Goal: Communication & Community: Answer question/provide support

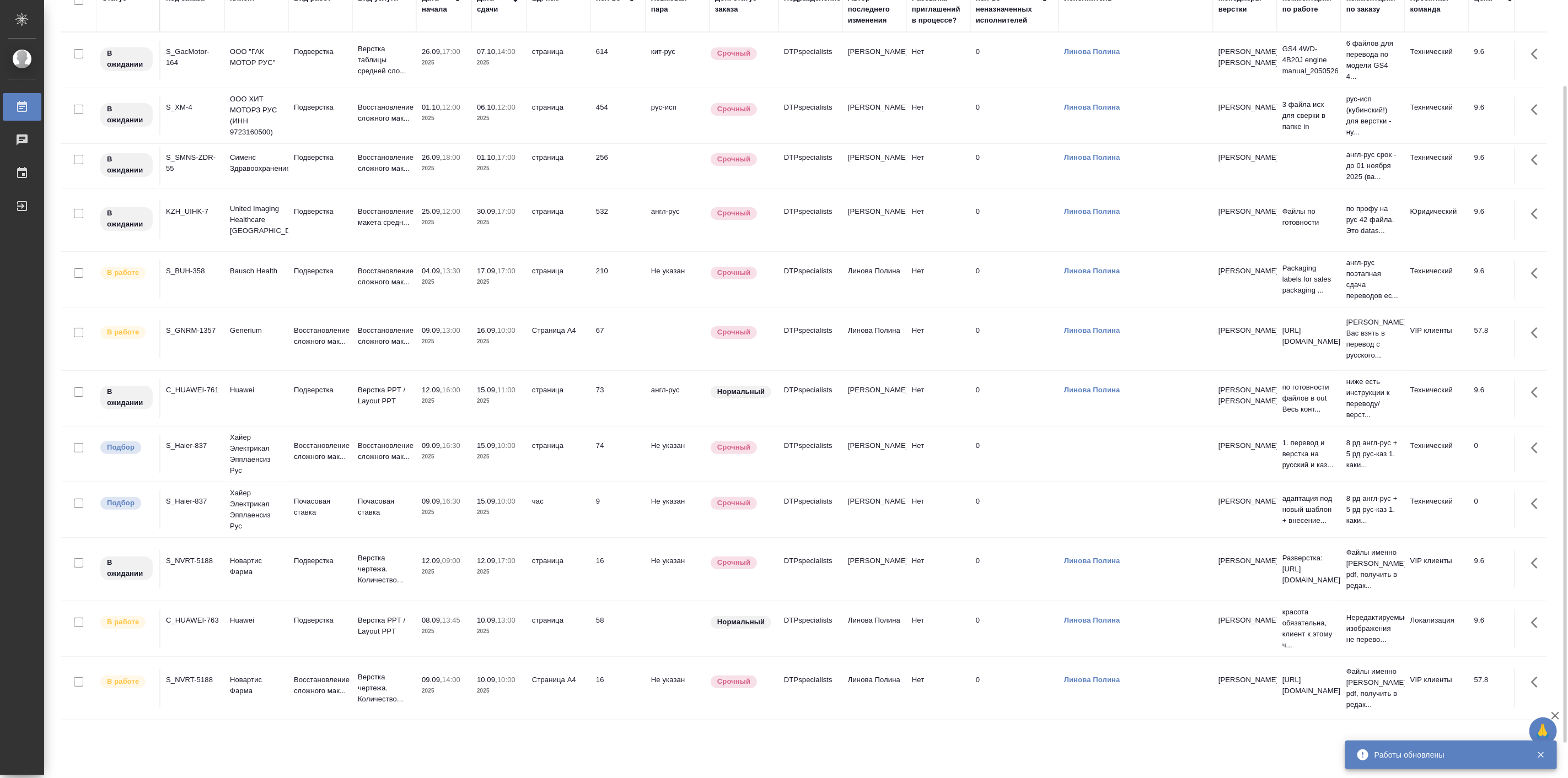
scroll to position [143, 0]
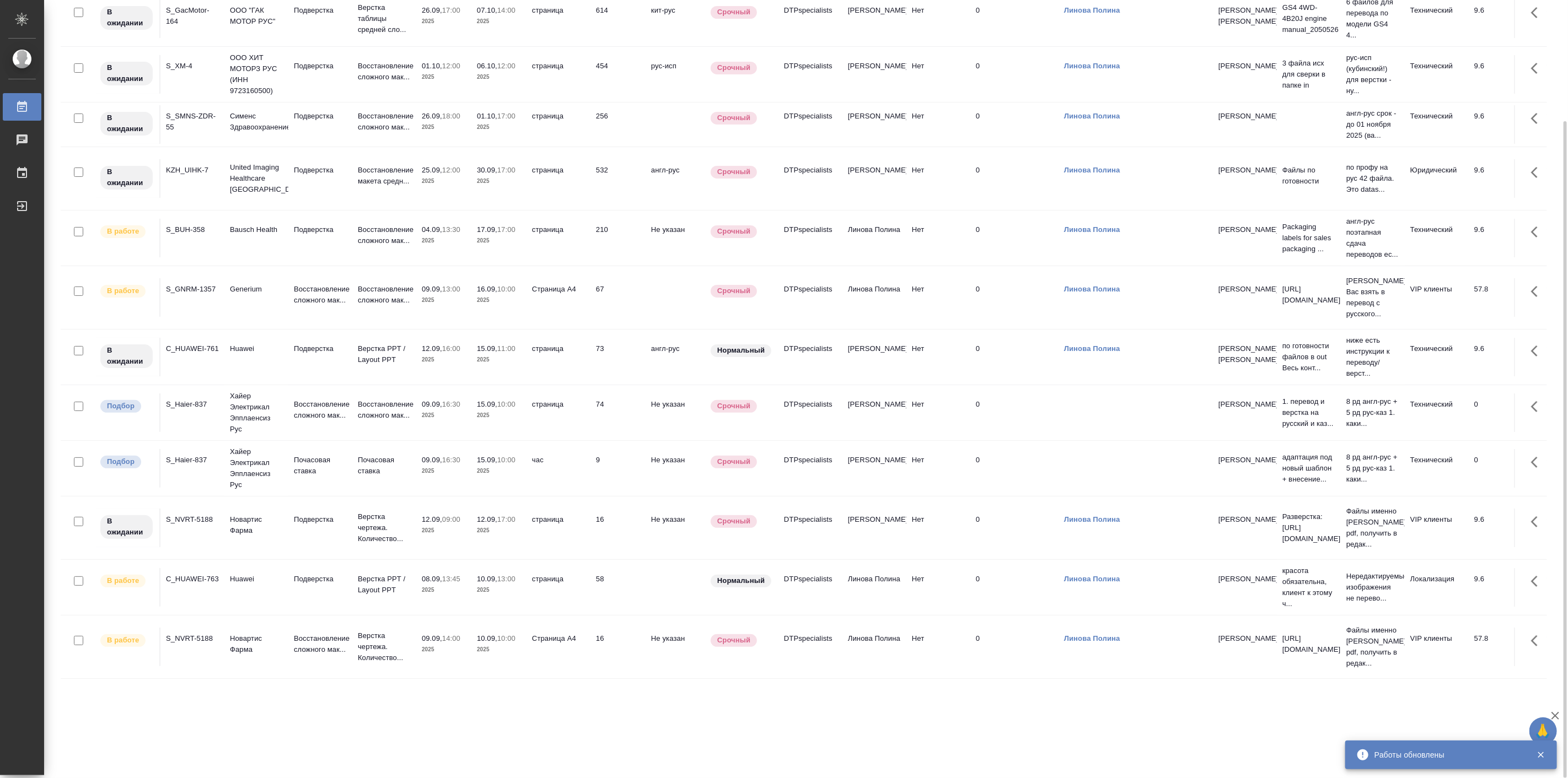
click at [484, 712] on div "Статус Код заказа Клиент Вид работ Вид услуги Дата начала Дата сдачи Ед. изм Ко…" at bounding box center [804, 359] width 1486 height 827
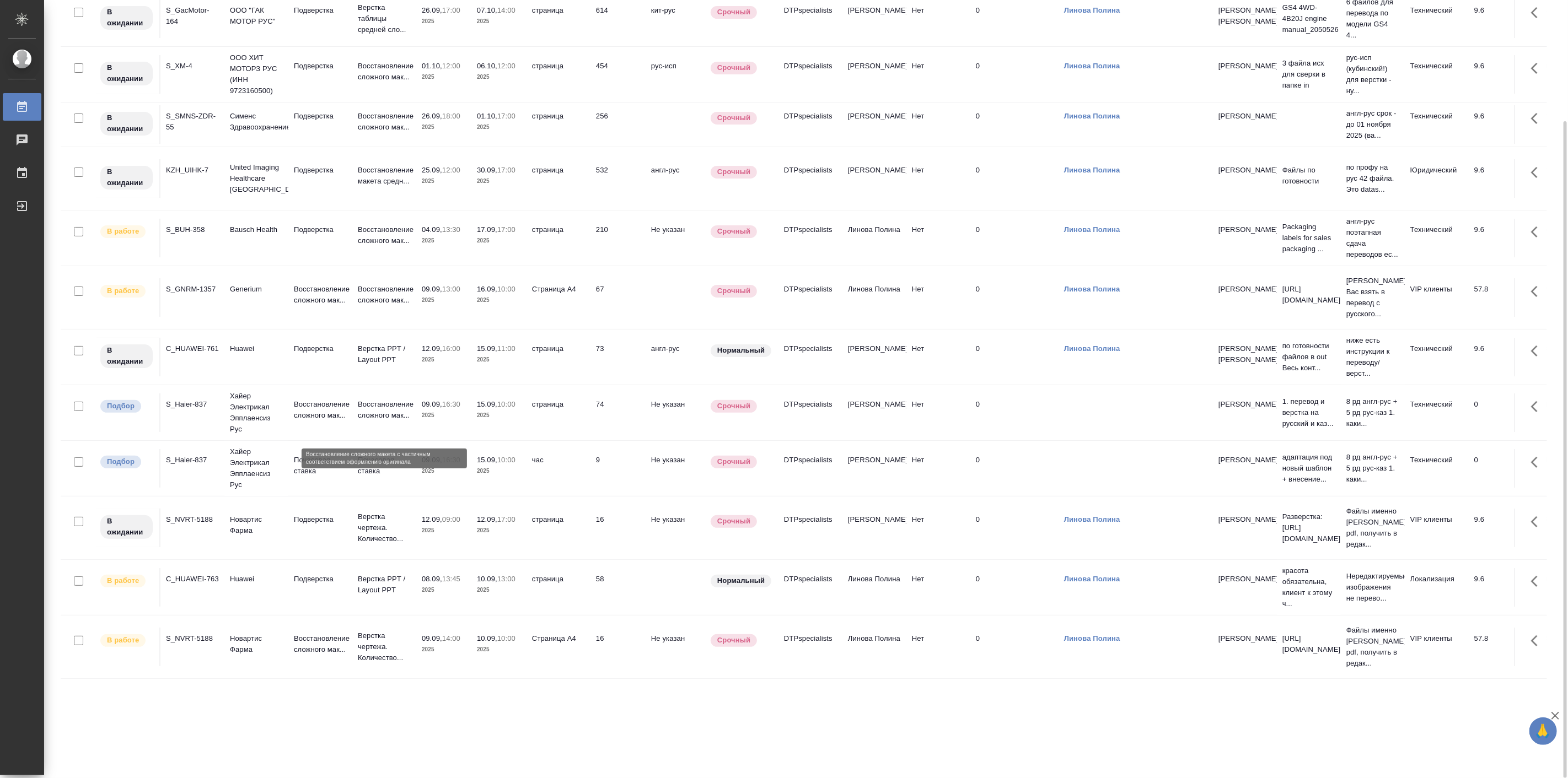
click at [366, 420] on p "Восстановление сложного мак..." at bounding box center [384, 410] width 53 height 22
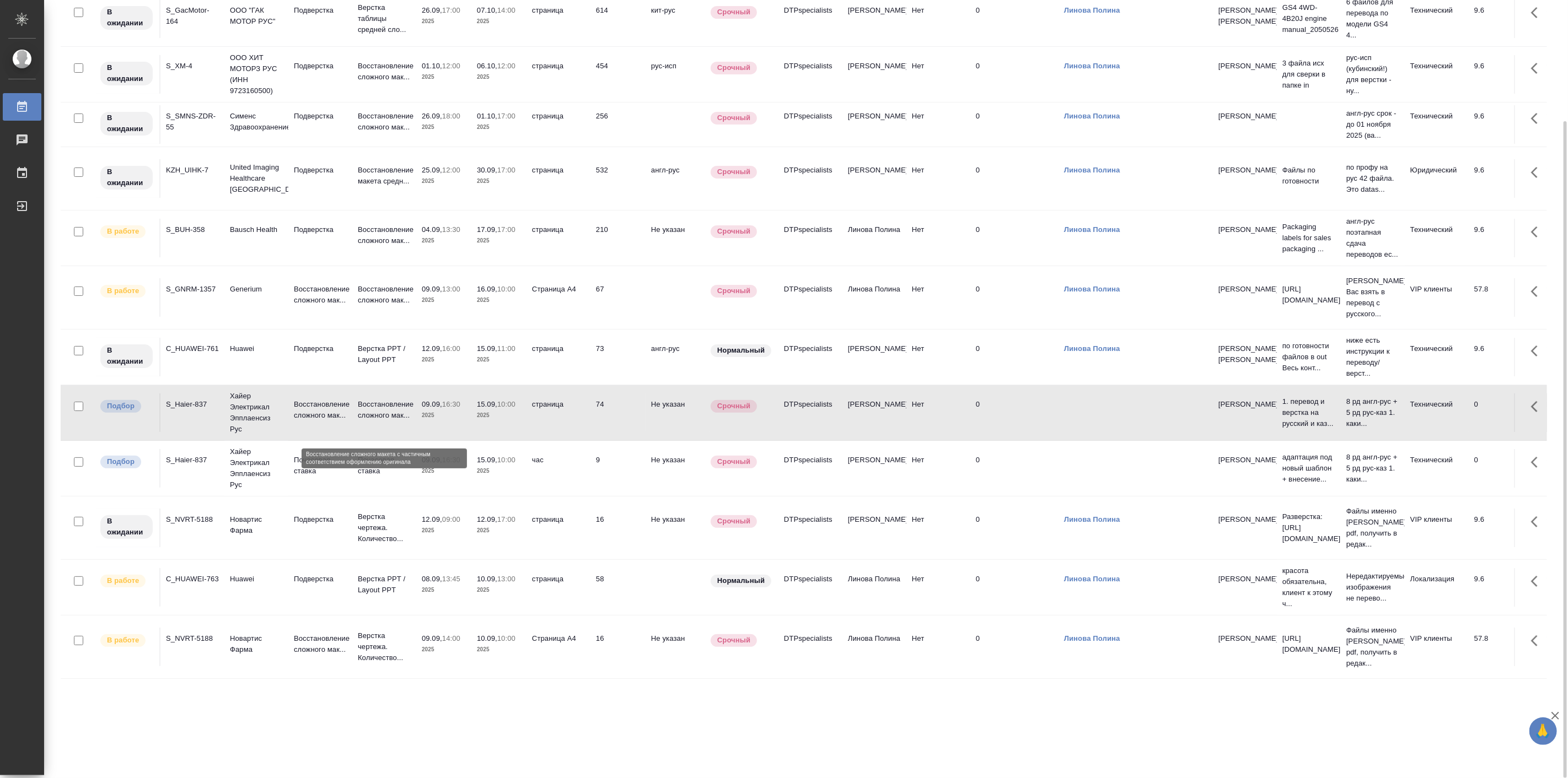
click at [366, 420] on p "Восстановление сложного мак..." at bounding box center [384, 410] width 53 height 22
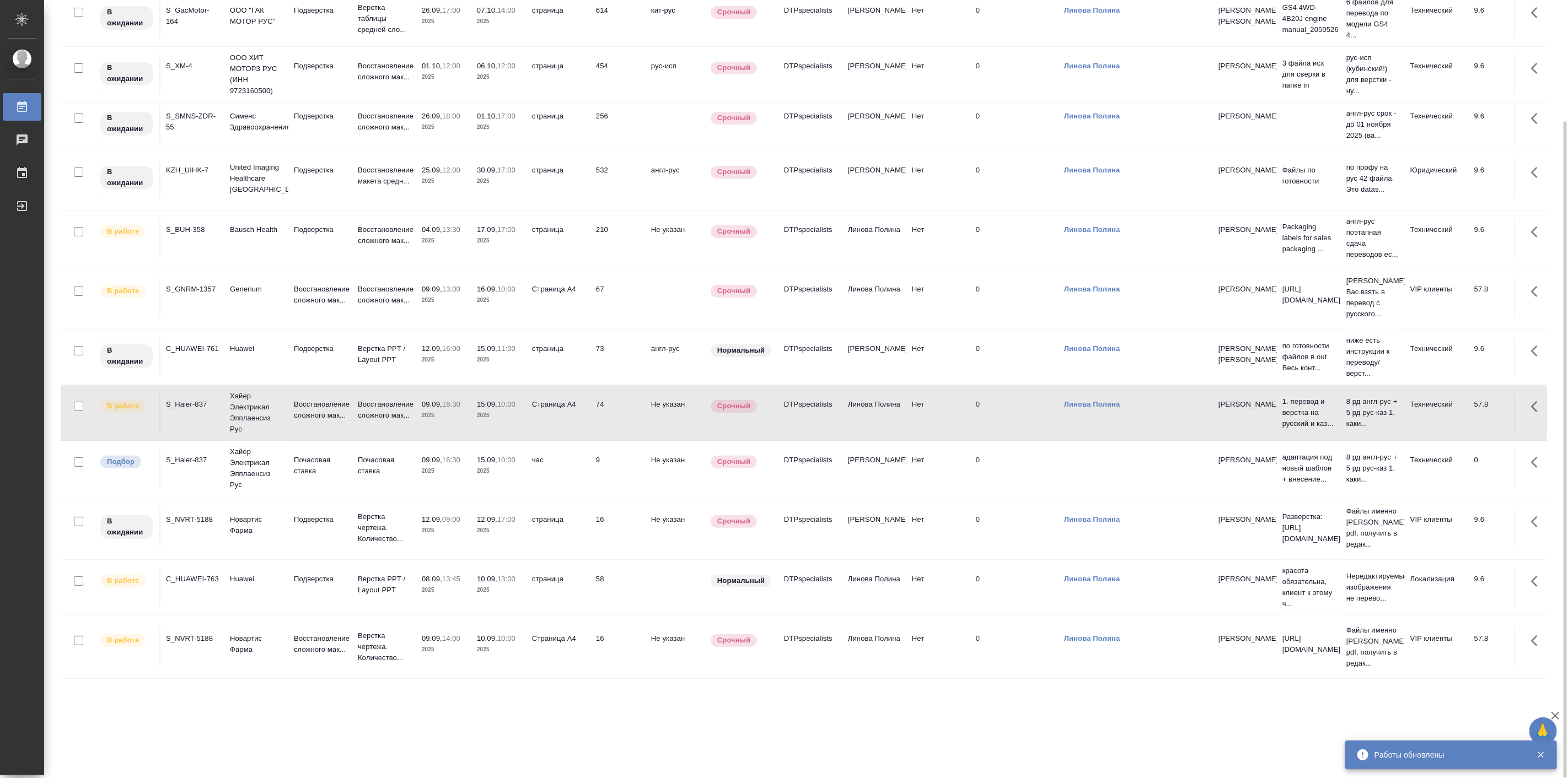
click at [289, 484] on td "Почасовая ставка" at bounding box center [320, 468] width 64 height 39
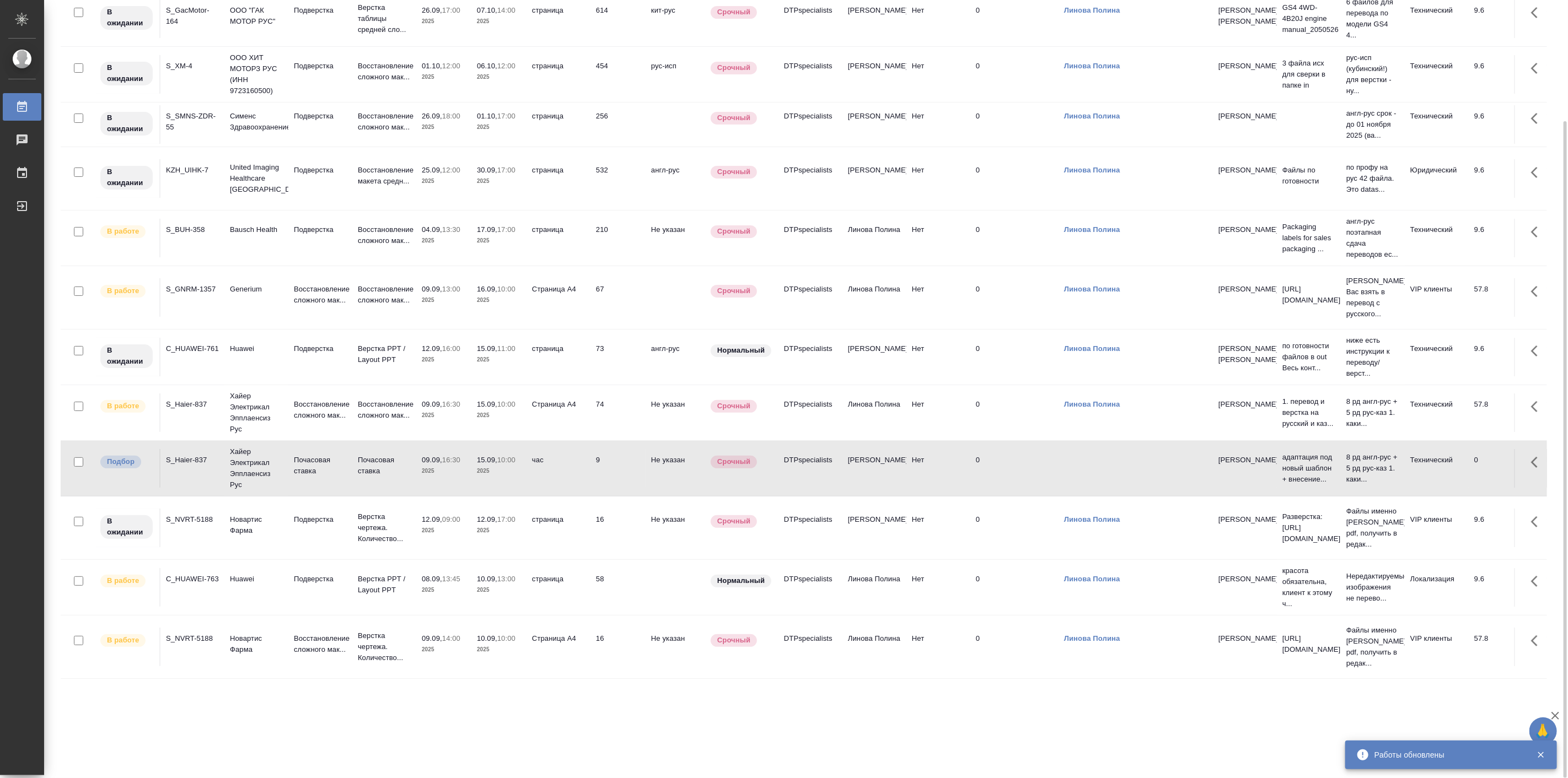
click at [289, 484] on td "Почасовая ставка" at bounding box center [320, 468] width 64 height 39
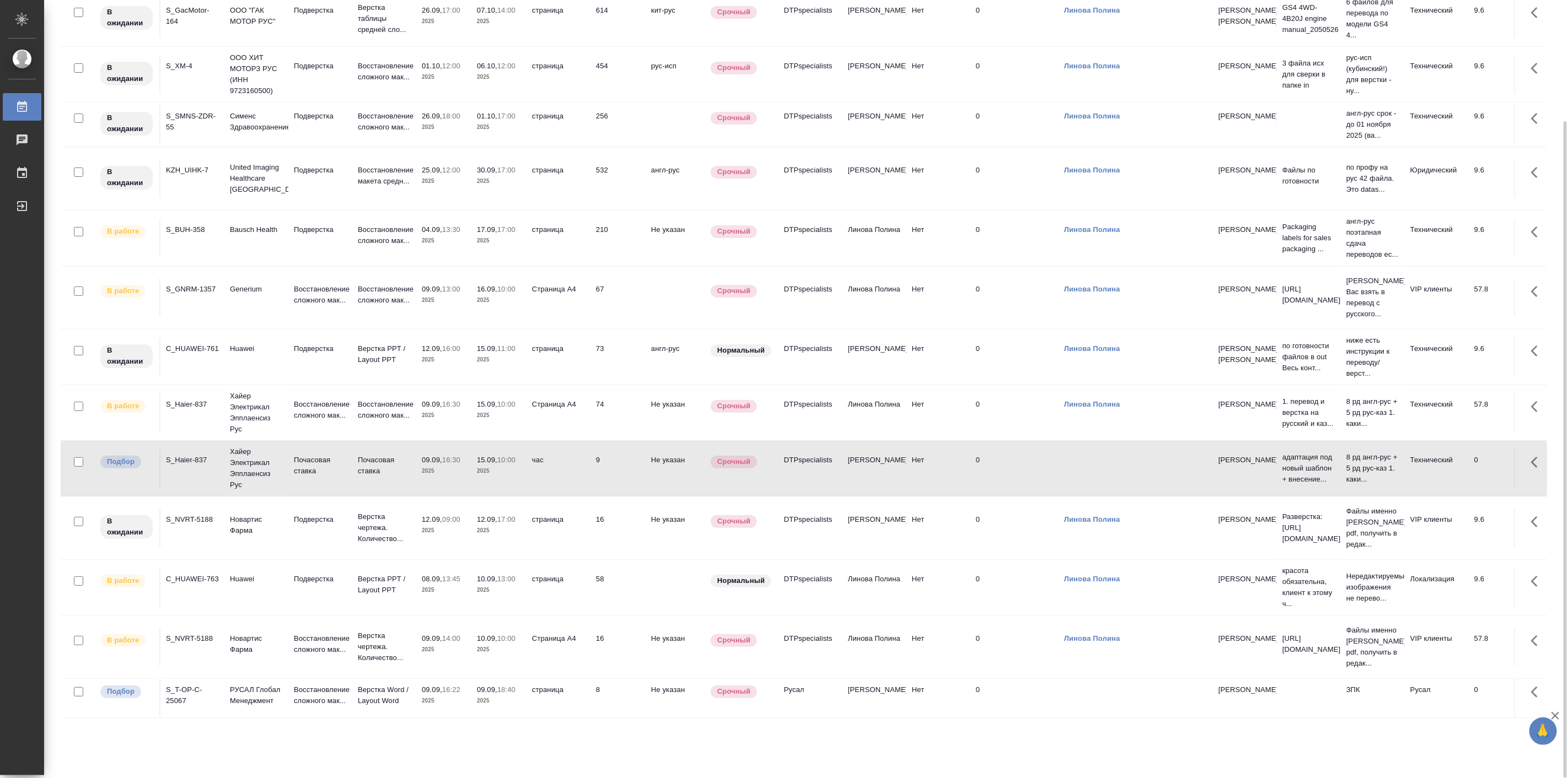
click at [263, 292] on td "Generium" at bounding box center [256, 298] width 64 height 39
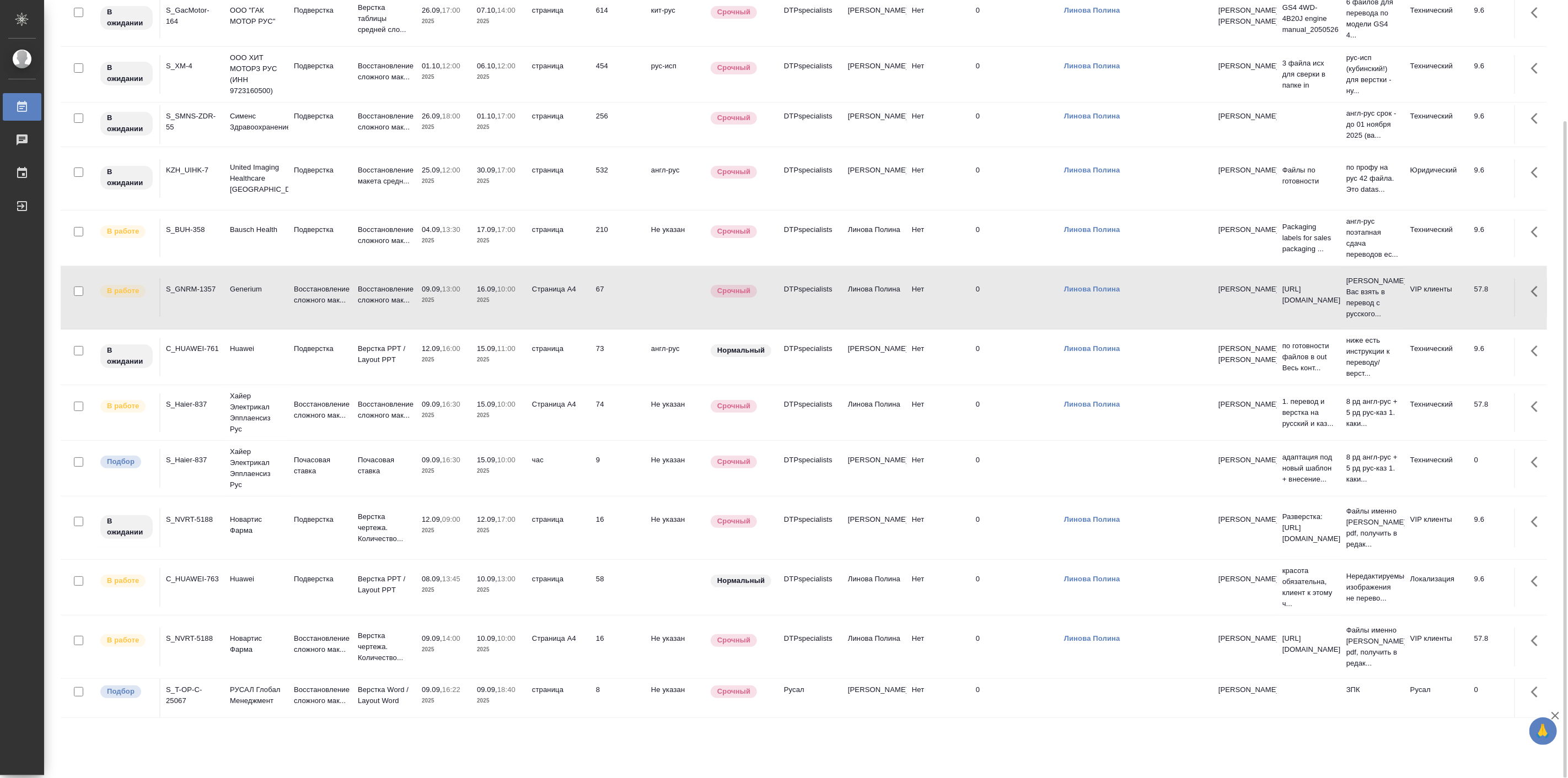
click at [263, 292] on td "Generium" at bounding box center [256, 298] width 64 height 39
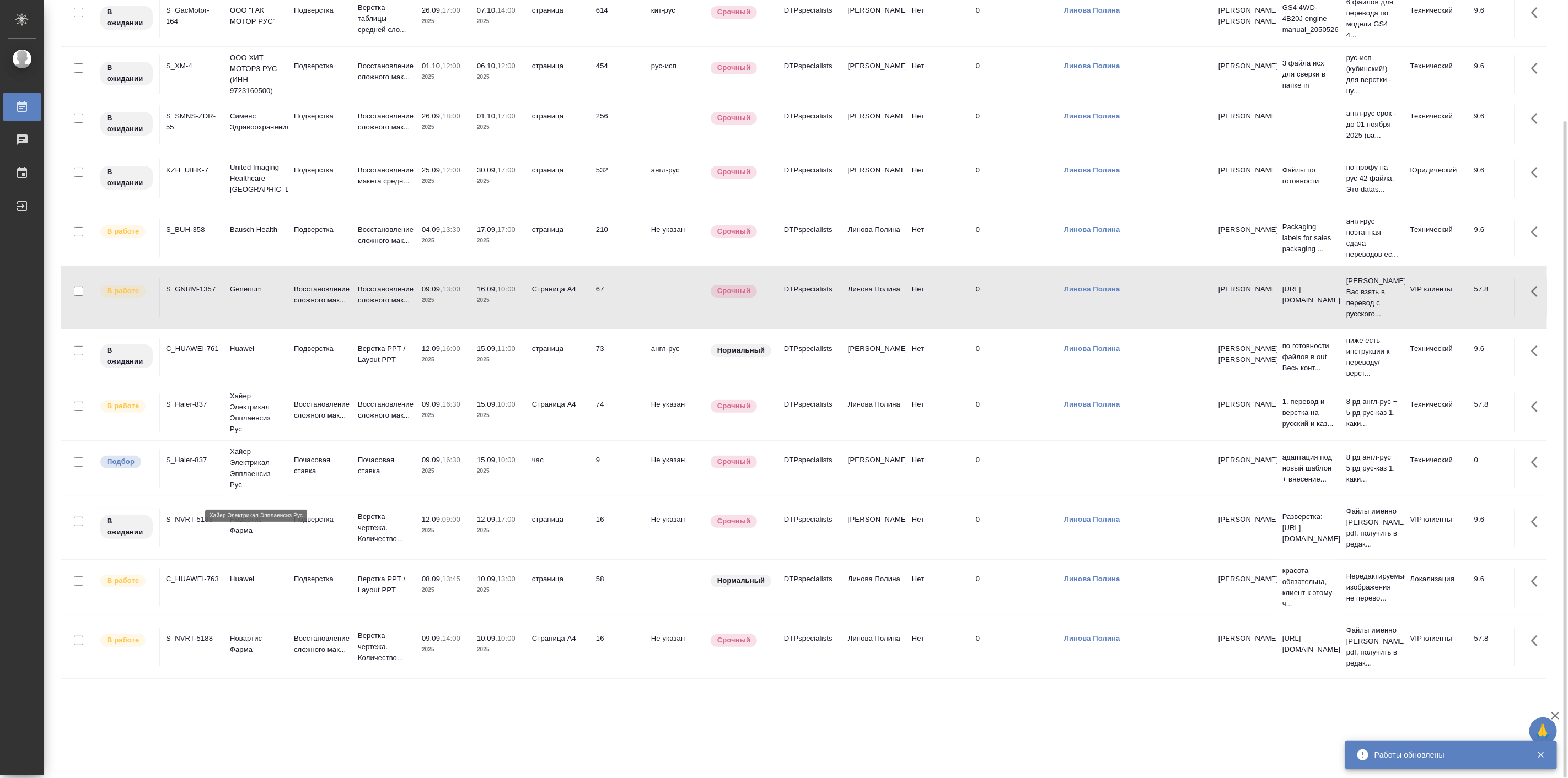
click at [237, 477] on p "Хайер Электрикал Эпплаенсиз Рус" at bounding box center [256, 468] width 53 height 44
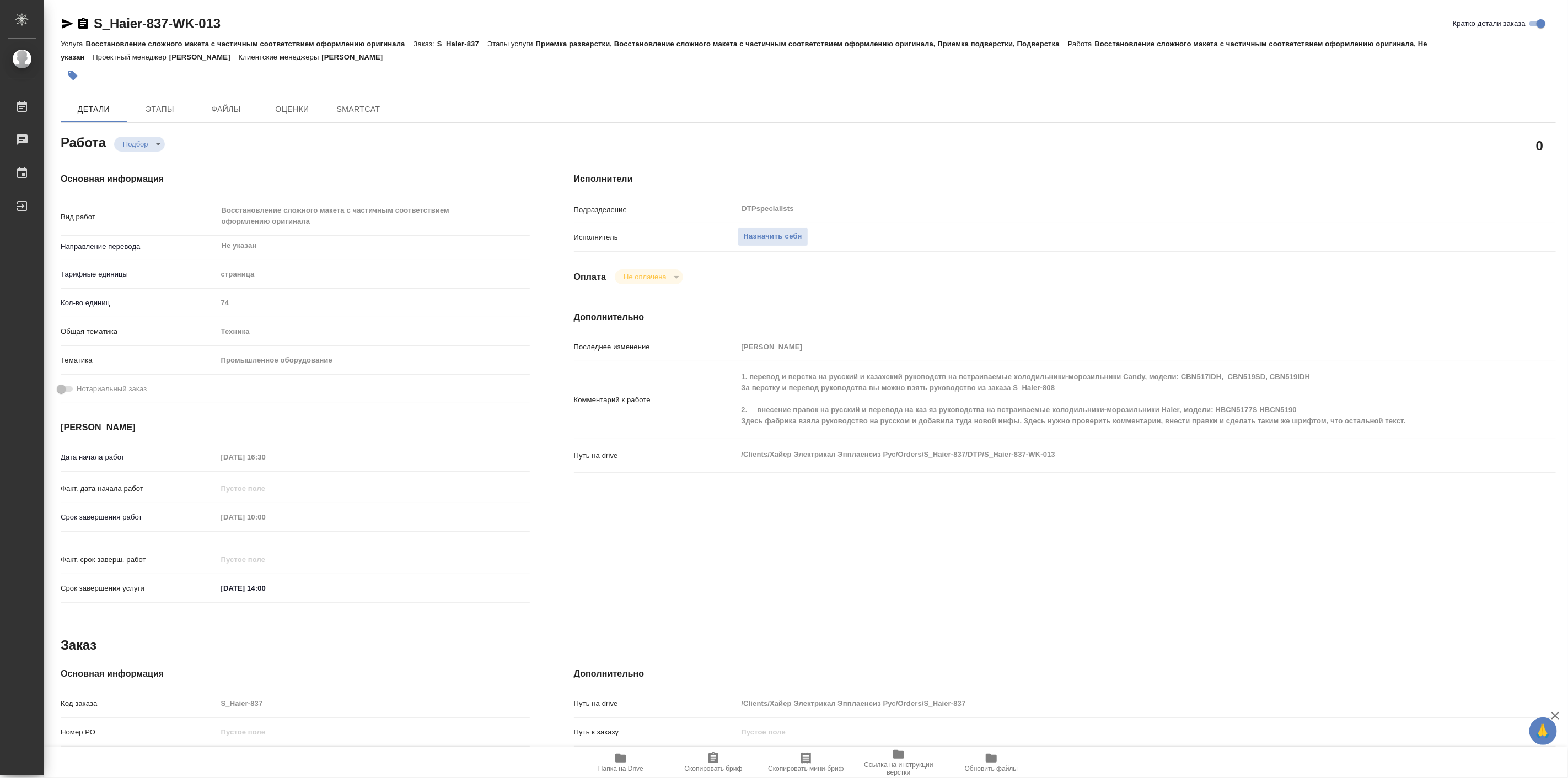
type textarea "x"
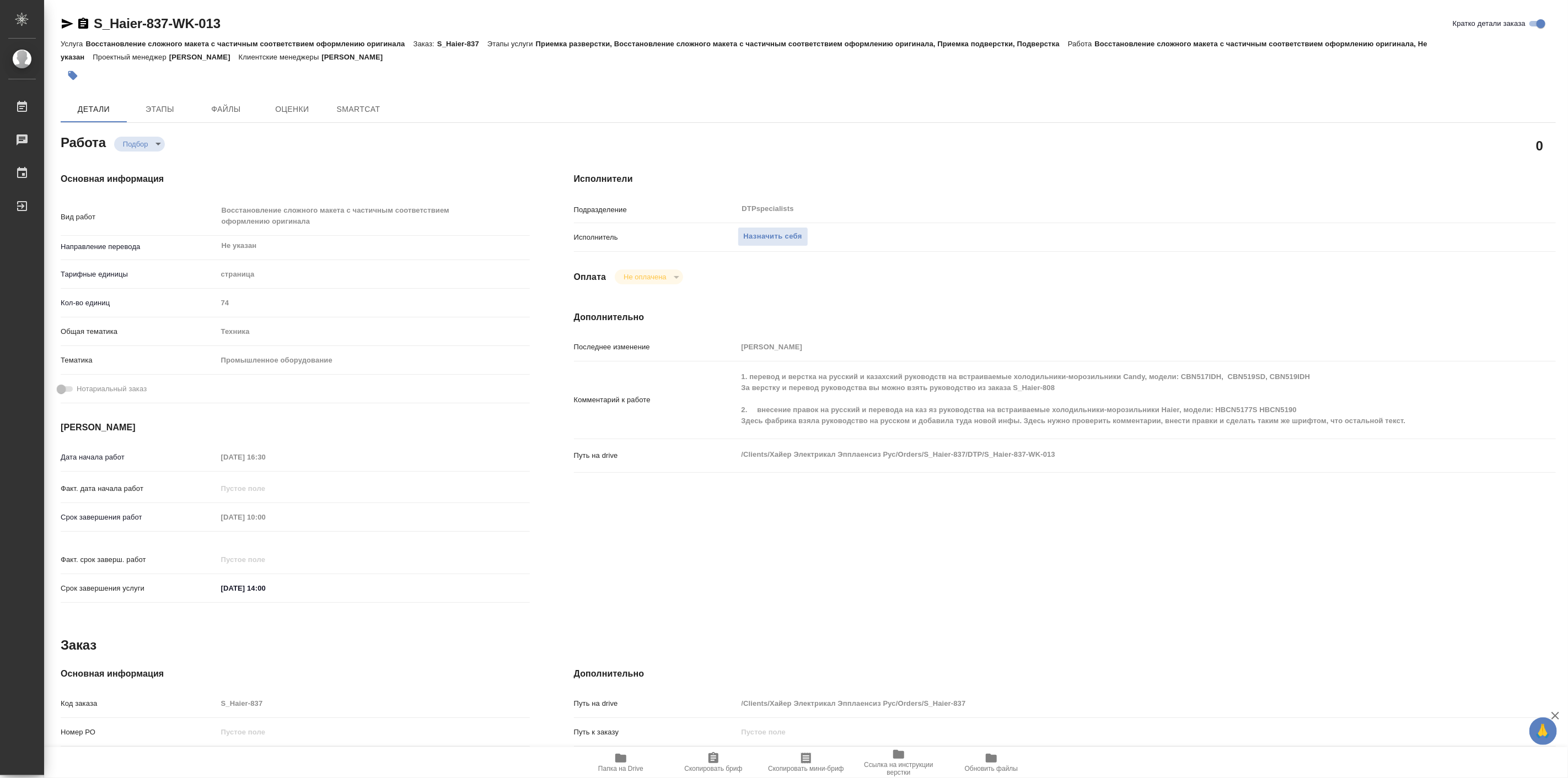
type textarea "x"
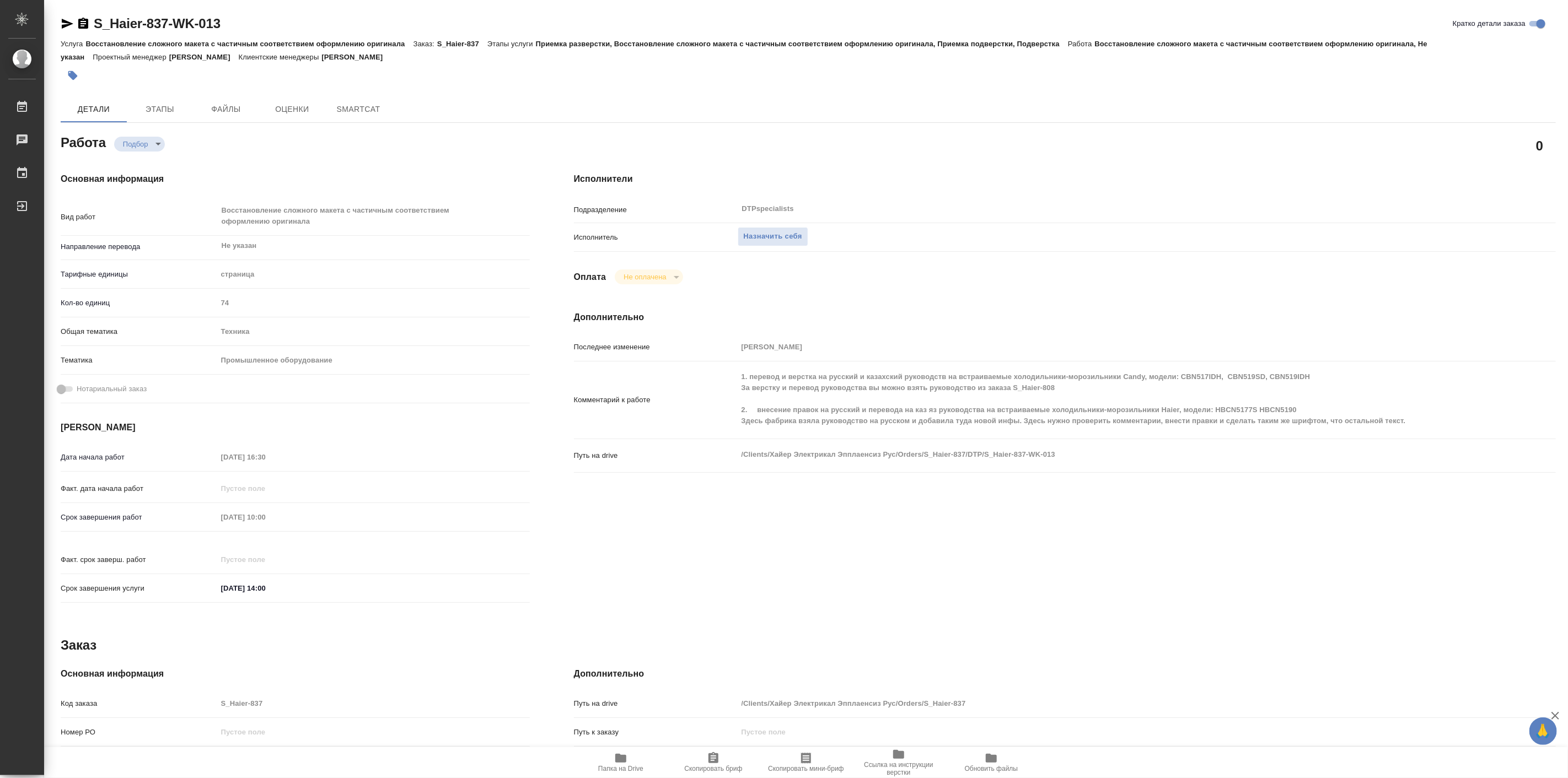
type textarea "x"
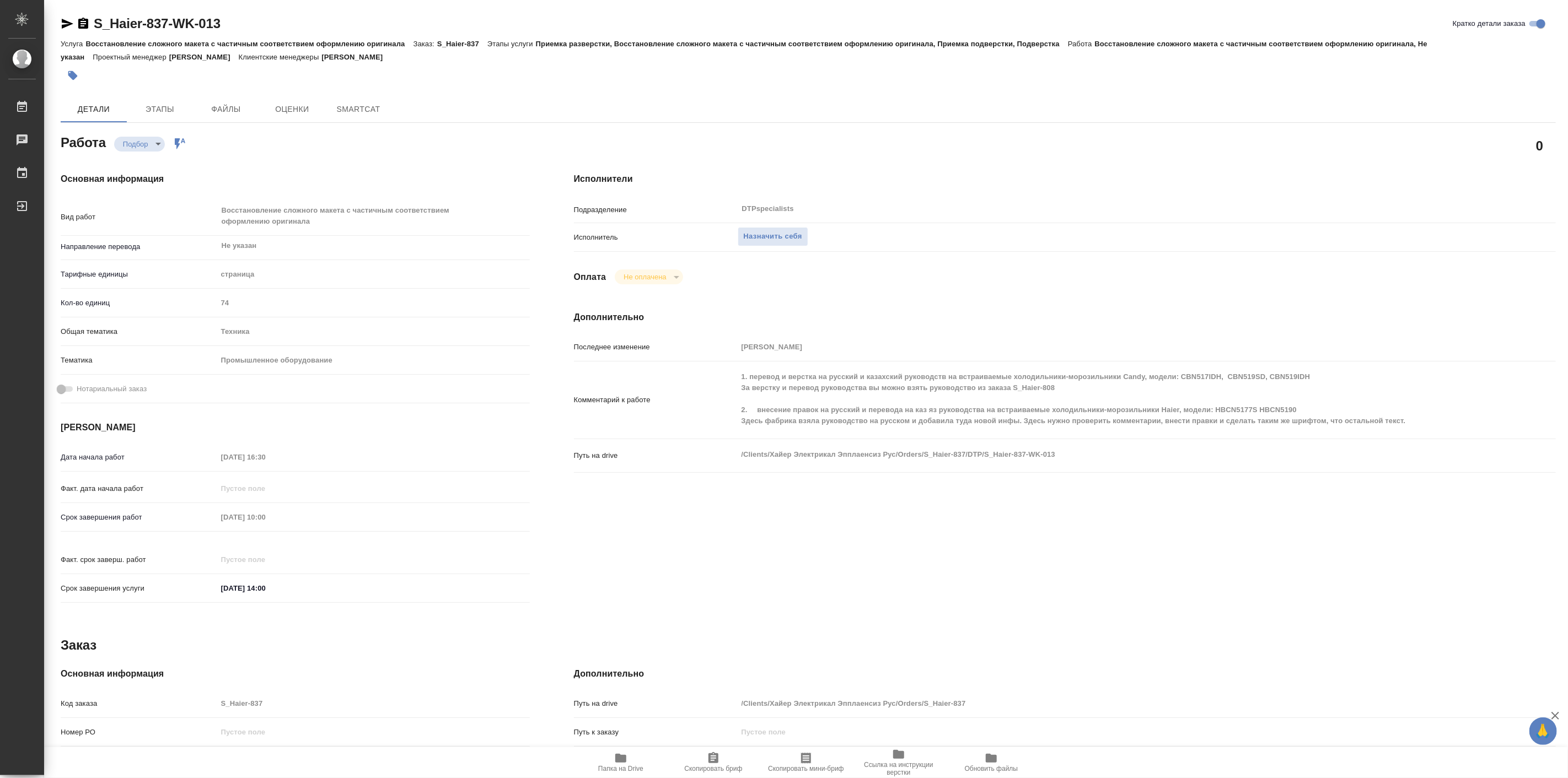
type textarea "x"
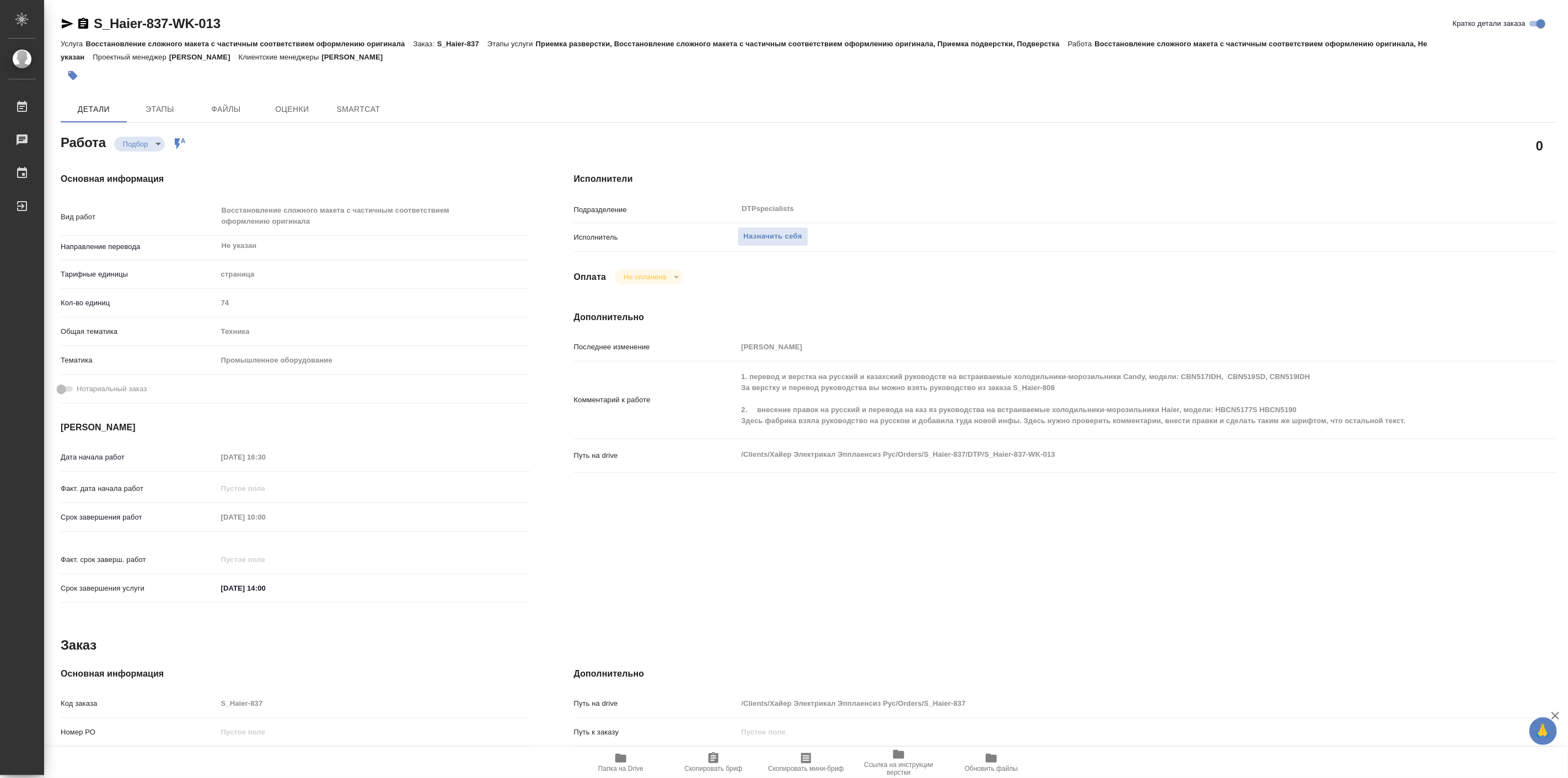
type textarea "x"
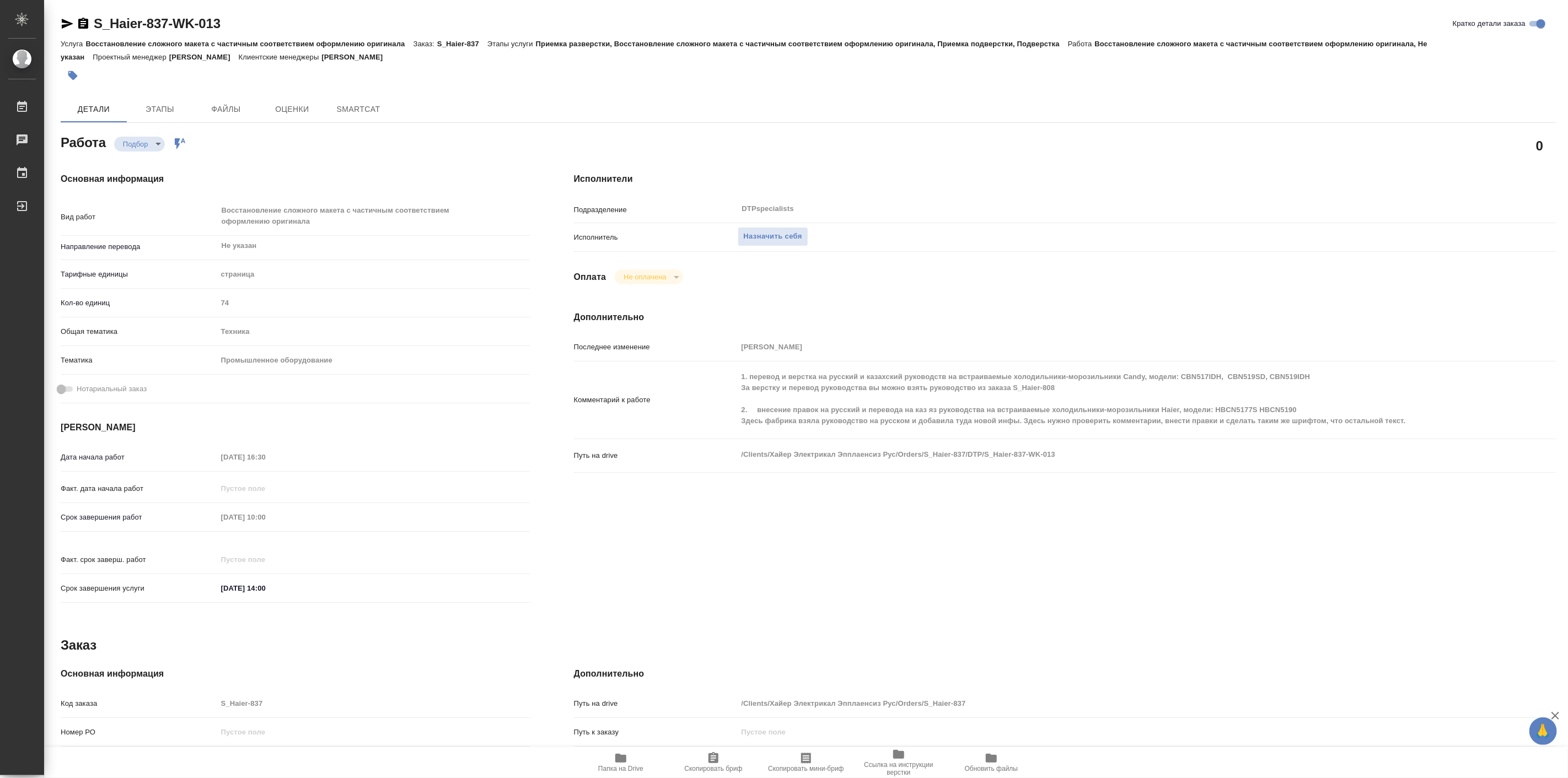
type textarea "x"
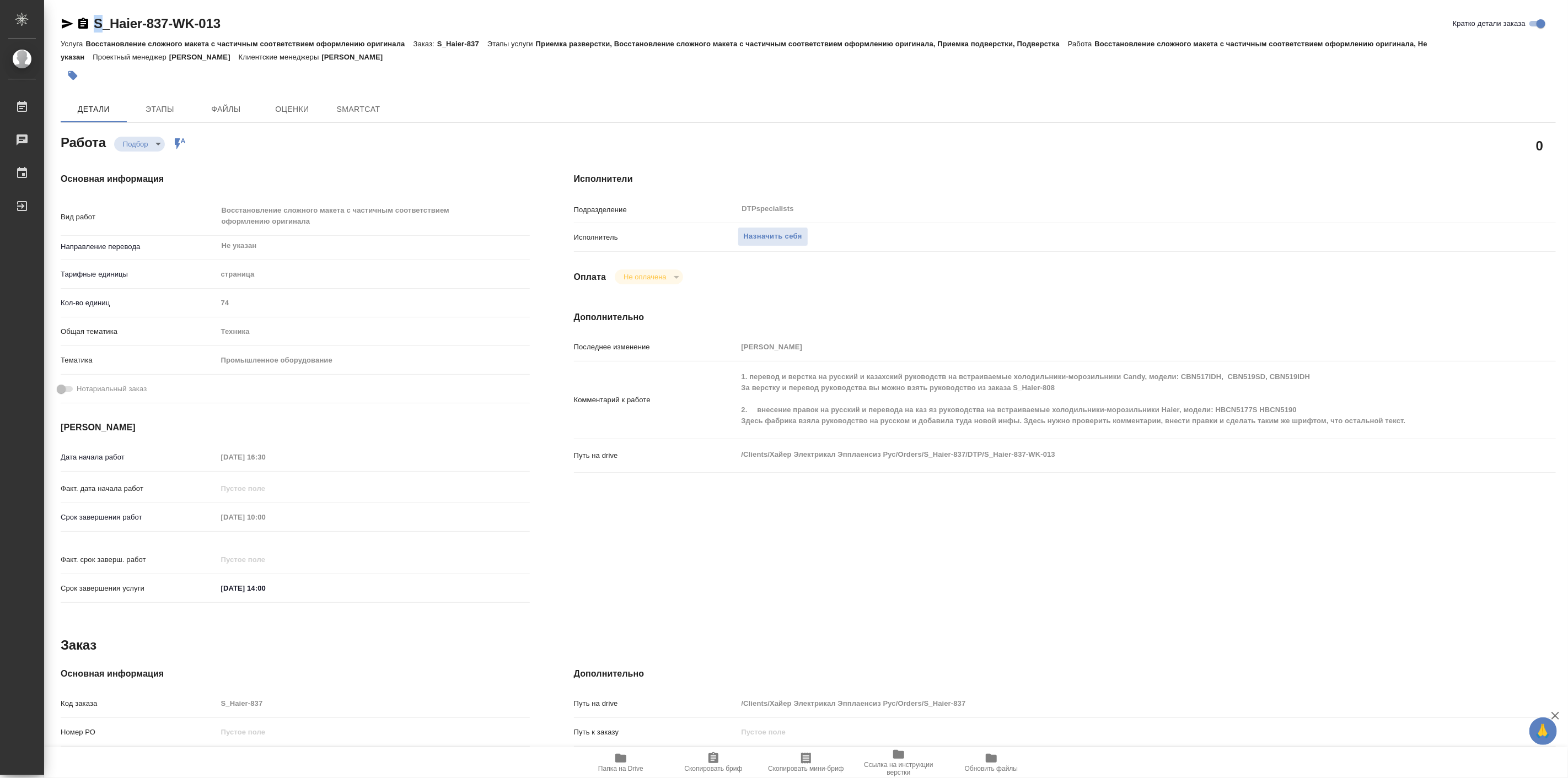
type textarea "x"
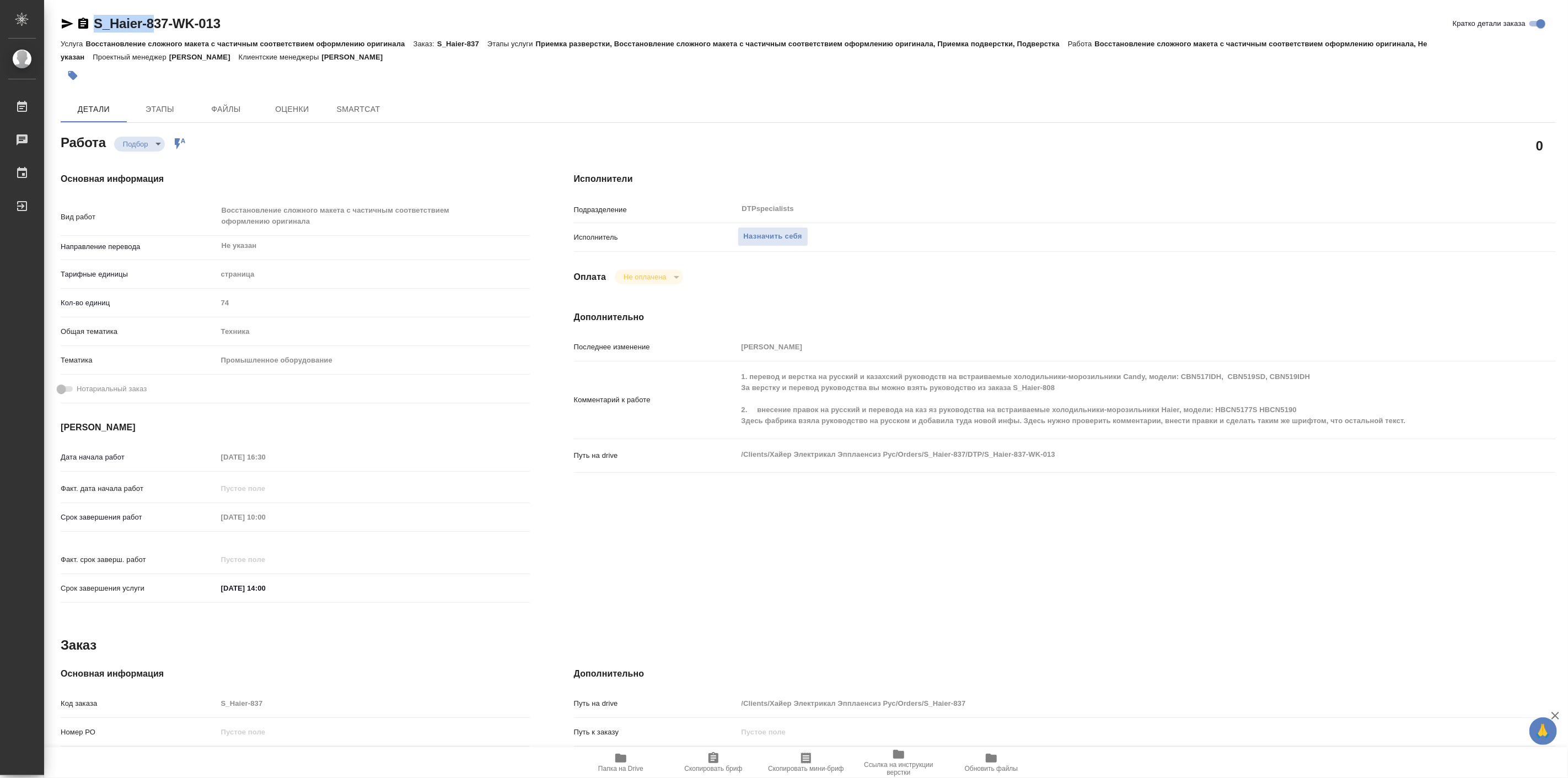
type textarea "x"
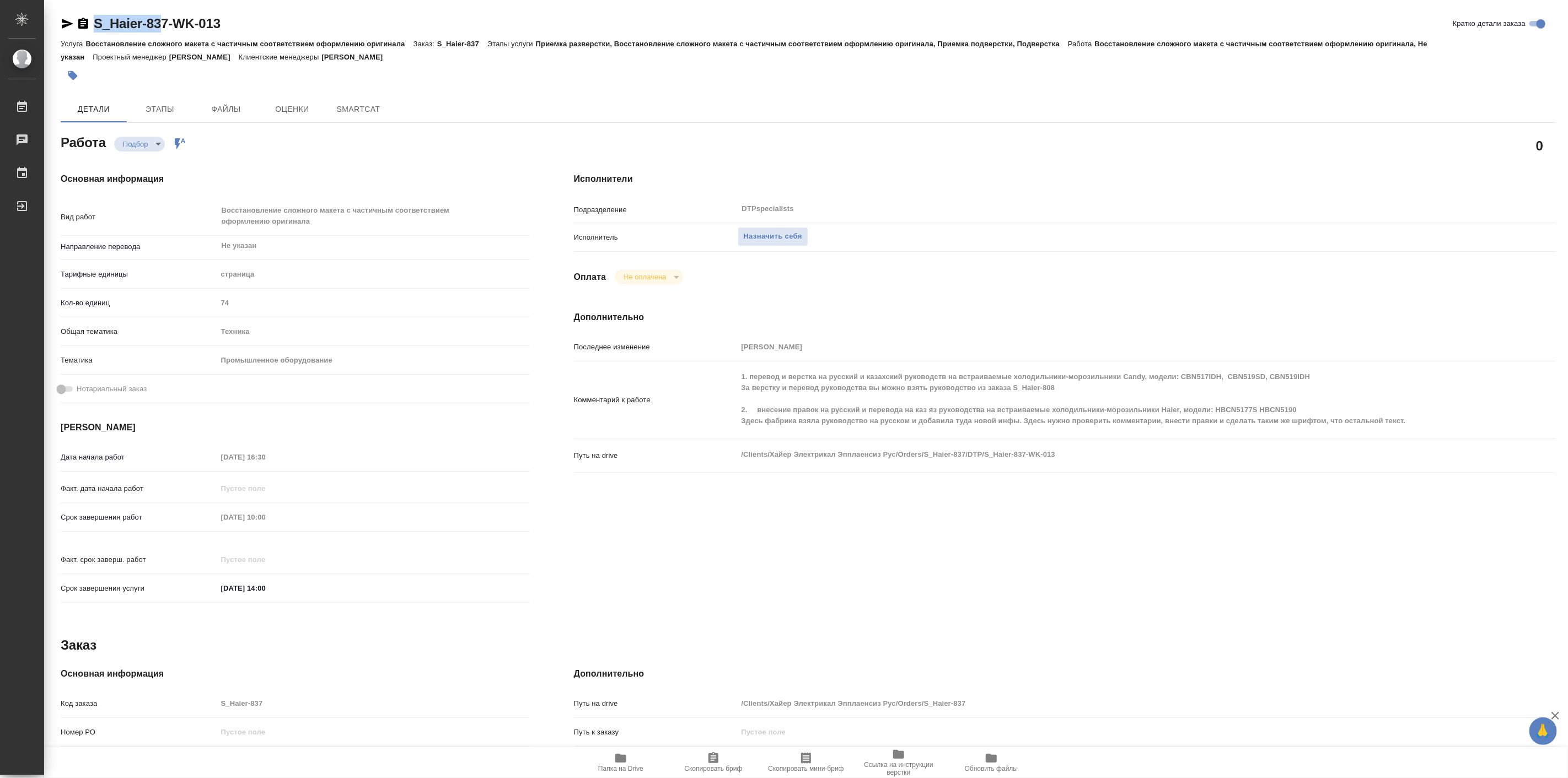
type textarea "x"
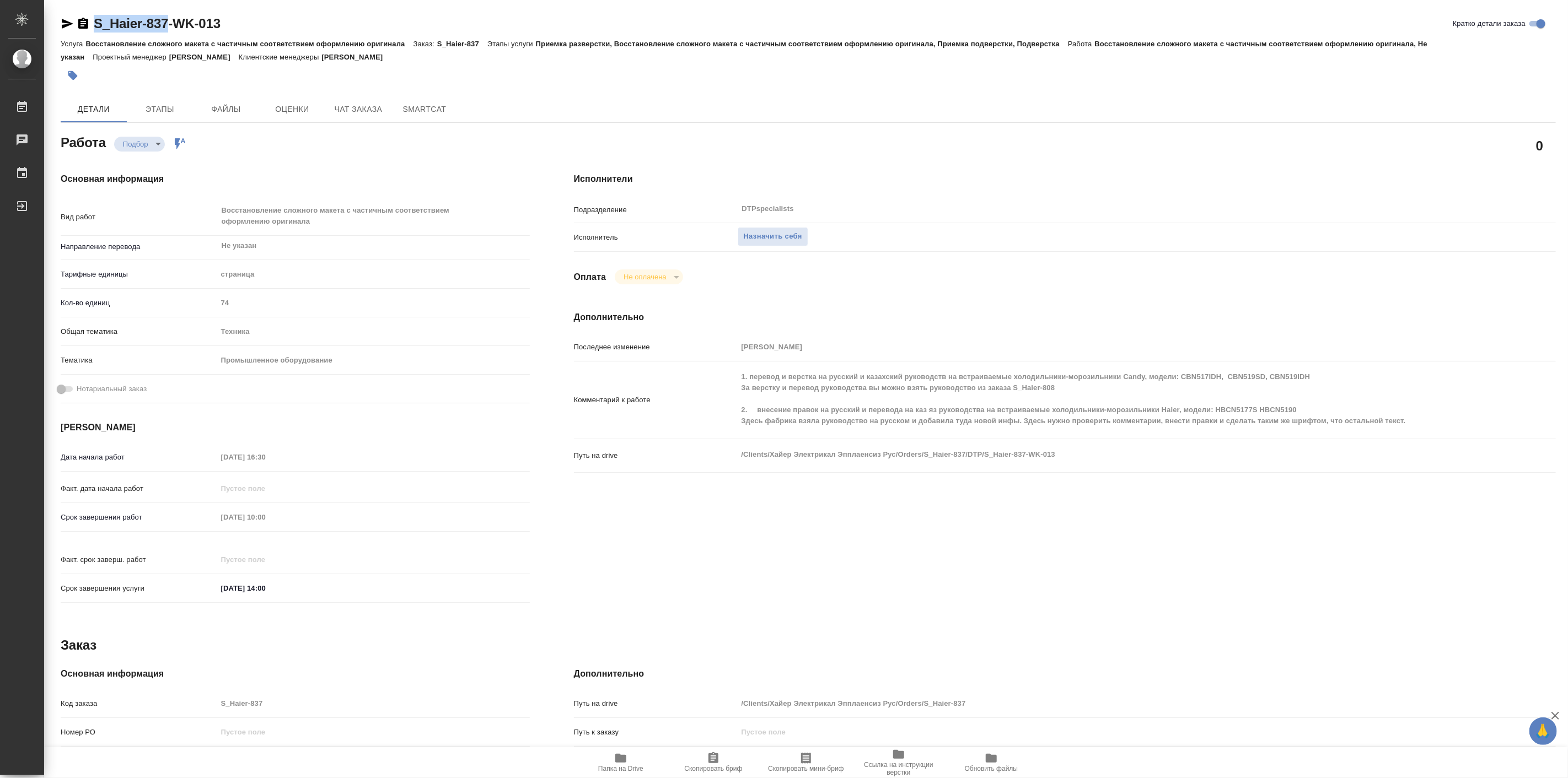
drag, startPoint x: 89, startPoint y: 6, endPoint x: 170, endPoint y: 23, distance: 82.8
click at [170, 23] on div "S_Haier-837-WK-013 Кратко детали заказа Услуга Восстановление сложного макета с…" at bounding box center [808, 494] width 1507 height 989
type textarea "x"
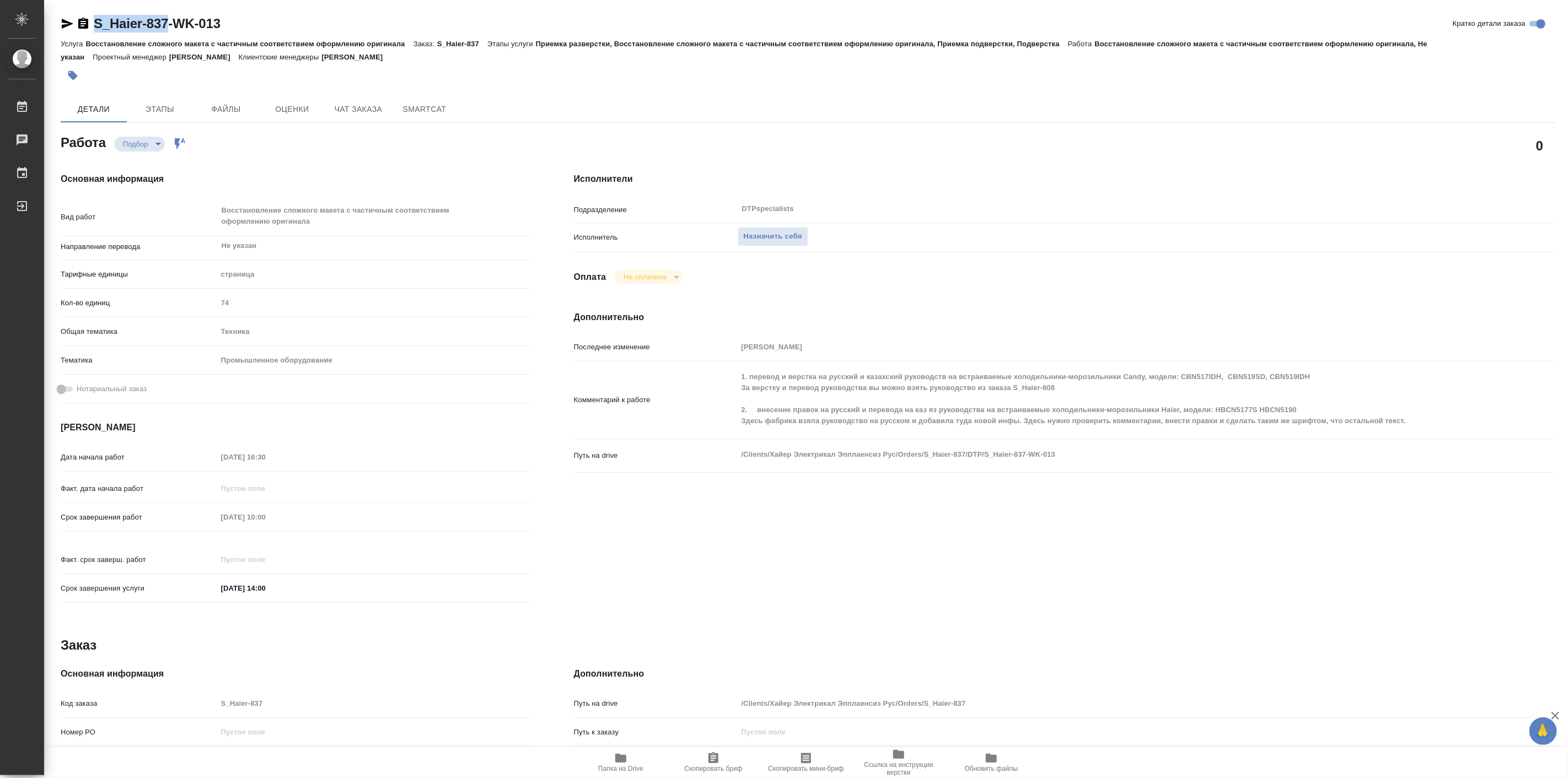
type textarea "x"
copy link "S_Haier-837"
type textarea "x"
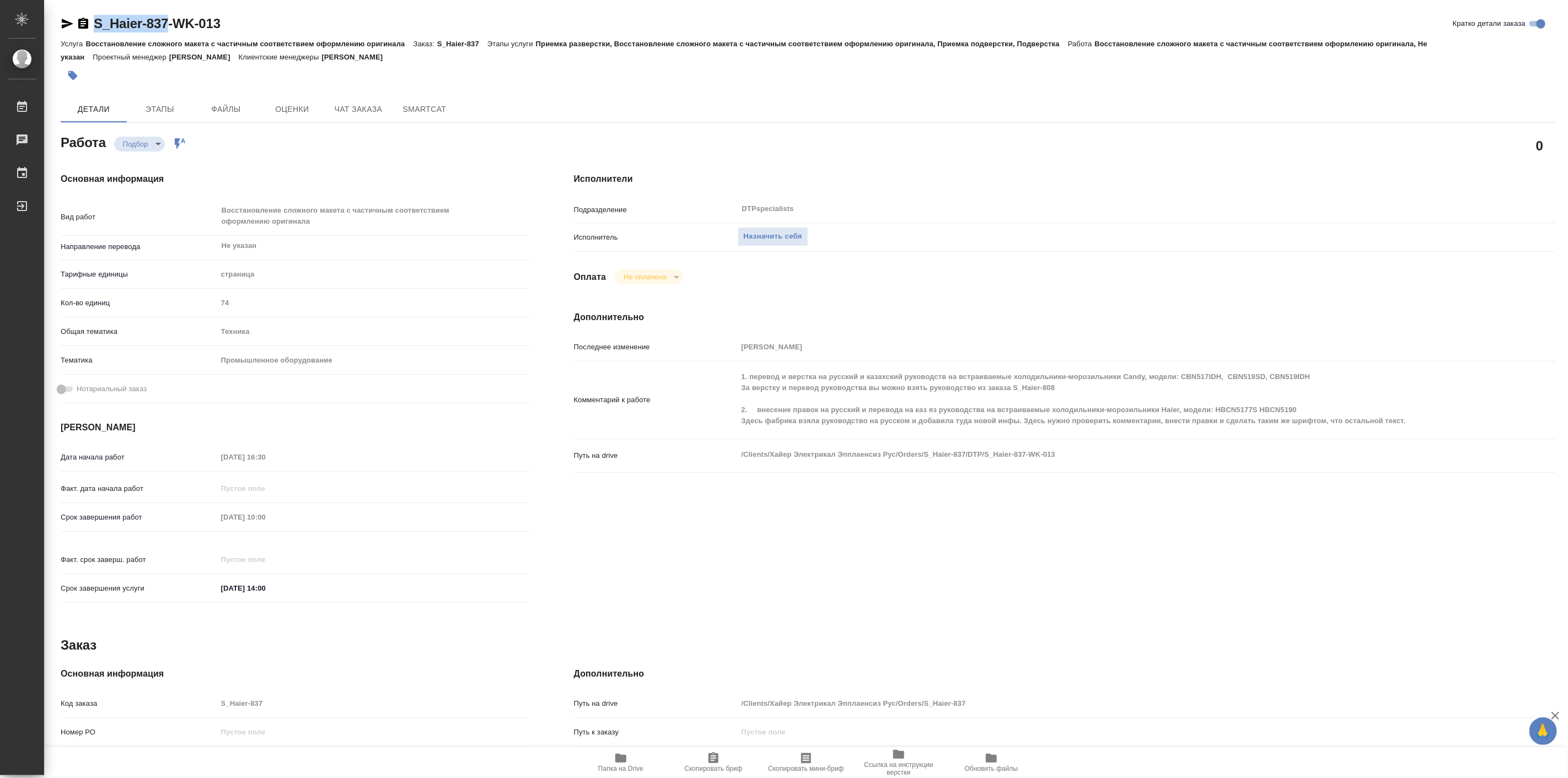
type textarea "x"
click at [616, 752] on icon "button" at bounding box center [621, 758] width 13 height 13
click at [774, 237] on span "Назначить себя" at bounding box center [773, 237] width 58 height 13
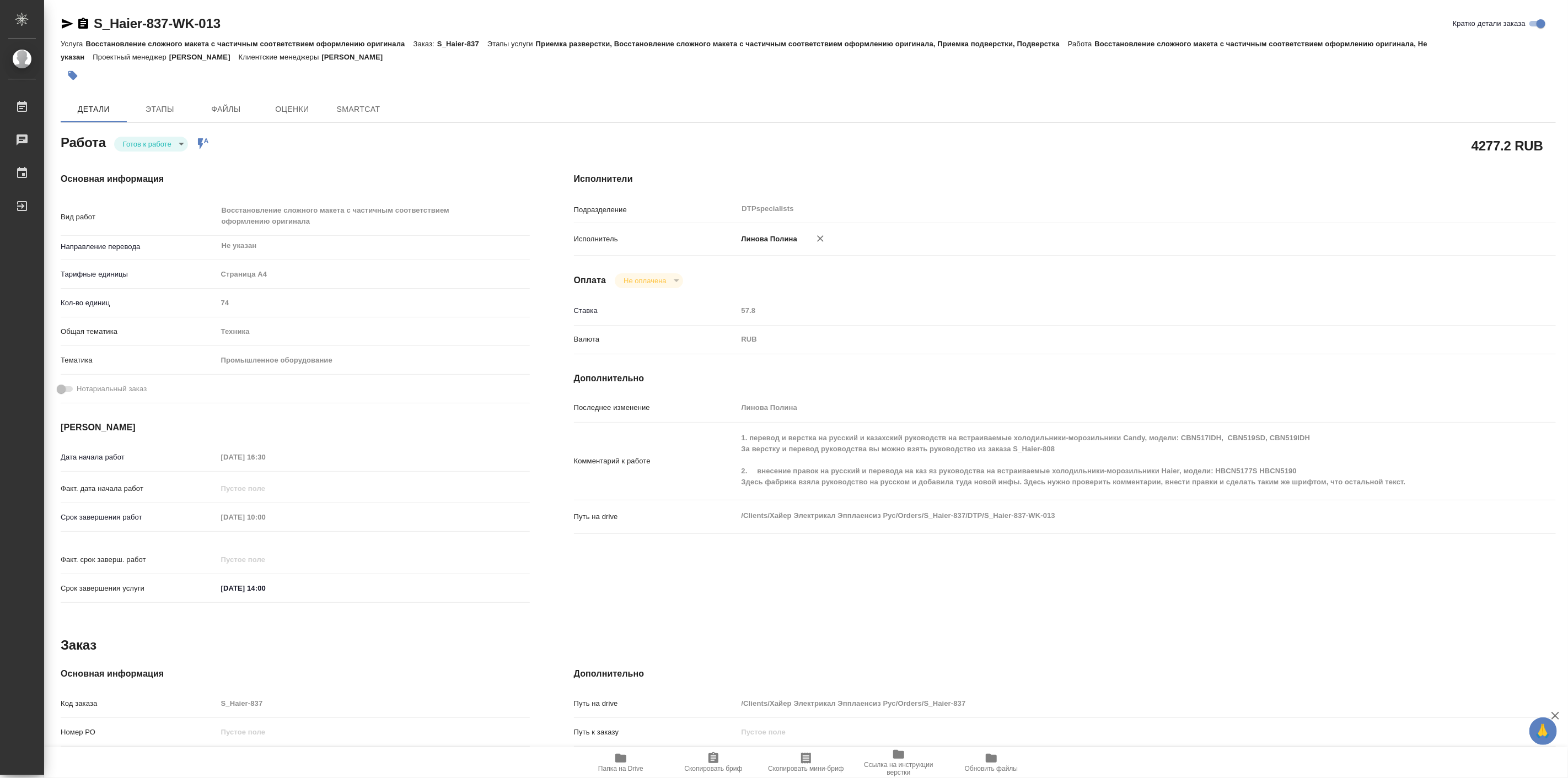
type textarea "x"
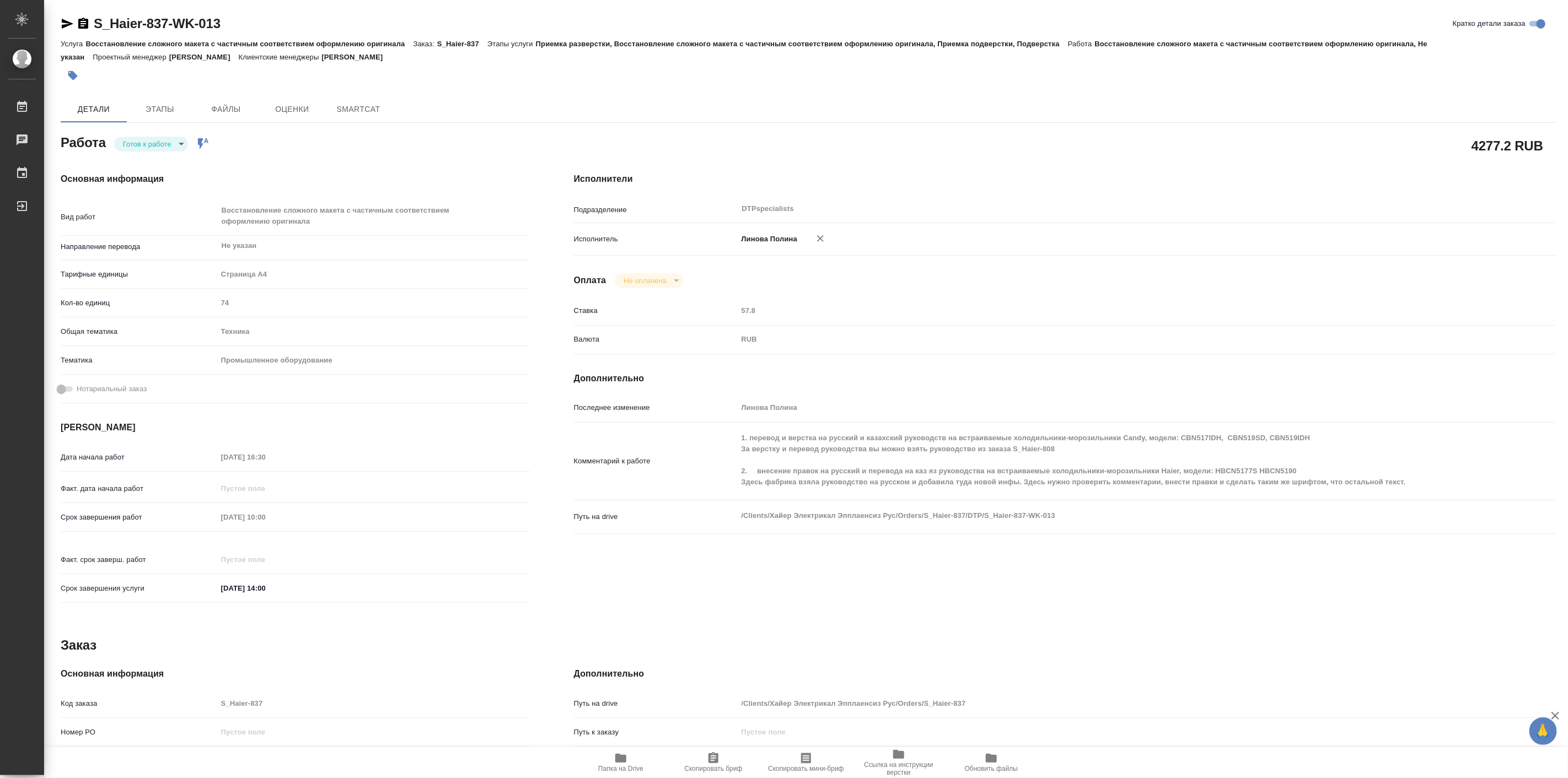
type textarea "x"
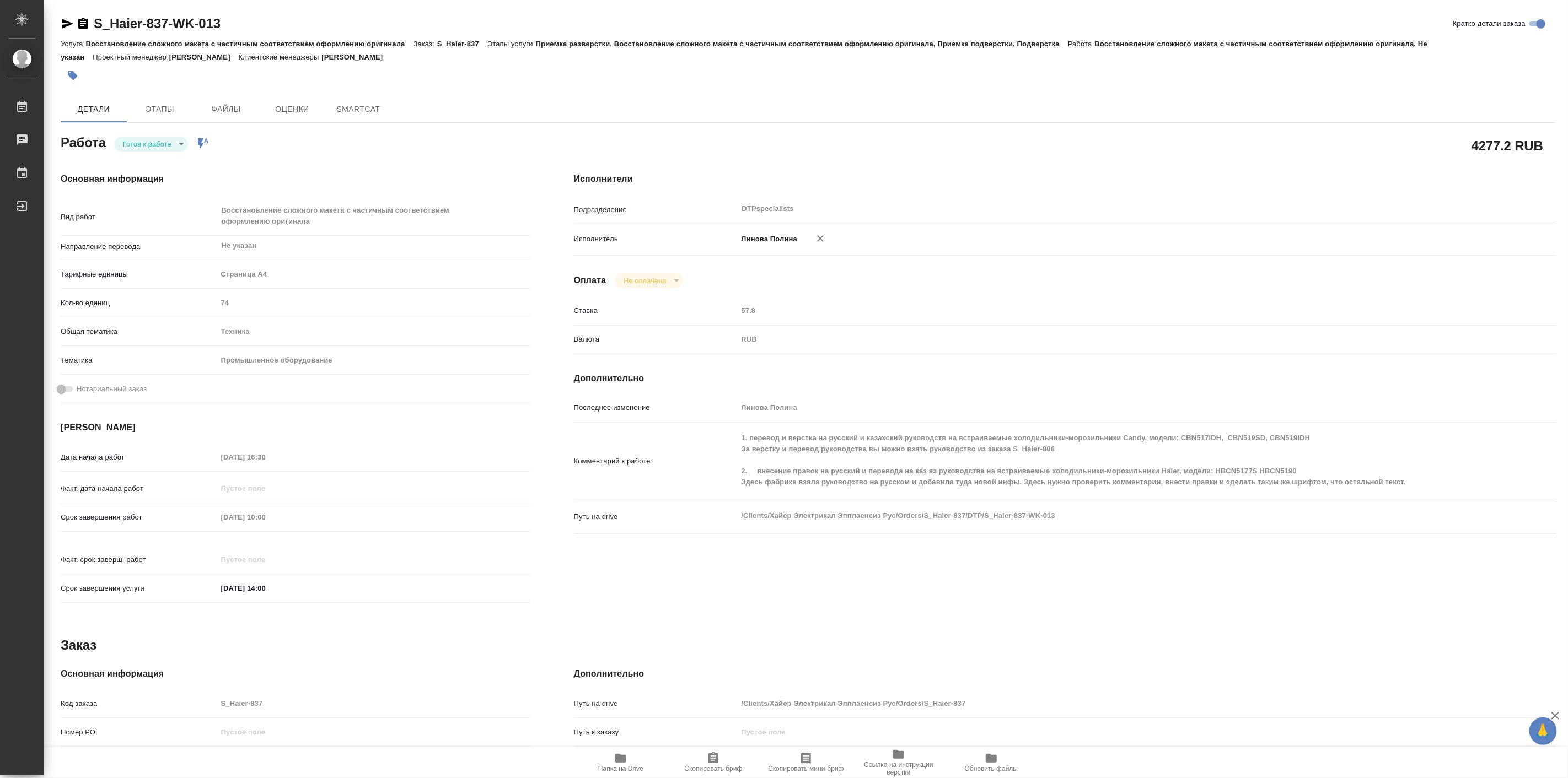
type textarea "x"
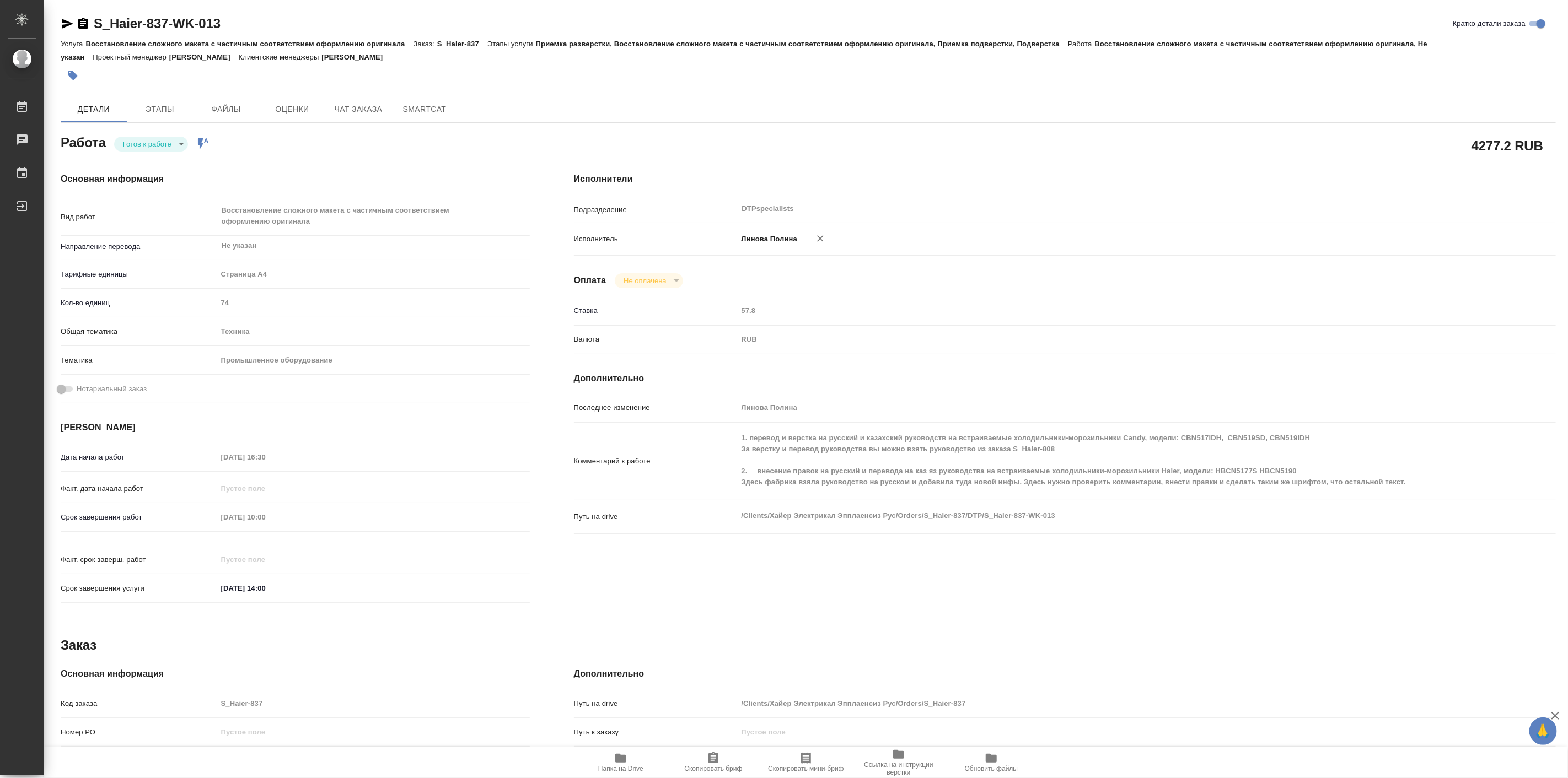
type textarea "x"
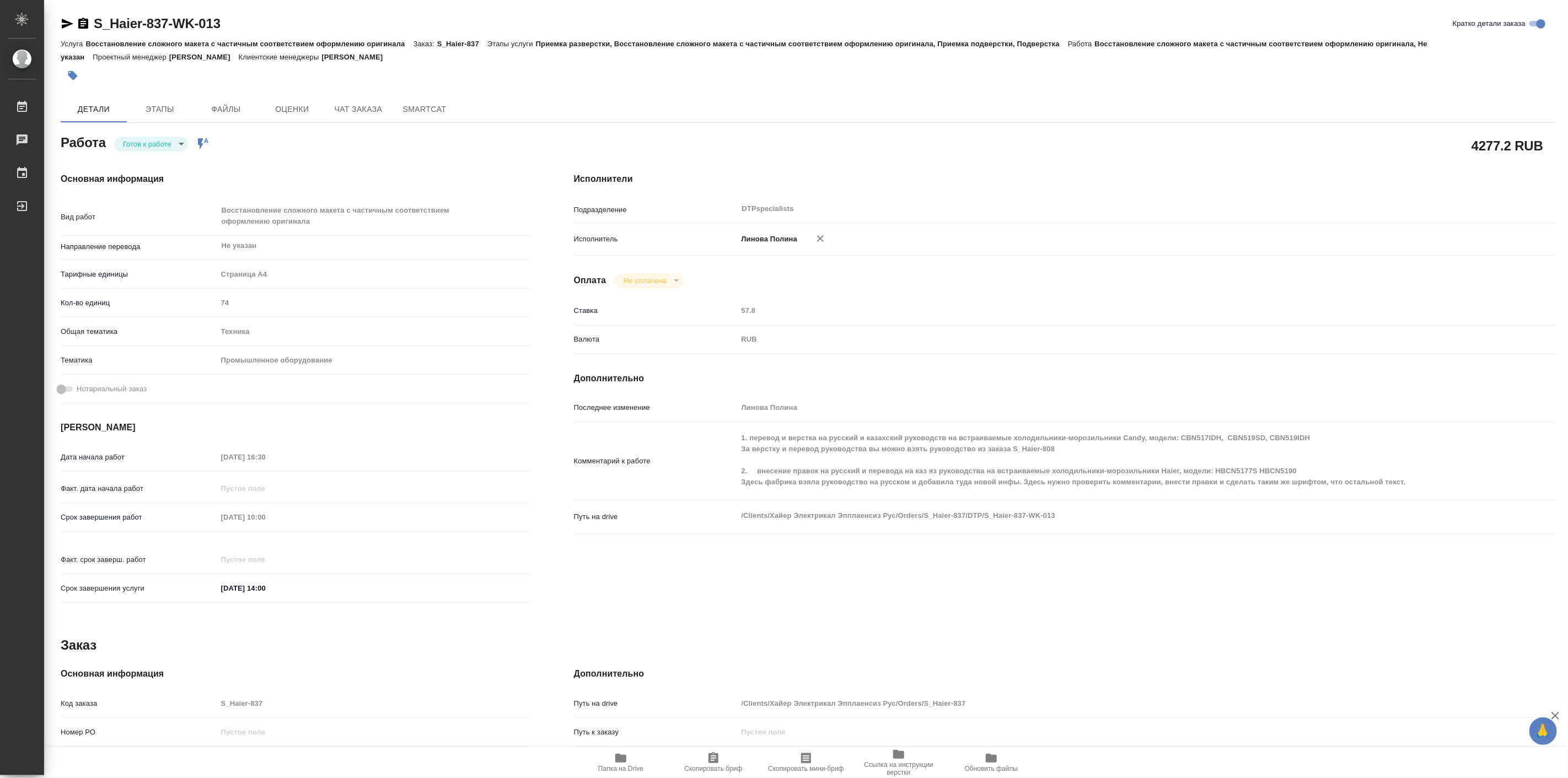
type textarea "x"
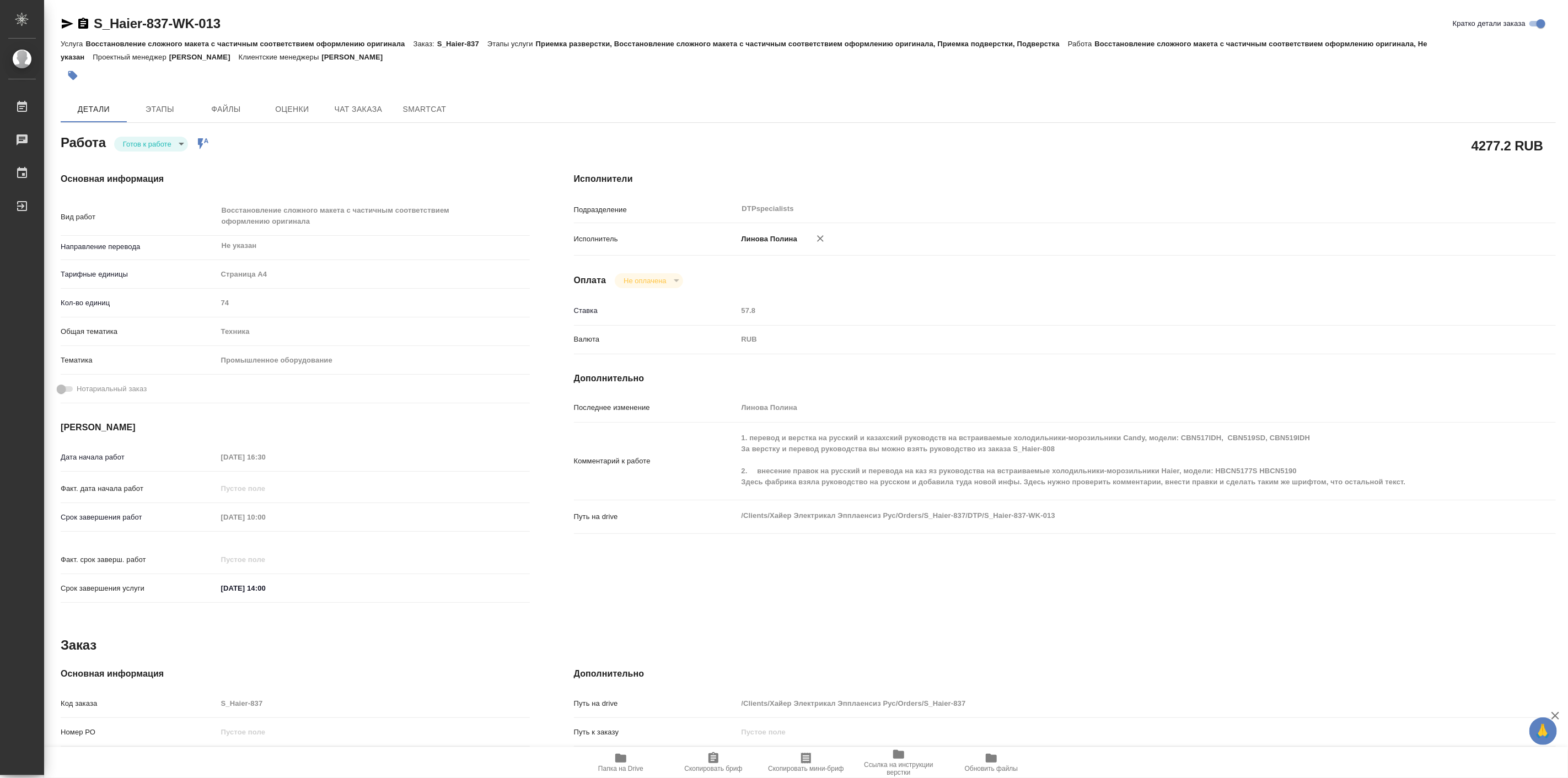
type textarea "x"
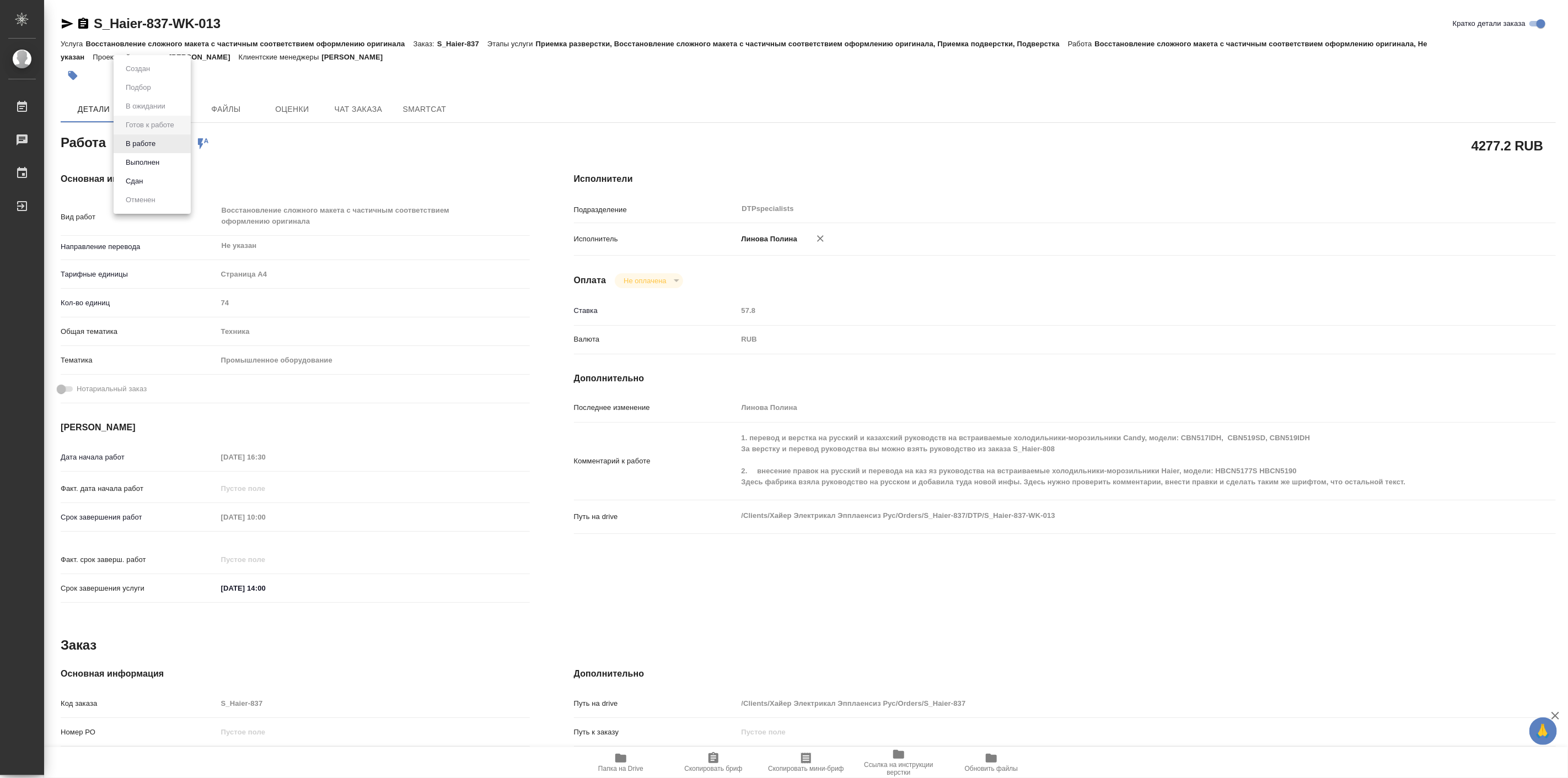
click at [151, 145] on body "🙏 .cls-1 fill:#fff; AWATERA Linova Polina Работы Чаты График Выйти S_Haier-837-…" at bounding box center [784, 389] width 1568 height 778
click at [151, 146] on button "В работе" at bounding box center [140, 144] width 36 height 12
type textarea "x"
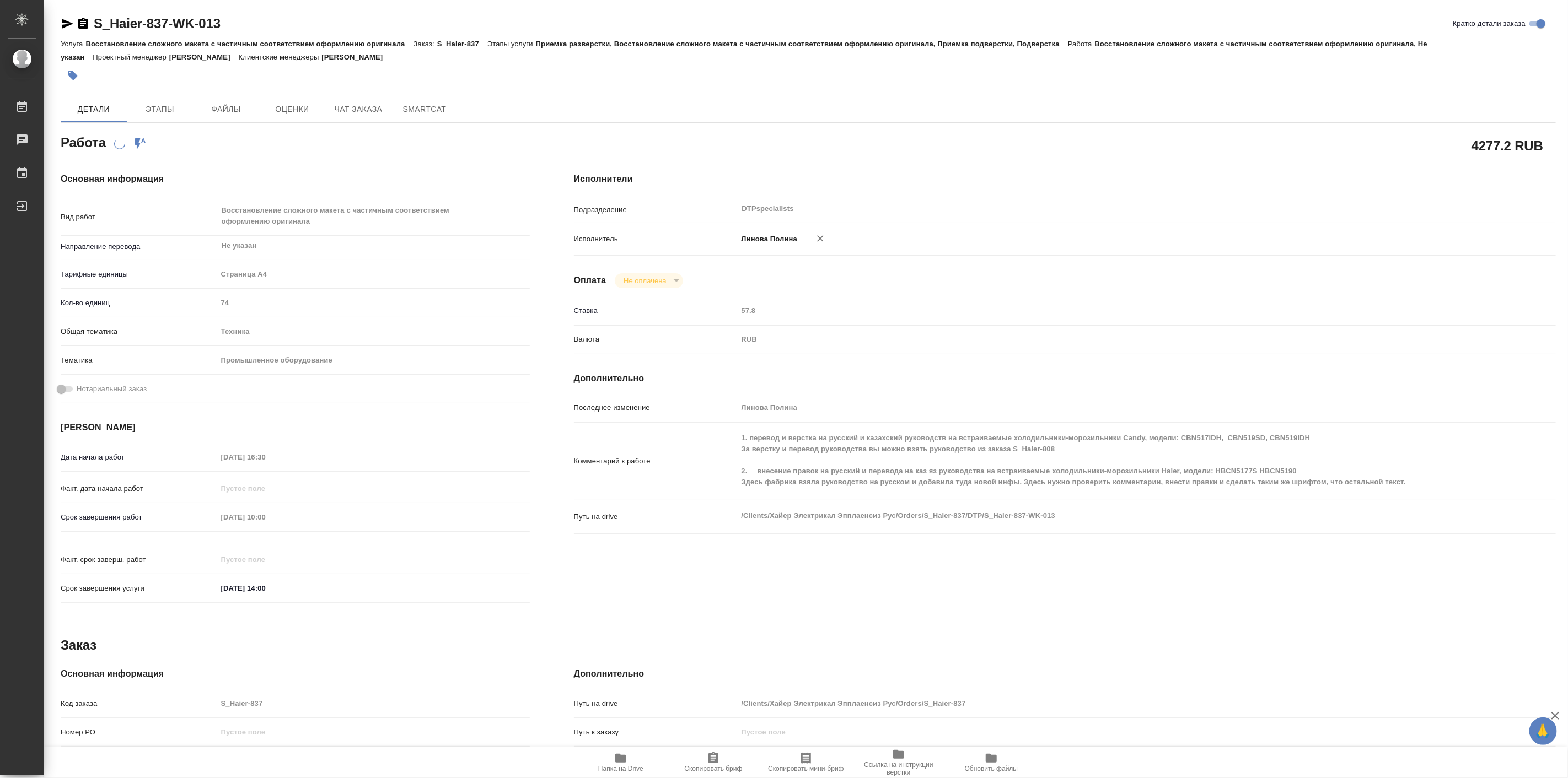
type textarea "x"
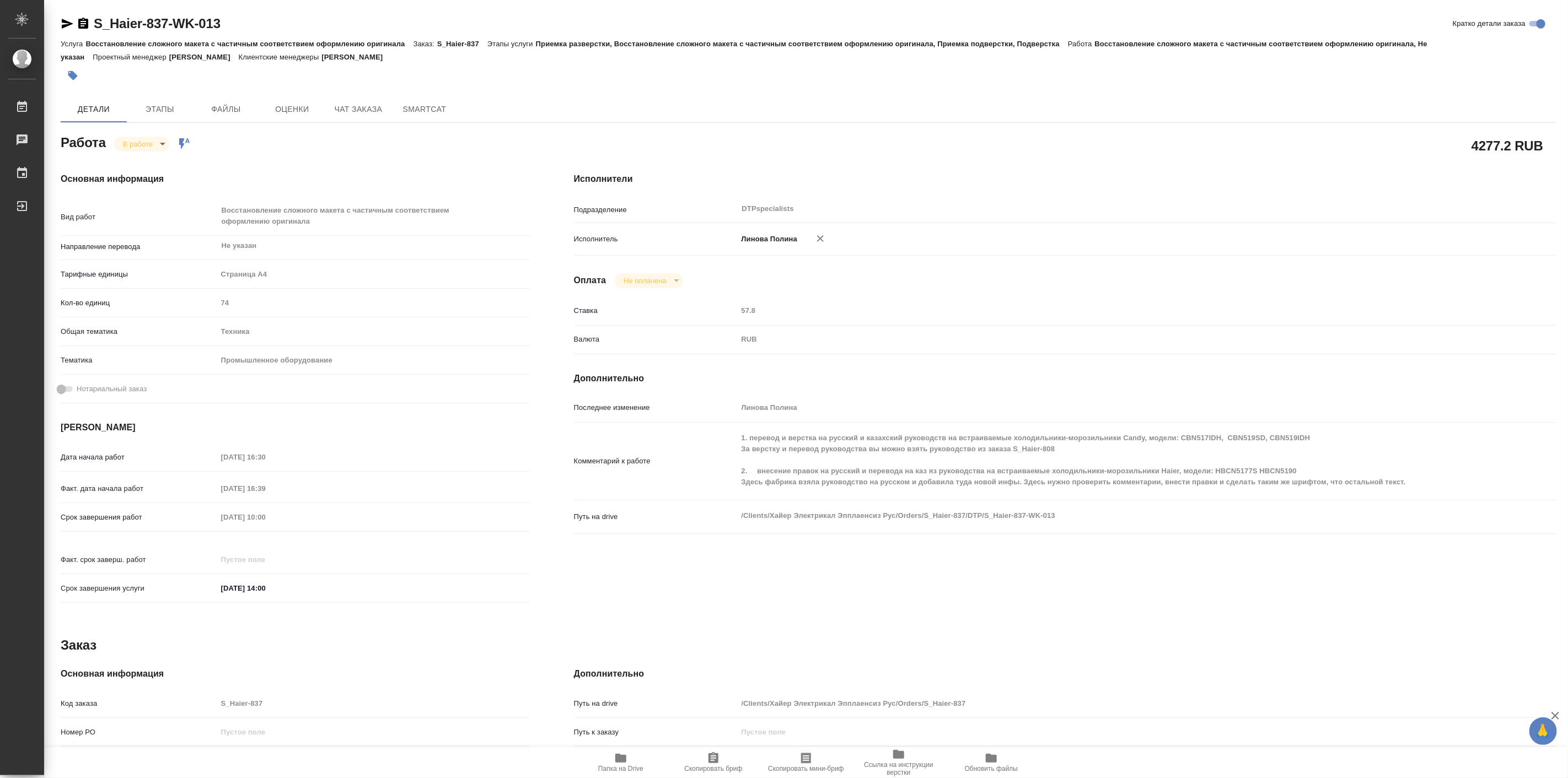
type textarea "x"
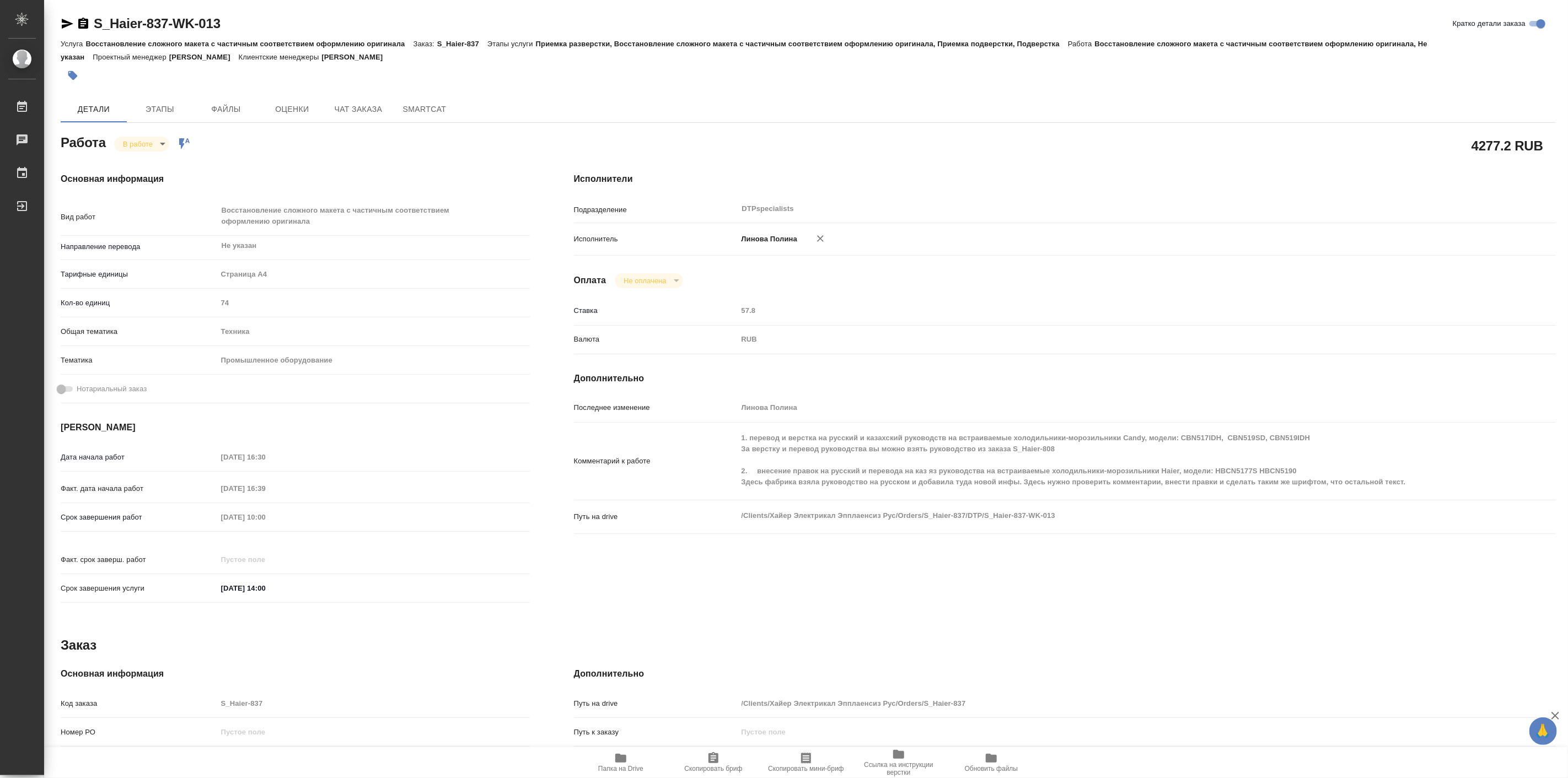
type textarea "x"
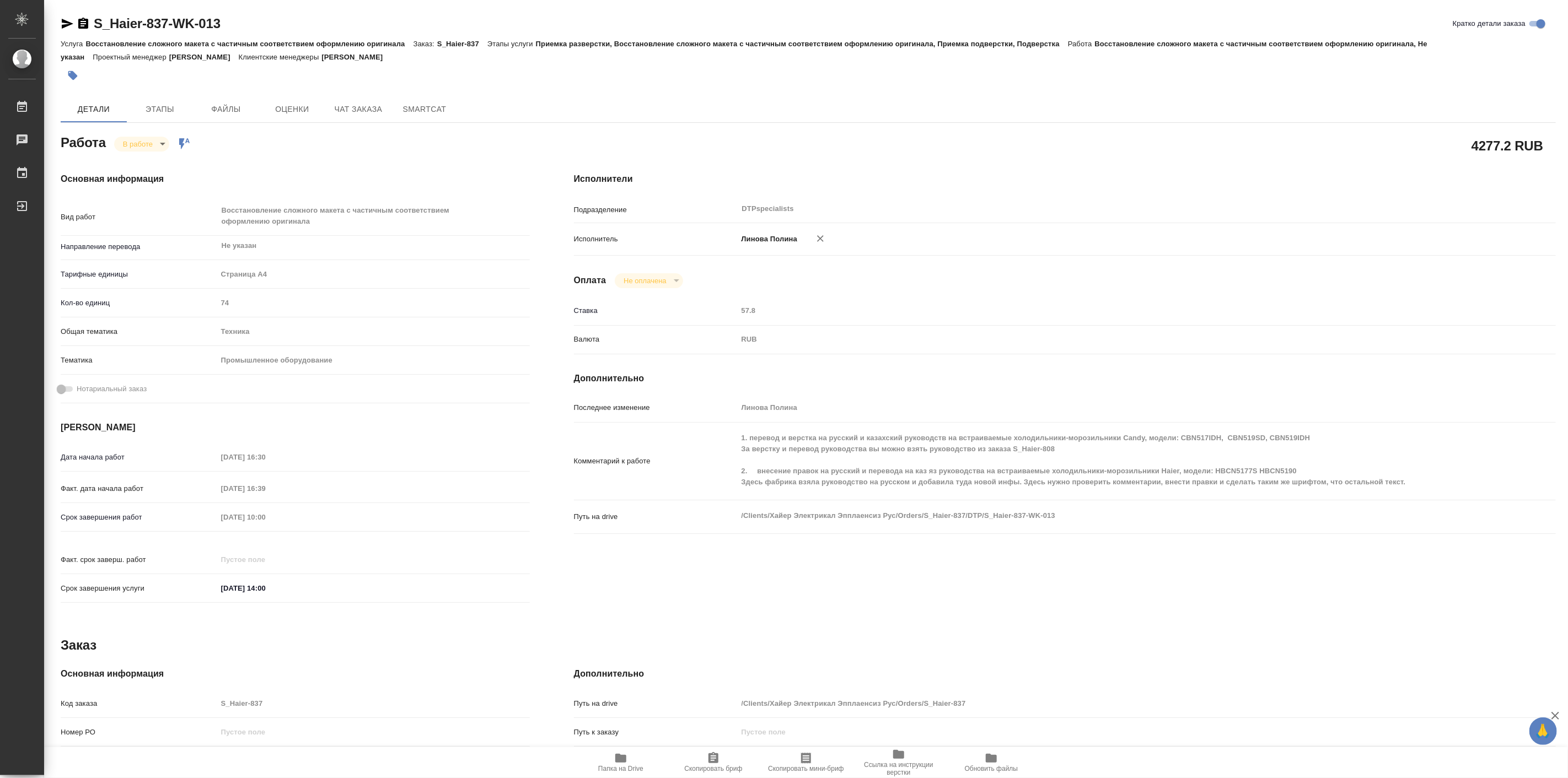
type textarea "x"
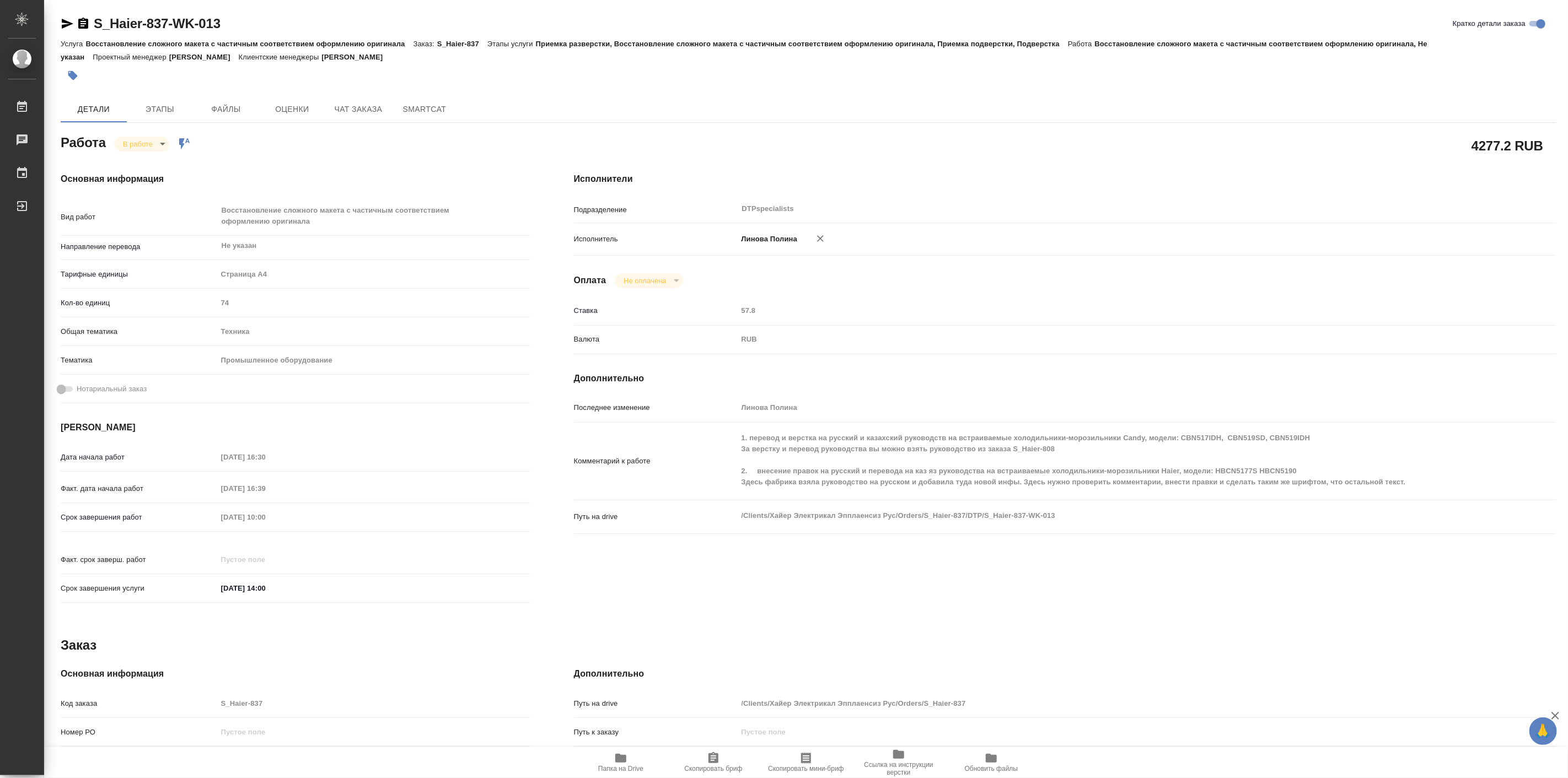
type textarea "x"
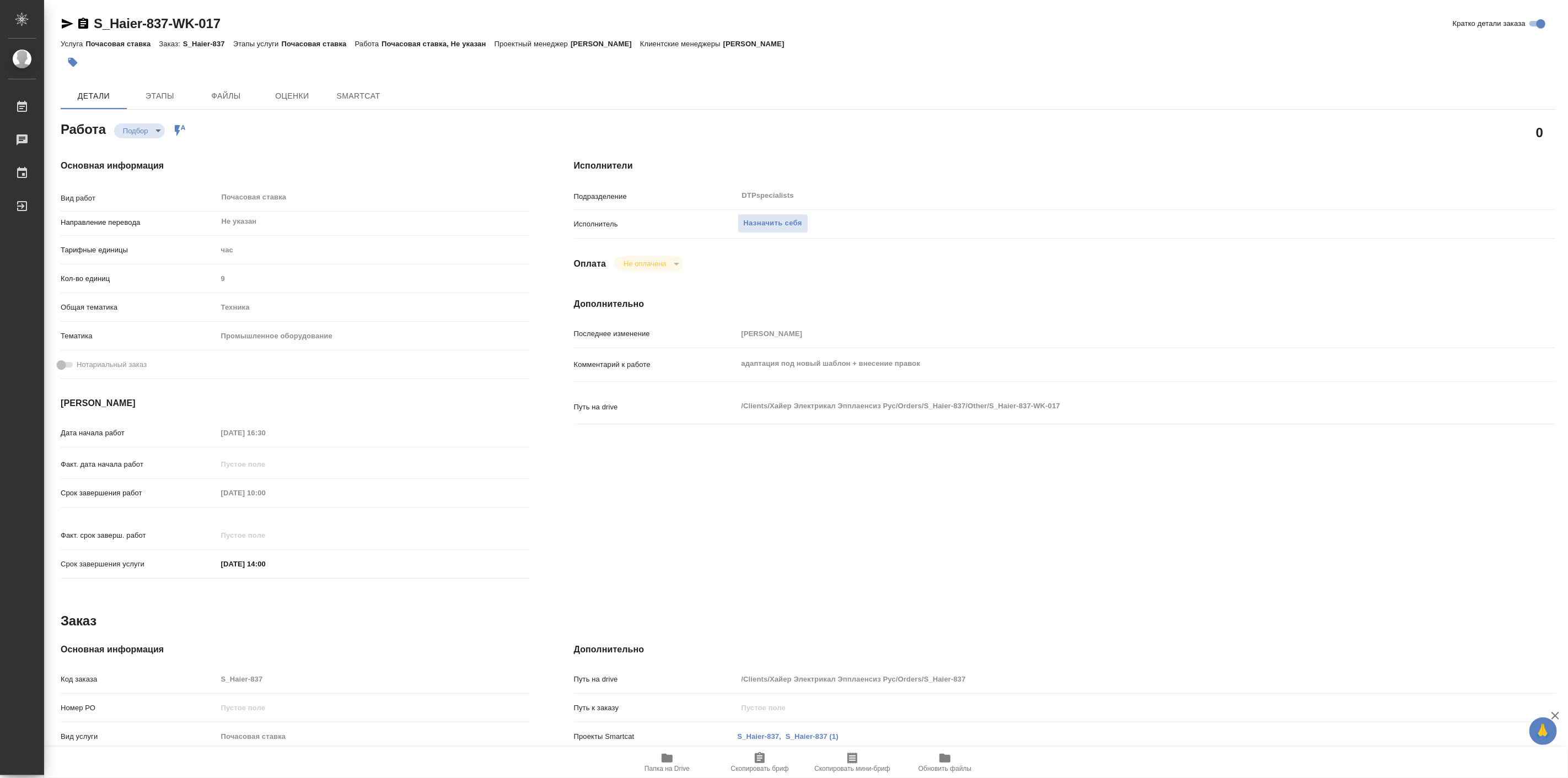
type textarea "x"
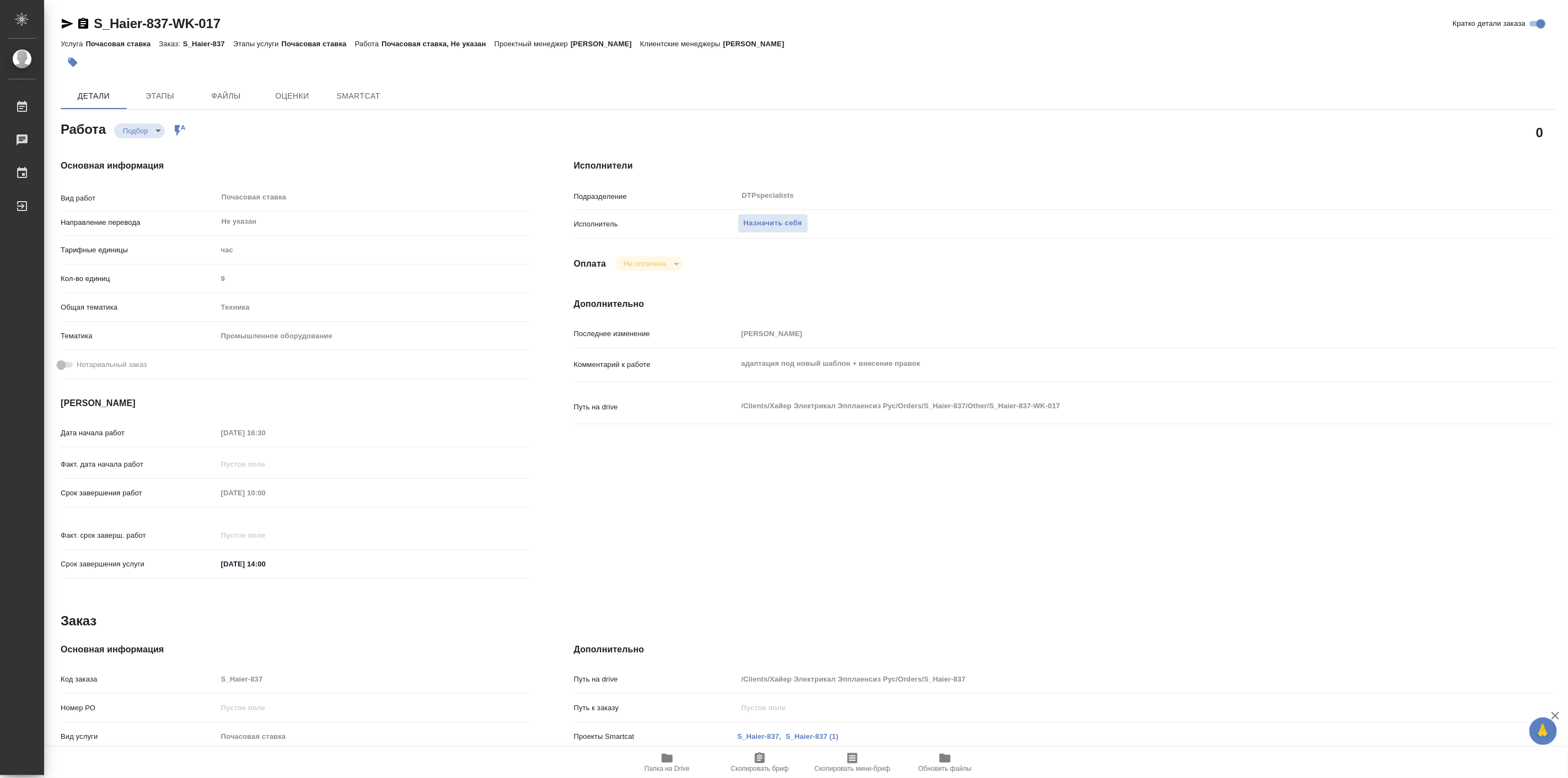
type textarea "x"
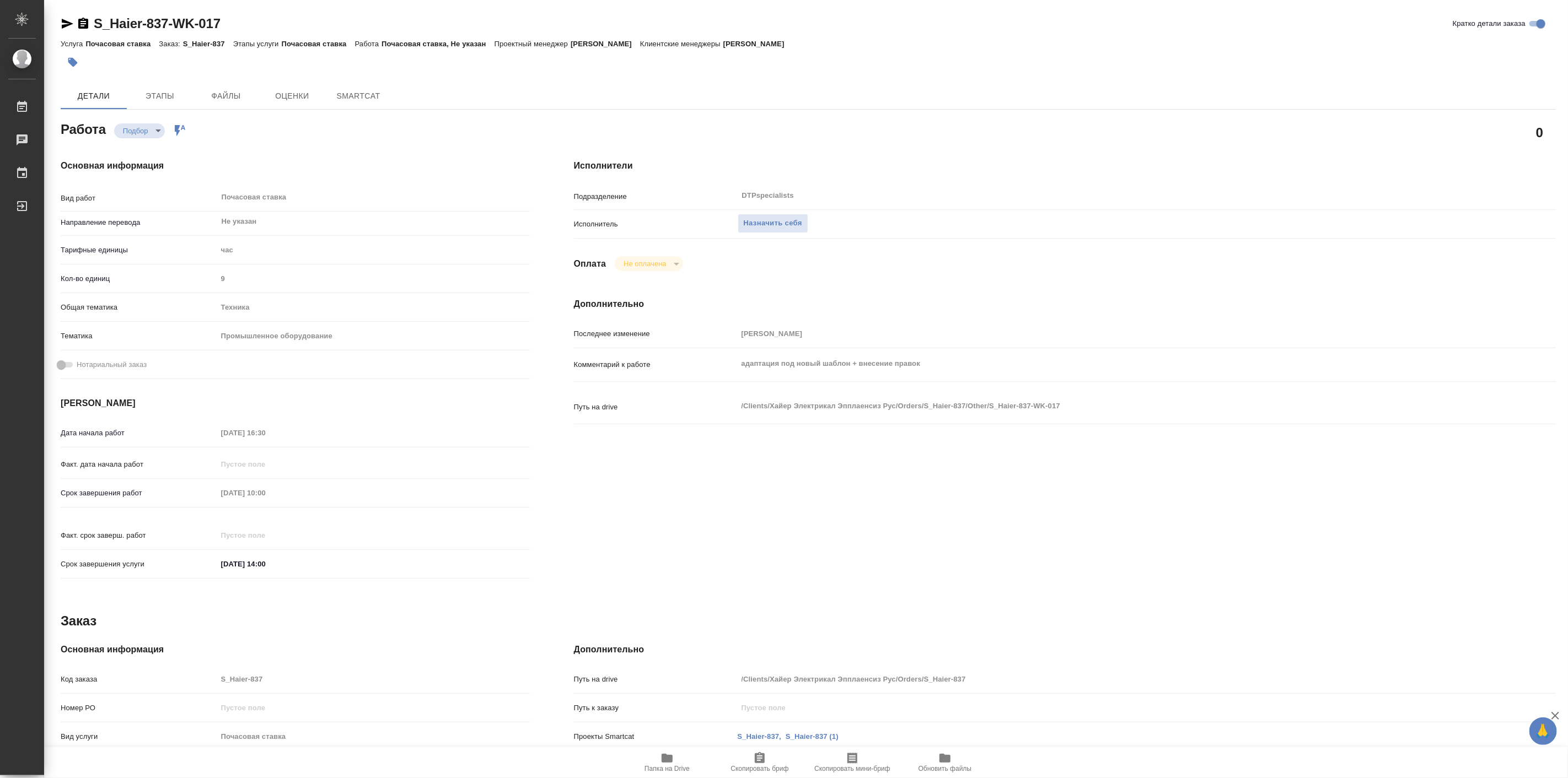
type textarea "x"
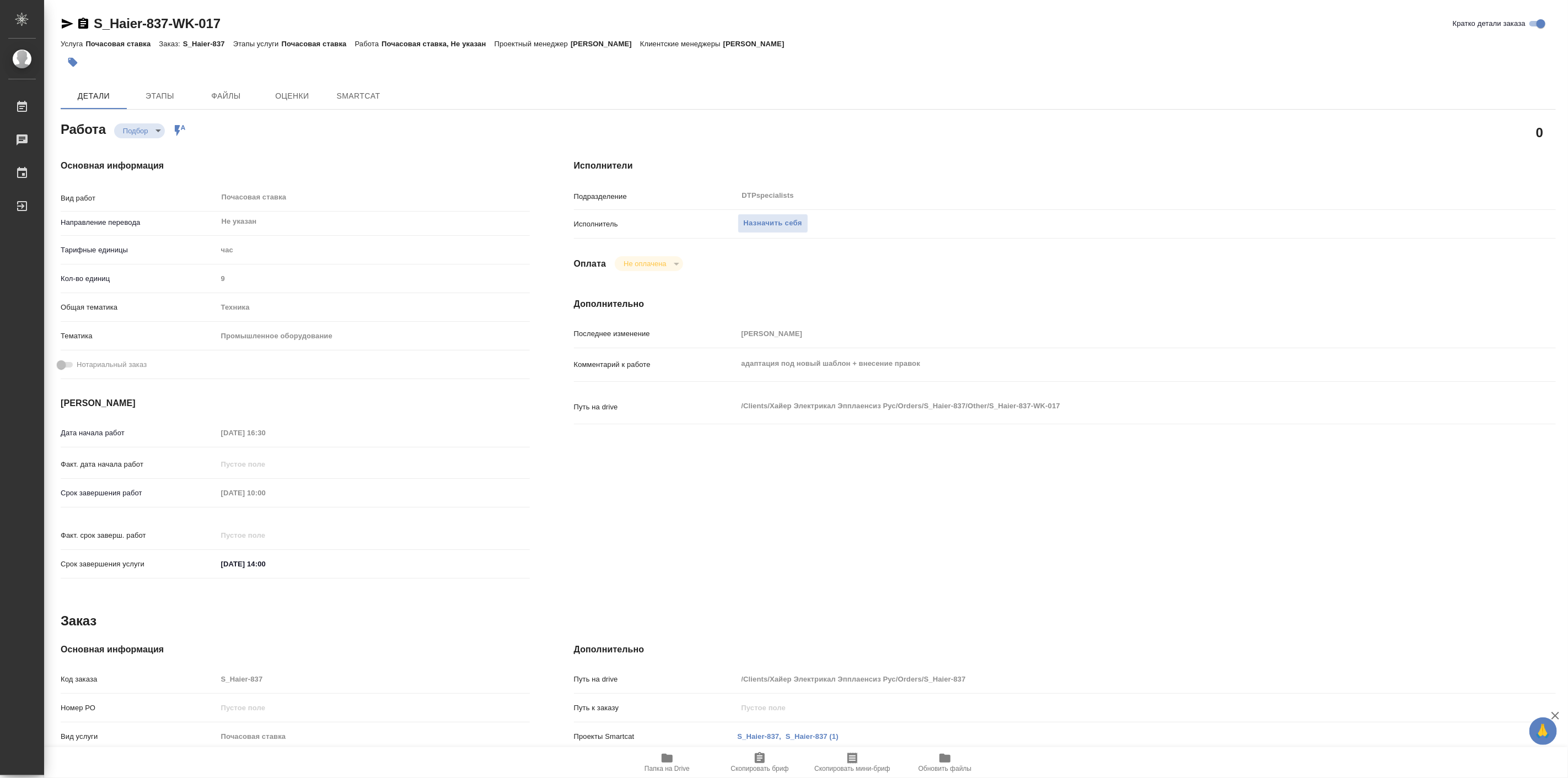
click at [155, 139] on div "Основная информация Вид работ Почасовая ставка x ​ Направление перевода Не указ…" at bounding box center [295, 373] width 514 height 471
type textarea "x"
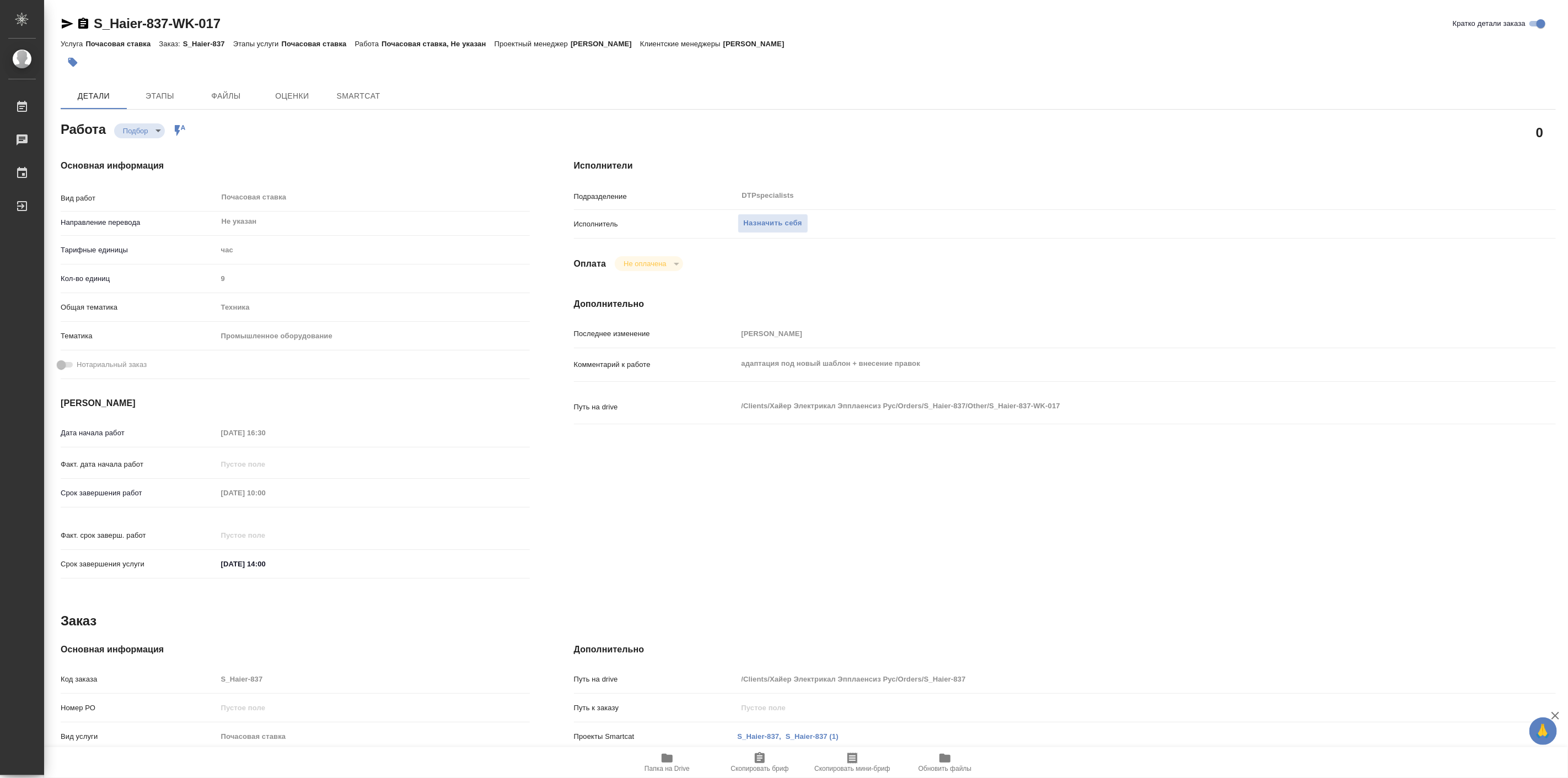
type textarea "x"
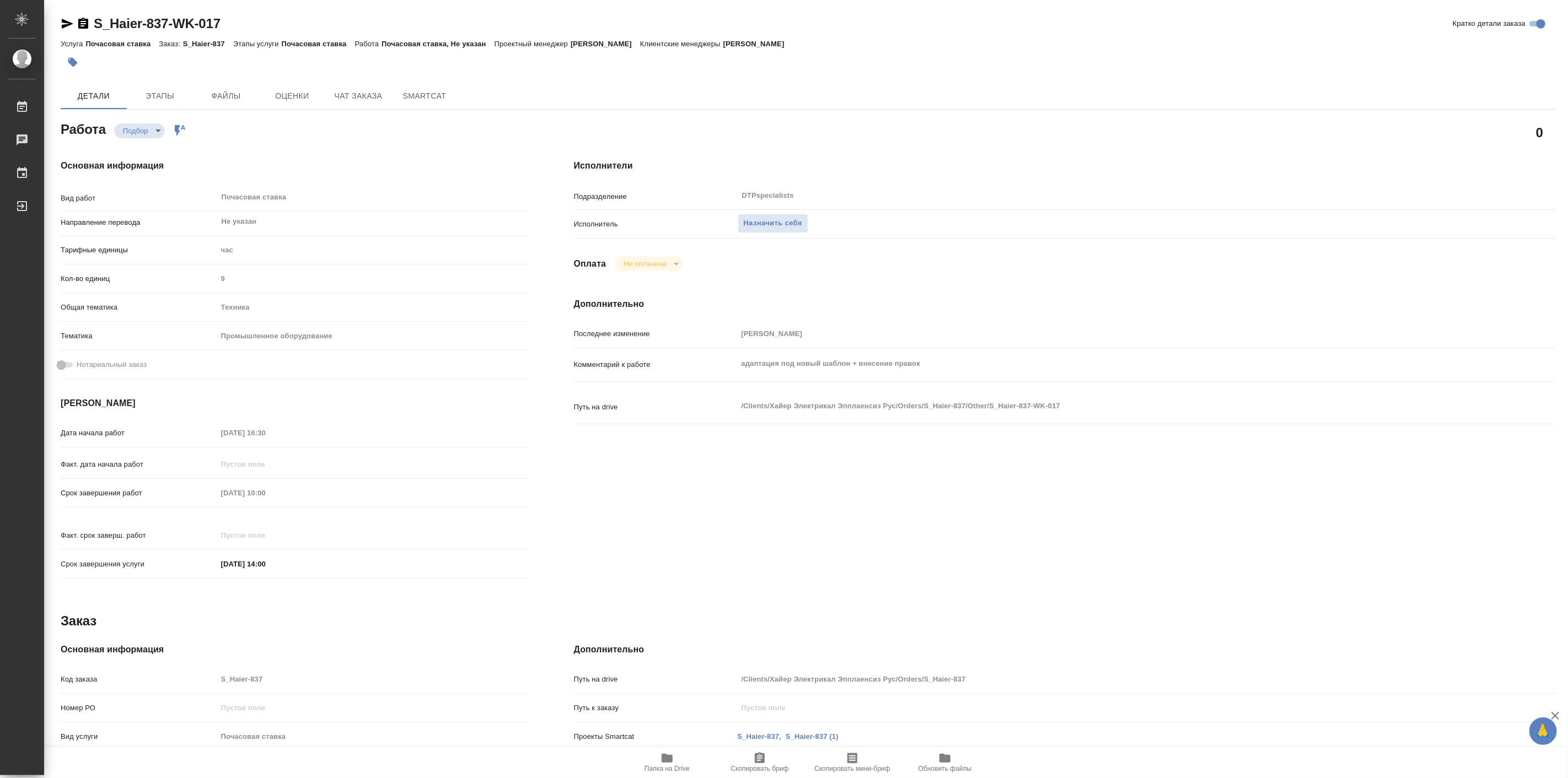
type textarea "x"
click at [149, 135] on body "🙏 .cls-1 fill:#fff; AWATERA Linova Polina Работы Чаты График Выйти S_Haier-837-…" at bounding box center [784, 389] width 1568 height 778
type textarea "x"
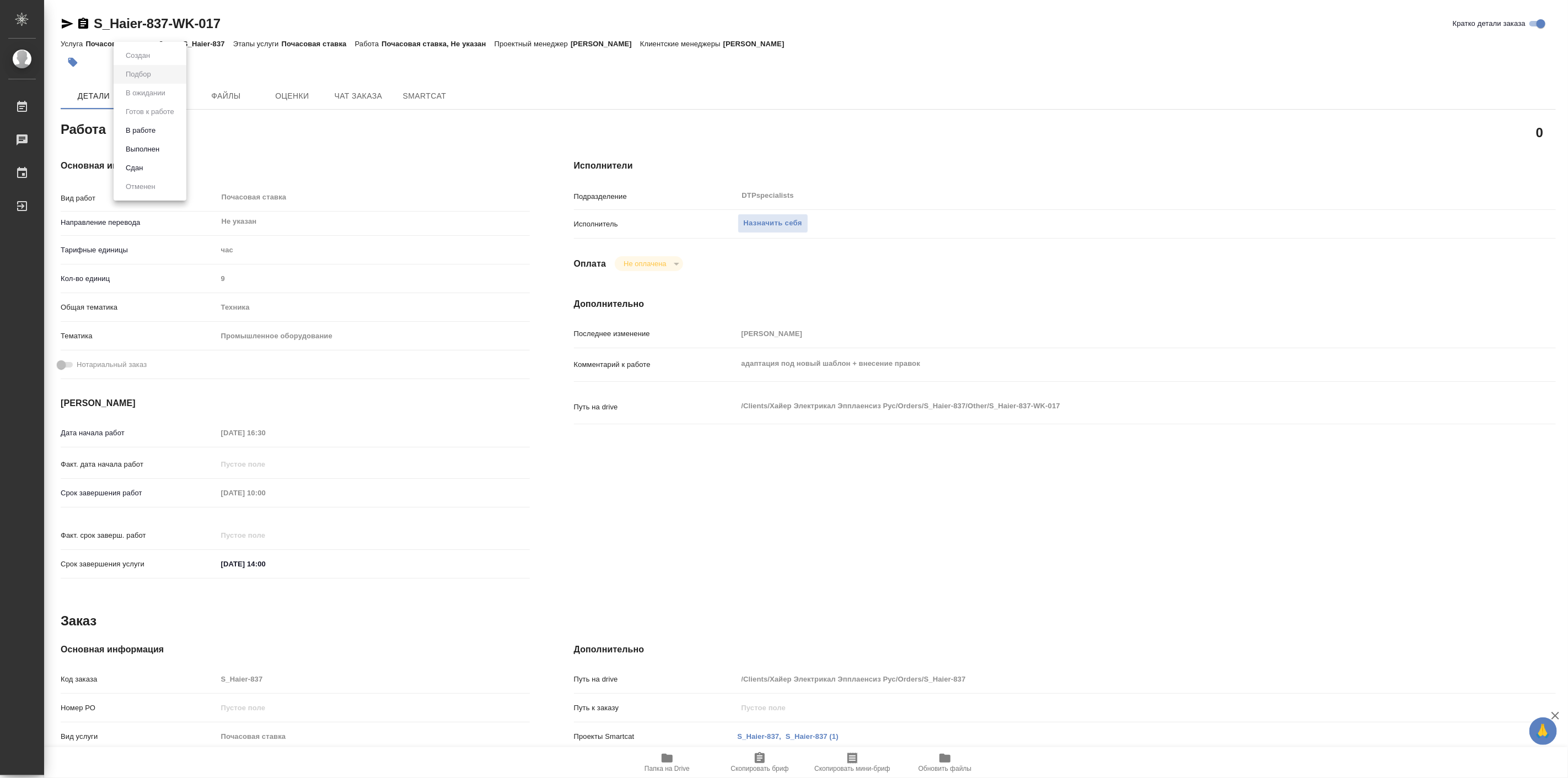
type textarea "x"
click at [796, 227] on div at bounding box center [784, 389] width 1568 height 778
type textarea "x"
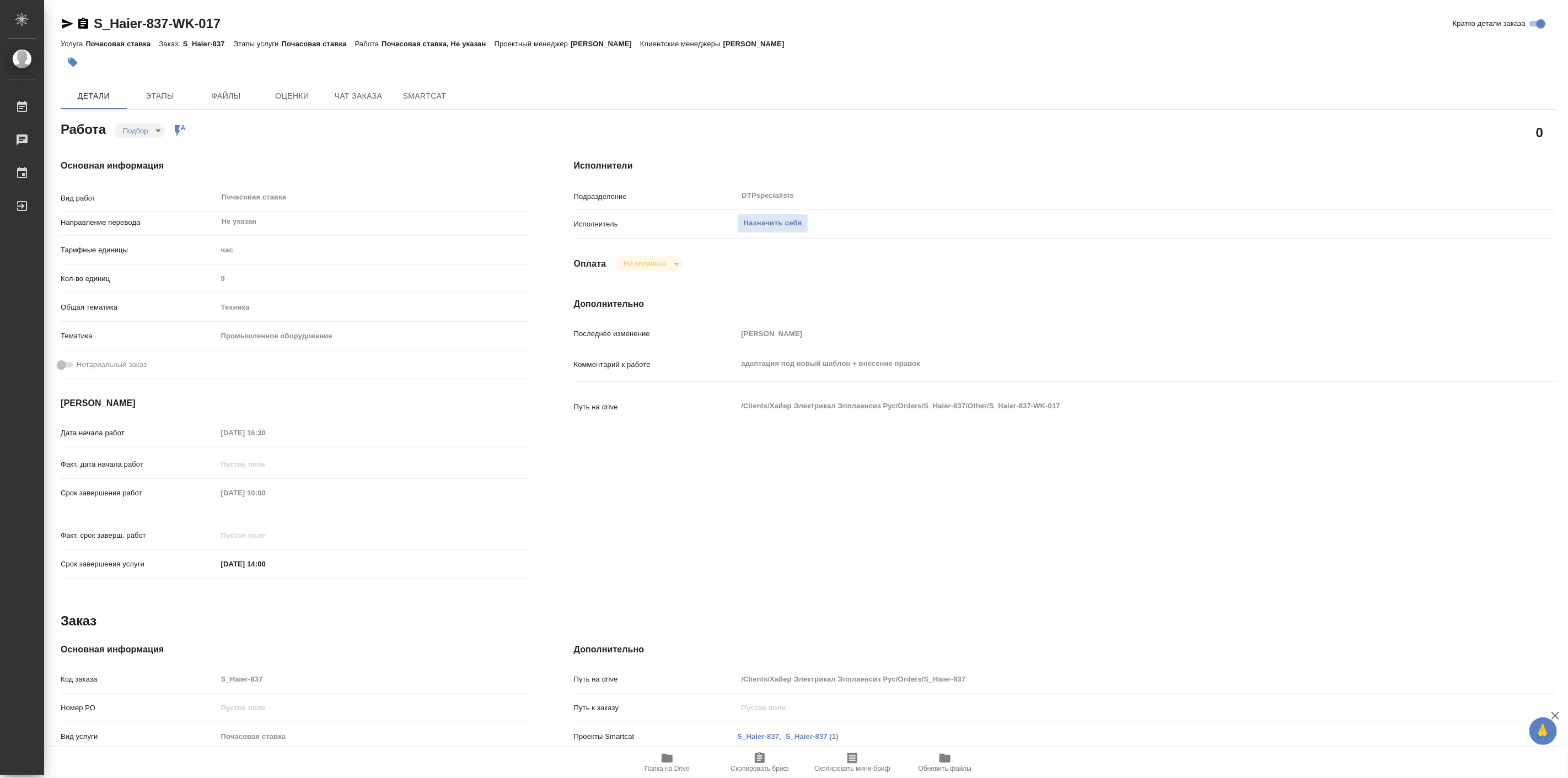
type textarea "x"
click at [776, 220] on span "Назначить себя" at bounding box center [773, 223] width 58 height 13
type textarea "x"
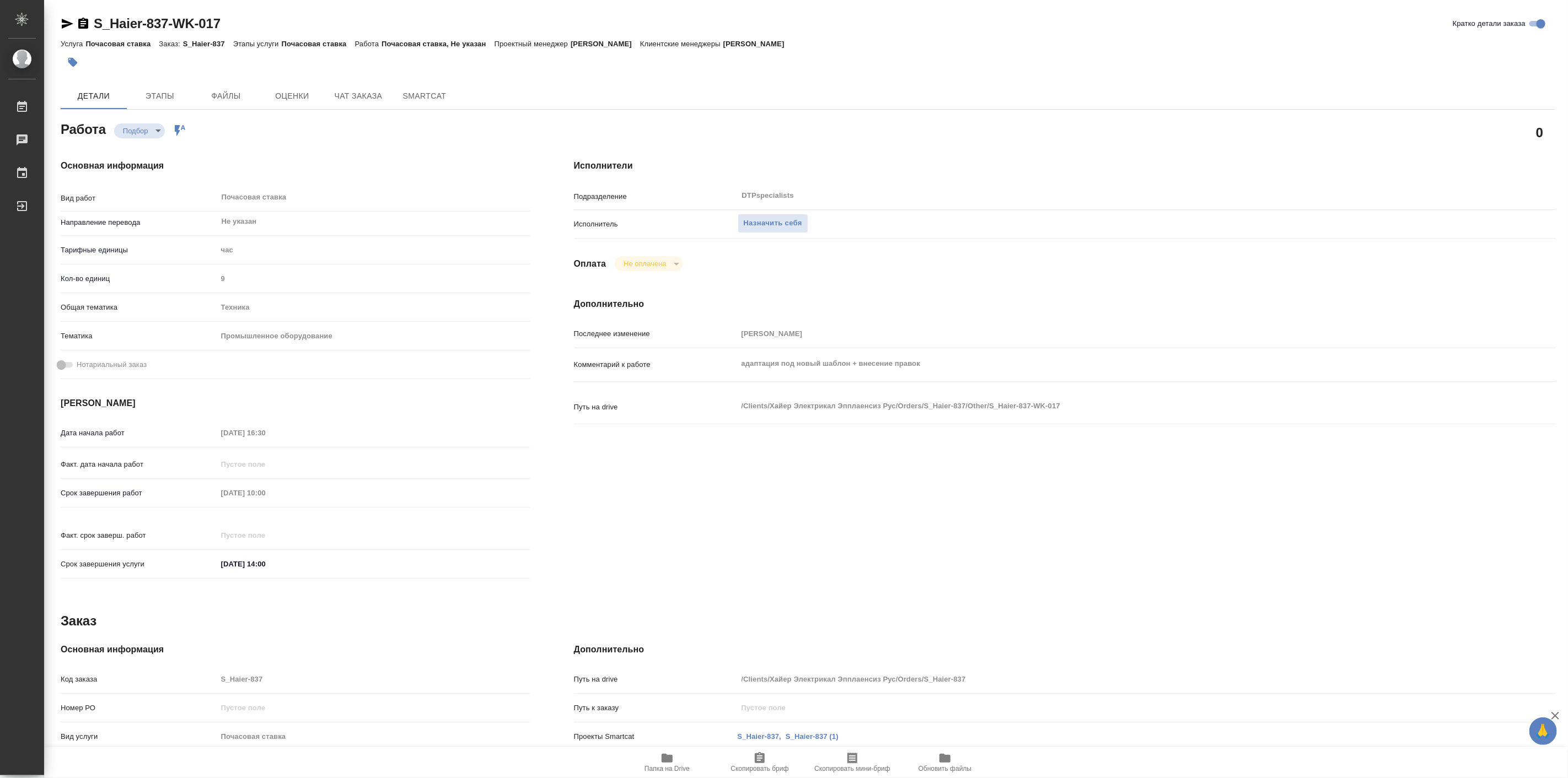
type textarea "x"
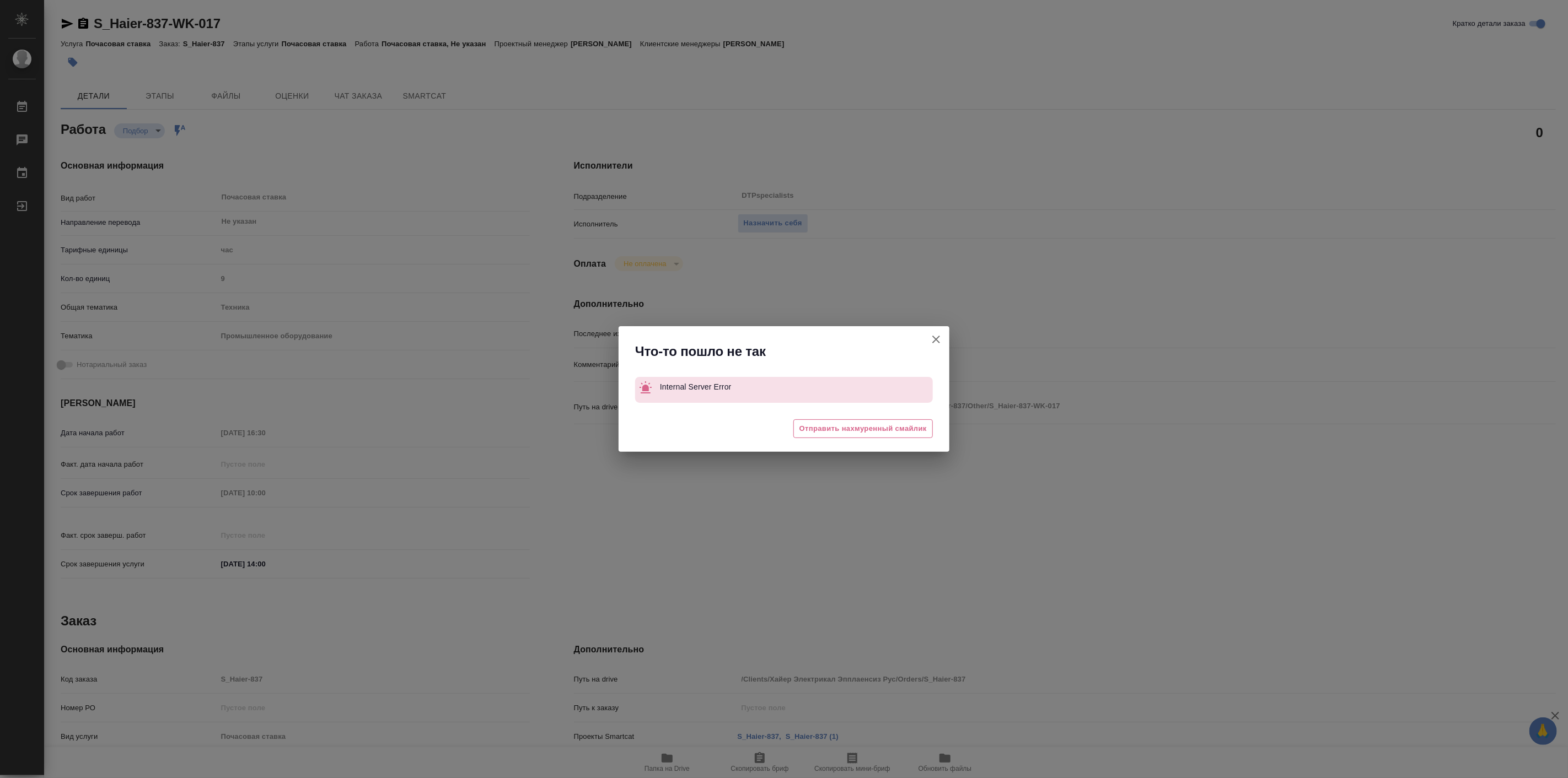
click at [940, 339] on icon "button" at bounding box center [936, 339] width 13 height 13
type textarea "x"
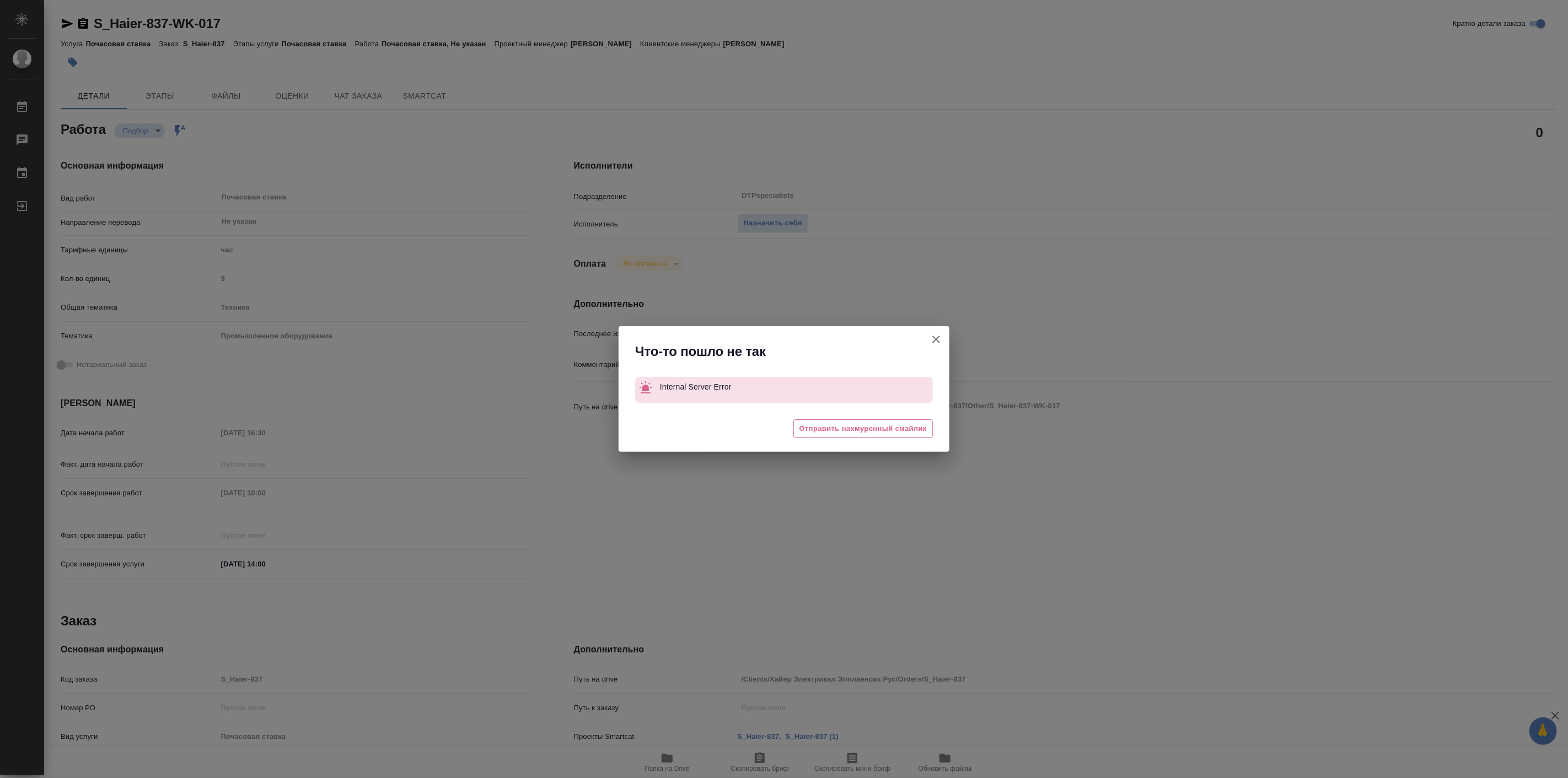
type textarea "x"
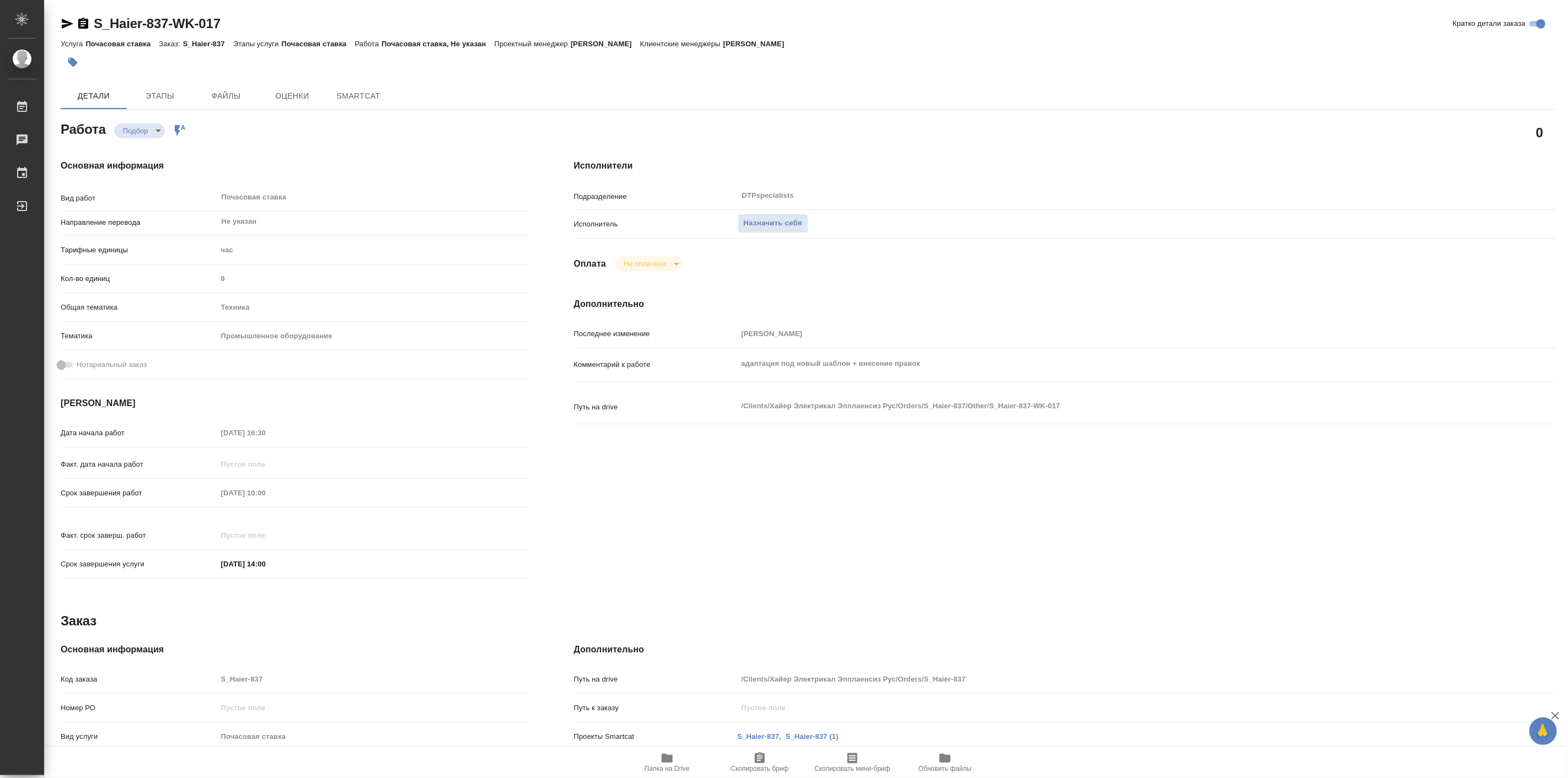
type textarea "x"
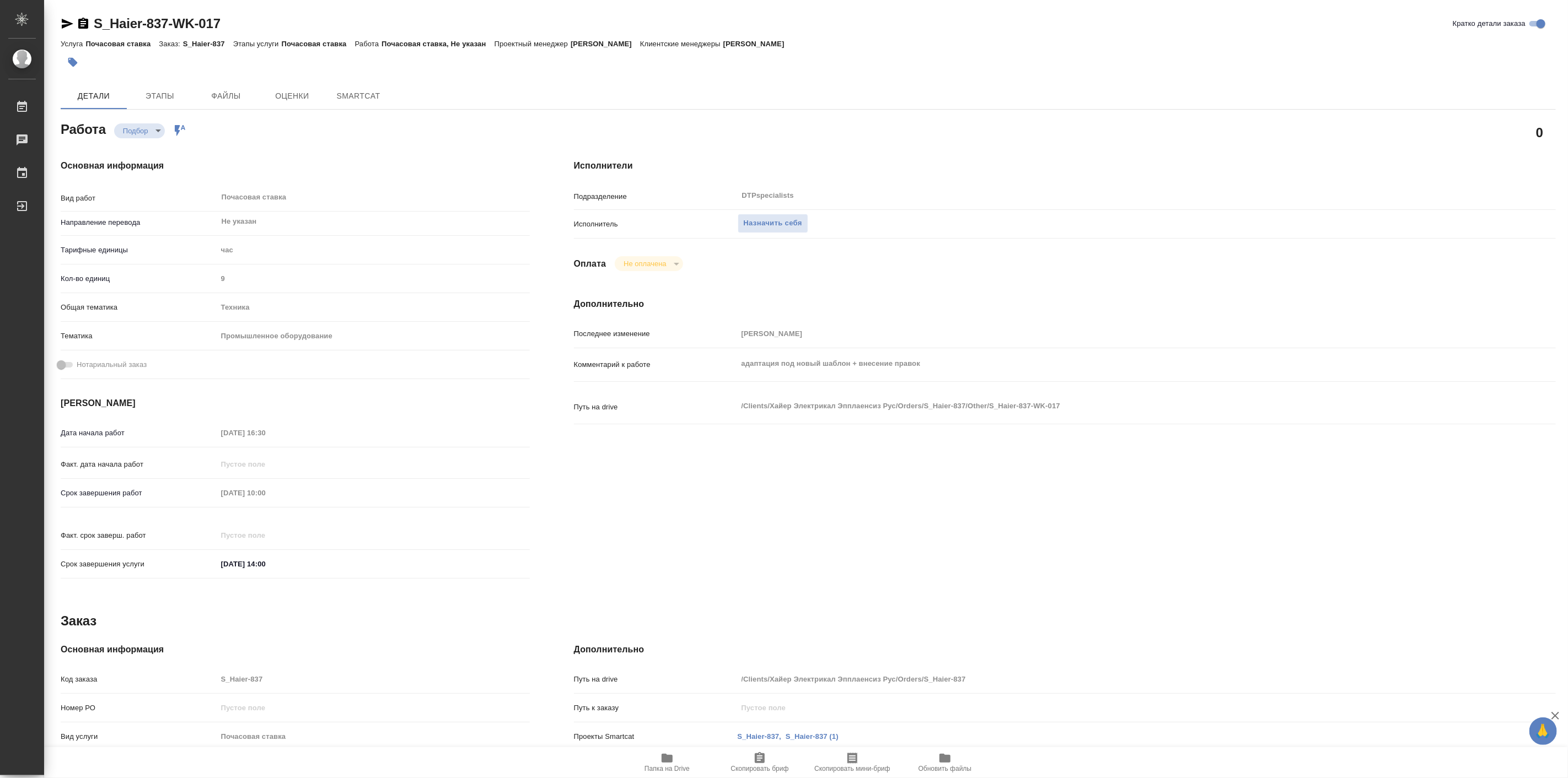
type textarea "x"
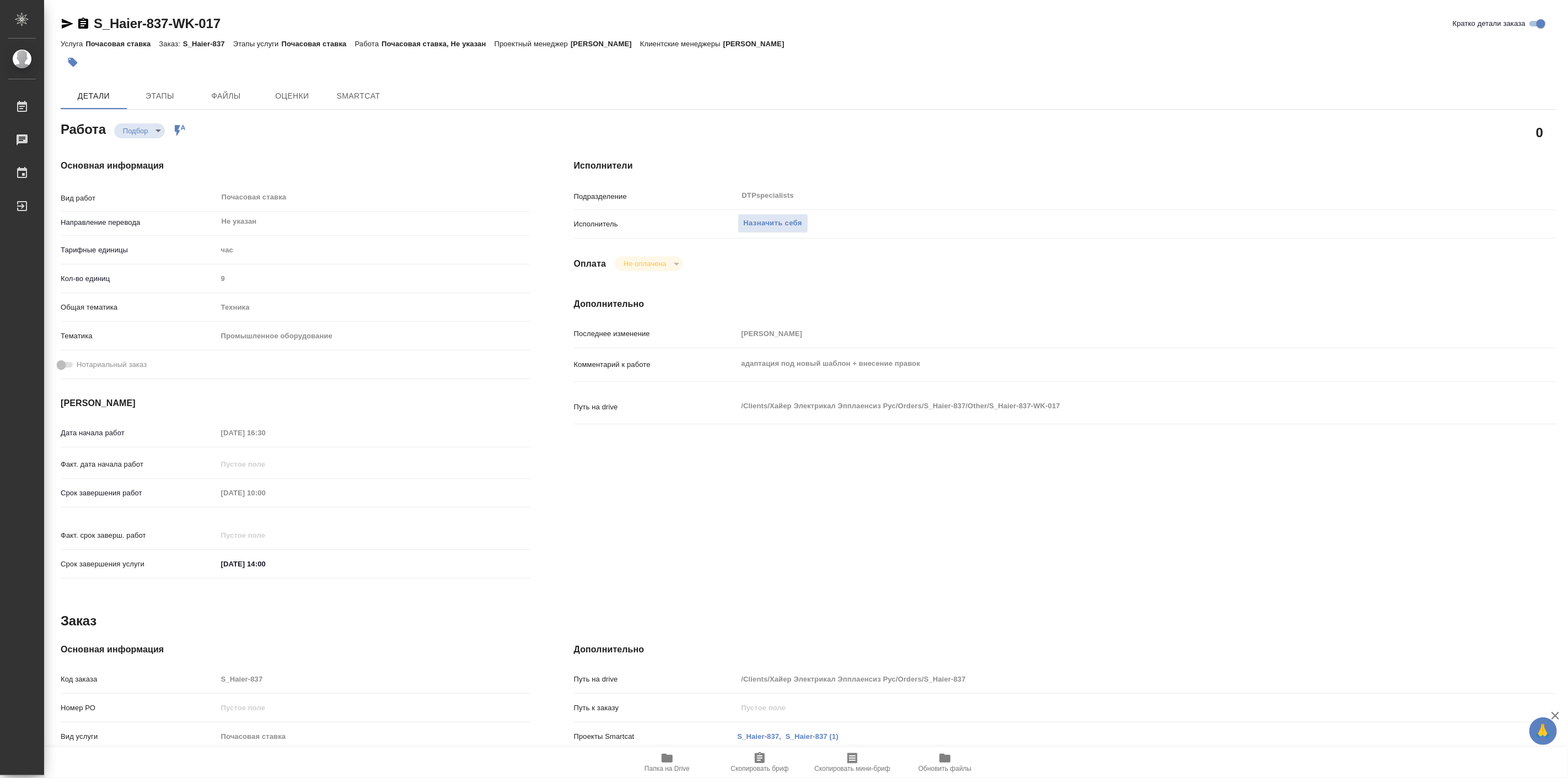
type textarea "x"
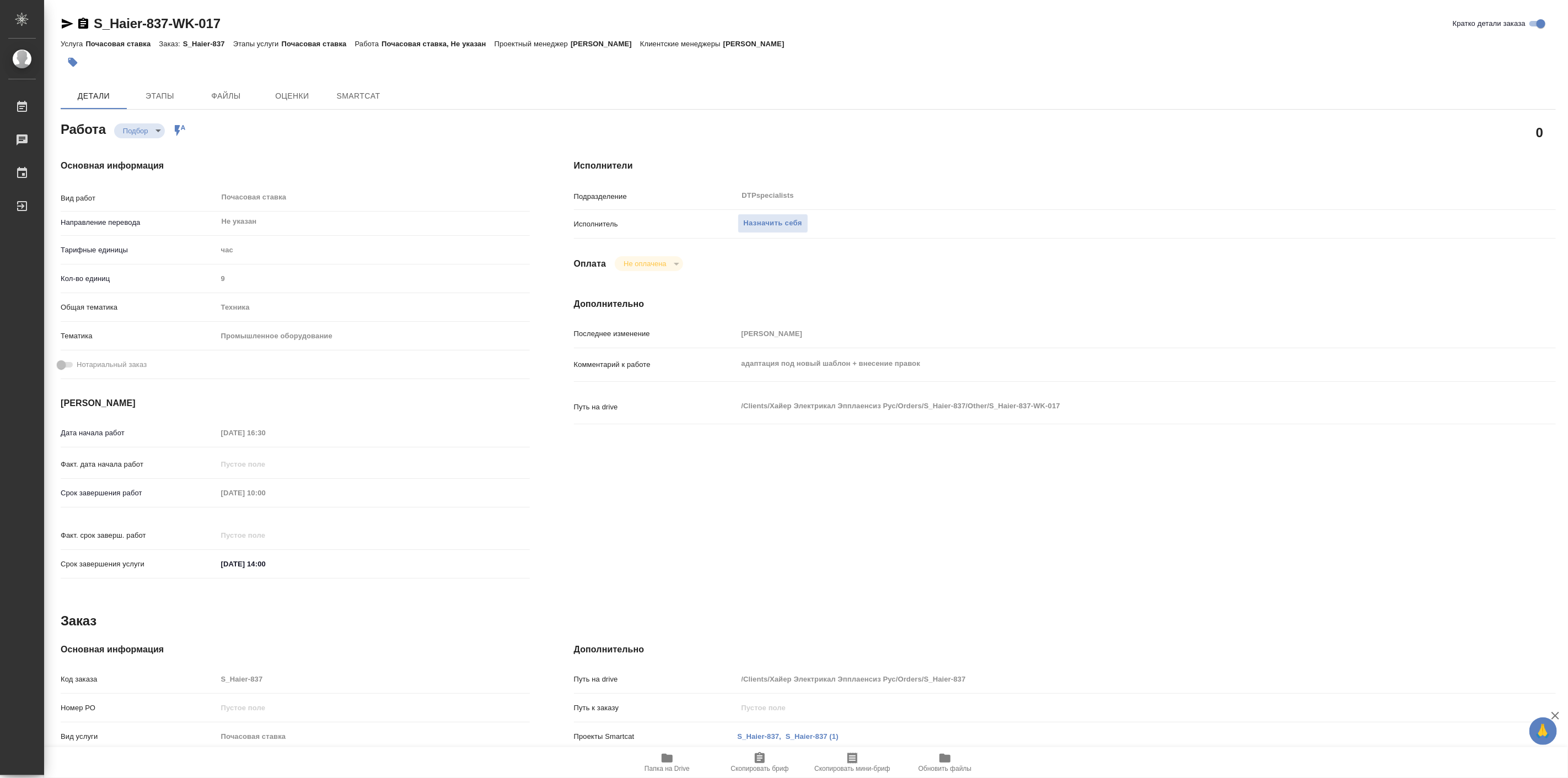
type textarea "x"
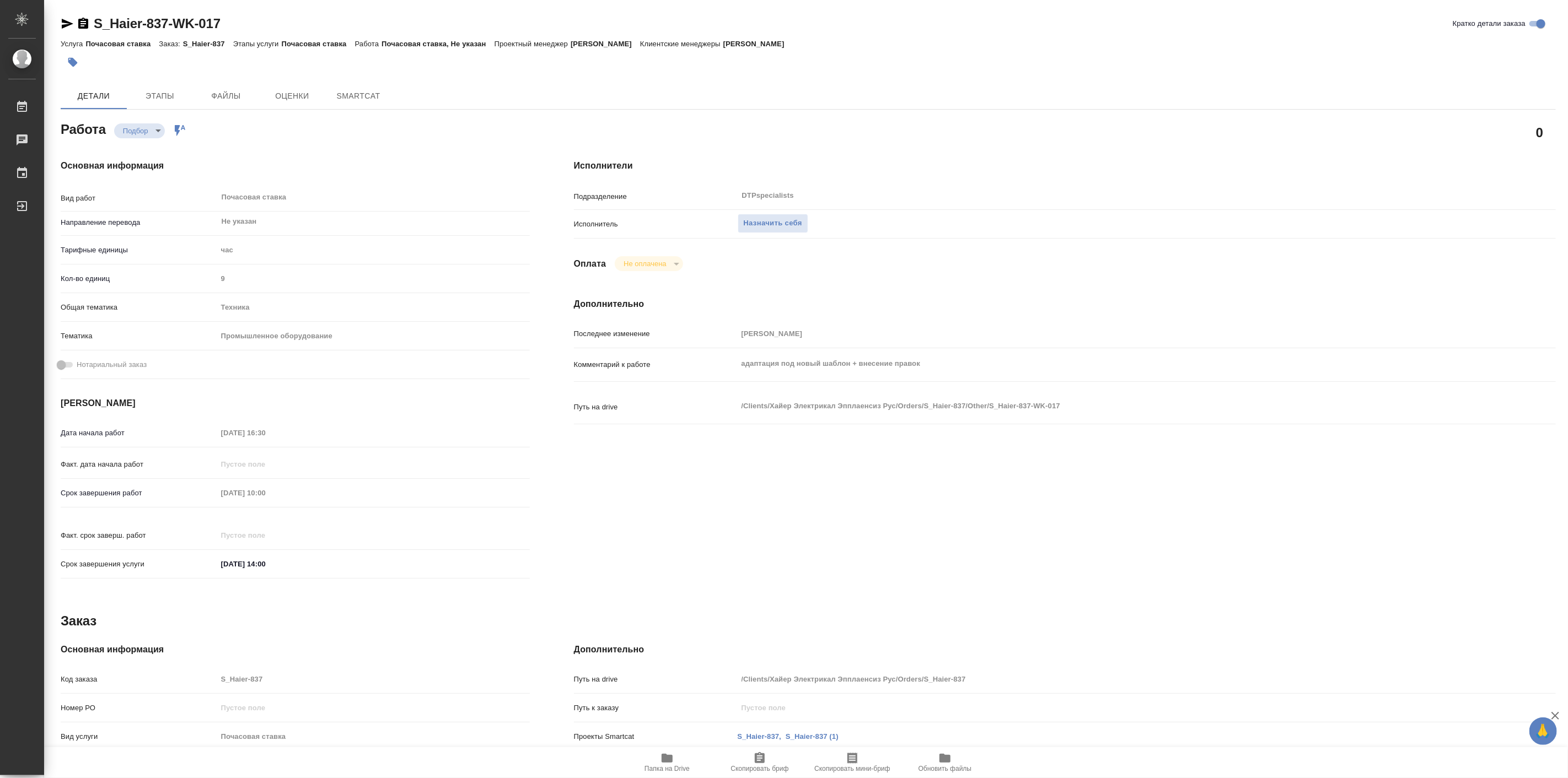
type textarea "x"
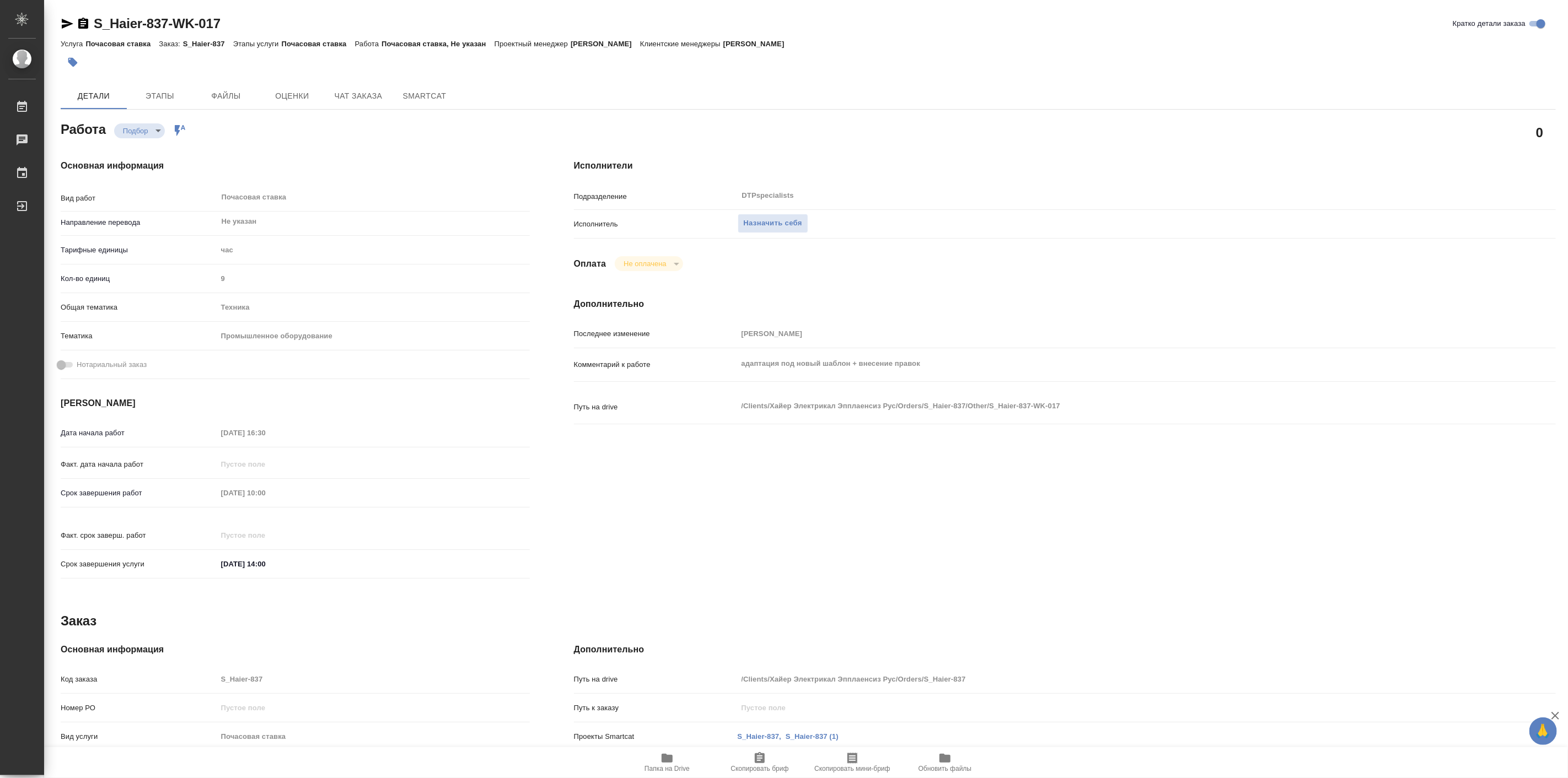
type textarea "x"
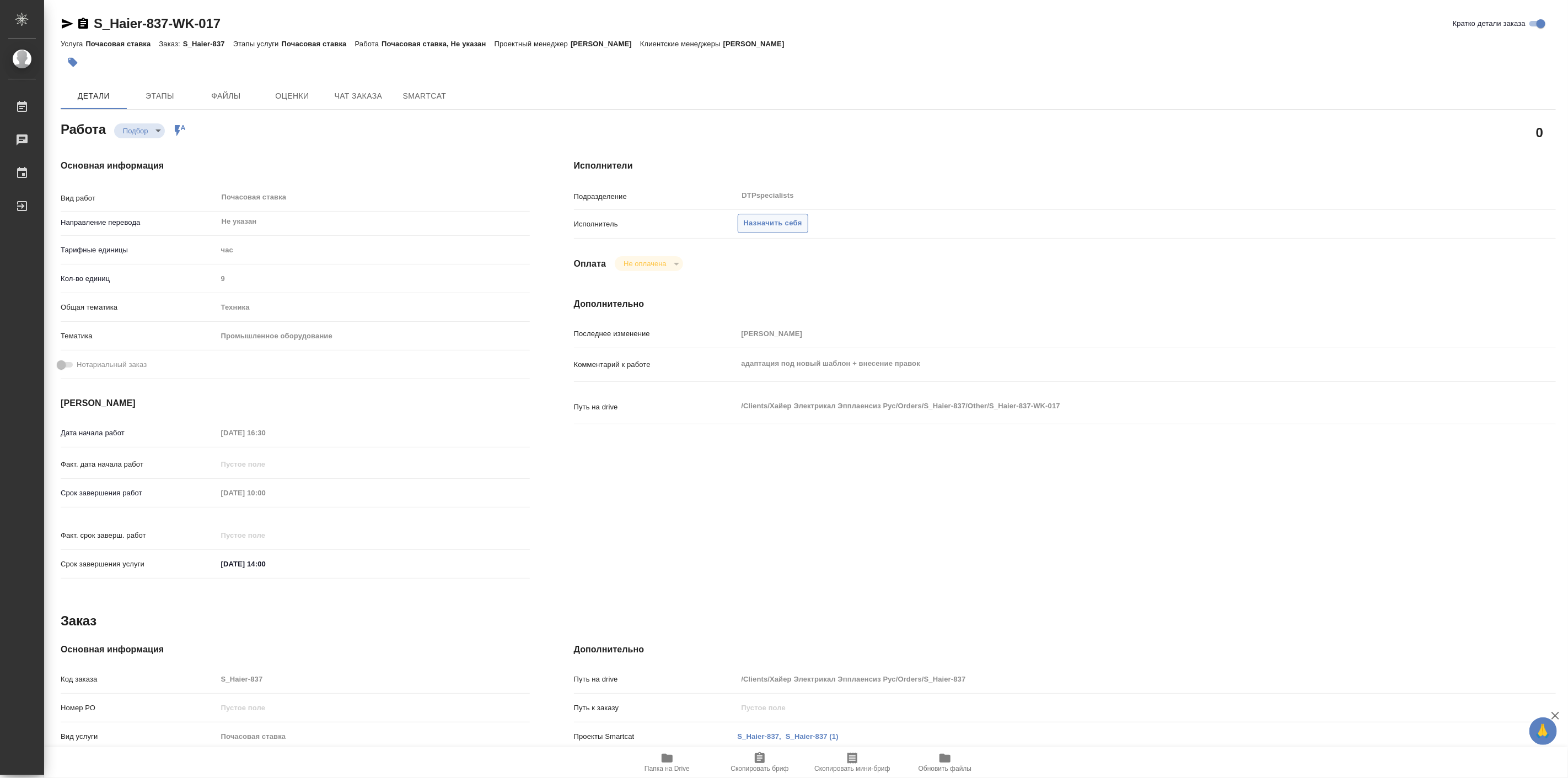
click at [752, 222] on span "Назначить себя" at bounding box center [773, 223] width 58 height 13
type textarea "x"
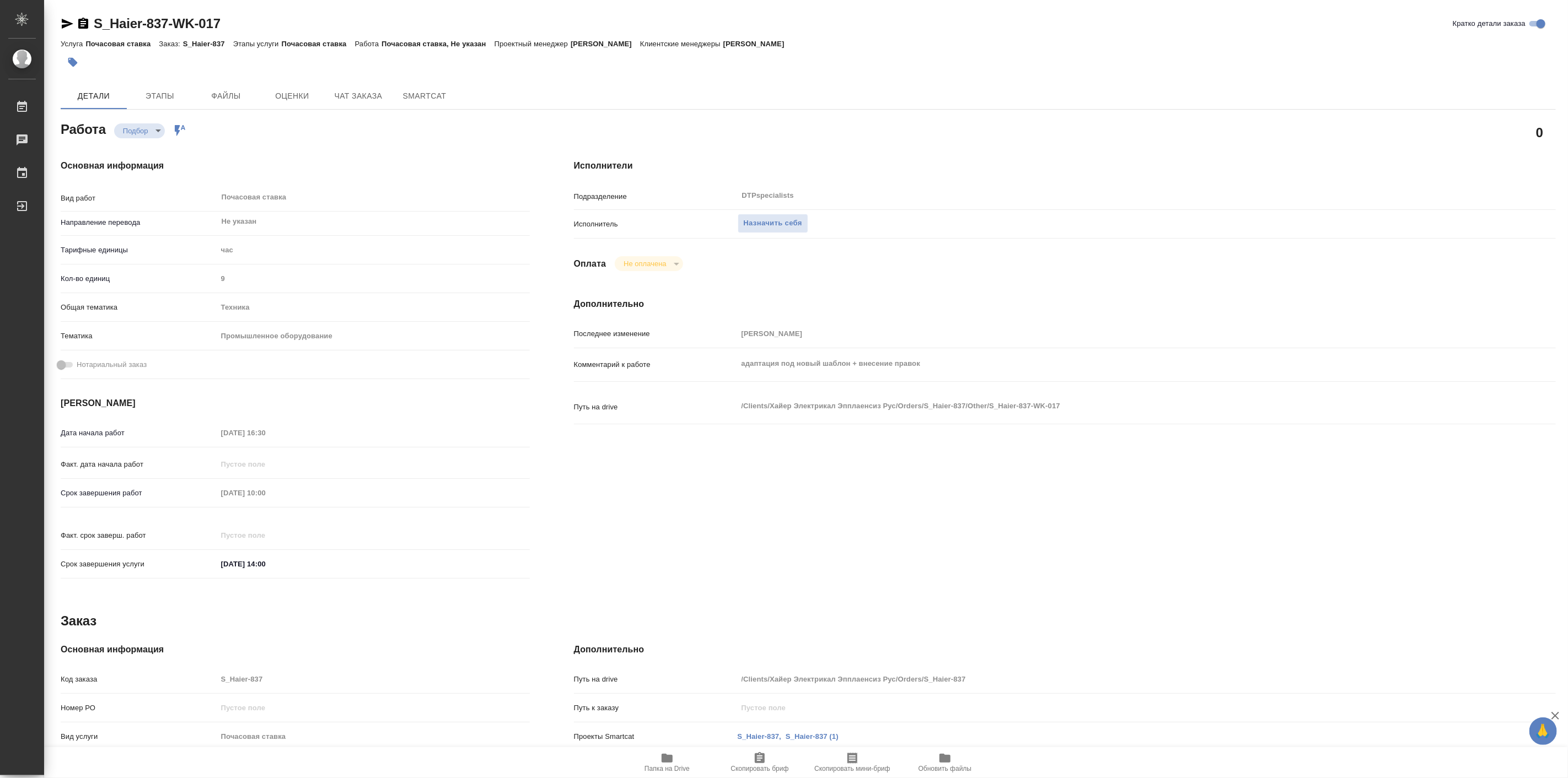
type textarea "x"
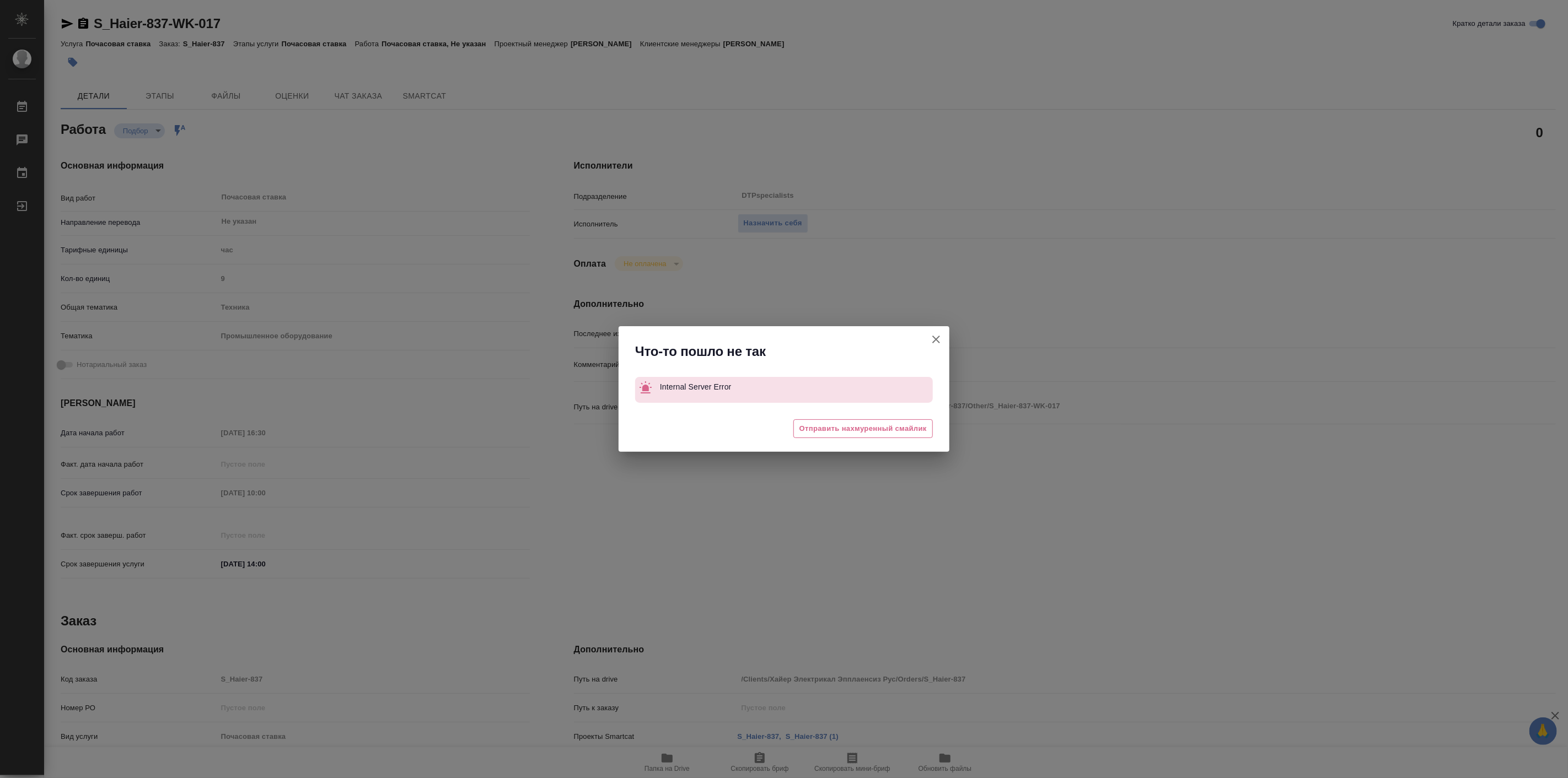
type textarea "x"
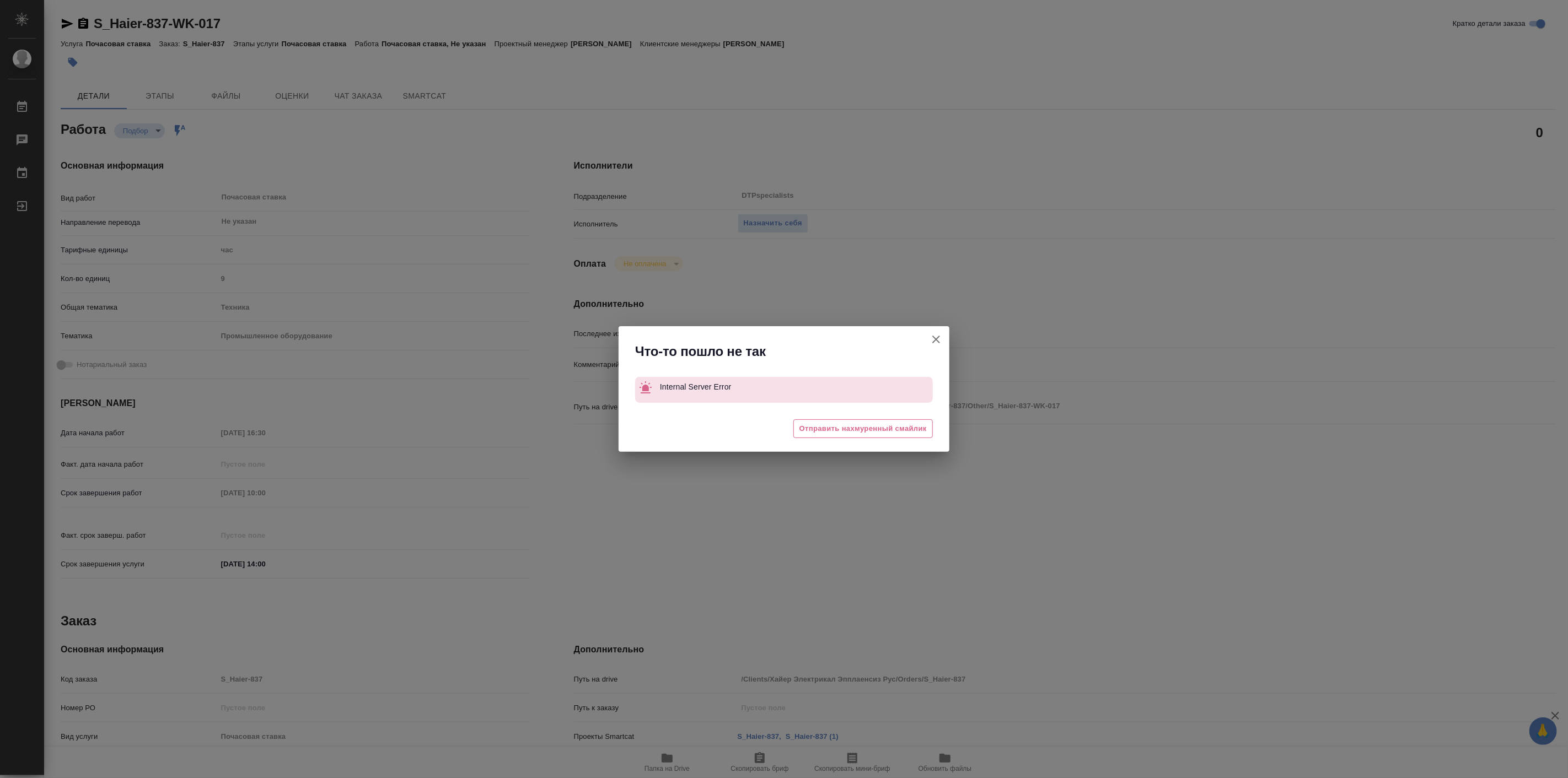
type textarea "x"
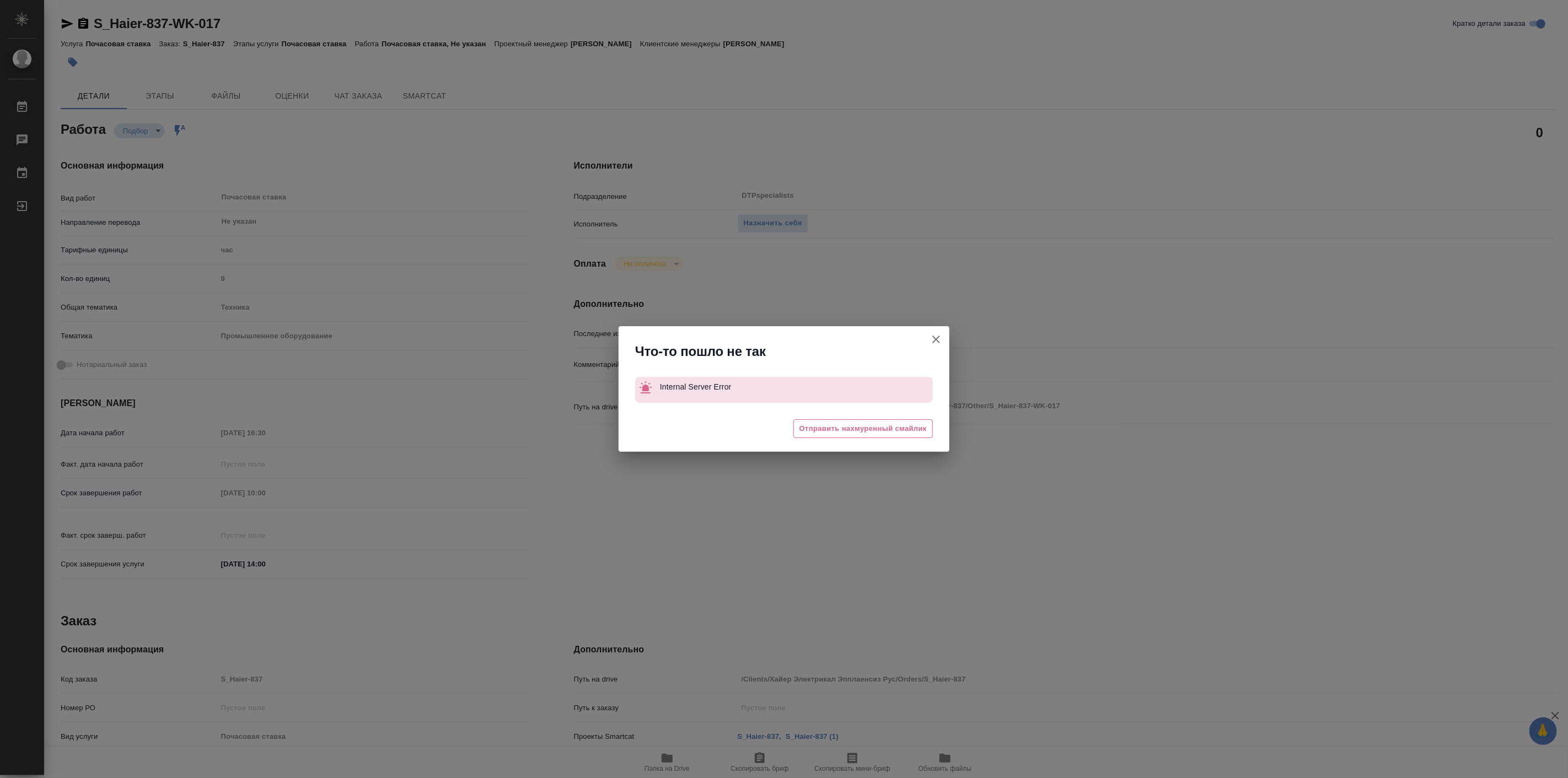
click at [937, 343] on icon "button" at bounding box center [936, 339] width 13 height 13
type textarea "x"
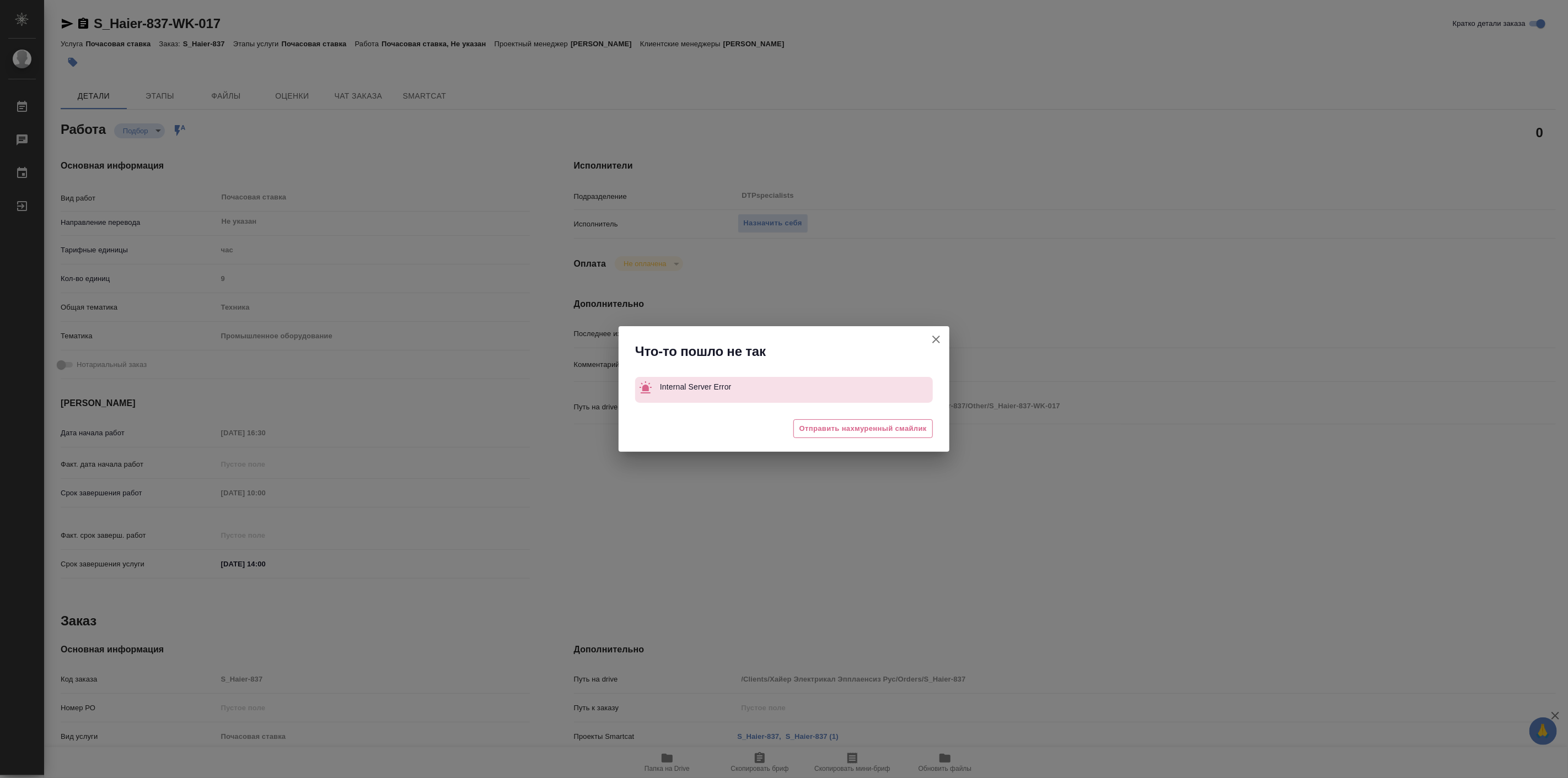
type textarea "x"
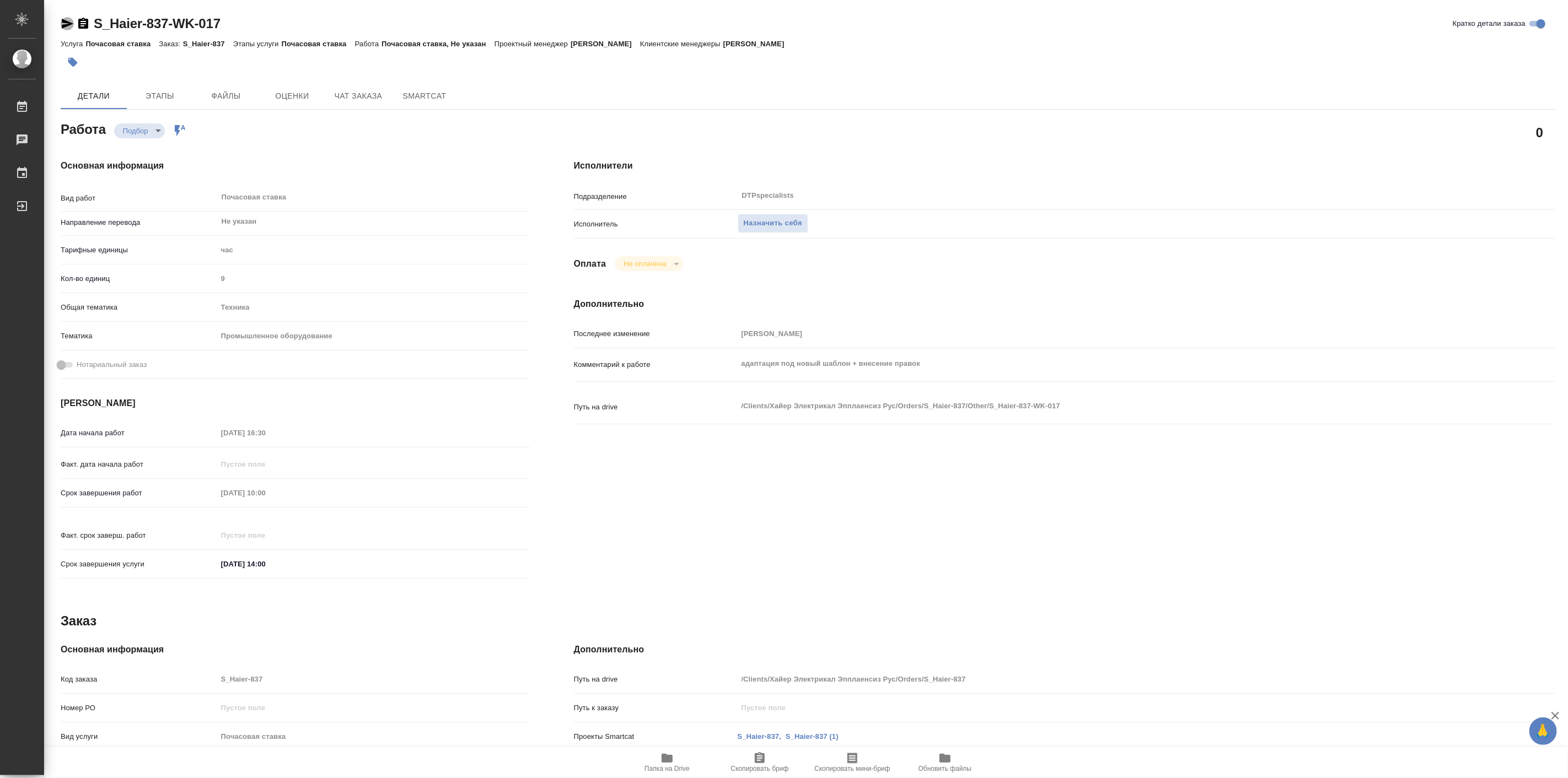
click at [67, 24] on icon "button" at bounding box center [68, 24] width 11 height 10
click at [449, 138] on div "Основная информация Вид работ Почасовая ставка x ​ Направление перевода Не указ…" at bounding box center [295, 373] width 514 height 471
type textarea "x"
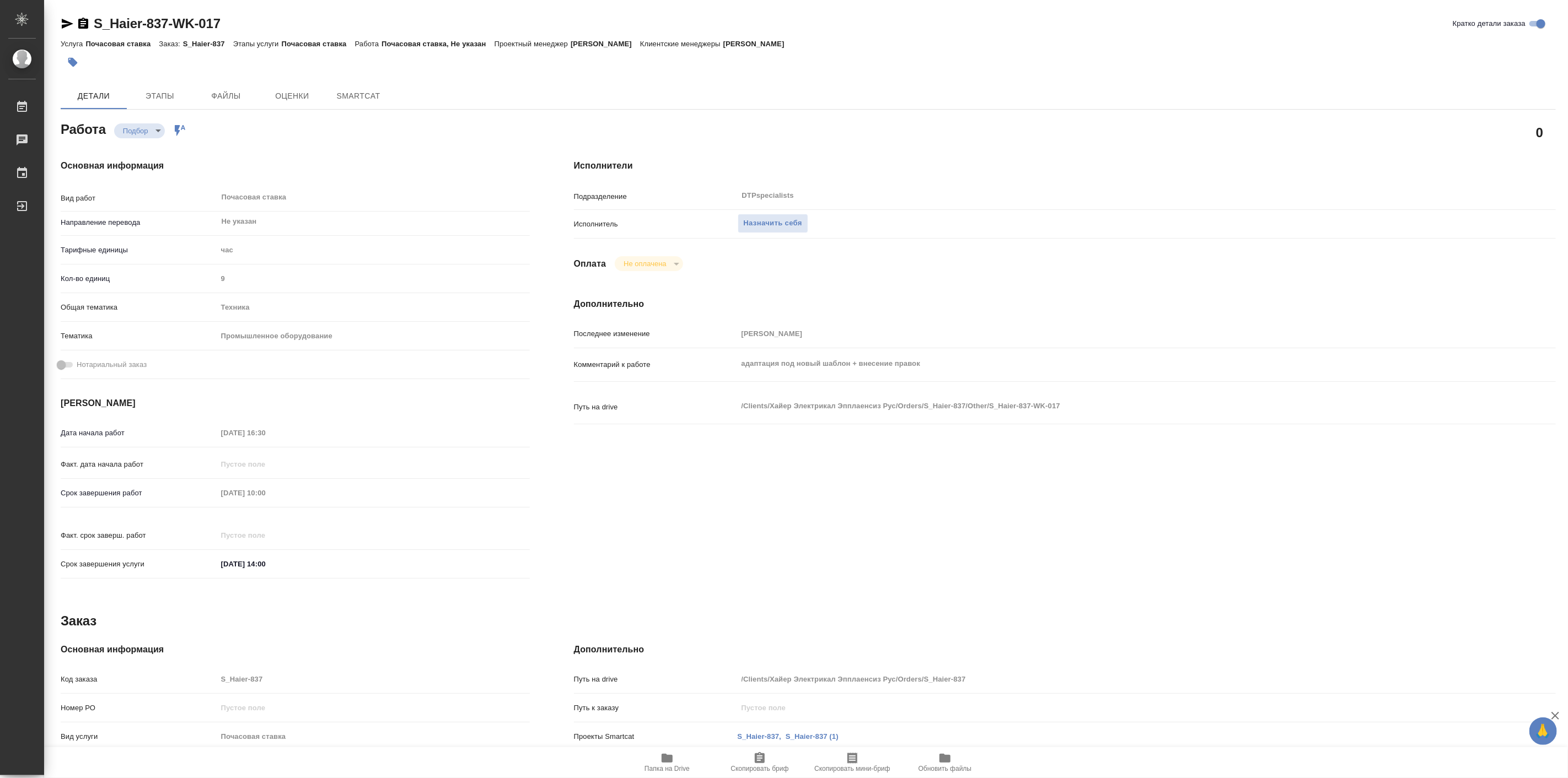
type textarea "x"
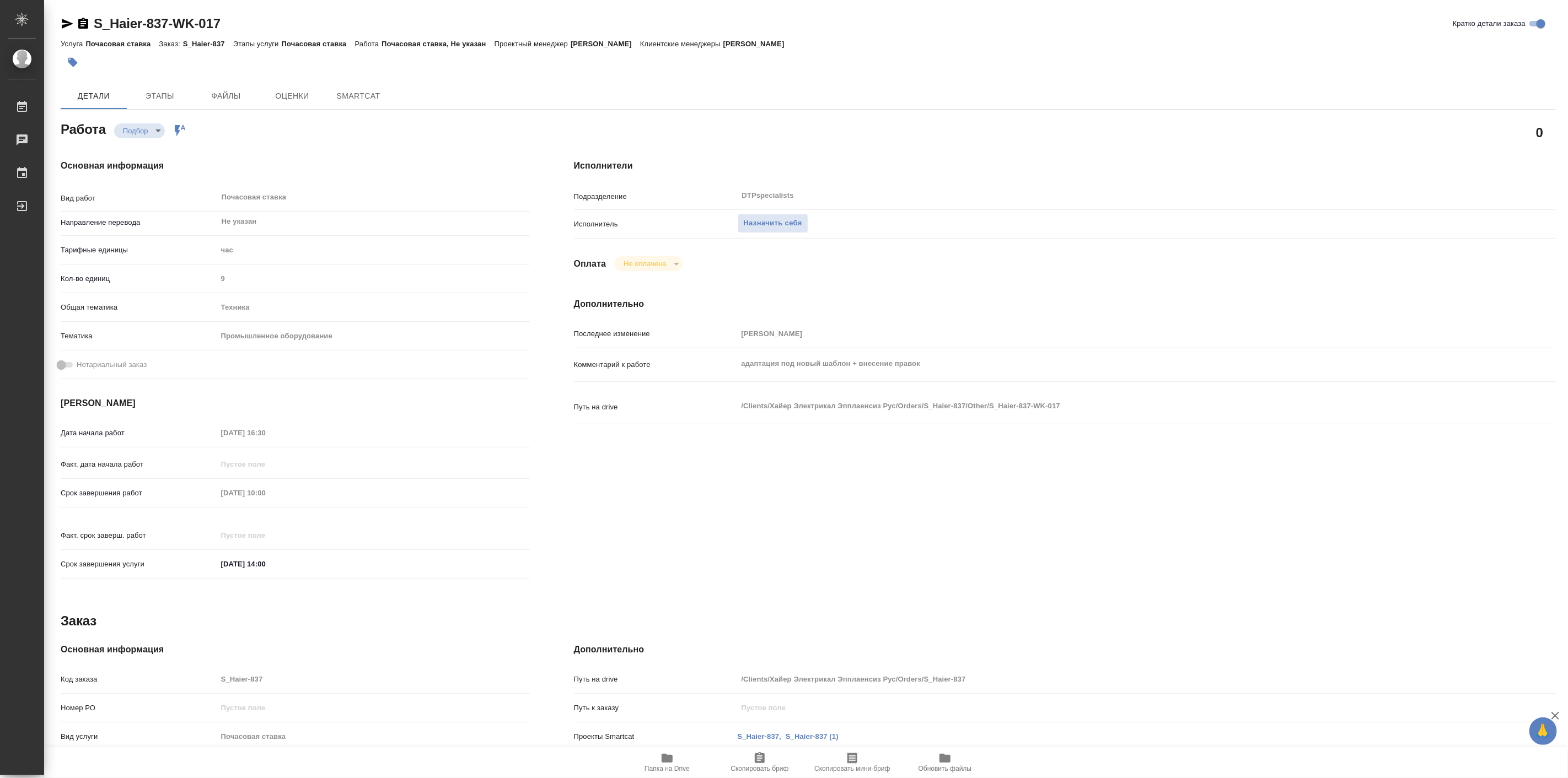
type textarea "x"
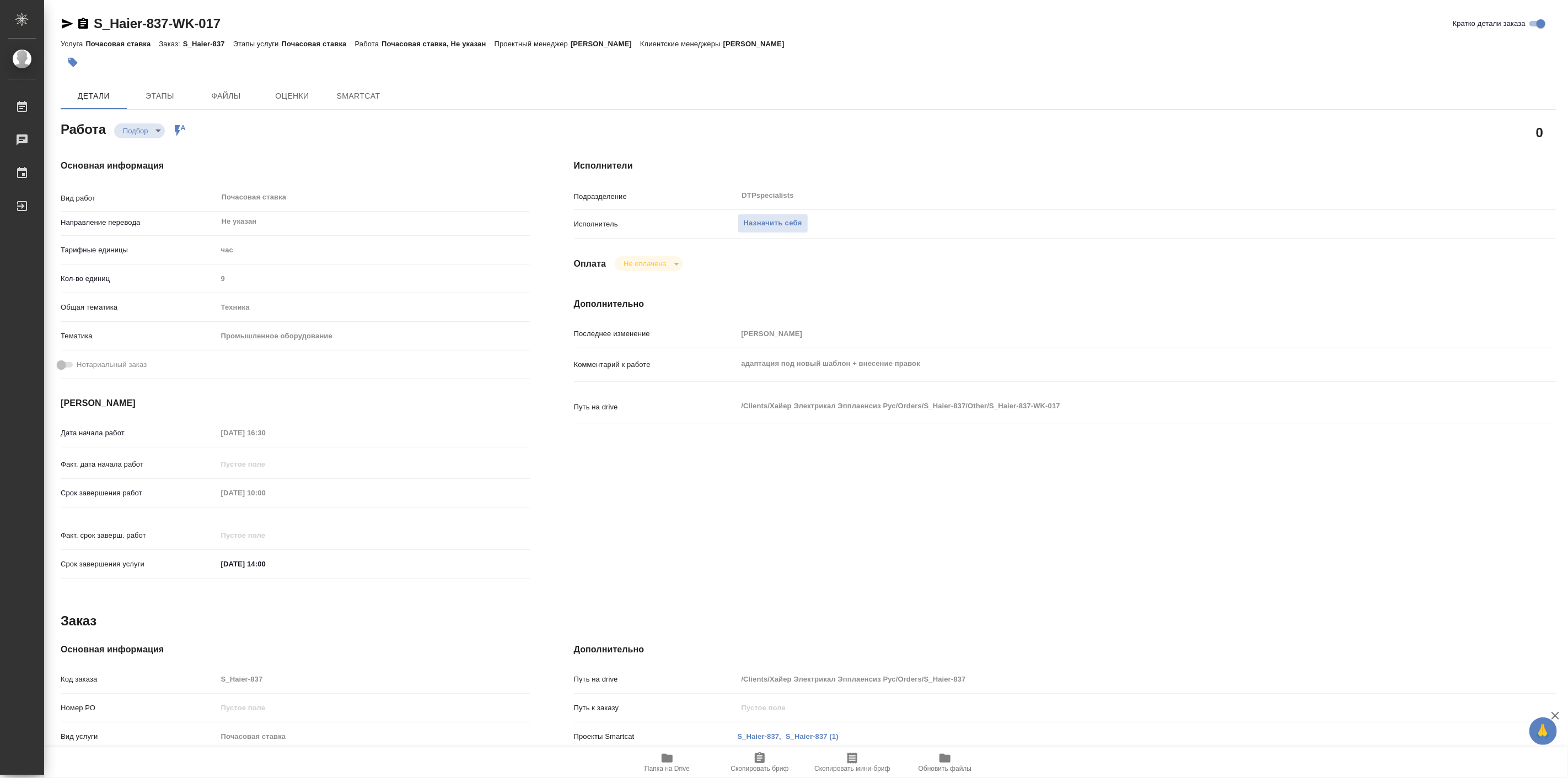
type textarea "x"
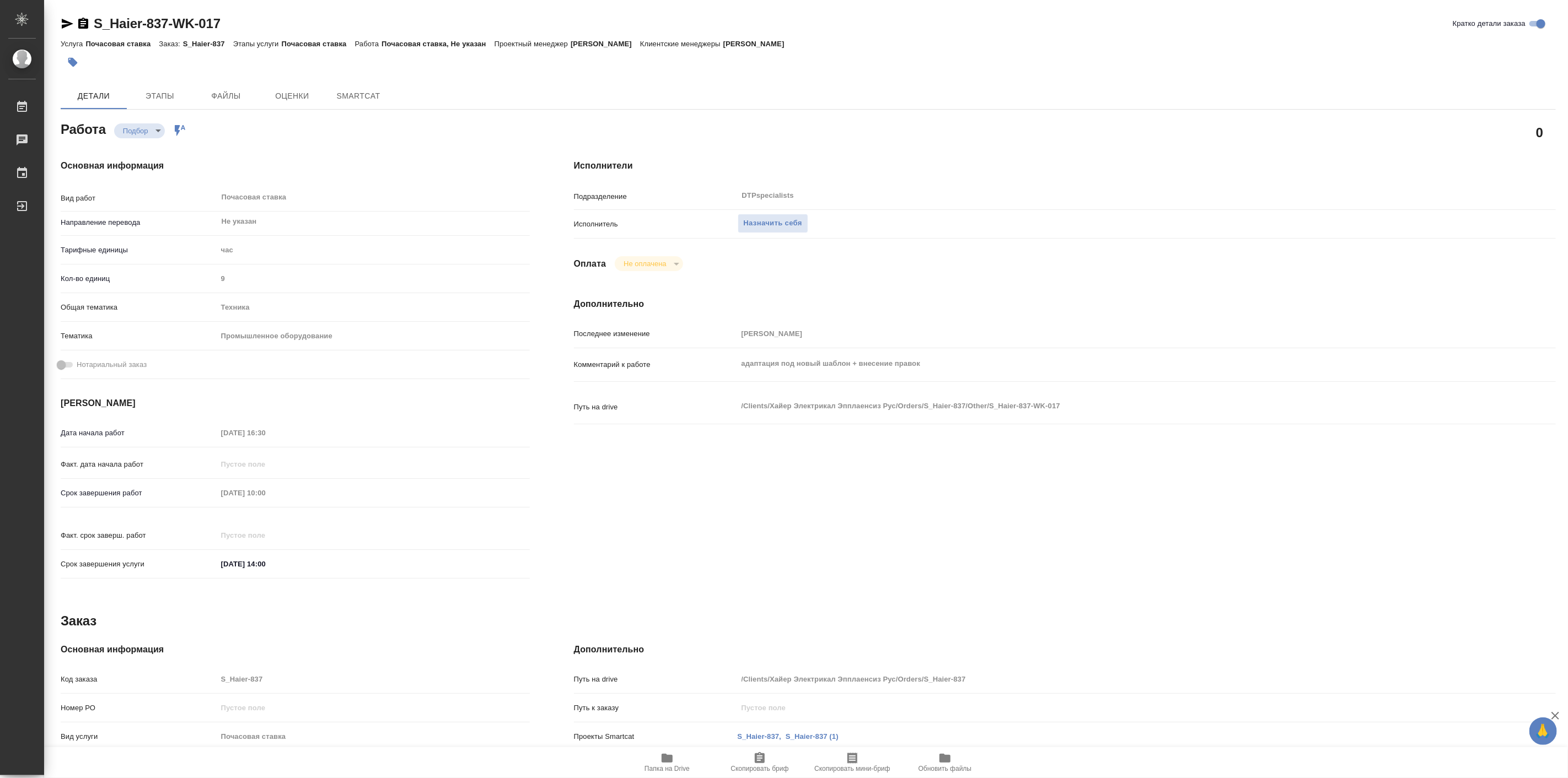
type textarea "x"
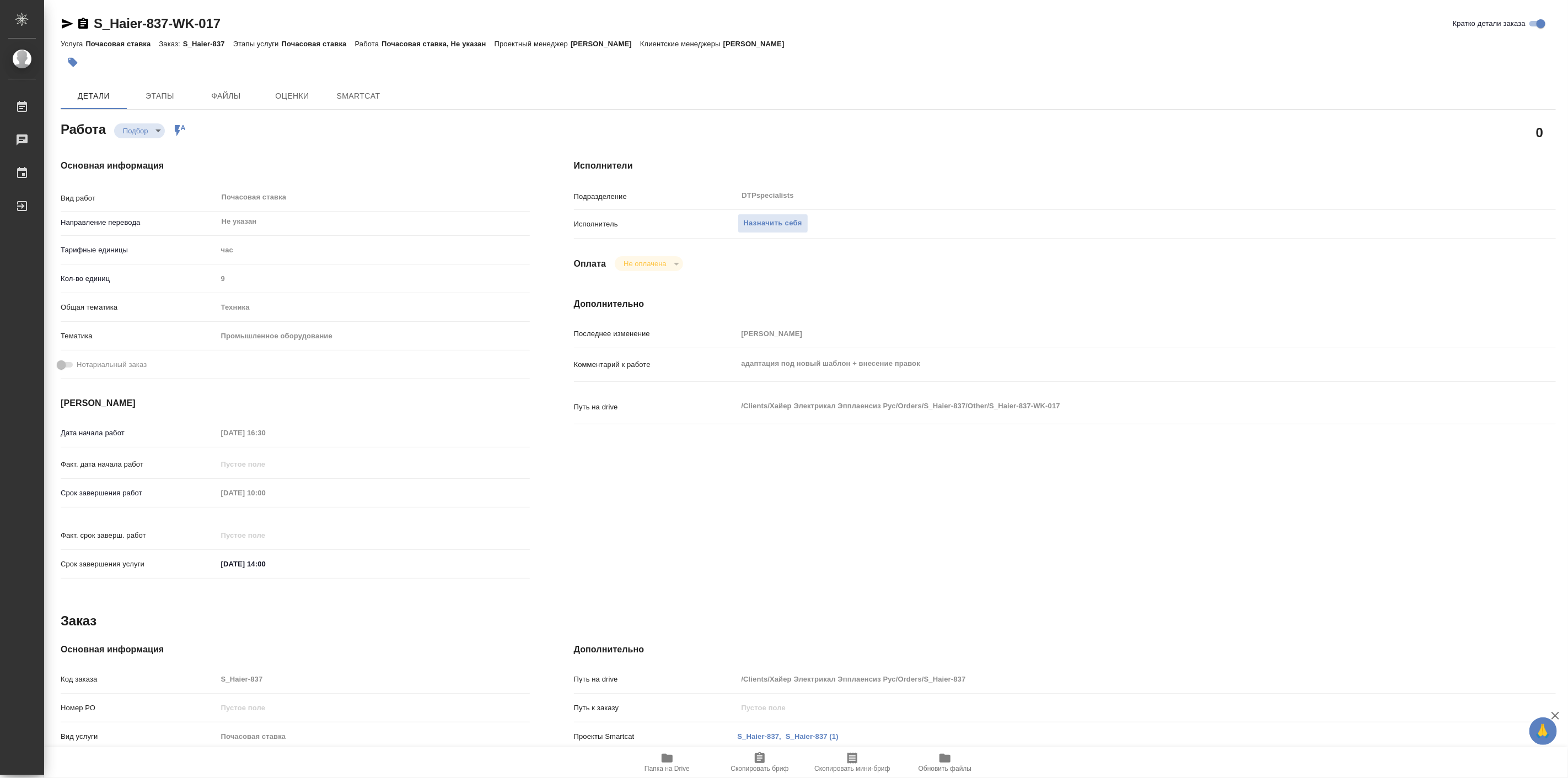
type textarea "x"
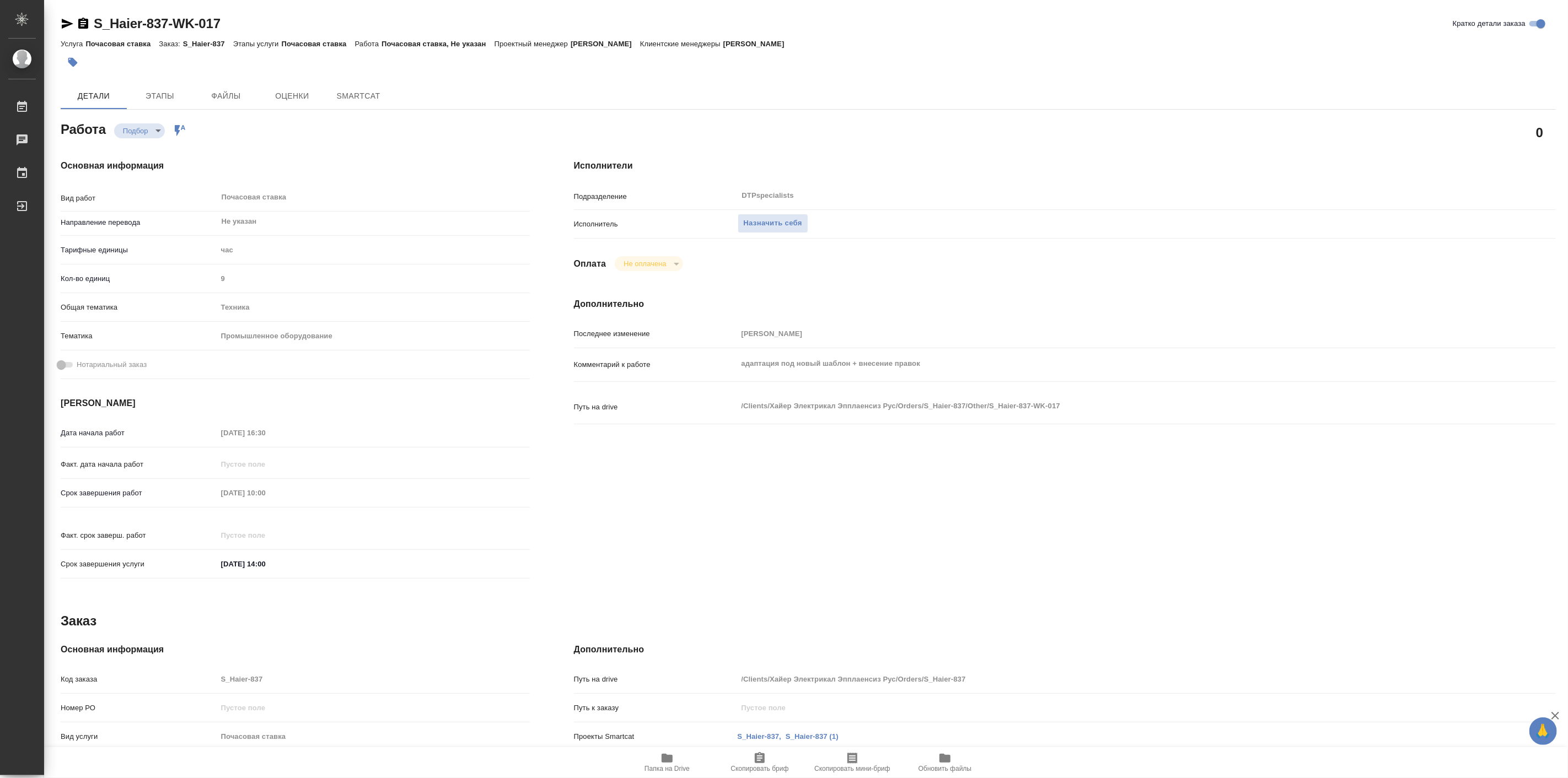
type textarea "x"
click at [369, 89] on span "Чат заказа" at bounding box center [358, 96] width 53 height 14
type textarea "x"
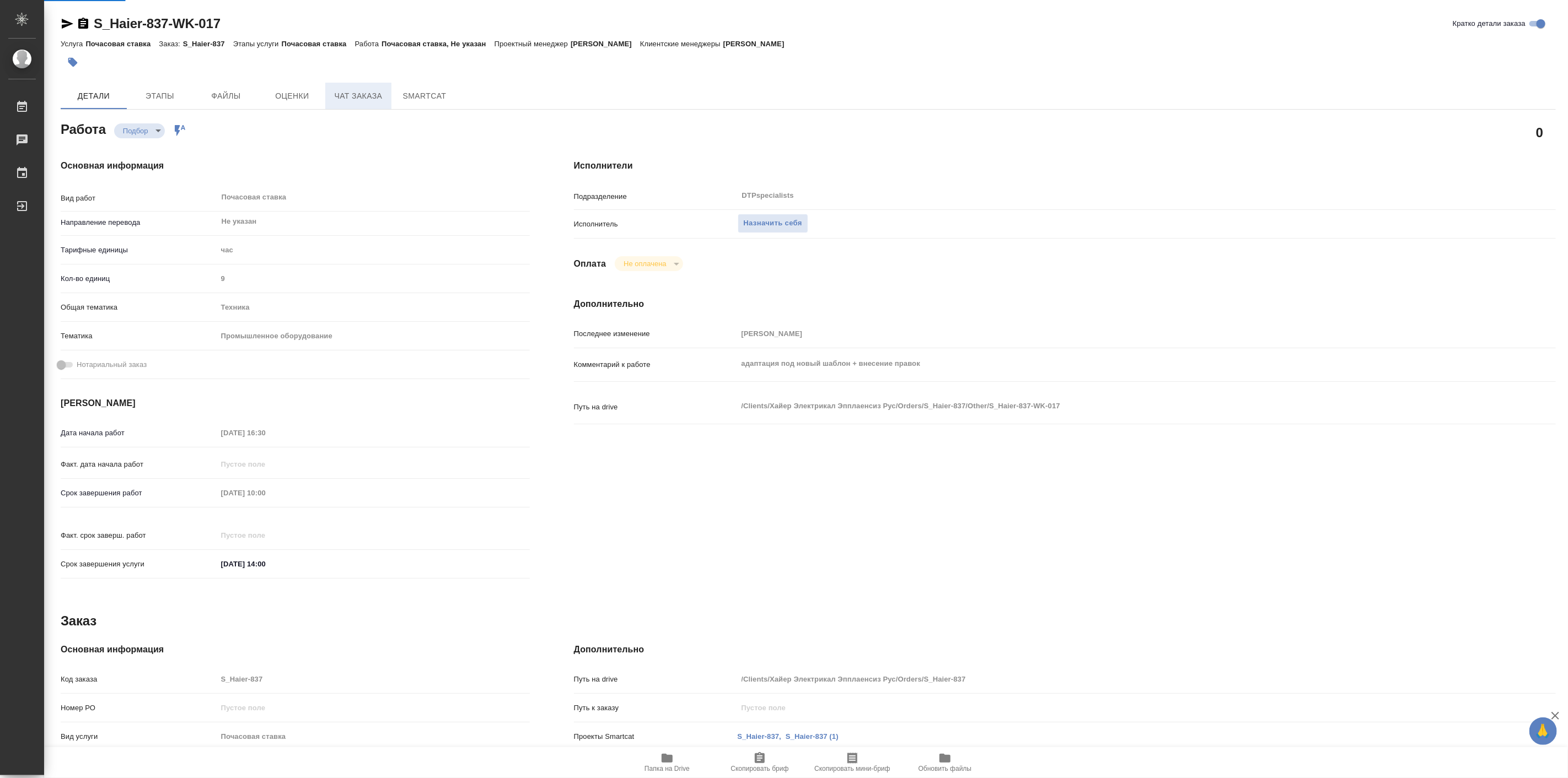
type textarea "x"
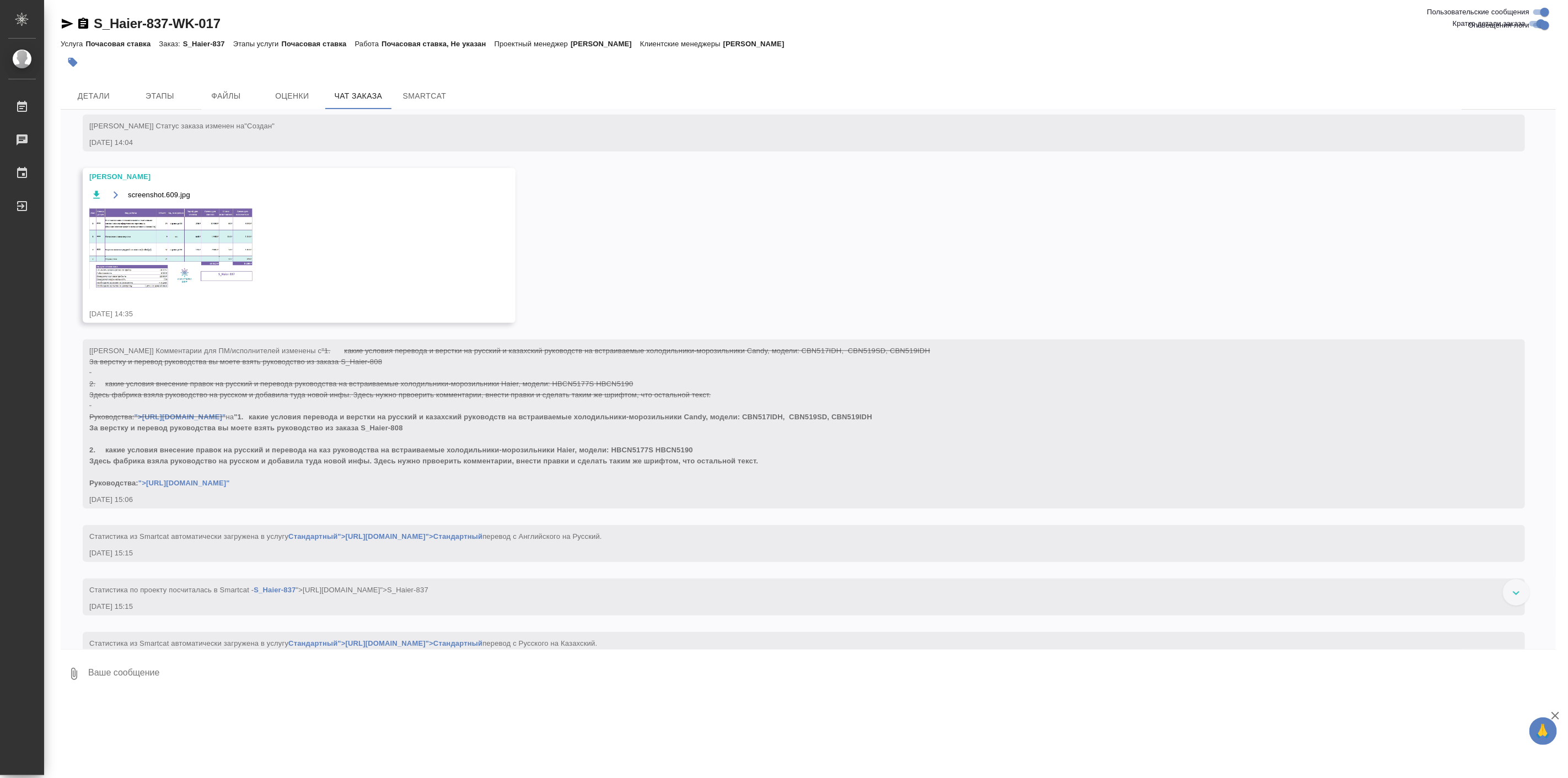
scroll to position [482, 0]
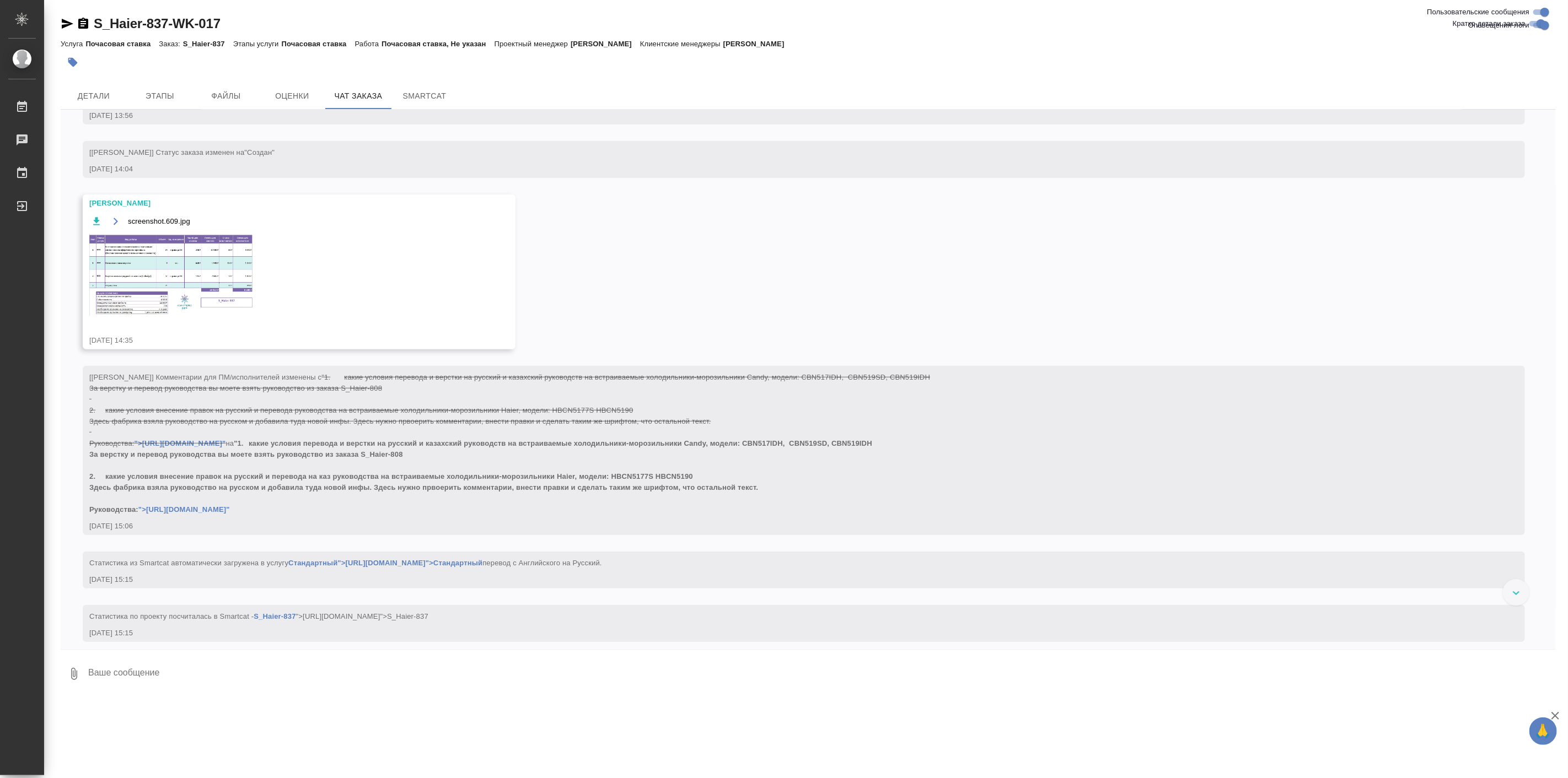
click at [228, 260] on img at bounding box center [172, 275] width 165 height 82
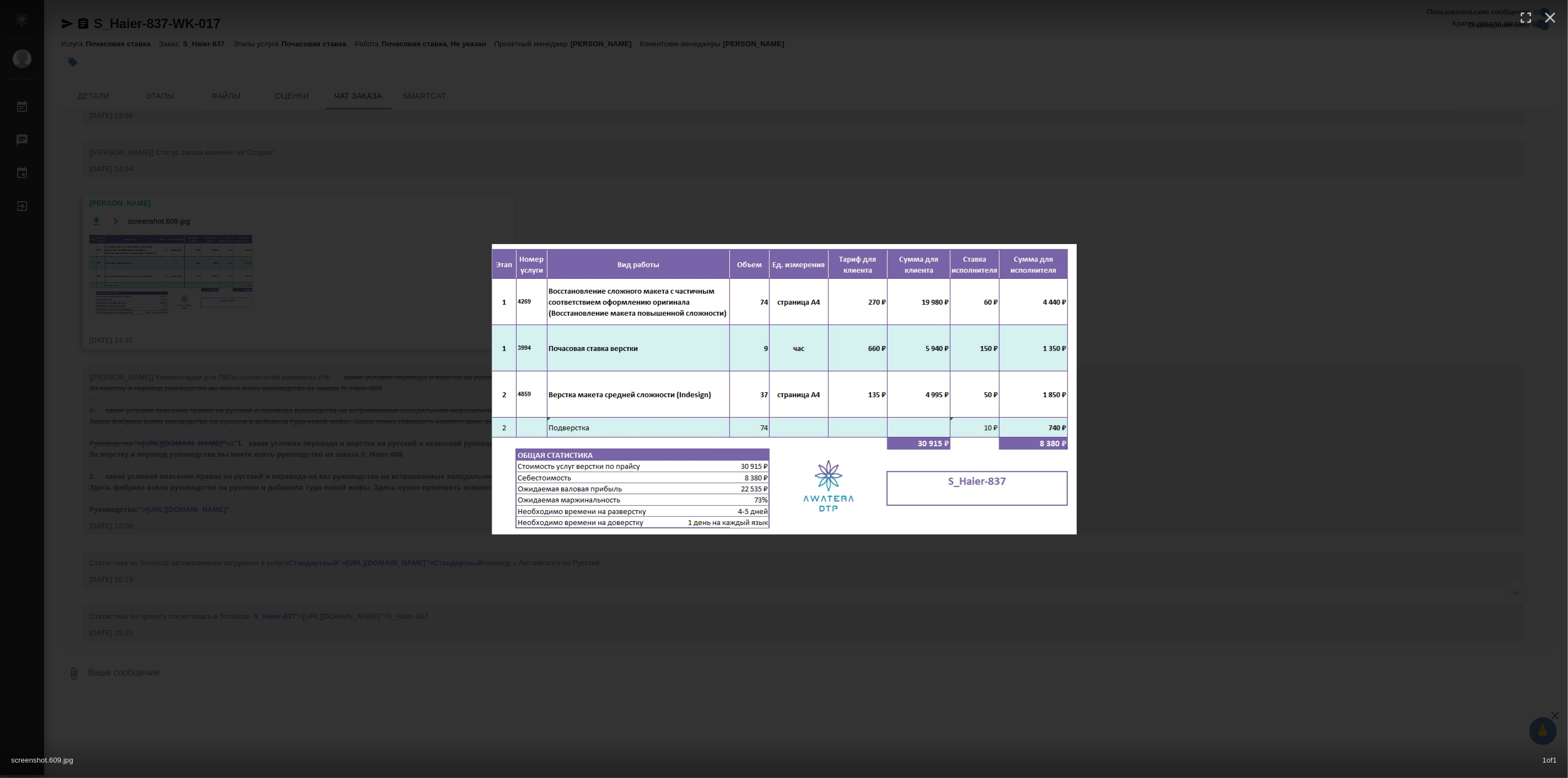
click at [1217, 518] on div "screenshot.609.jpg 1 of 1" at bounding box center [784, 389] width 1568 height 778
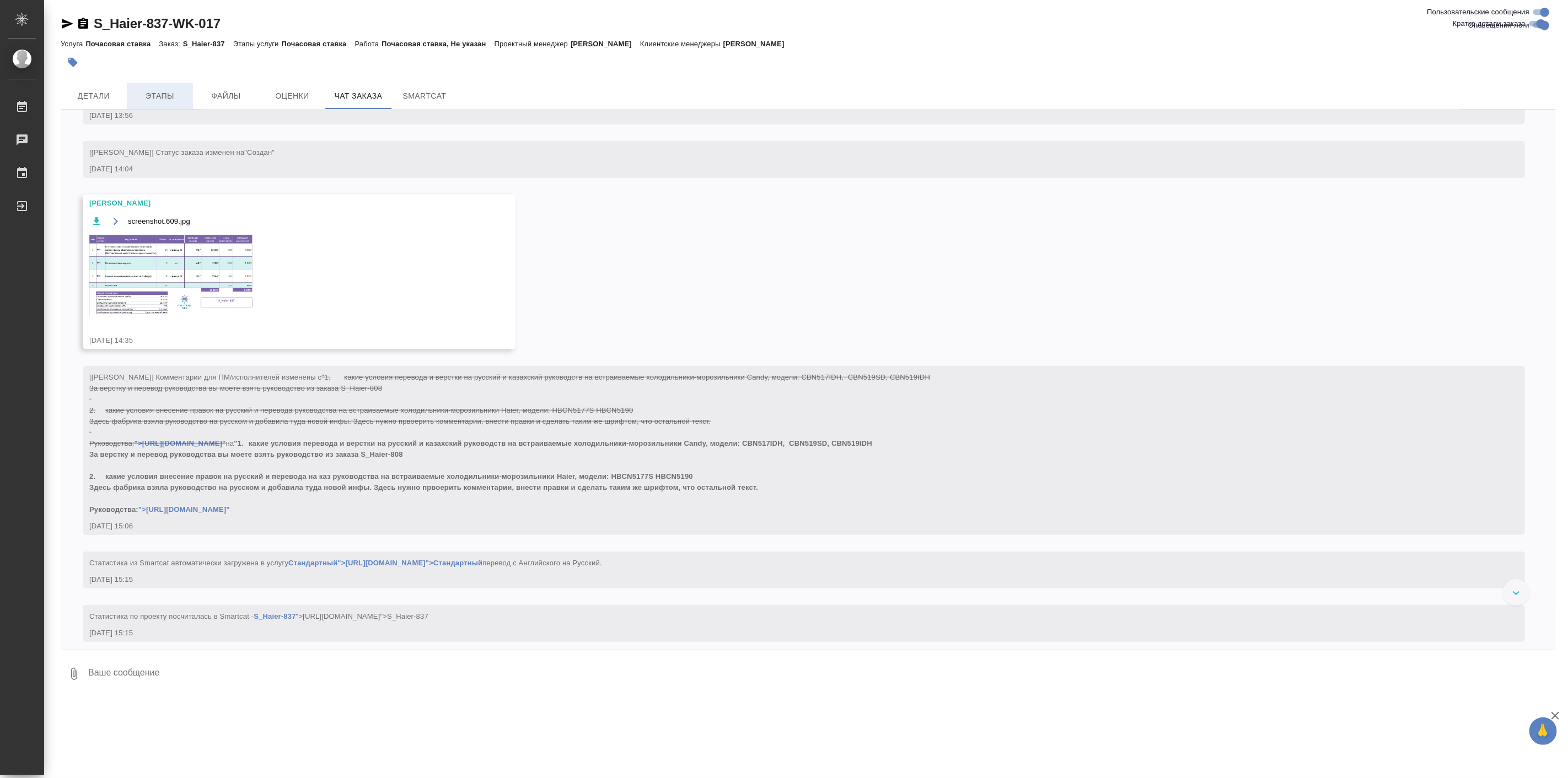
click at [168, 91] on span "Этапы" at bounding box center [160, 96] width 53 height 14
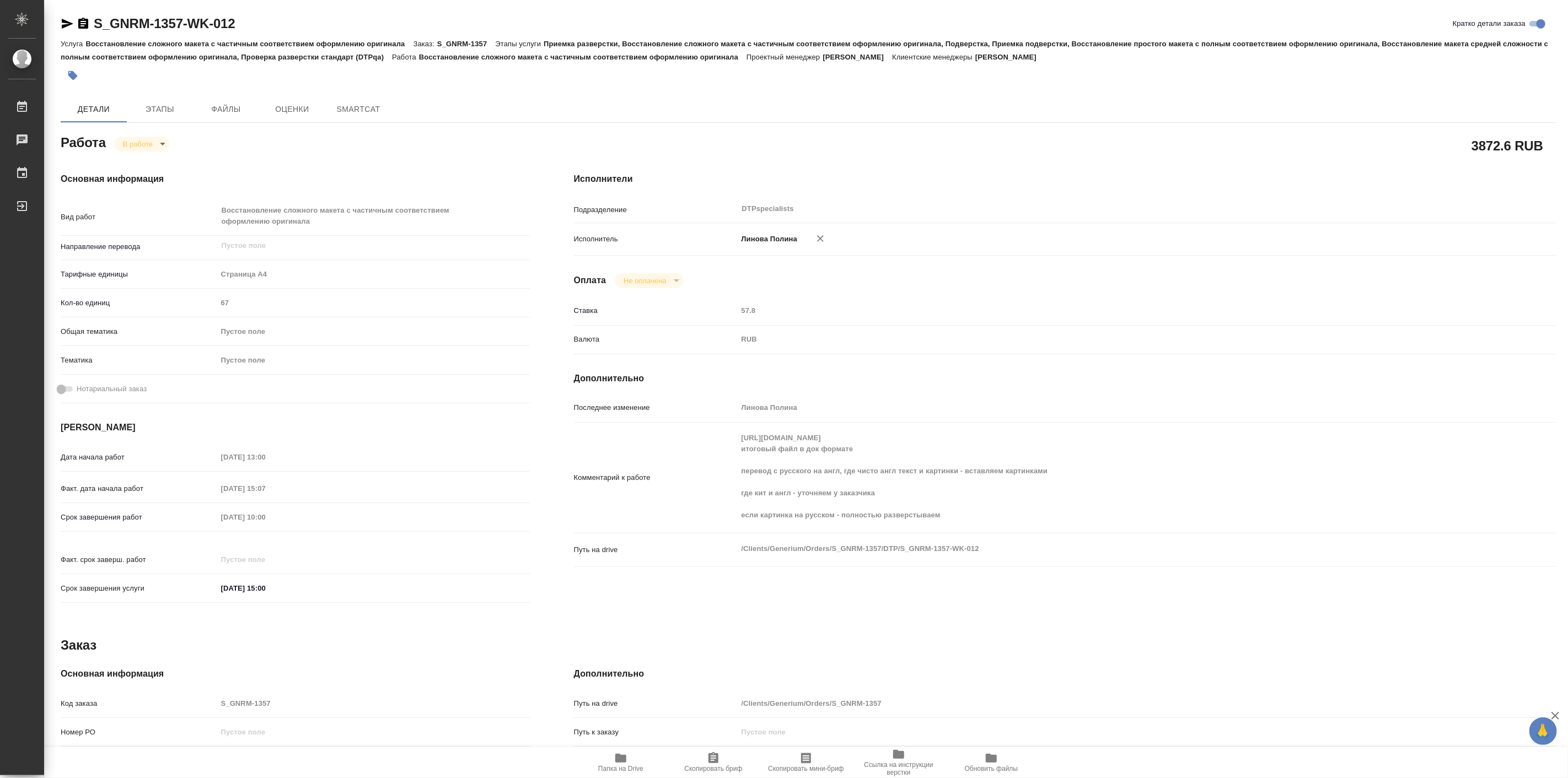
type textarea "x"
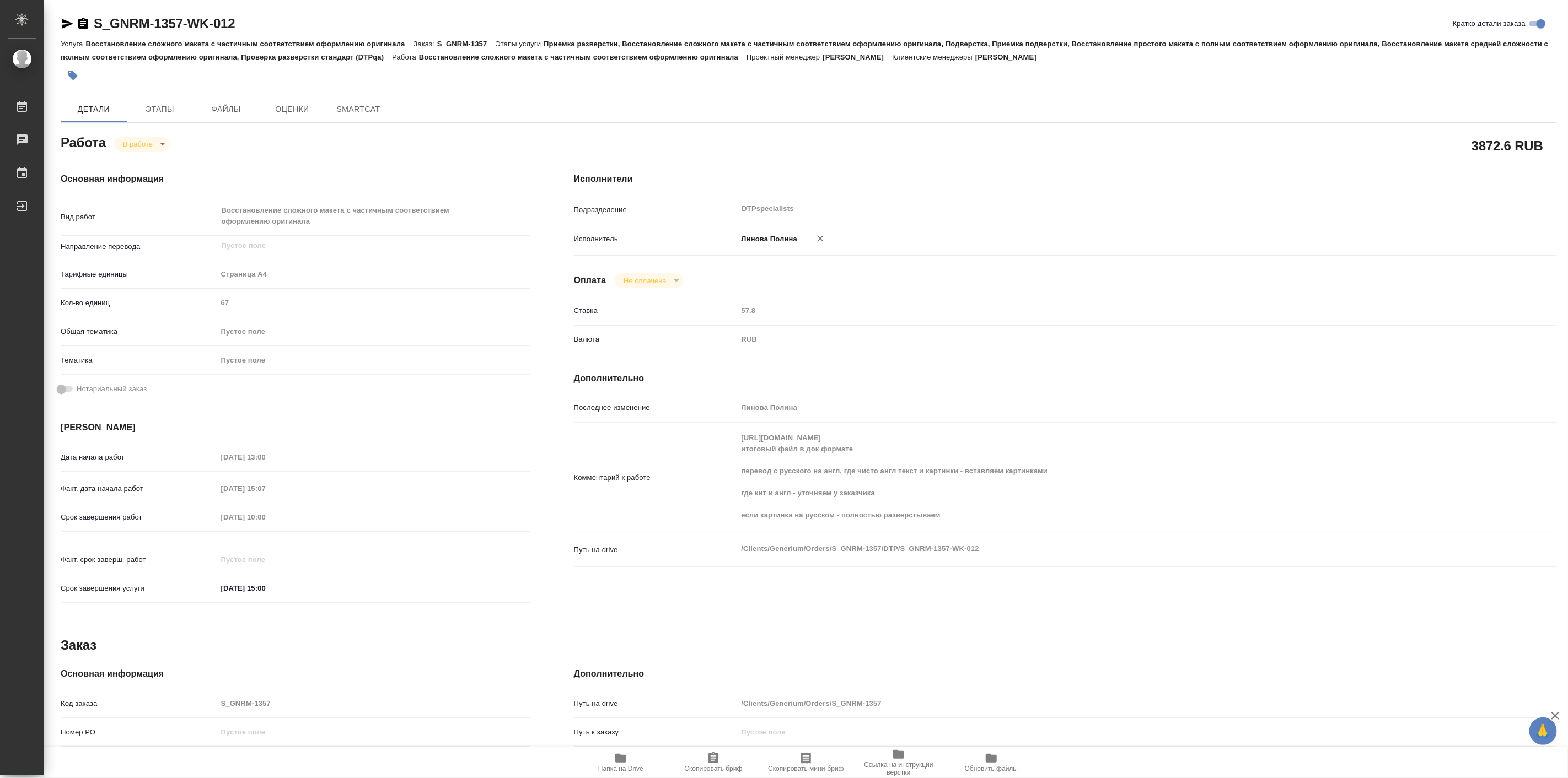
type textarea "x"
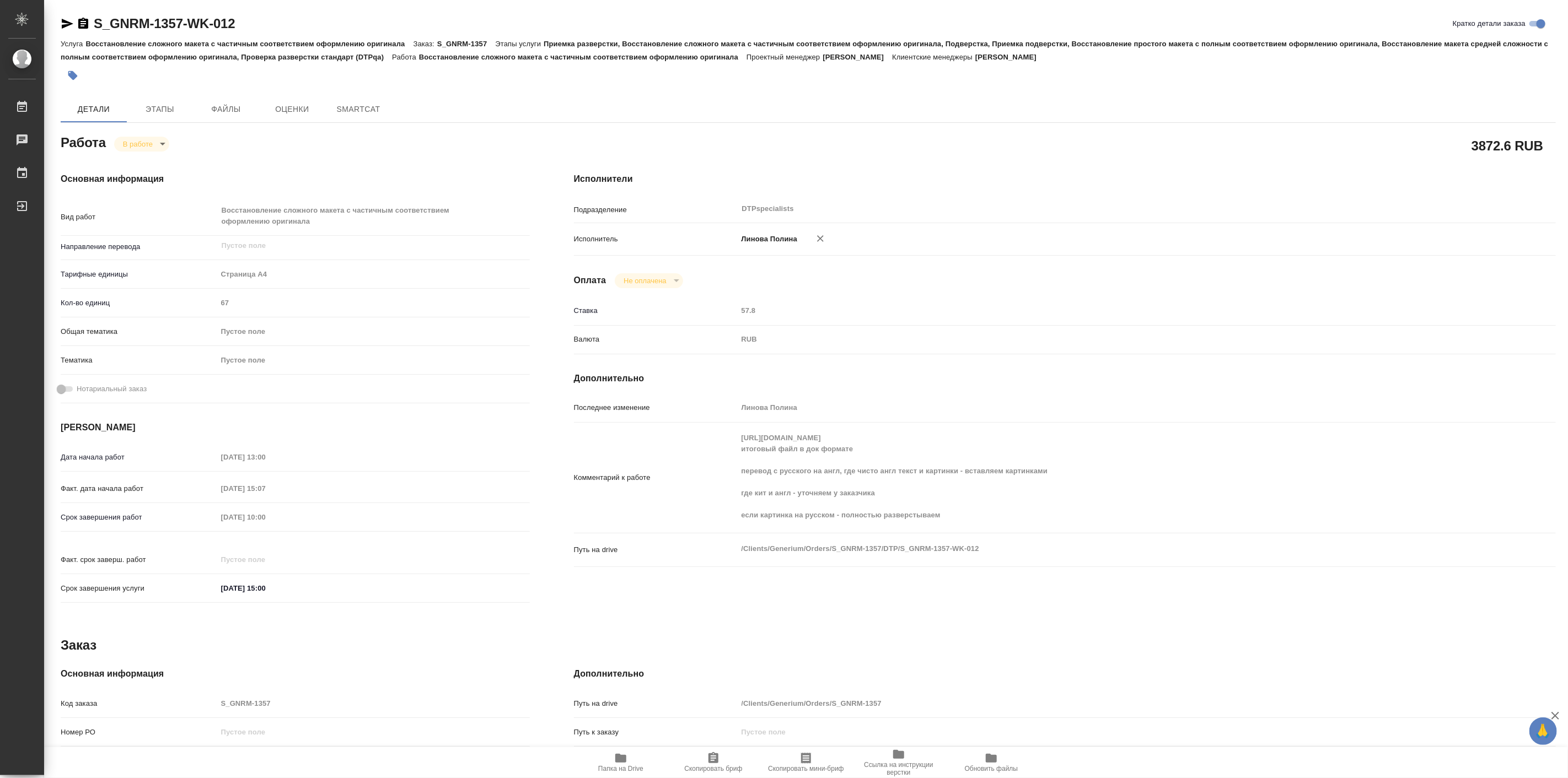
type textarea "x"
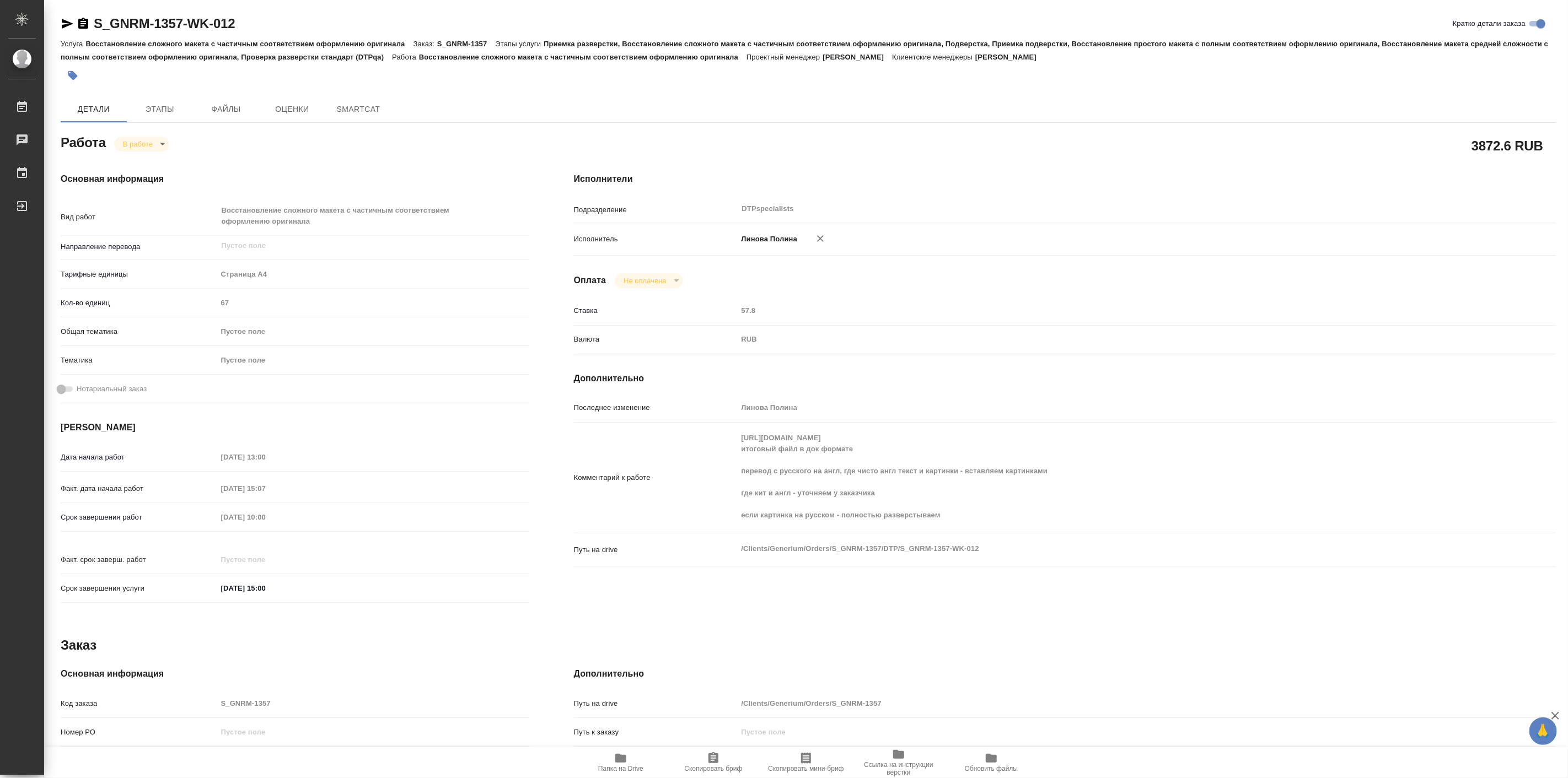
type textarea "x"
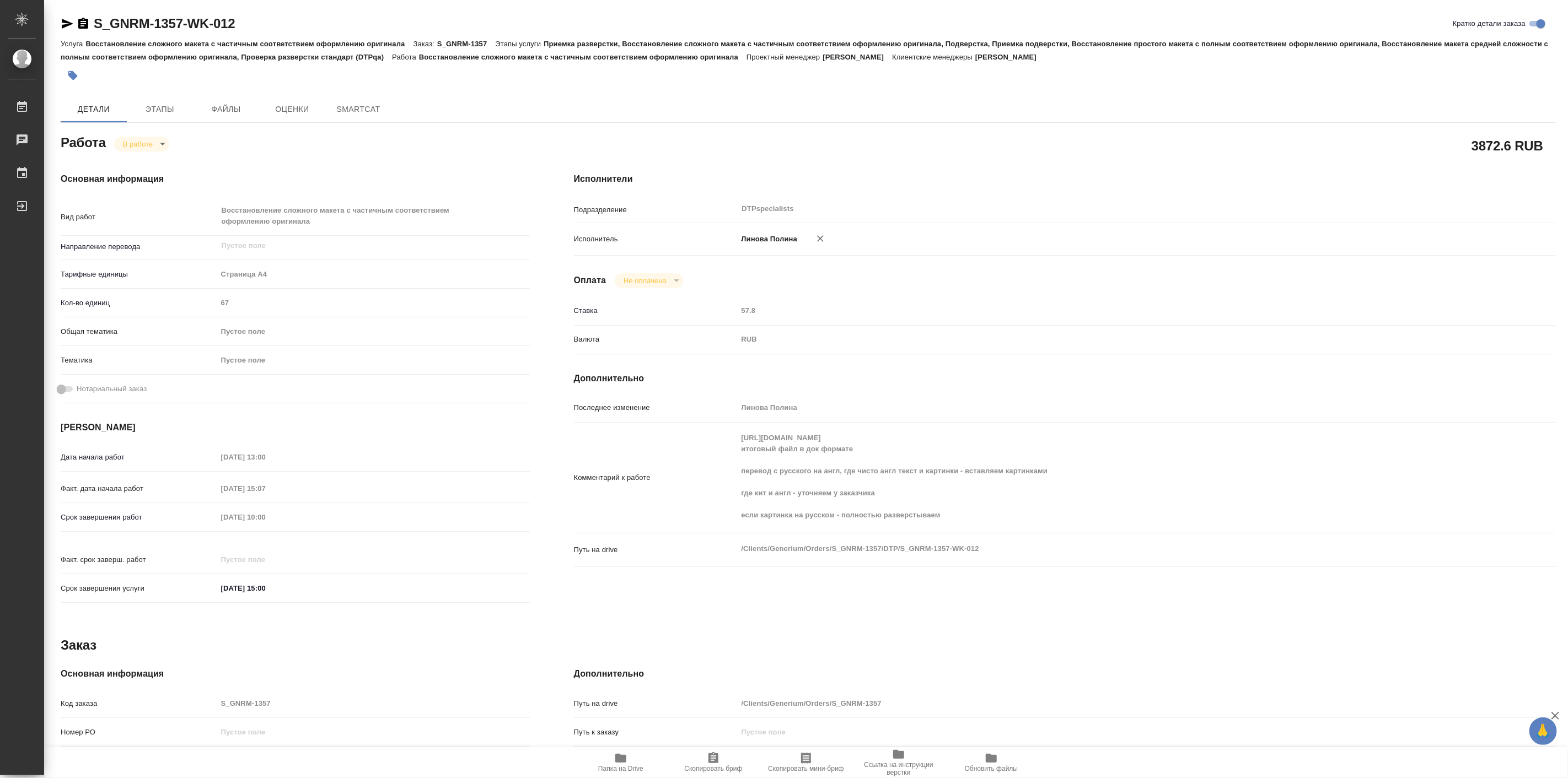
type textarea "x"
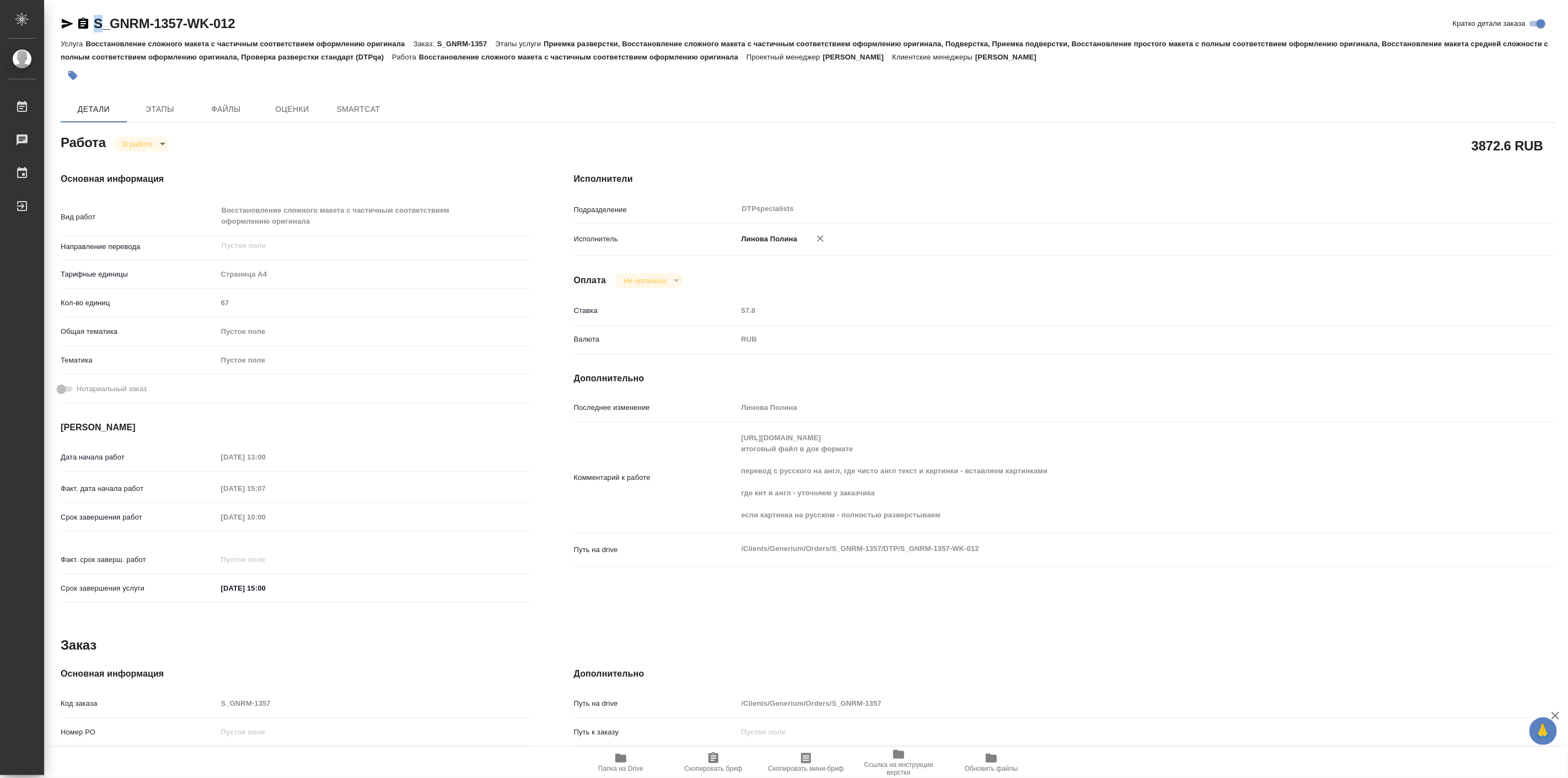
type textarea "x"
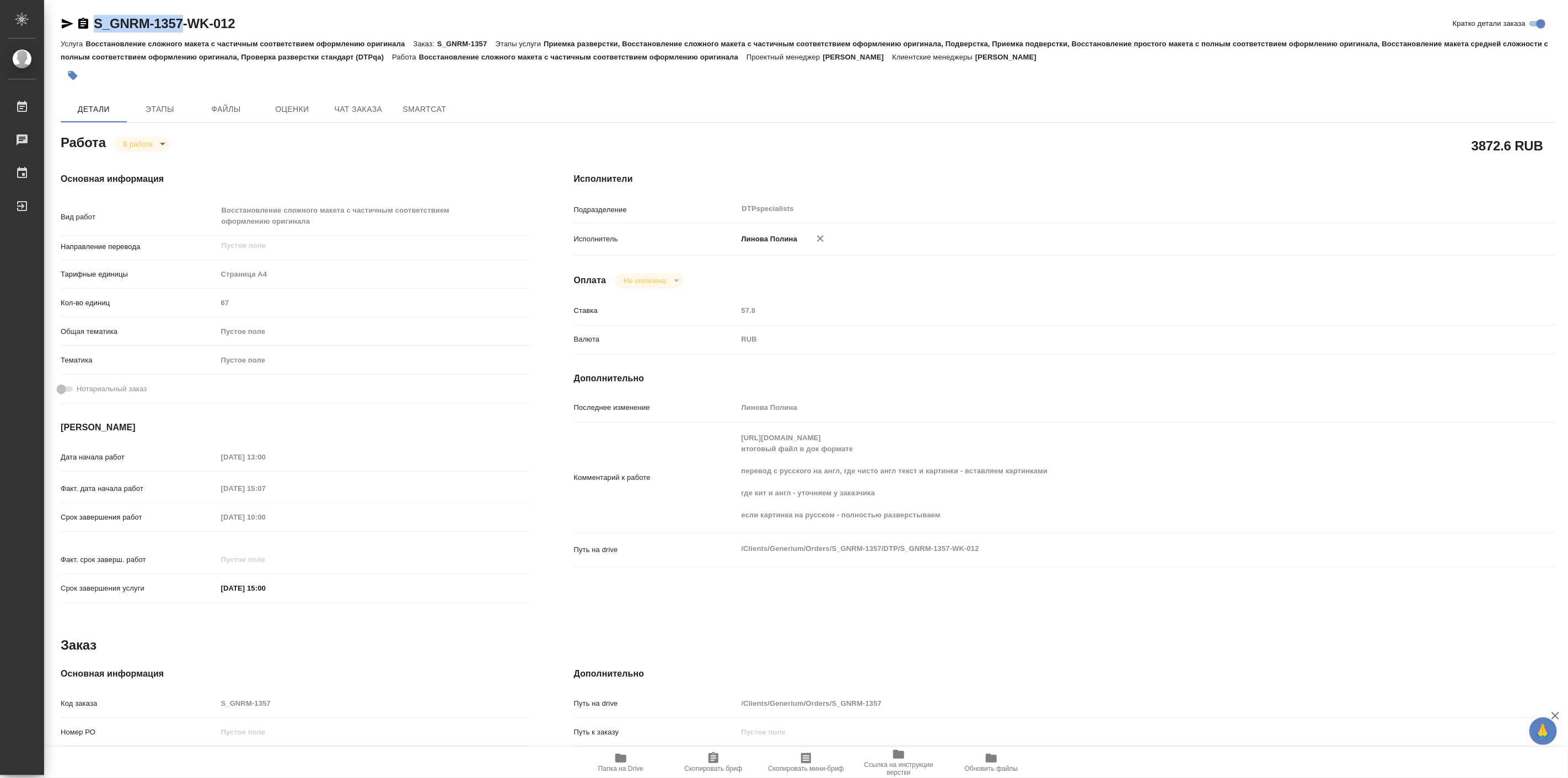
drag, startPoint x: 89, startPoint y: 7, endPoint x: 179, endPoint y: 19, distance: 90.8
click at [179, 19] on div "S_GNRM-1357-WK-012 [PERSON_NAME] детали заказа Услуга Восстановление сложного м…" at bounding box center [808, 483] width 1507 height 967
type textarea "x"
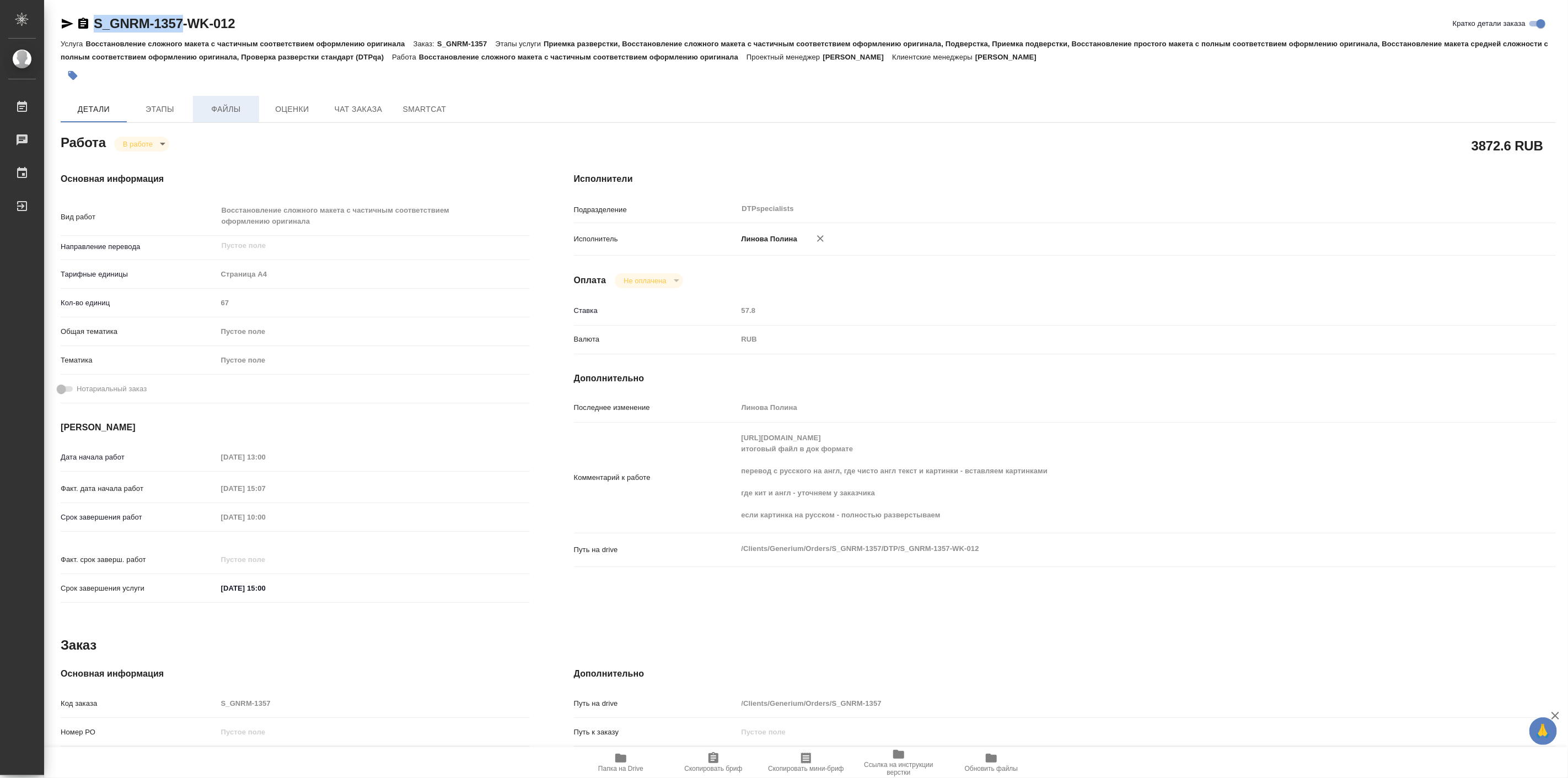
type textarea "x"
copy link "S_GNRM-1357"
type textarea "x"
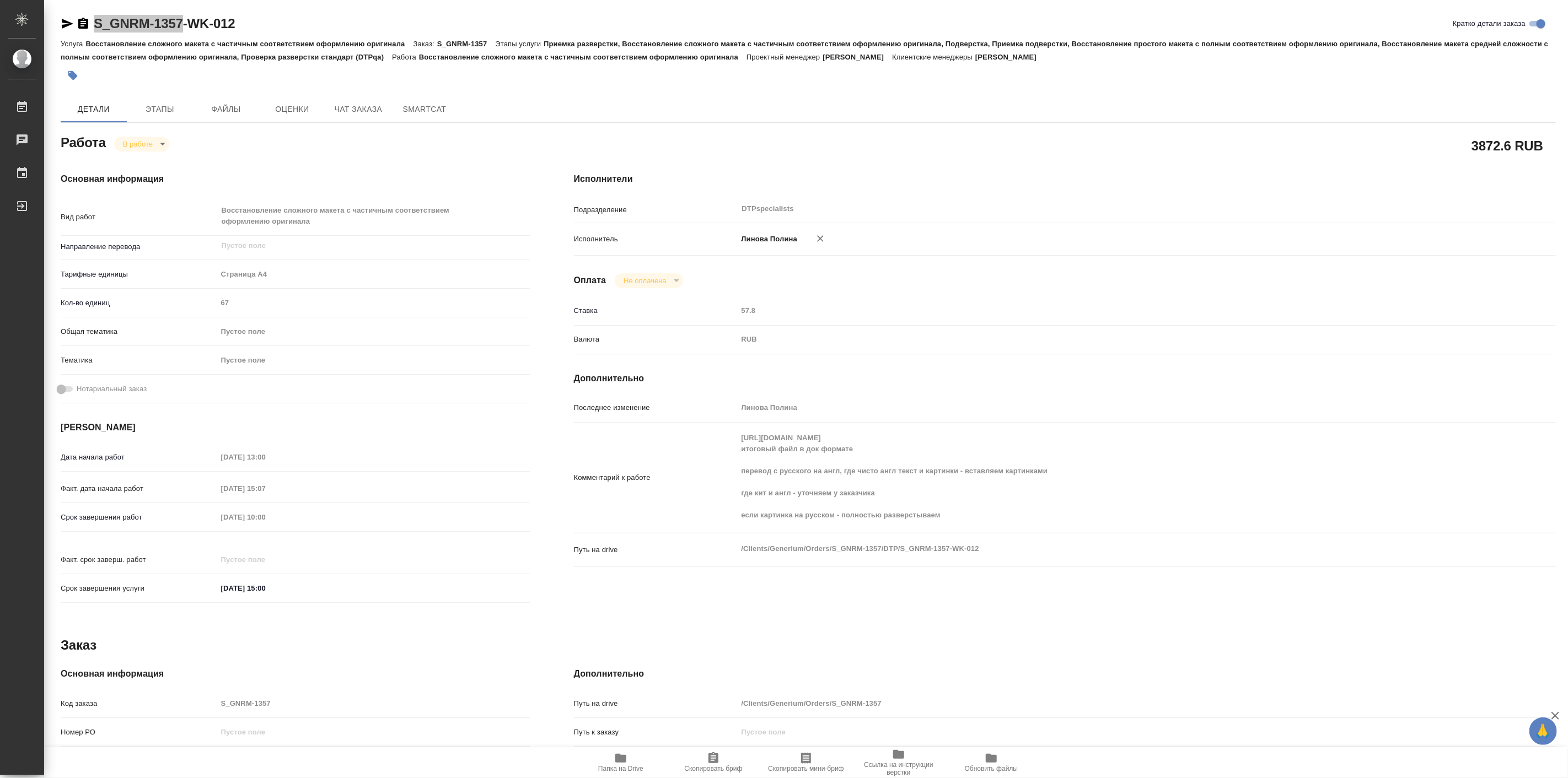
type textarea "x"
click at [973, 22] on div "S_GNRM-1357-WK-012 [PERSON_NAME] детали заказа" at bounding box center [808, 24] width 1495 height 18
click at [153, 97] on button "Этапы" at bounding box center [160, 109] width 66 height 27
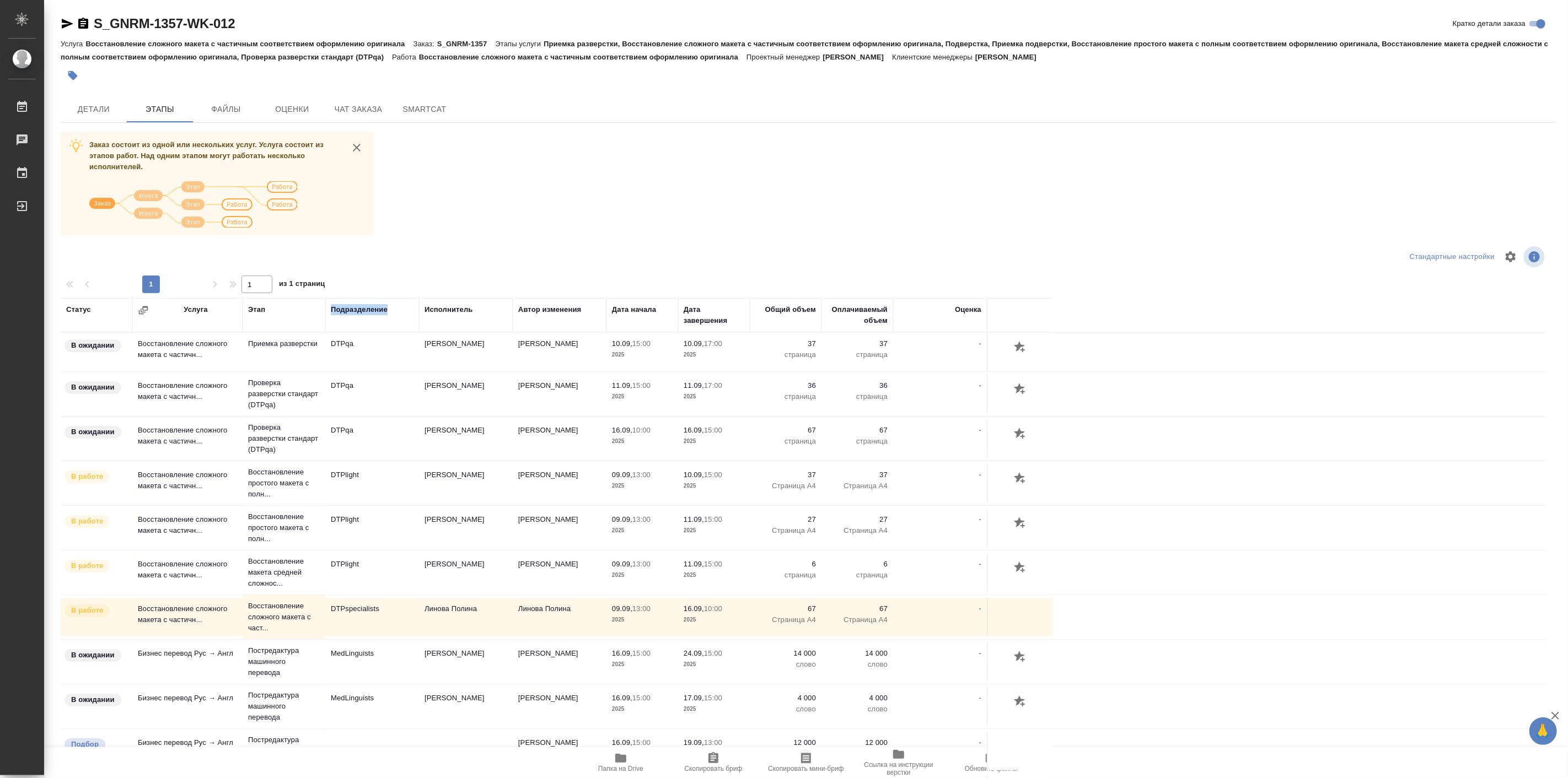
drag, startPoint x: 324, startPoint y: 311, endPoint x: 393, endPoint y: 315, distance: 69.1
click at [393, 315] on tr "Статус Услуга Этап Подразделение Исполнитель Автор изменения Дата начала Дата з…" at bounding box center [557, 315] width 992 height 34
click at [405, 261] on div at bounding box center [310, 257] width 498 height 27
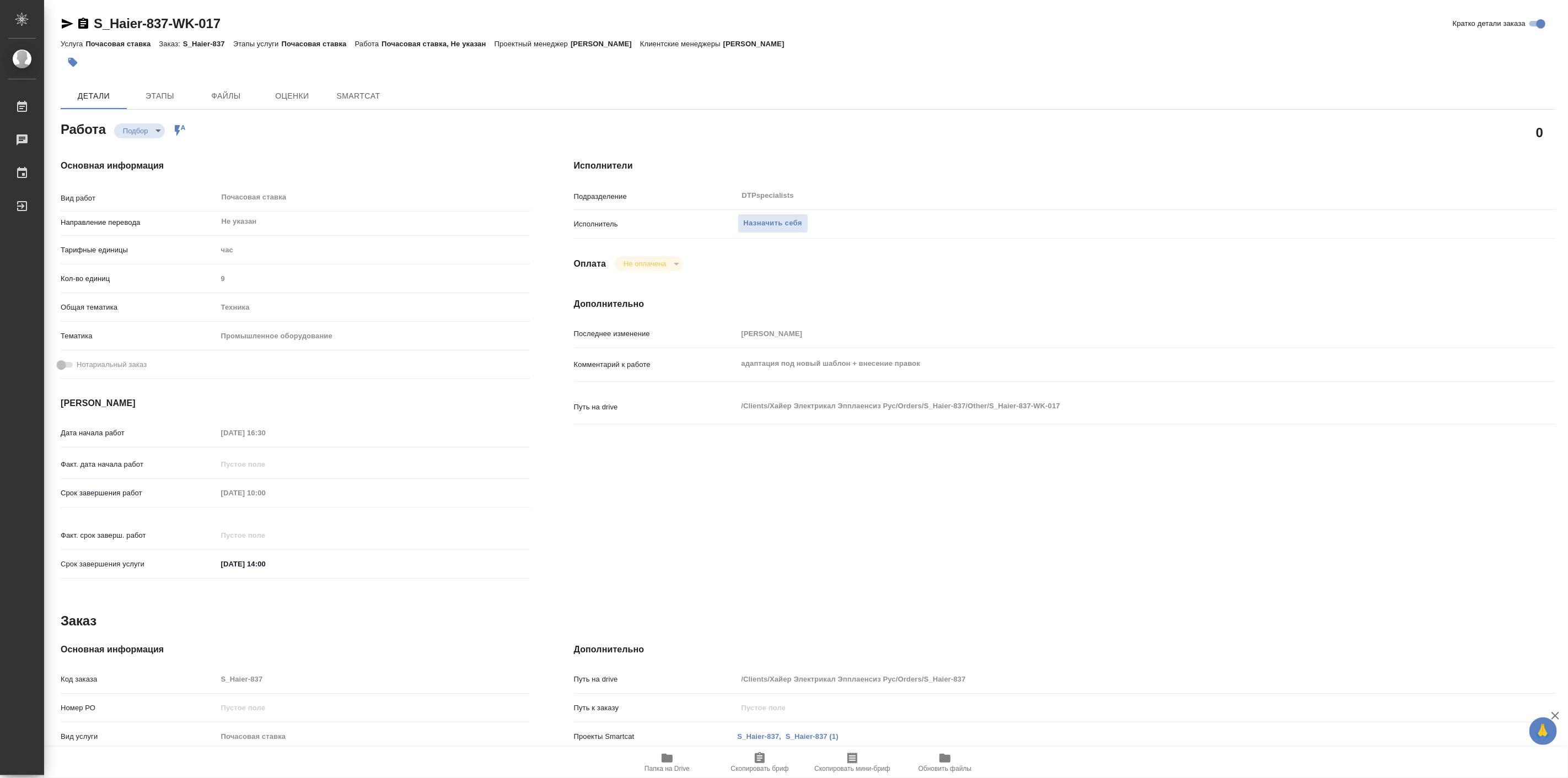
type textarea "x"
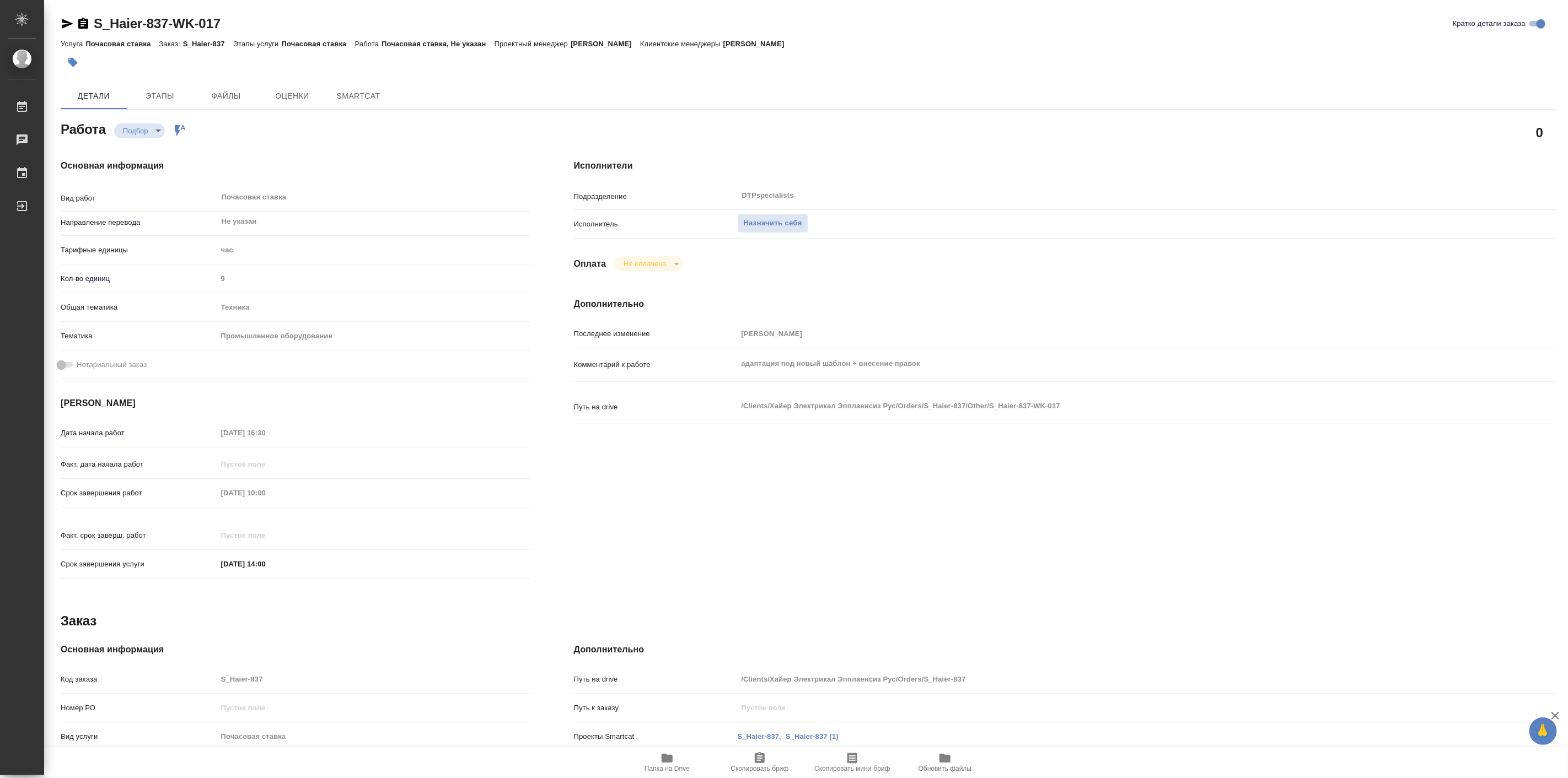
type textarea "x"
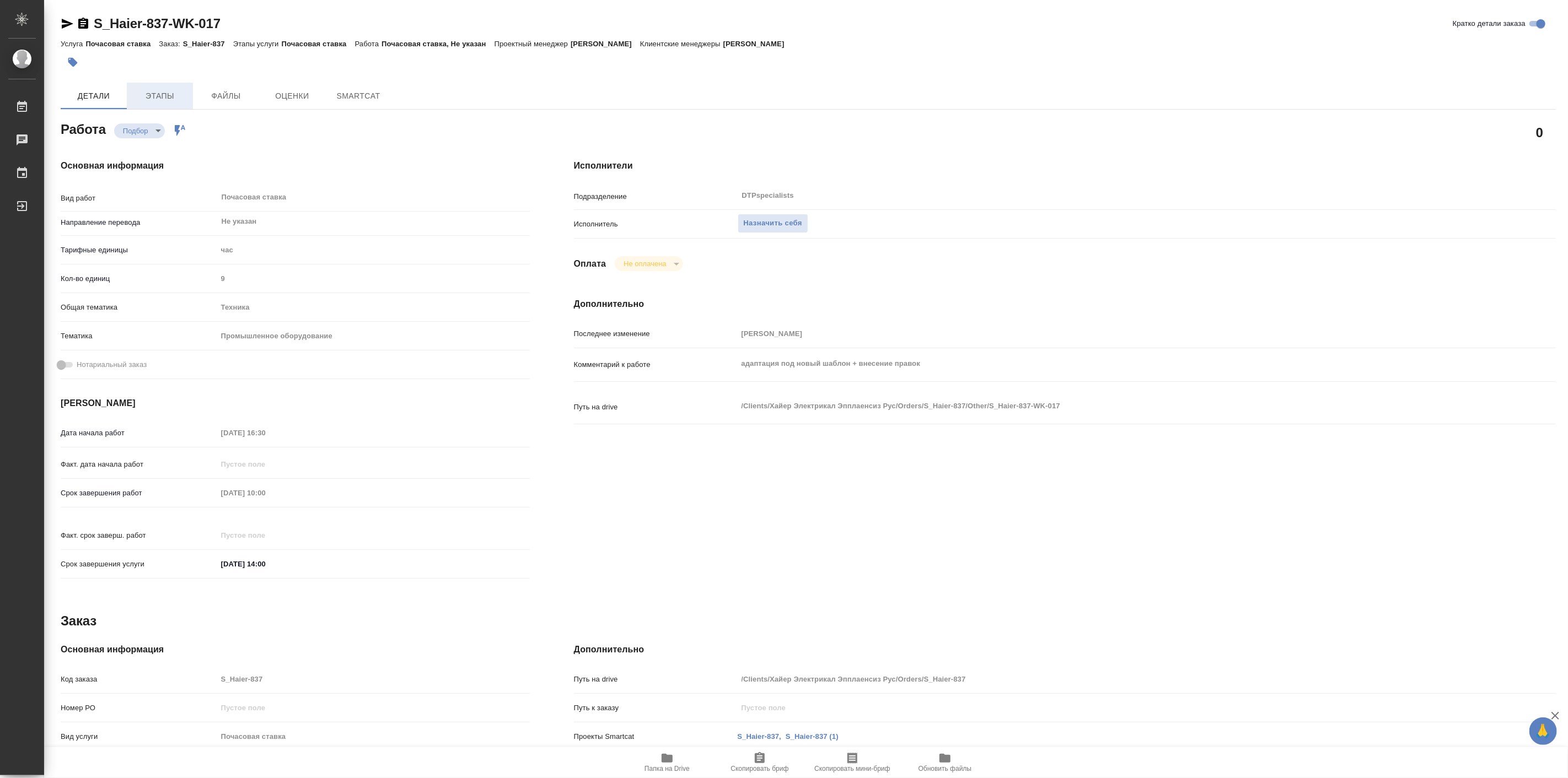
type textarea "x"
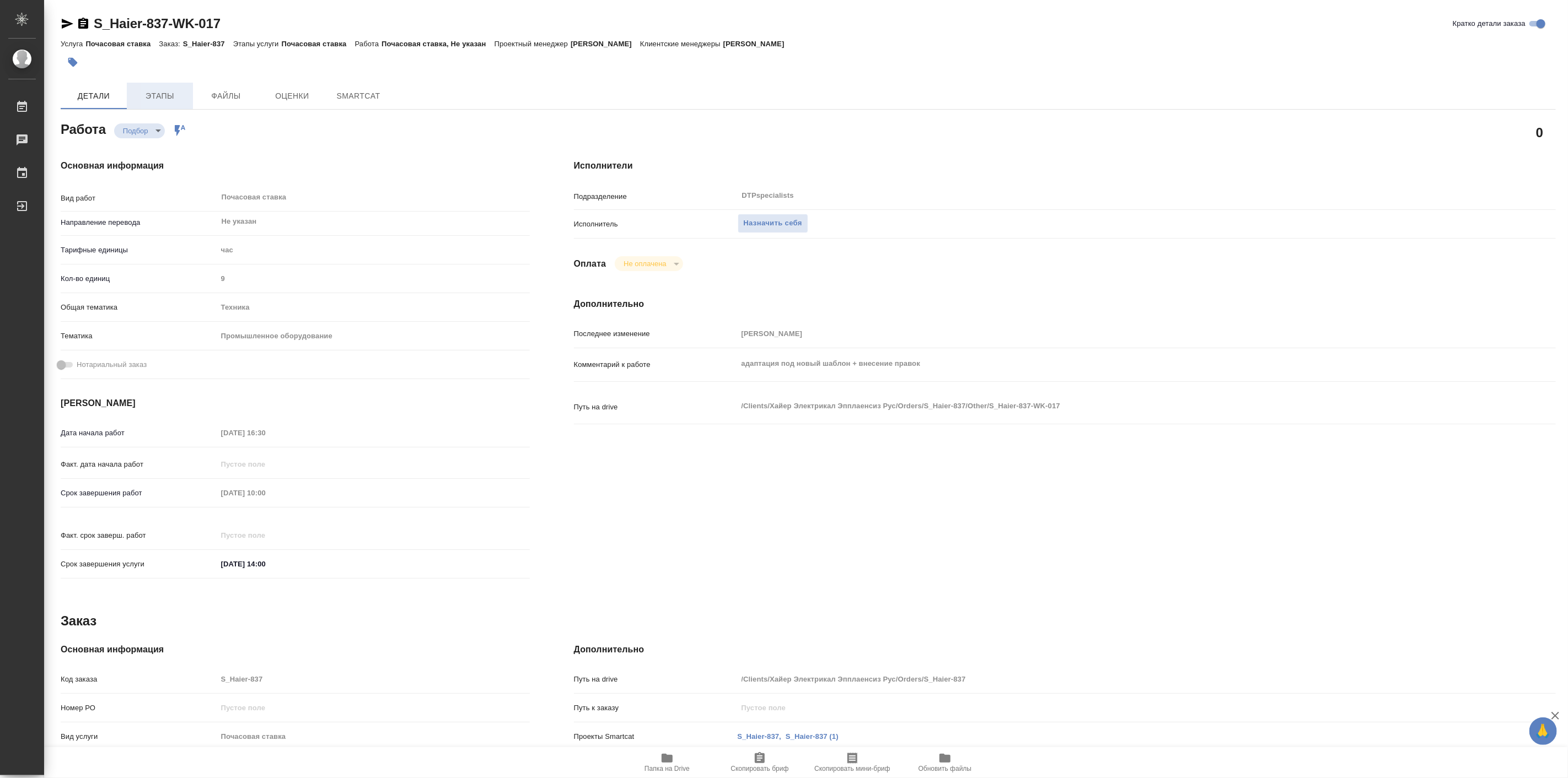
type textarea "x"
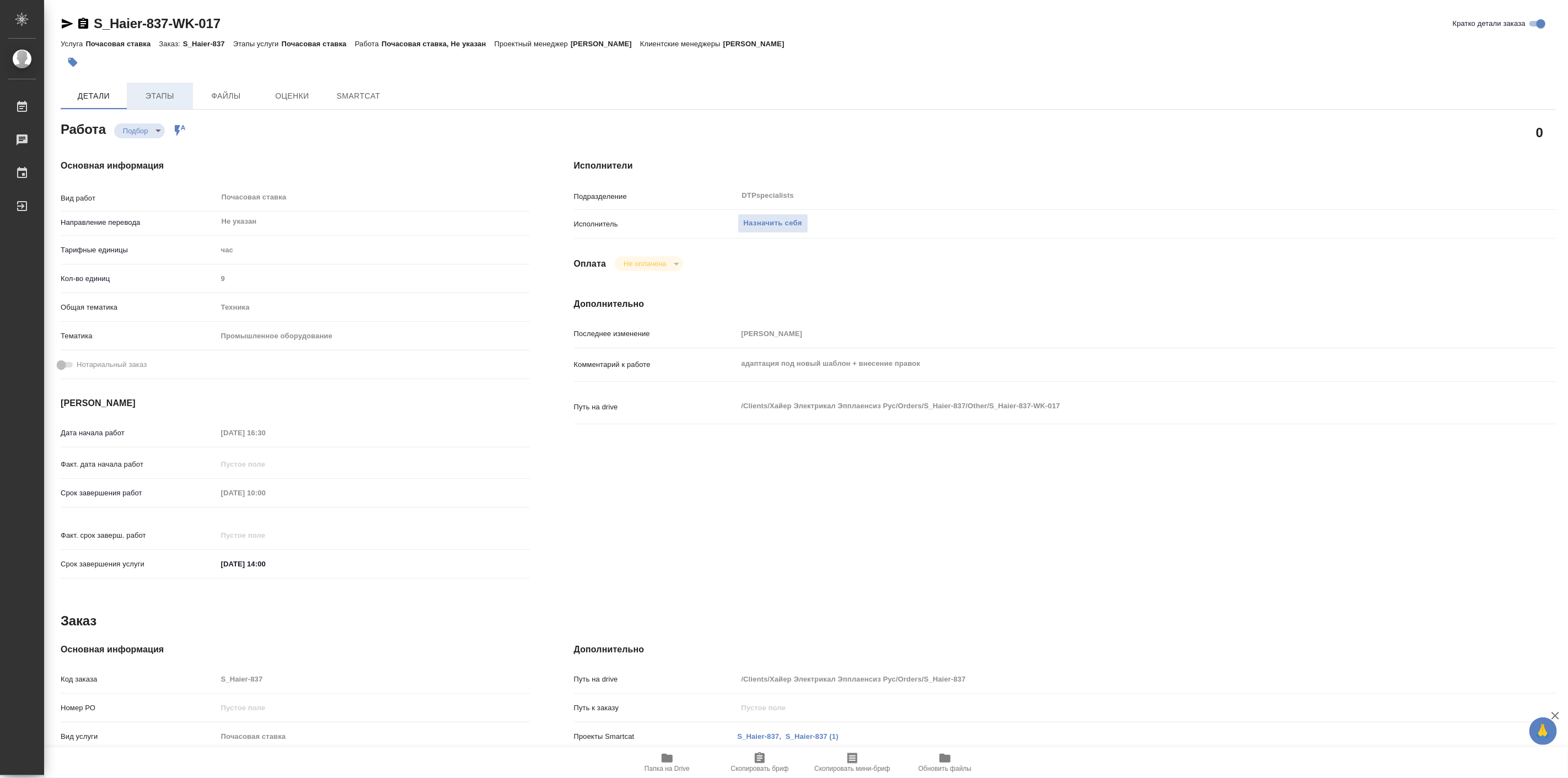
type textarea "x"
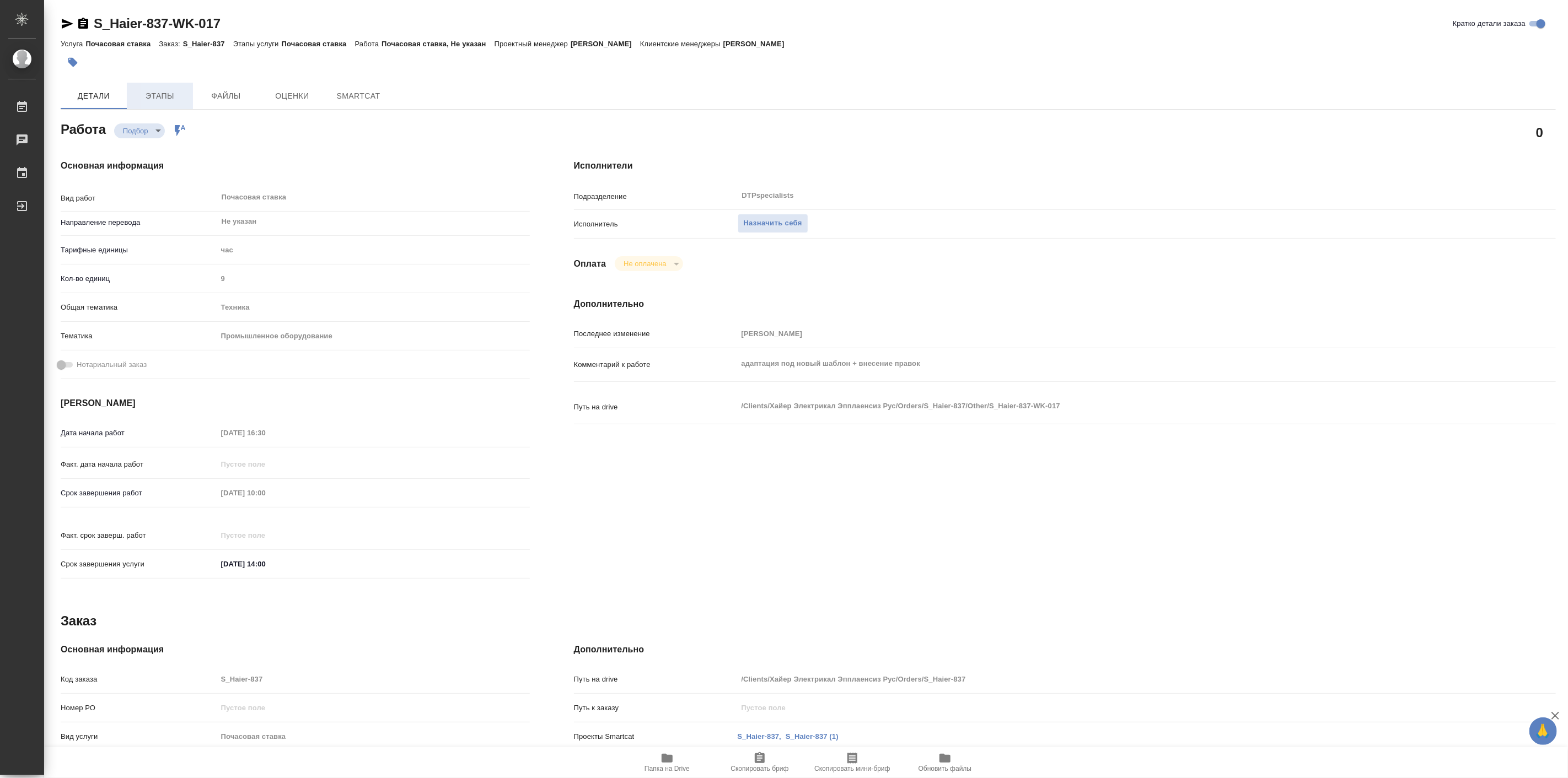
click at [153, 84] on button "Этапы" at bounding box center [160, 96] width 66 height 27
type textarea "x"
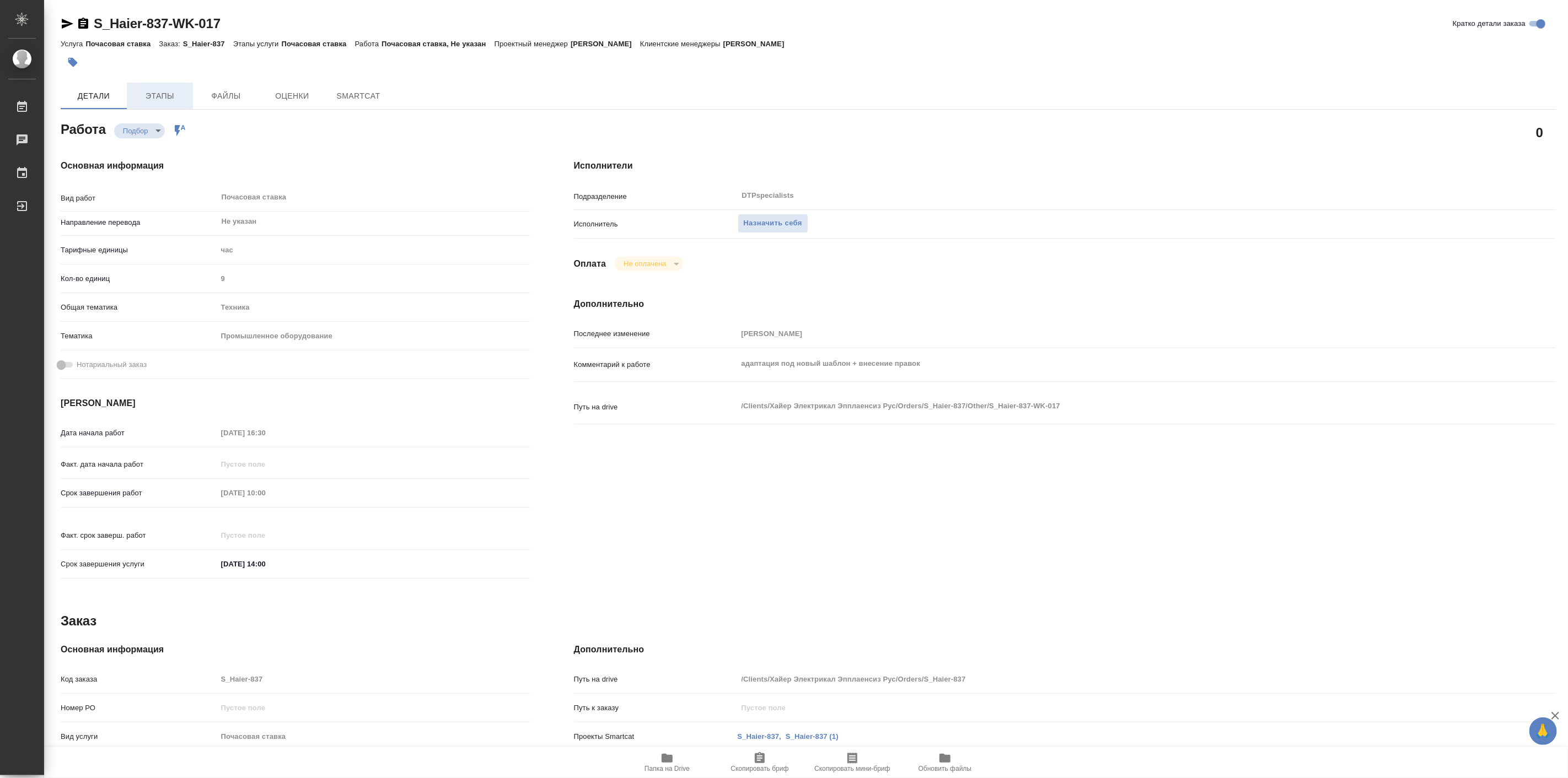
type textarea "x"
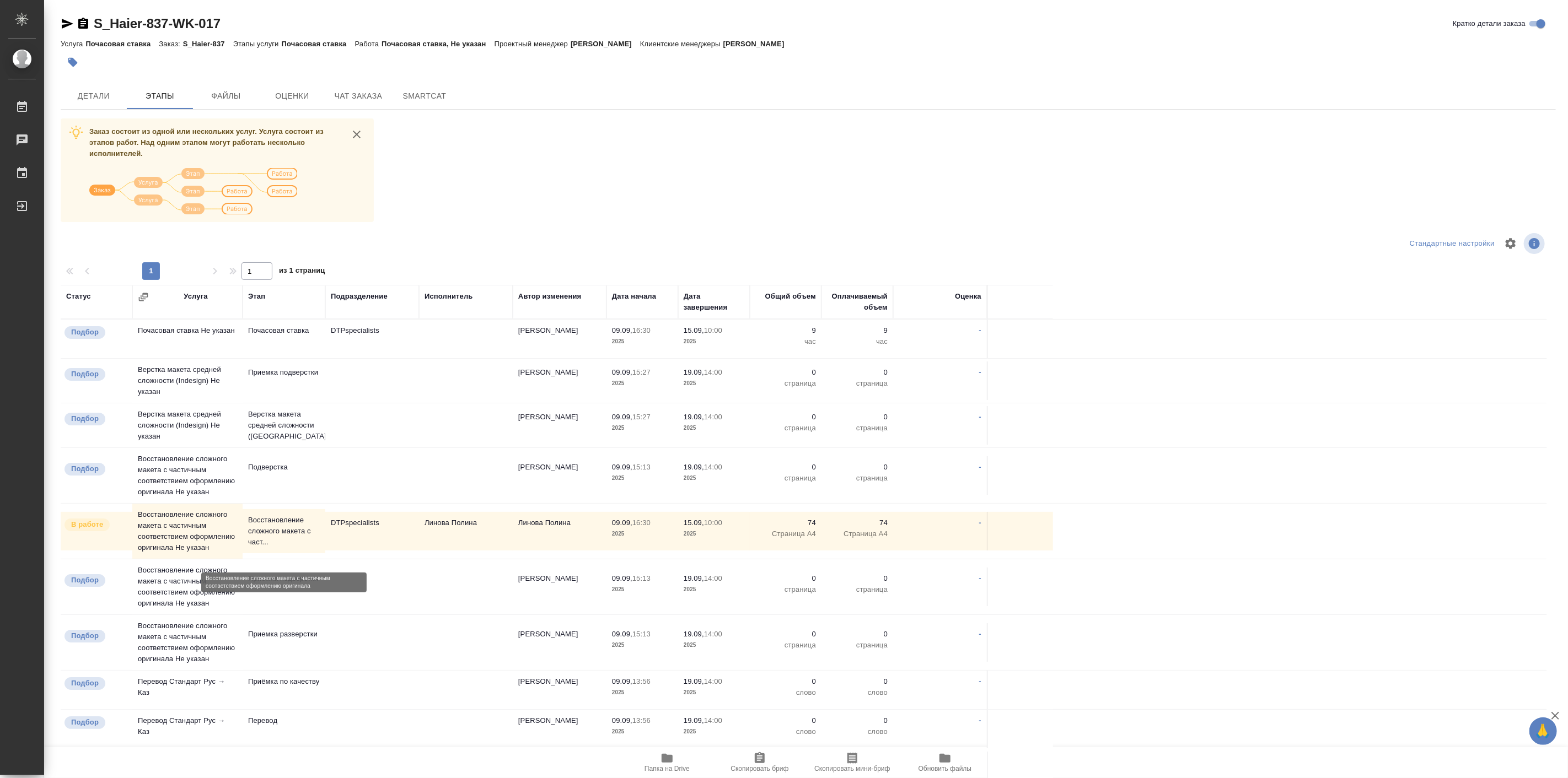
scroll to position [85, 0]
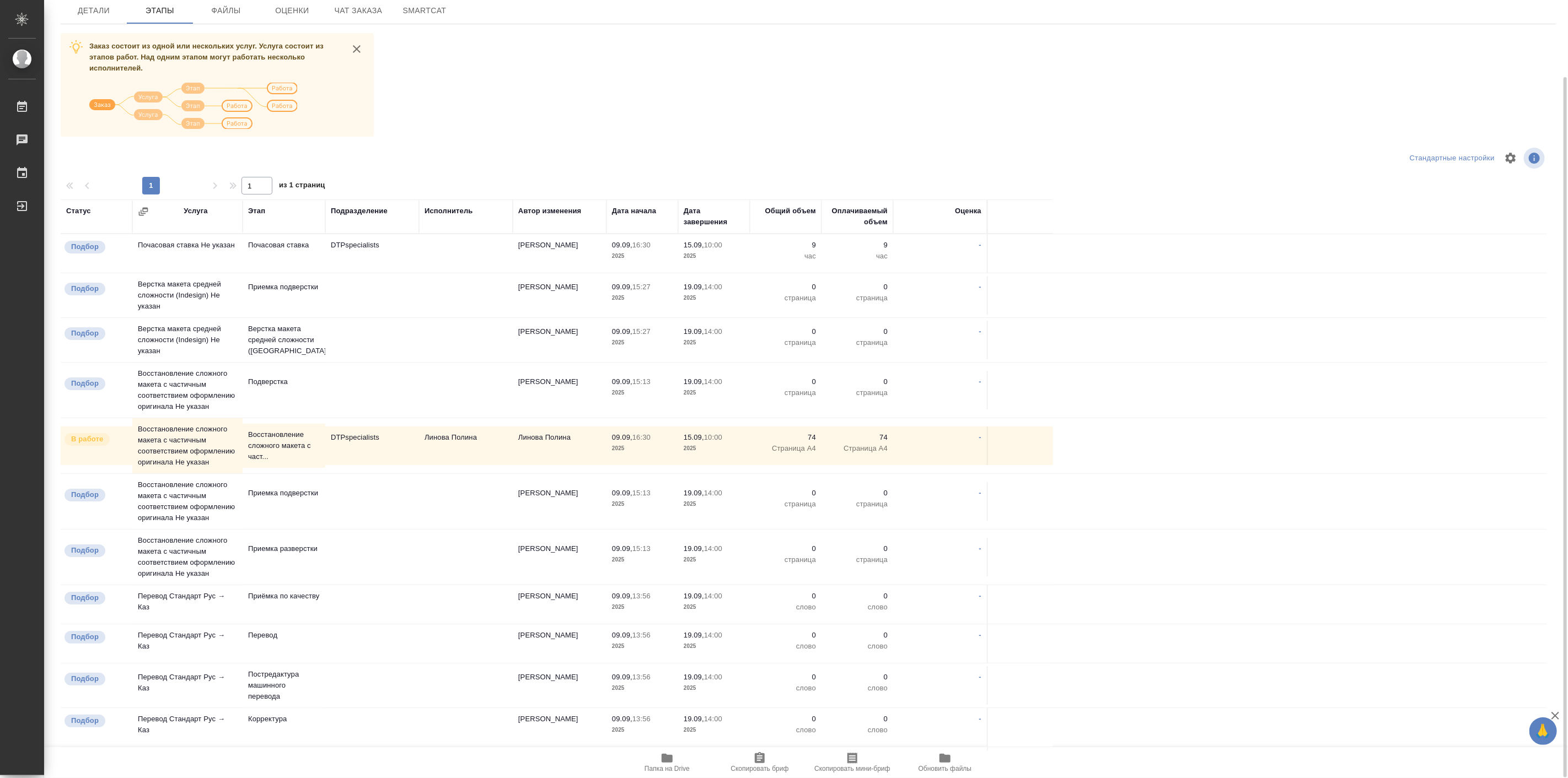
click at [357, 47] on icon "close" at bounding box center [357, 49] width 13 height 13
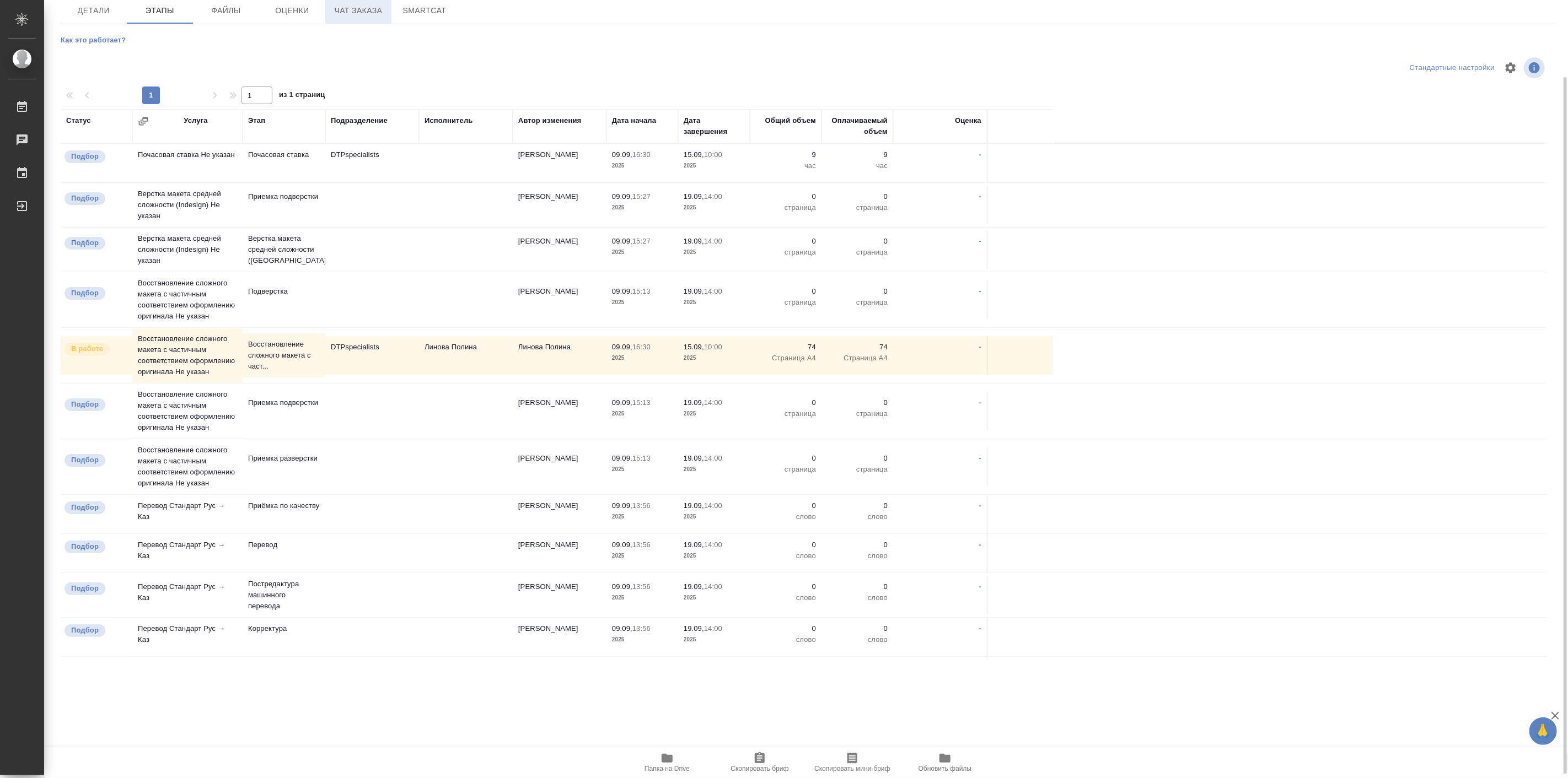
click at [373, 12] on span "Чат заказа" at bounding box center [358, 11] width 53 height 14
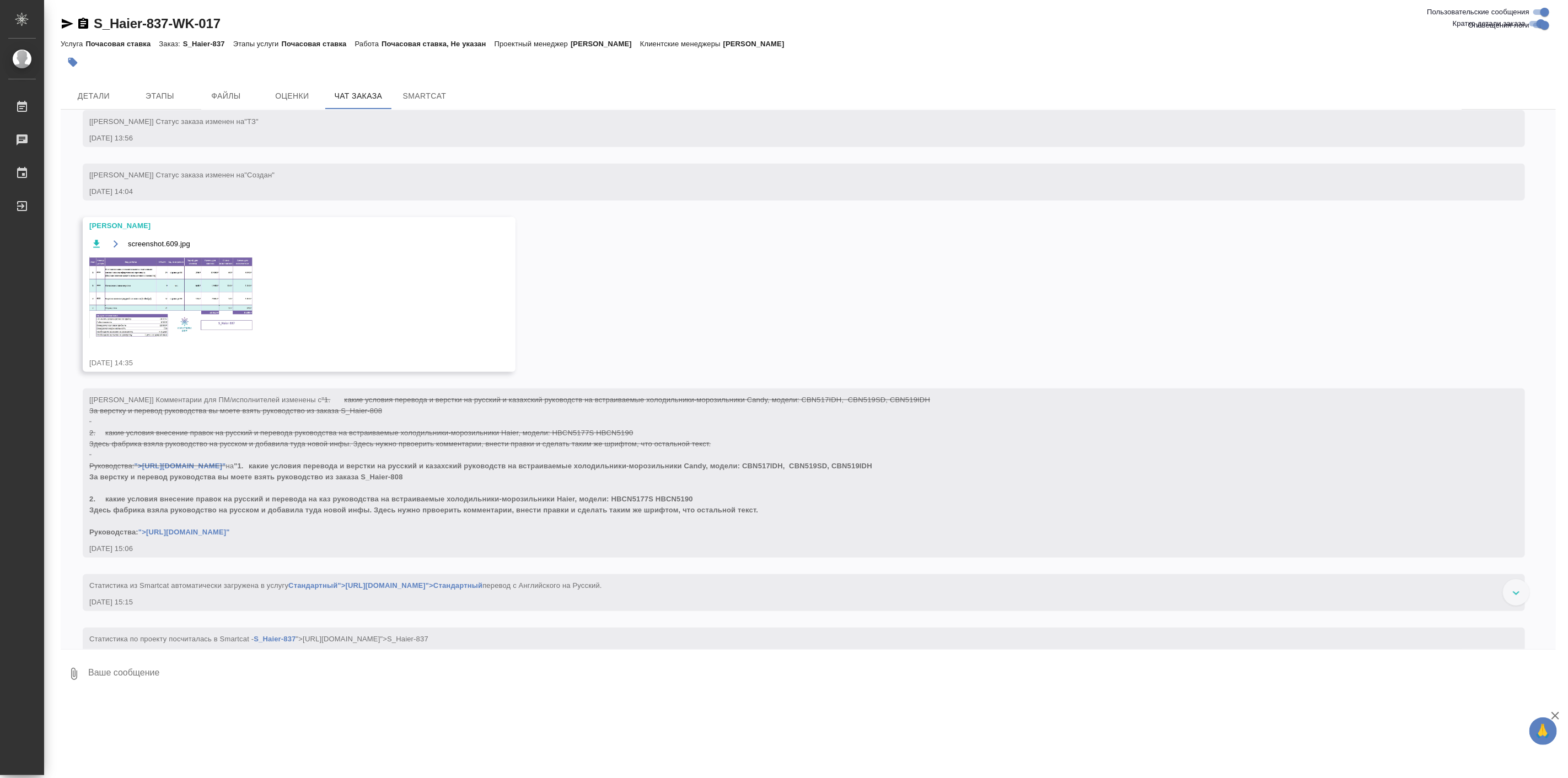
scroll to position [510, 0]
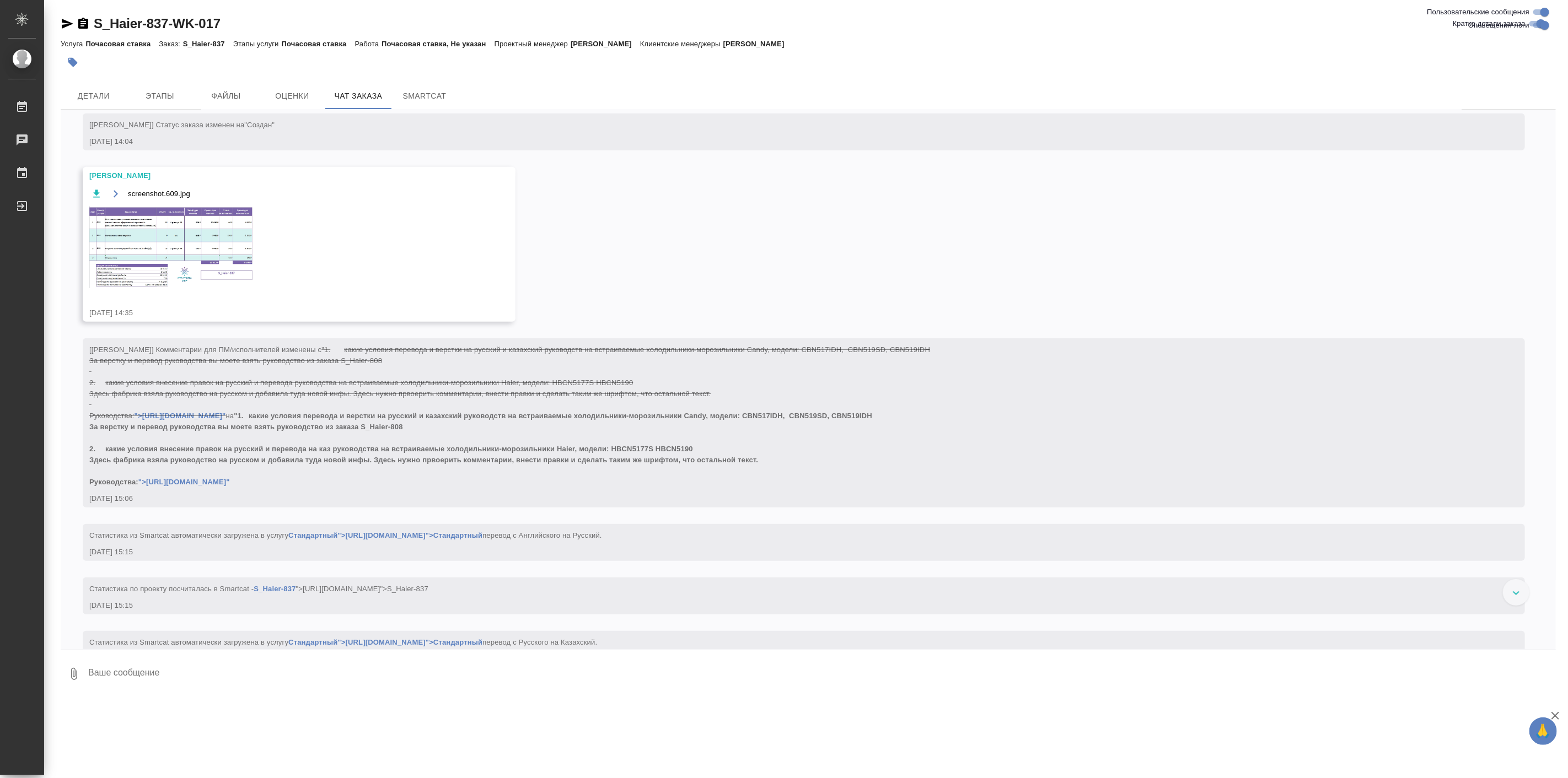
click at [212, 235] on img at bounding box center [172, 248] width 165 height 82
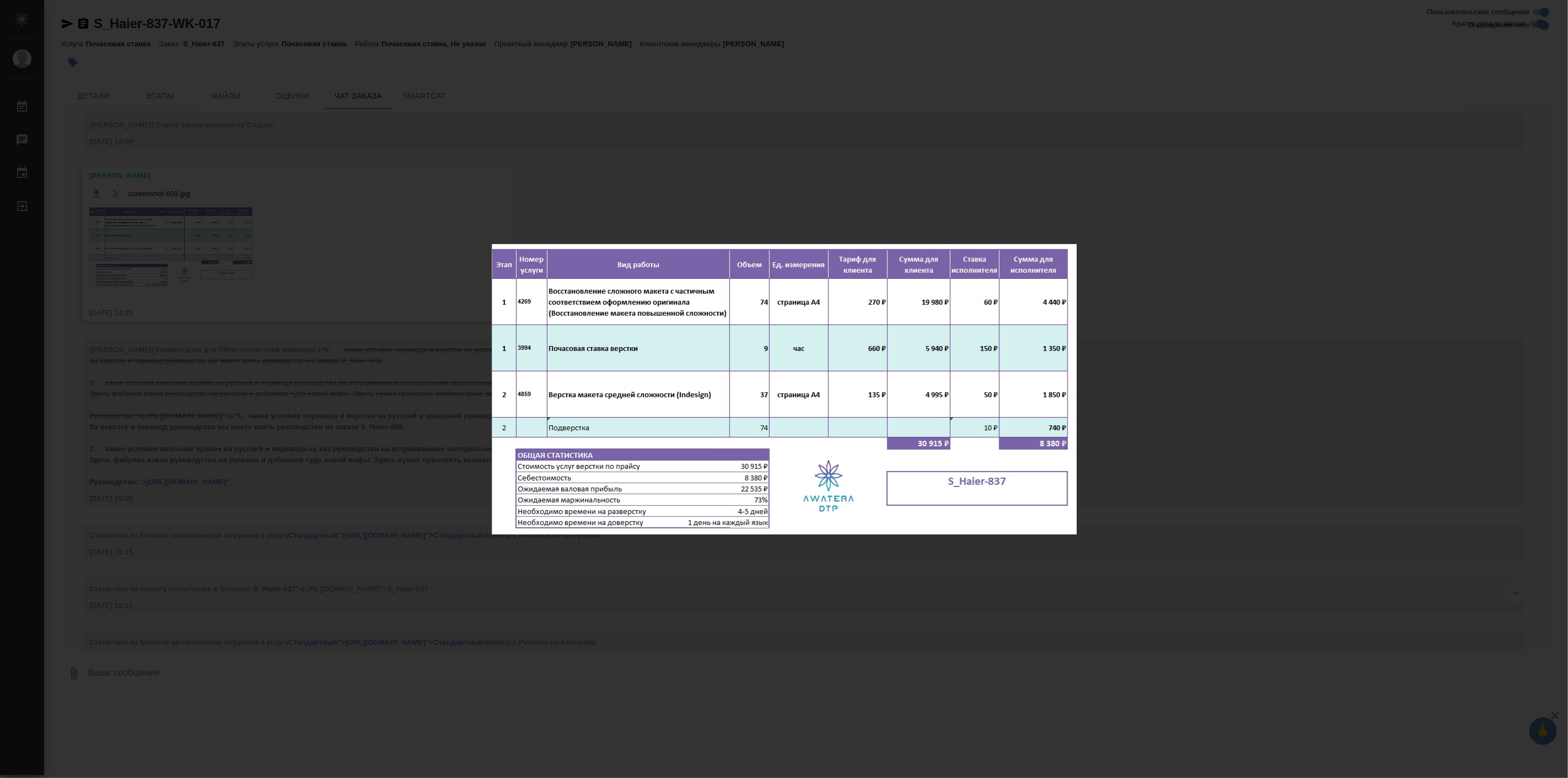
click at [1218, 482] on div "screenshot.609.jpg 1 of 1" at bounding box center [784, 389] width 1568 height 778
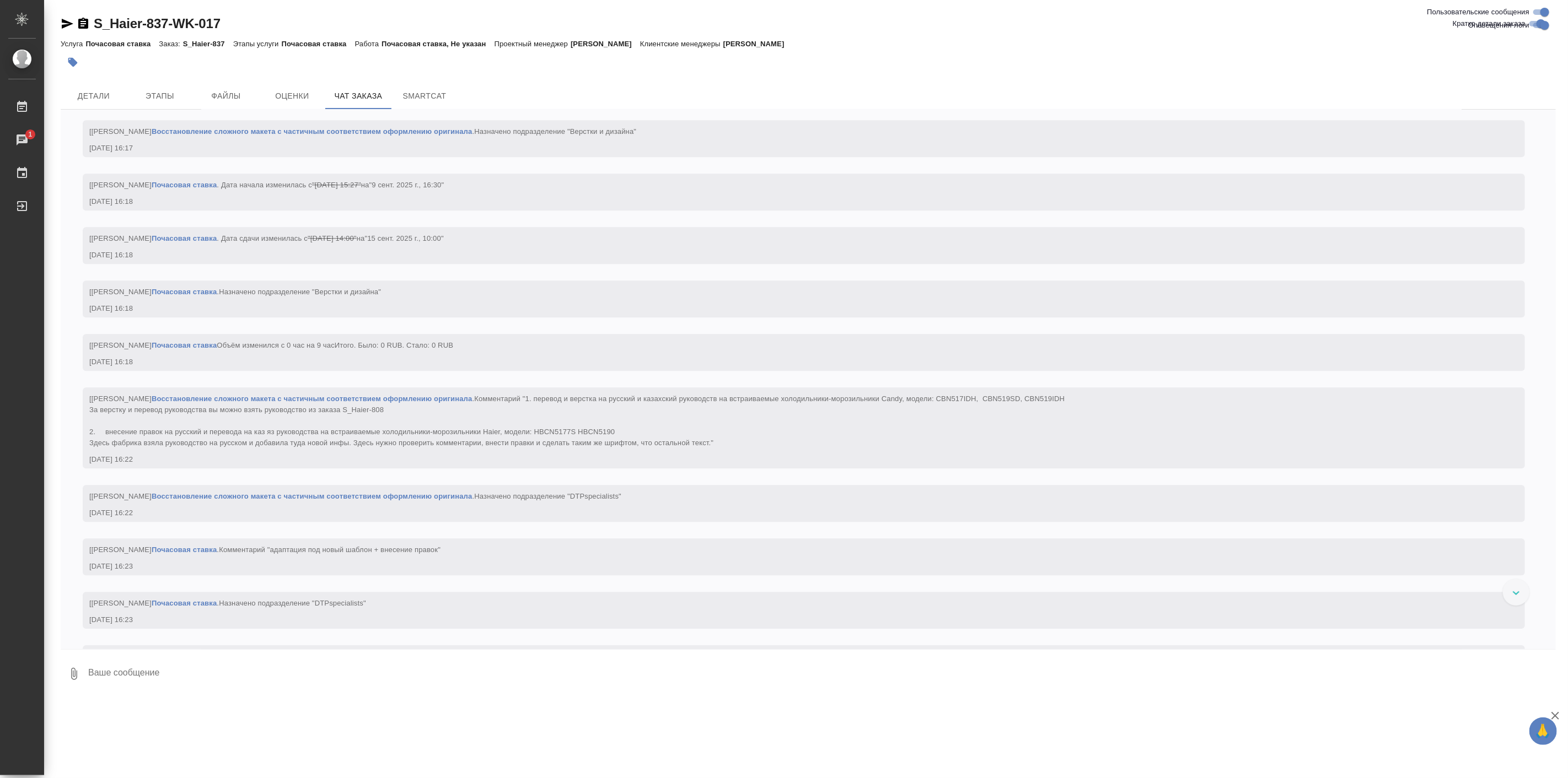
scroll to position [2521, 0]
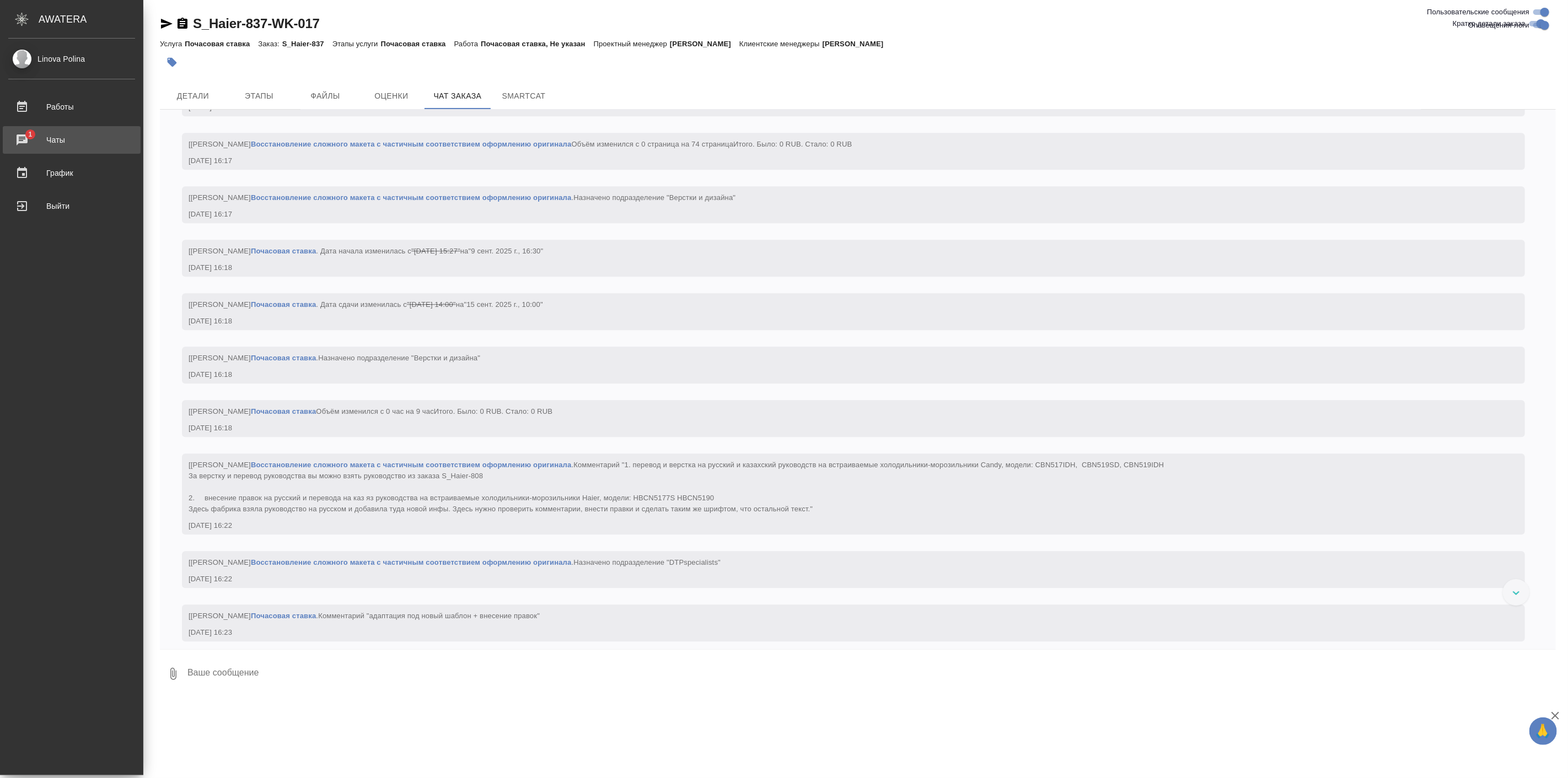
click at [24, 129] on span "1" at bounding box center [30, 134] width 17 height 11
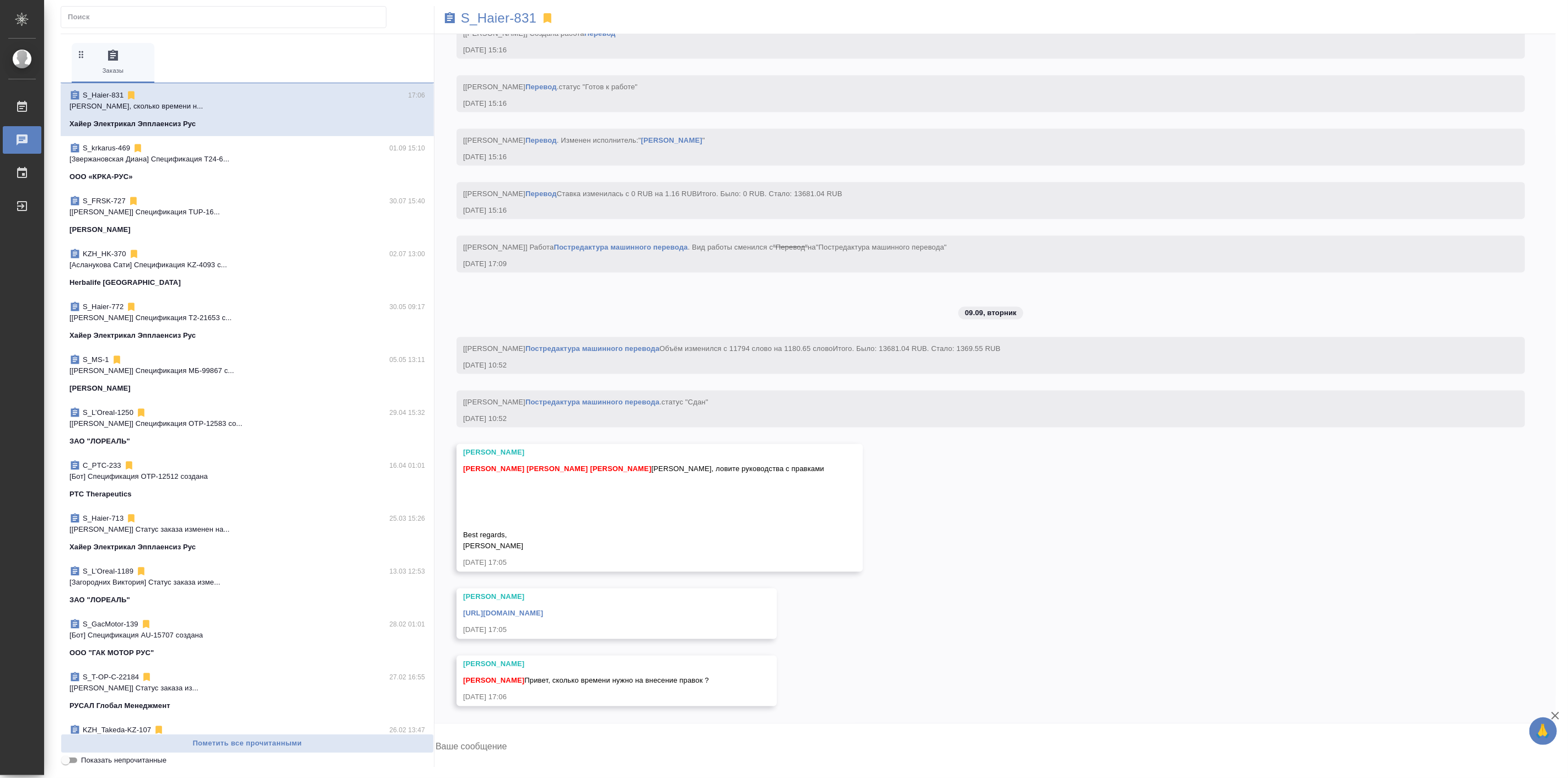
scroll to position [12271, 0]
click at [543, 615] on link "[URL][DOMAIN_NAME]" at bounding box center [503, 613] width 80 height 8
drag, startPoint x: 476, startPoint y: 18, endPoint x: 968, endPoint y: 560, distance: 732.0
click at [996, 561] on div "01.09, понедельник [Никифорова Валерия] Клиент оставил комментарий: ">https://d…" at bounding box center [995, 379] width 1122 height 689
click at [522, 740] on textarea at bounding box center [995, 748] width 1122 height 37
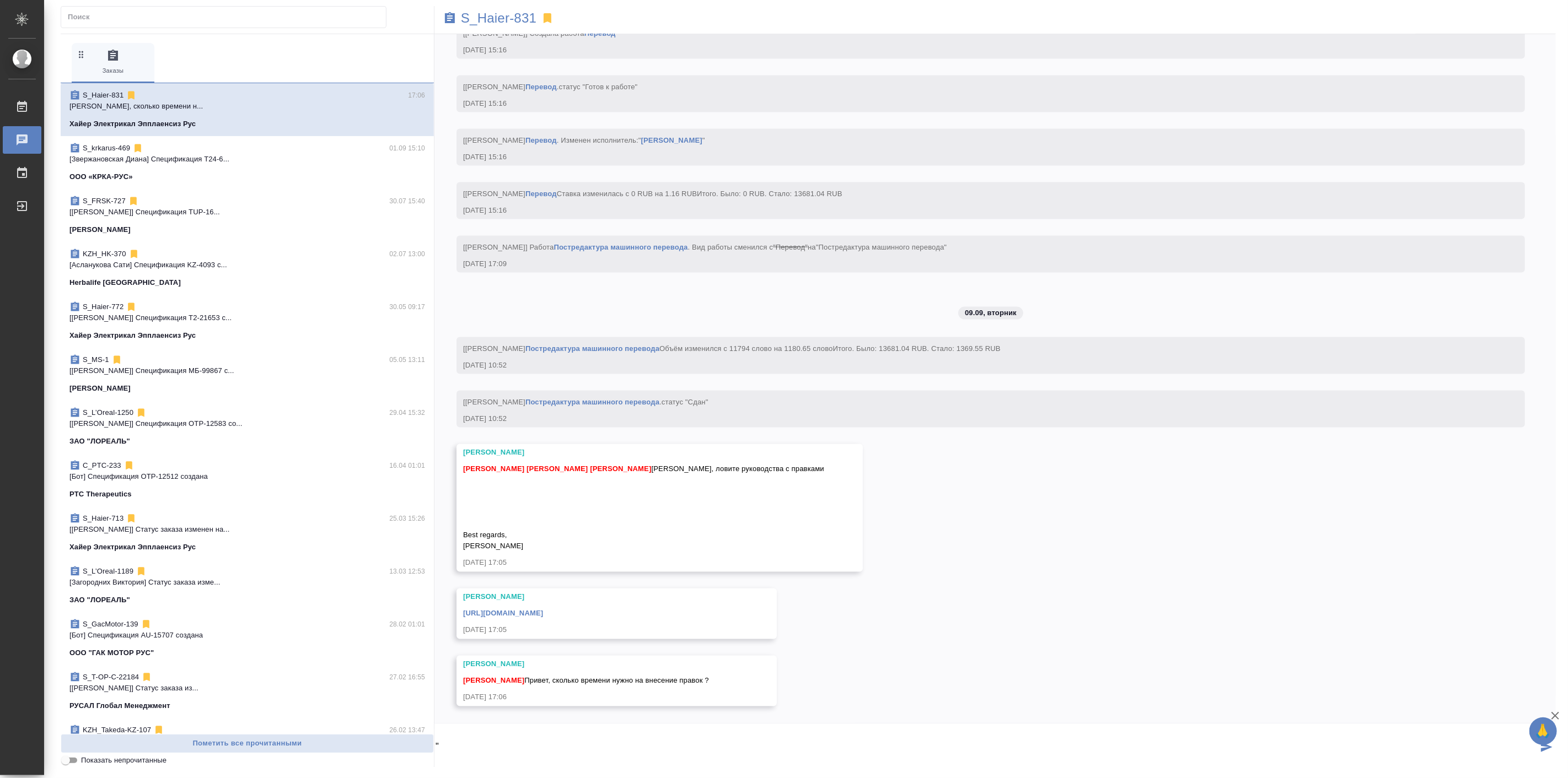
type textarea """
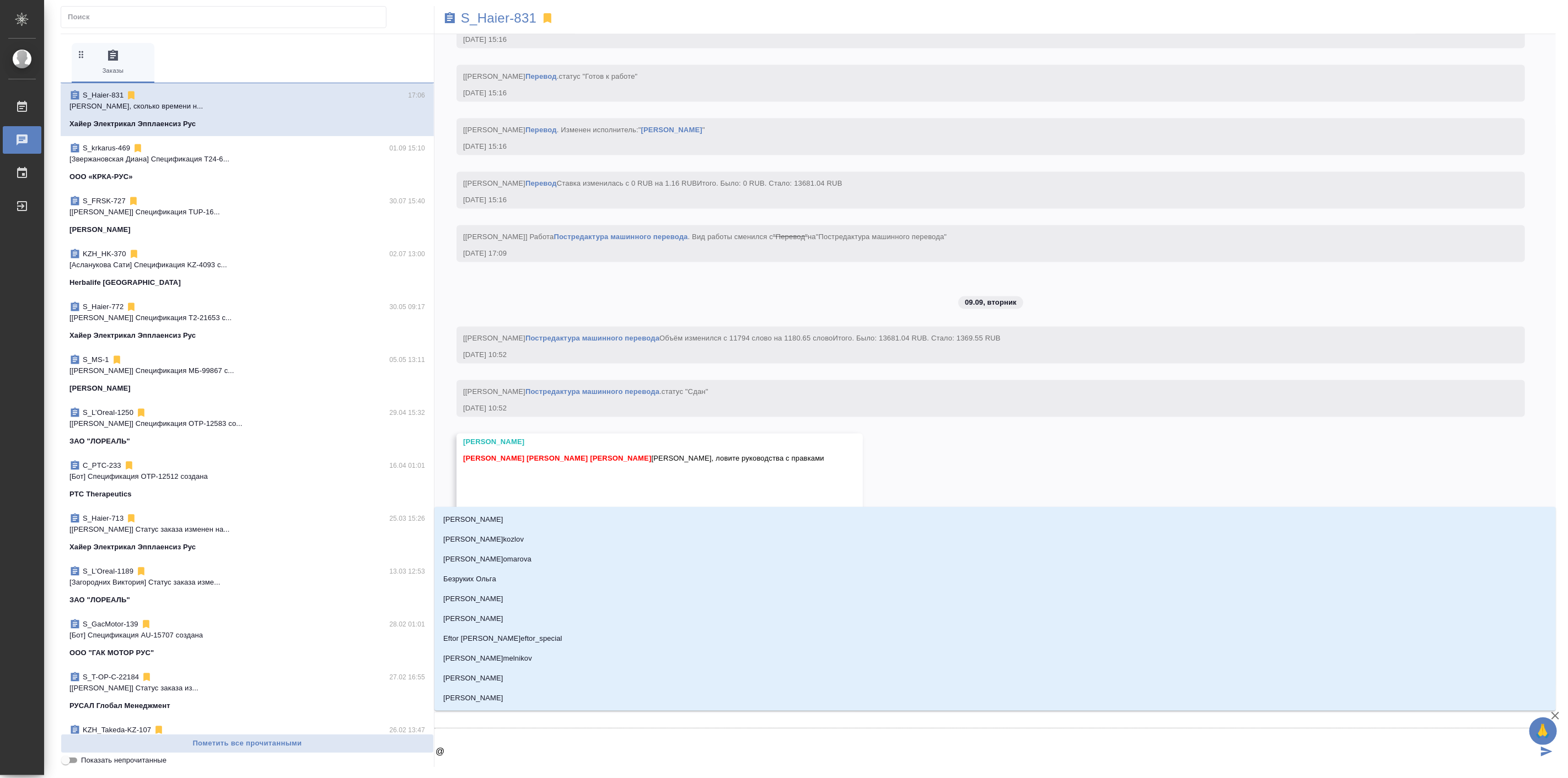
type textarea "@s"
type input "s"
type textarea "@se"
type input "se"
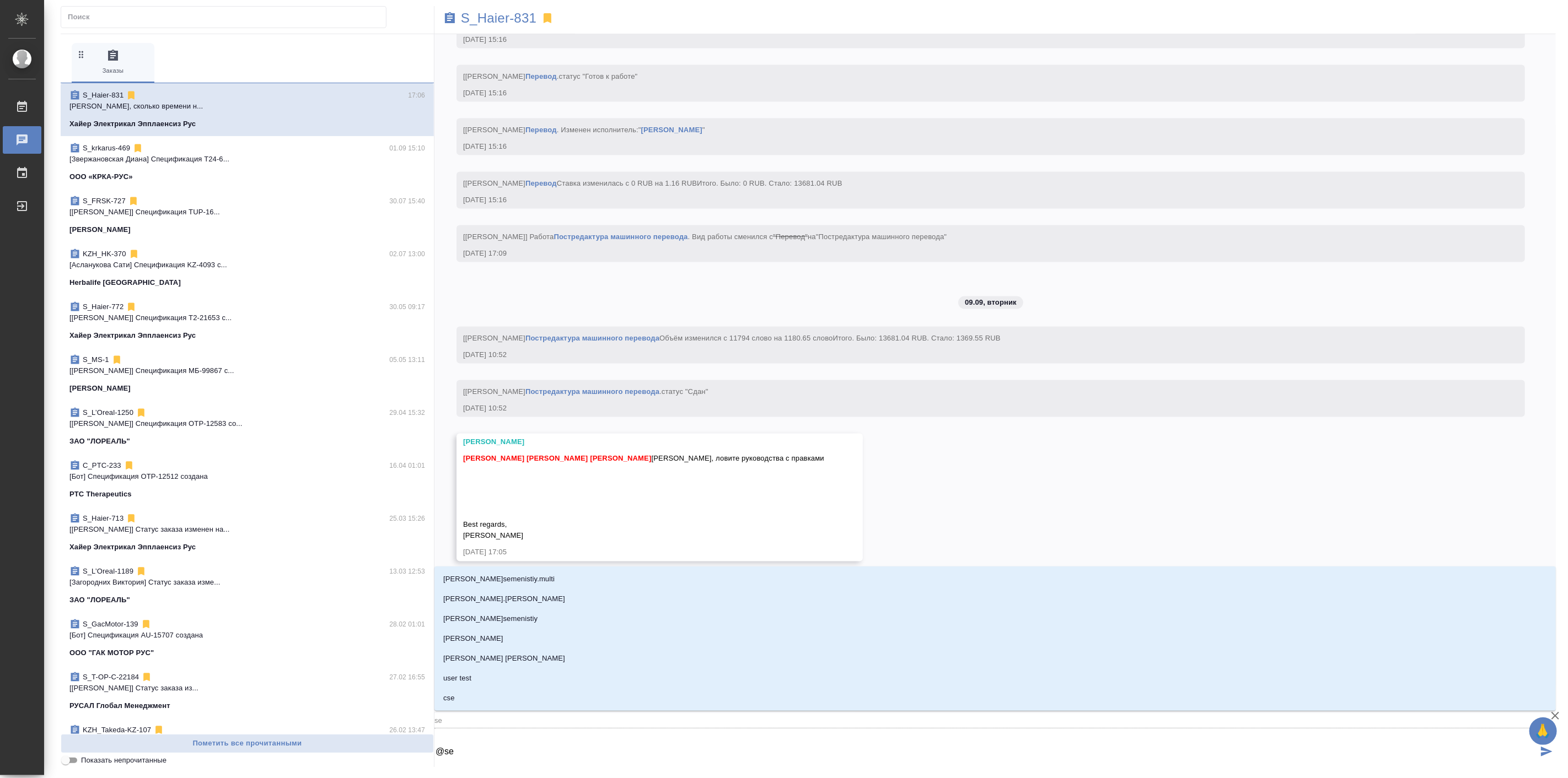
type textarea "@ser"
type input "ser"
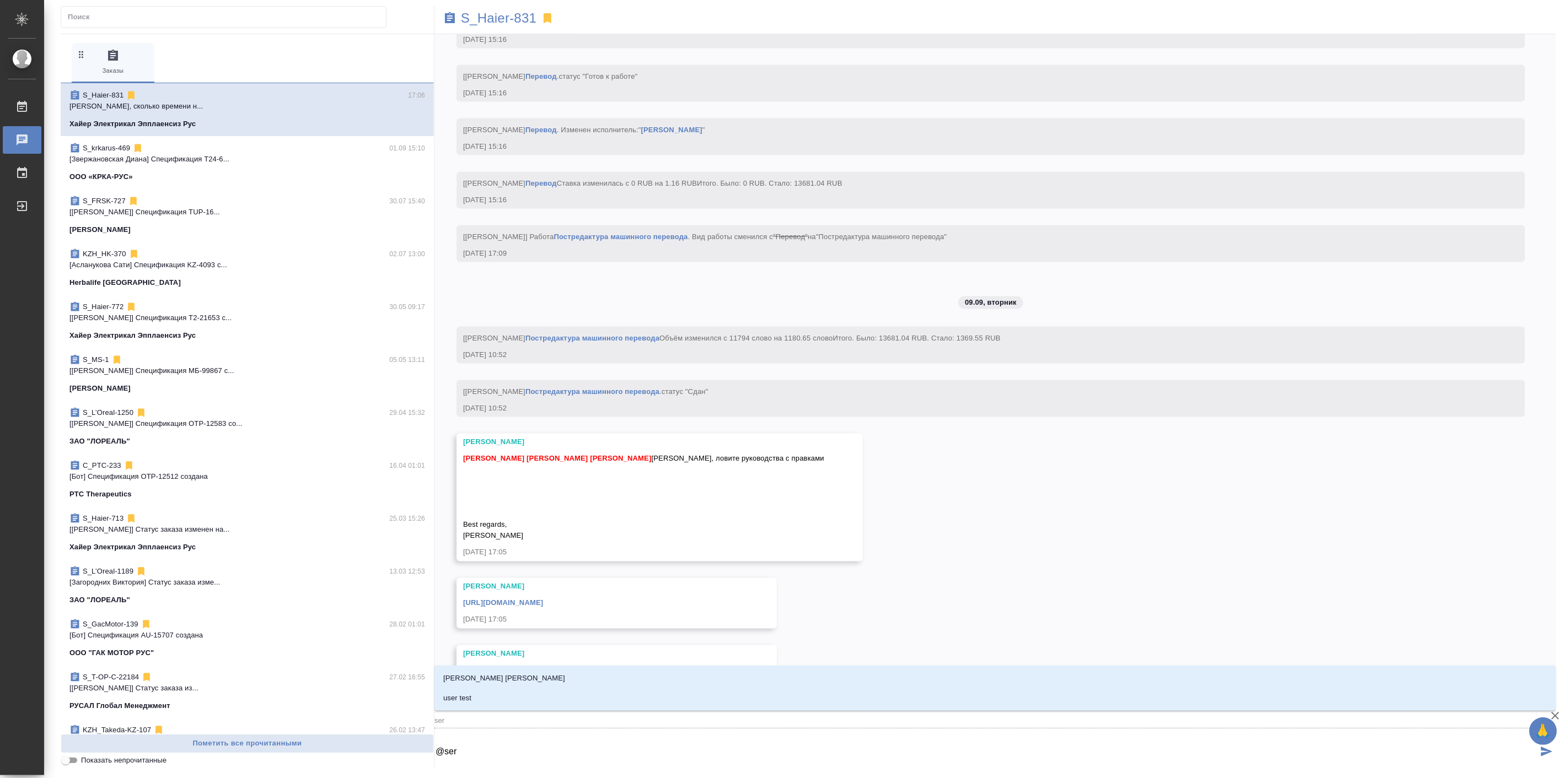
type textarea "@serg"
type input "serg"
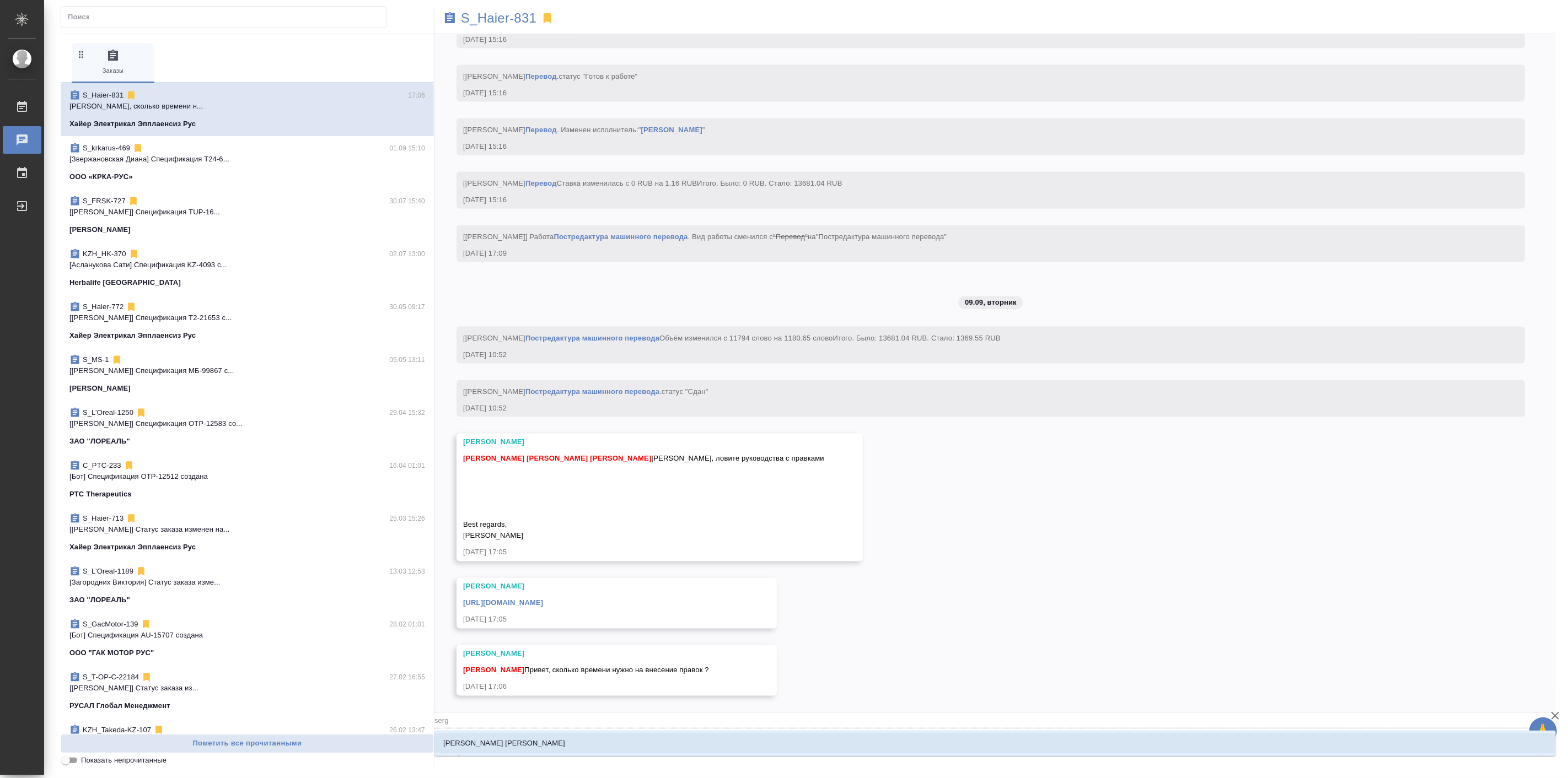
type textarea "@serge"
type input "serge"
type textarea "@sergee"
type input "sergee"
type textarea "@sergeev"
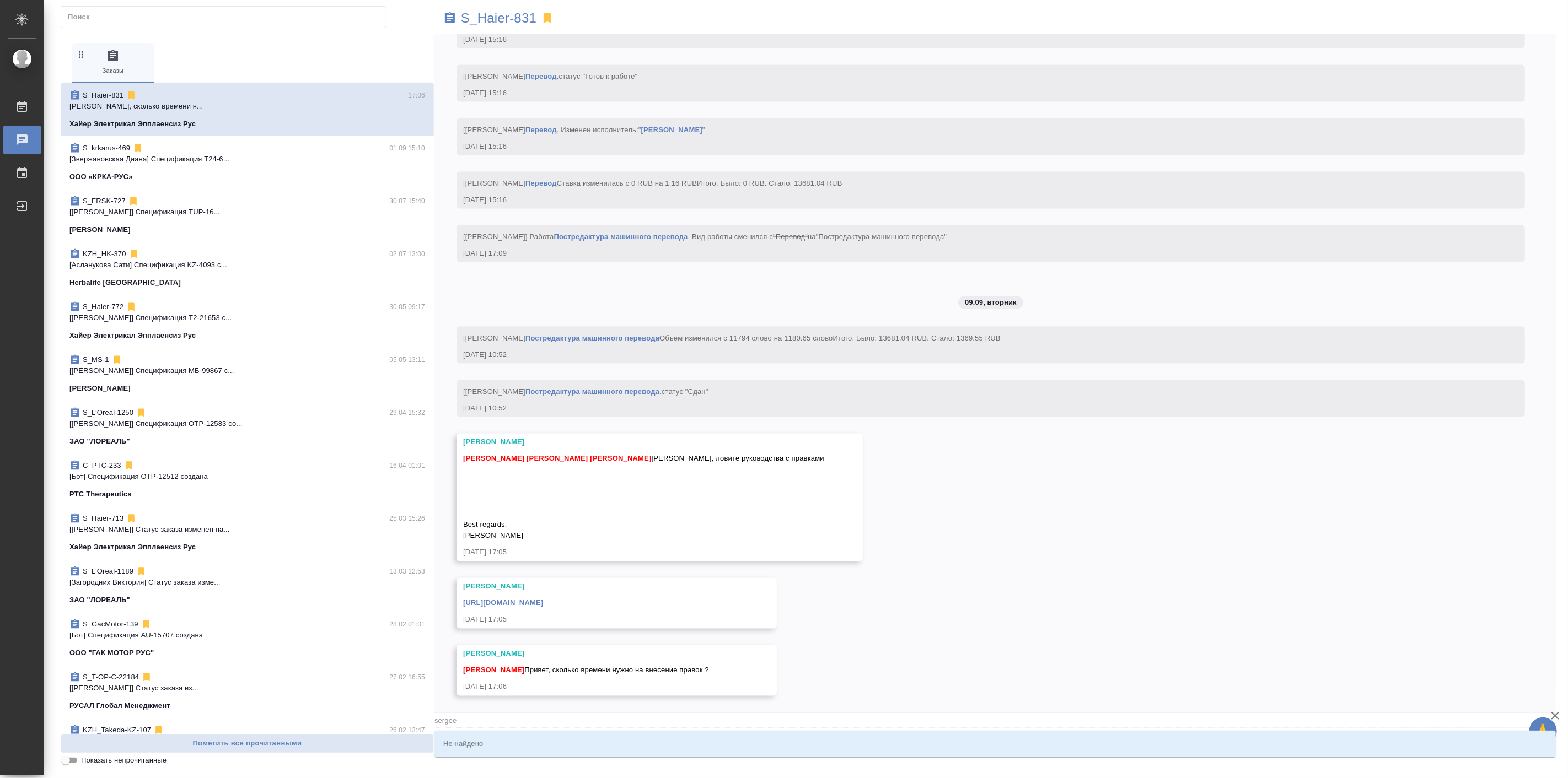
type input "sergeev"
type textarea "@sergeeva"
type input "sergeeva"
type textarea "@sergeev"
type input "sergeev"
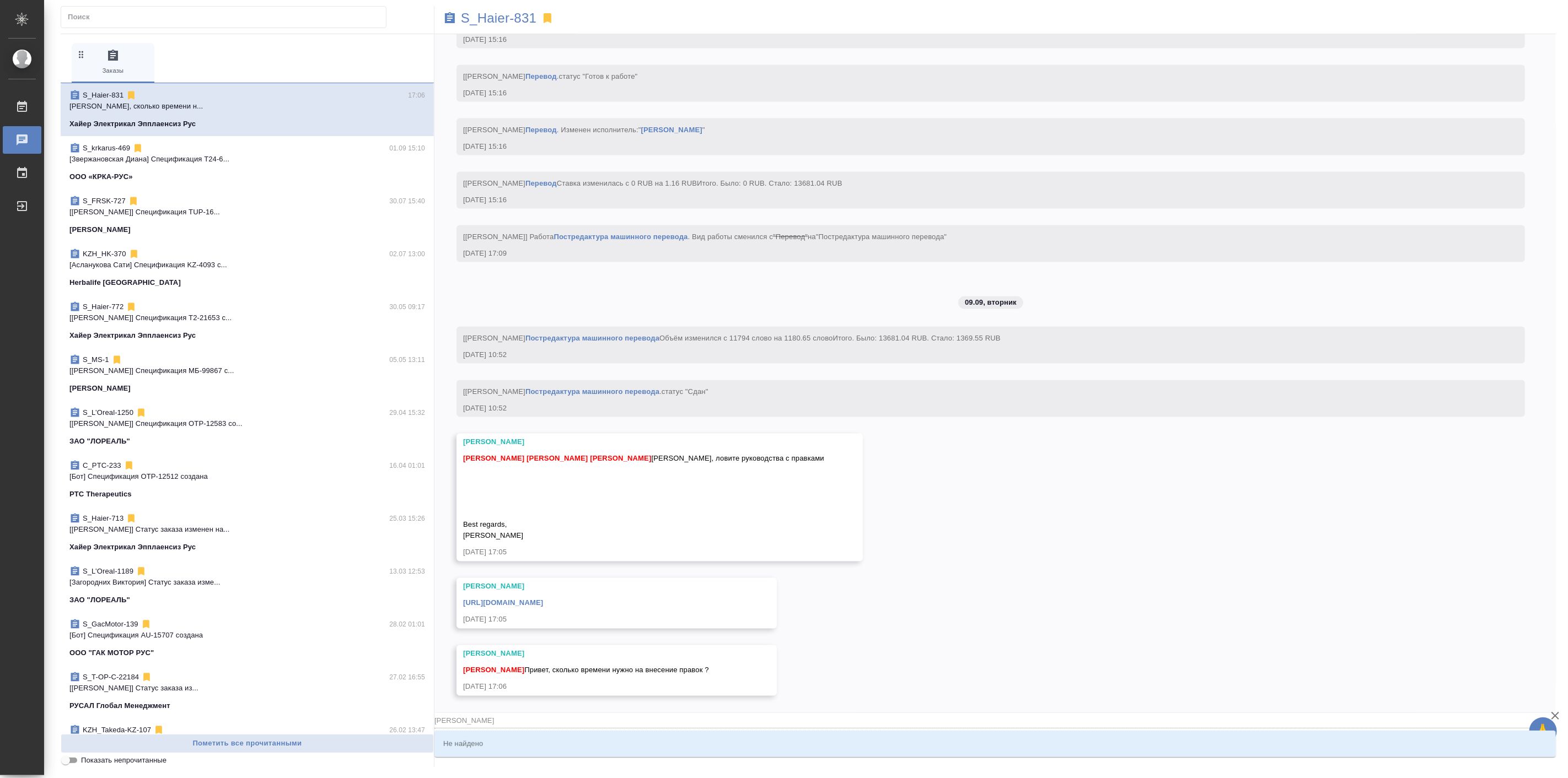
type textarea "@sergee"
type input "sergee"
type textarea "@serge"
type input "serge"
type textarea "@serg"
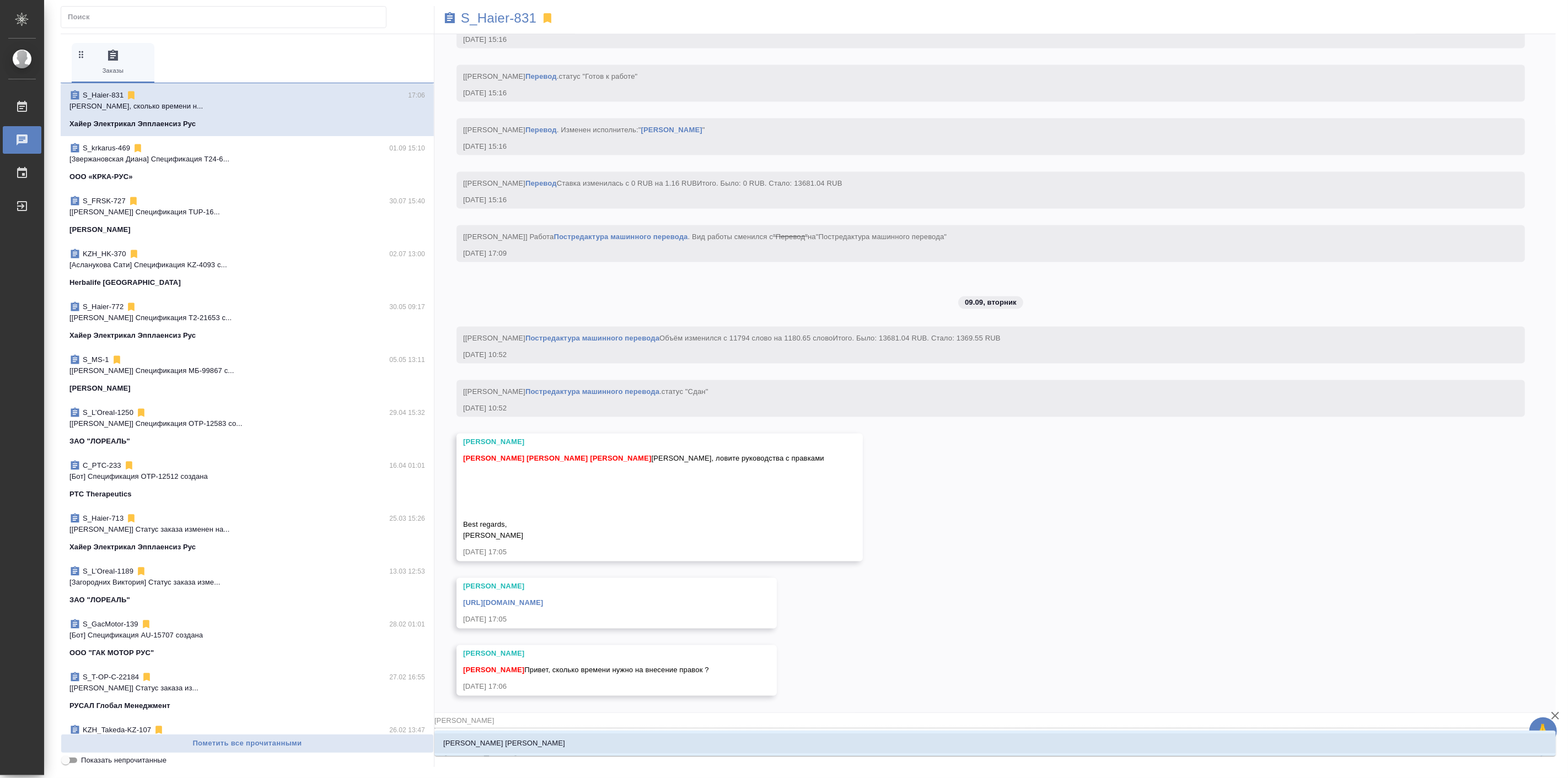
type input "serg"
type textarea "@ser"
type input "ser"
type textarea "@se"
type input "se"
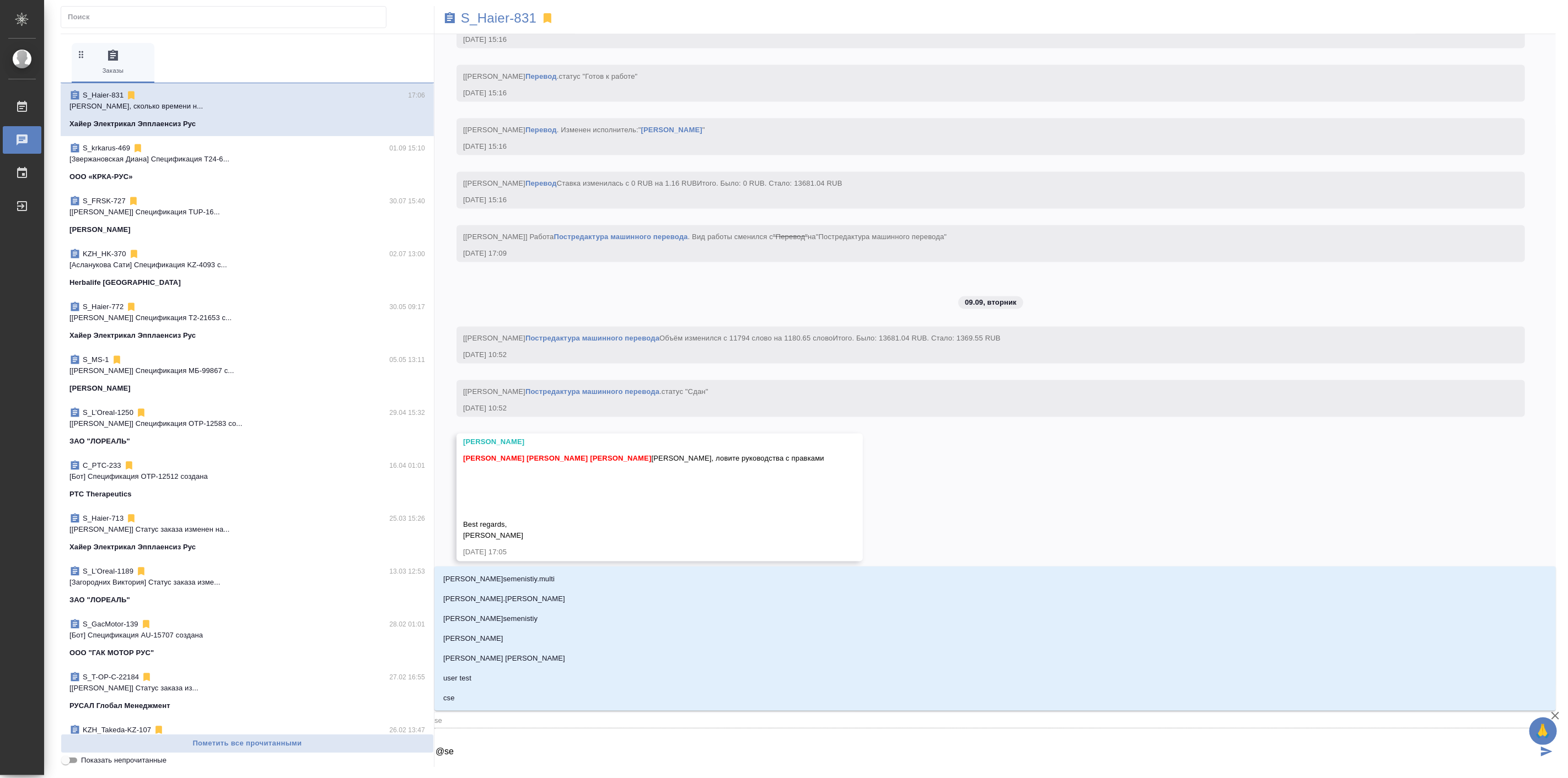
type textarea "@s"
type input "s"
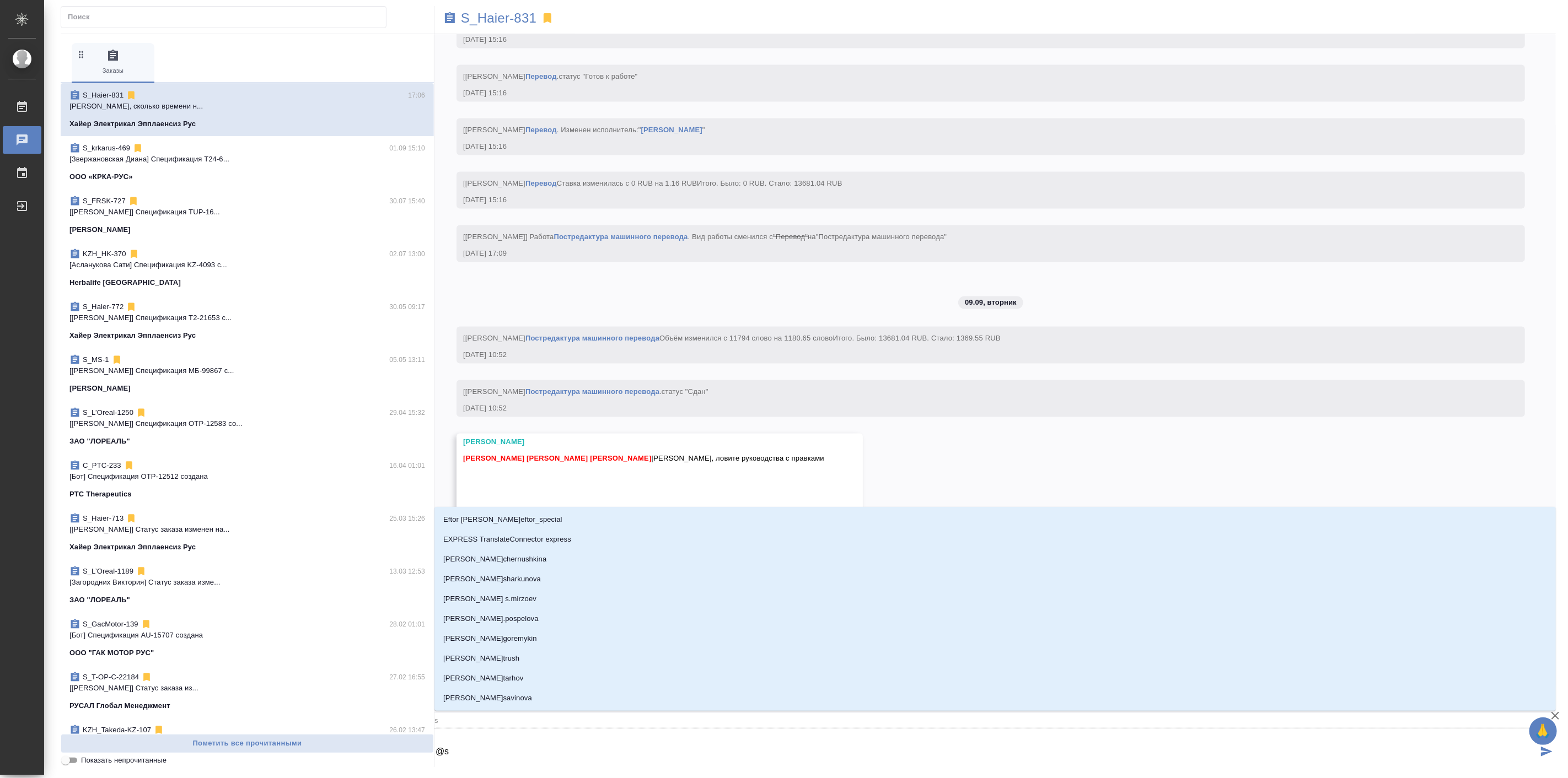
type textarea "@"
type textarea "@С"
type input "С"
type textarea "@Се"
type input "Се"
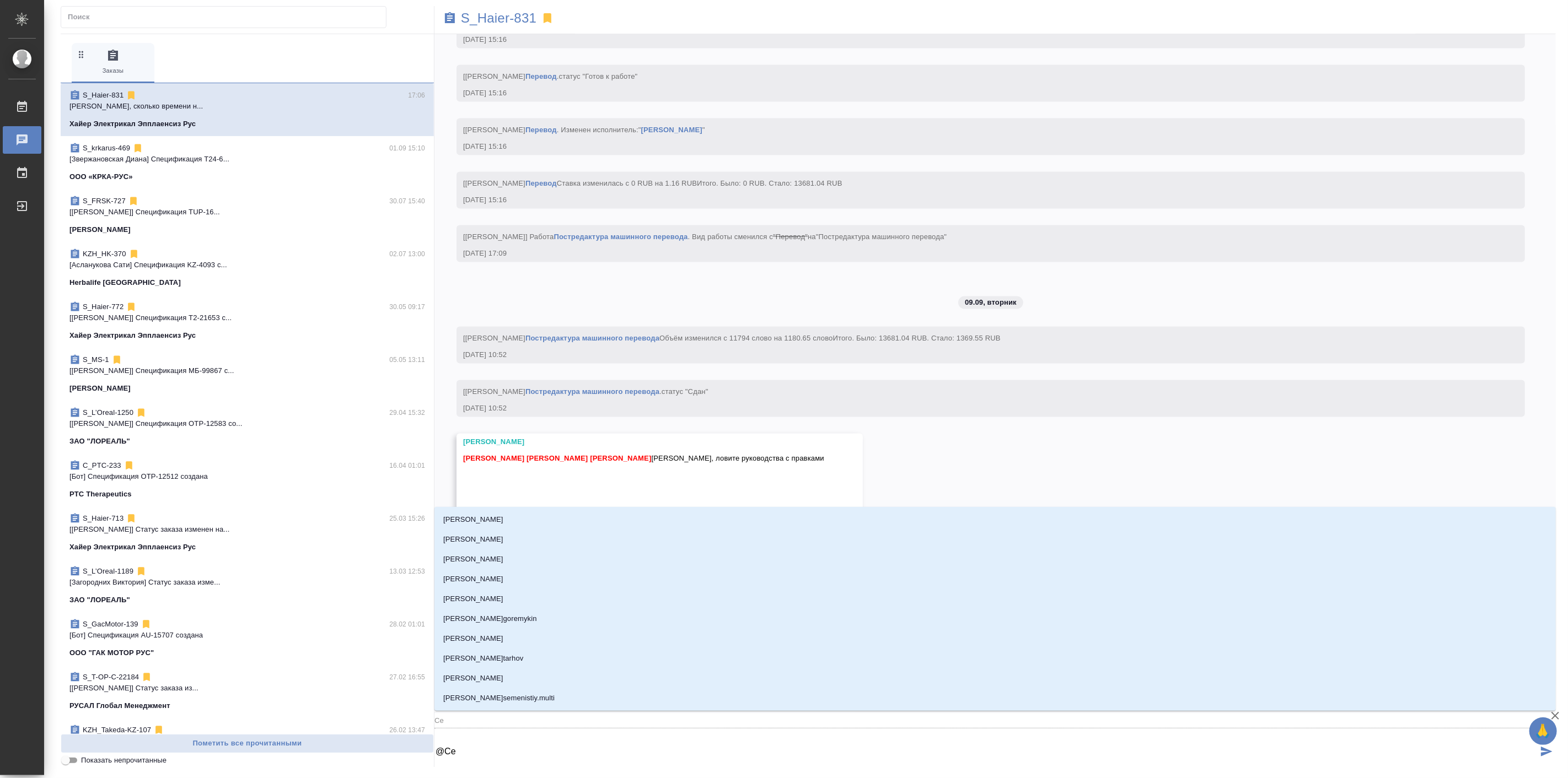
type textarea "@Сер"
type input "Сер"
type textarea "@Серг"
type input "Серг"
type textarea "@Серге"
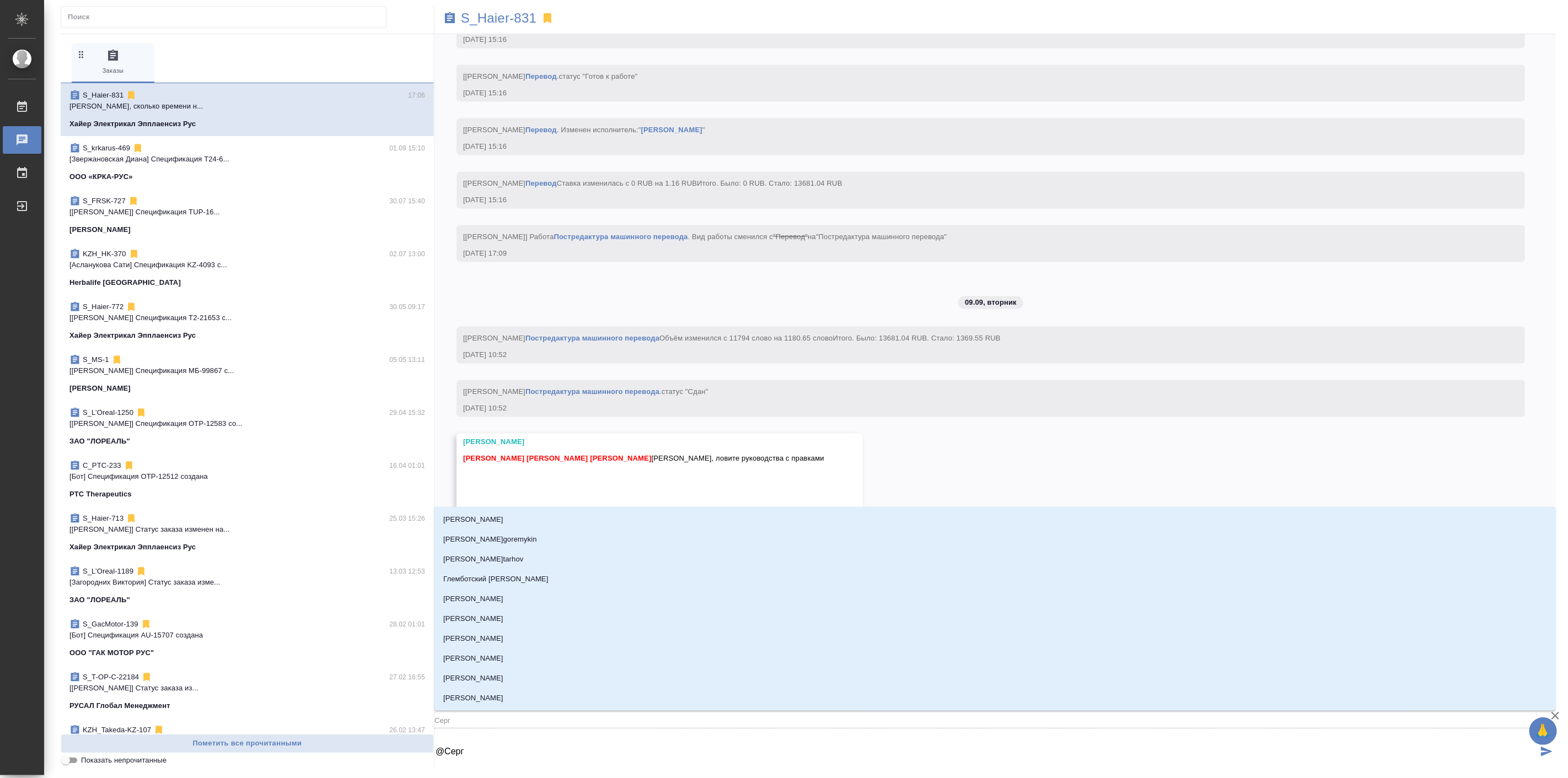
type input "Серге"
type textarea "@Сергее"
type input "Сергее"
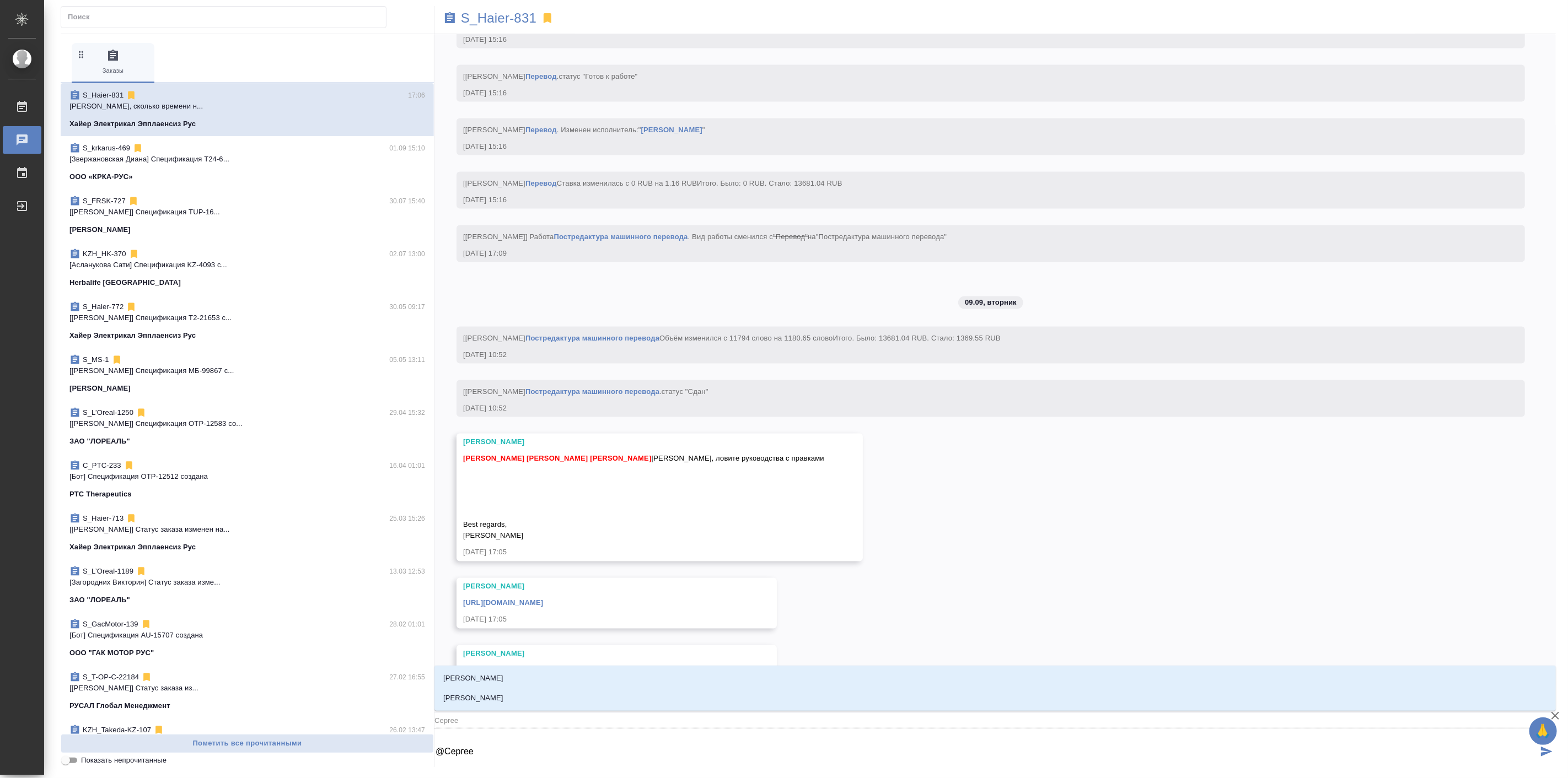
type textarea "@Сергеев"
type input "Сергеев"
type textarea "@Сергеева"
type input "Сергеева"
click at [548, 703] on li "[PERSON_NAME]" at bounding box center [995, 698] width 1122 height 20
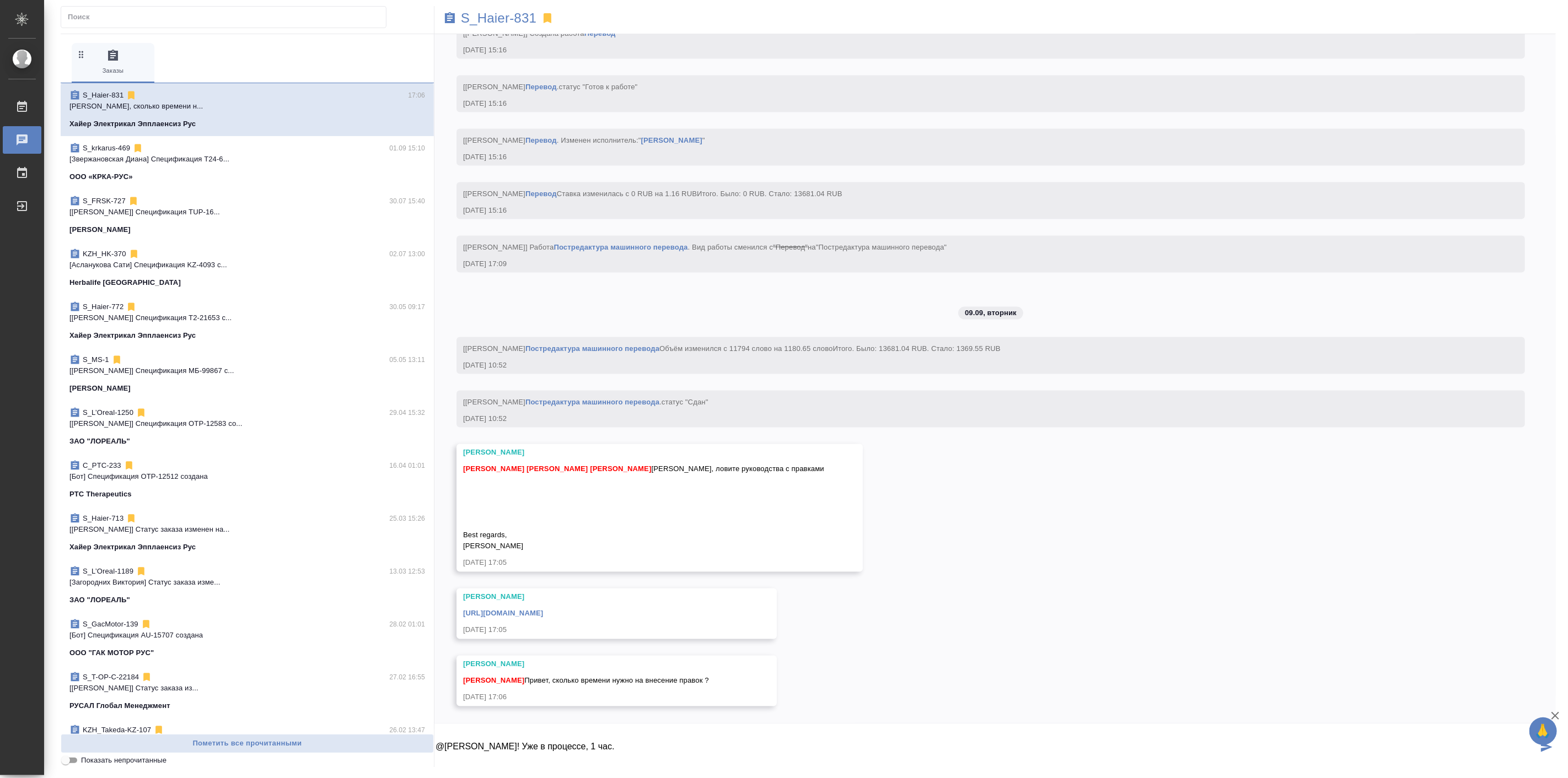
click at [531, 754] on textarea "@Сергеева Анастасия Привет! Уже в процессе, 1 час." at bounding box center [986, 748] width 1103 height 37
click at [646, 747] on textarea "@Сергеева Анастасия Привет! Уже в процессе, 1 час." at bounding box center [986, 748] width 1103 height 37
type textarea "@Сергеева Анастасия Привет! Уже в процессе, 0,5- 1 час."
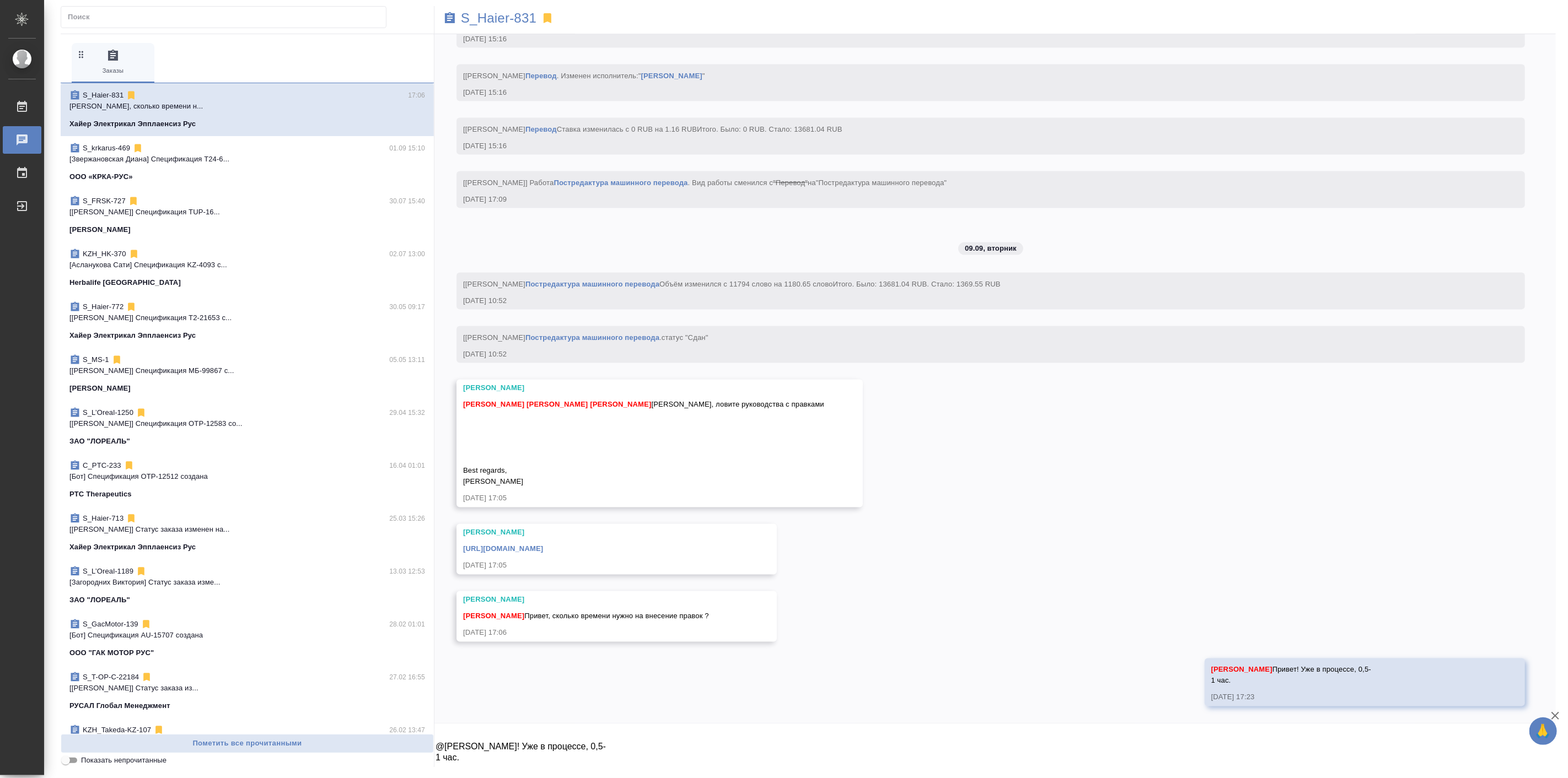
scroll to position [12335, 0]
click at [312, 43] on div "0 Заказы" at bounding box center [247, 63] width 351 height 40
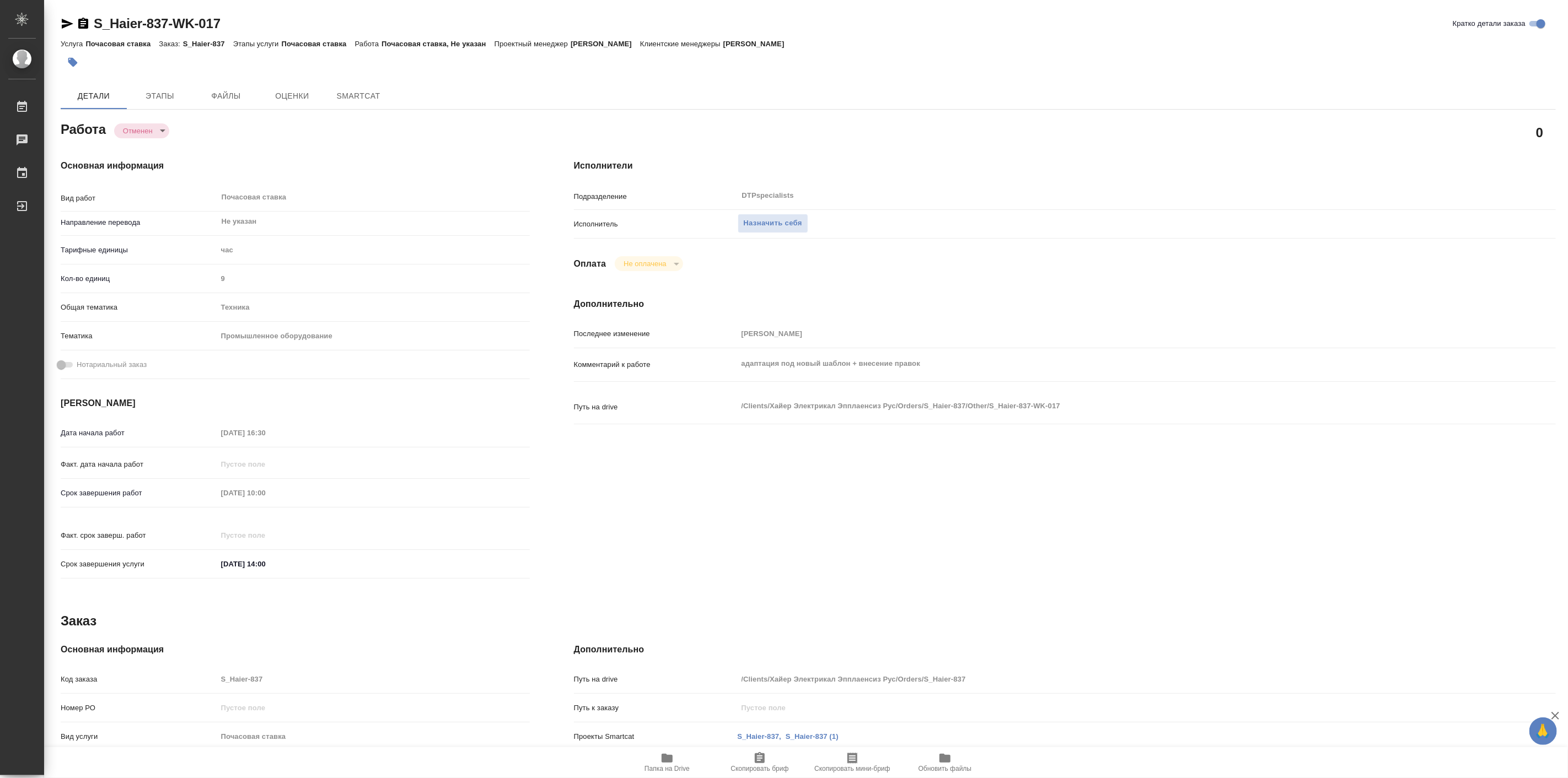
type textarea "x"
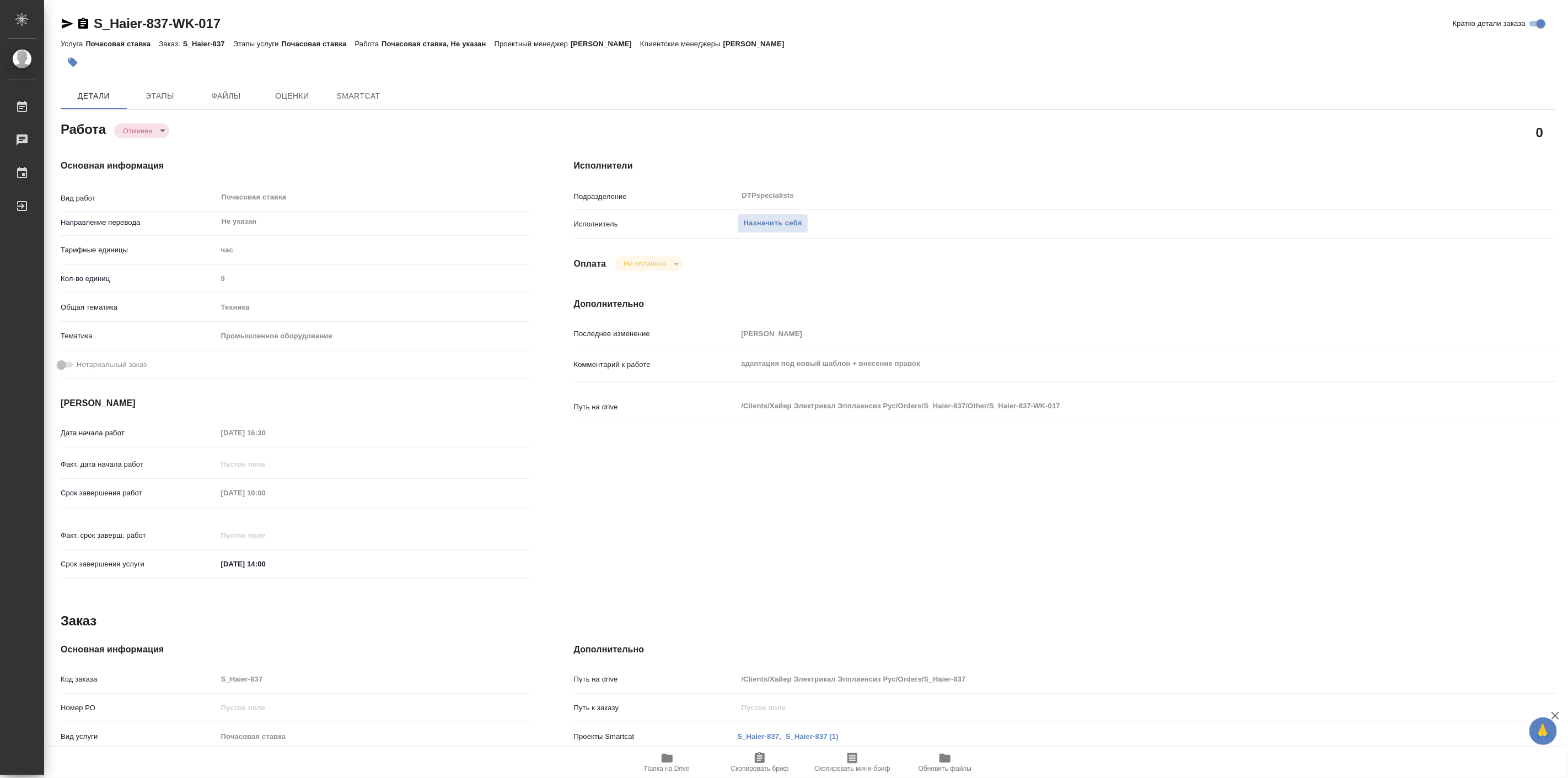
type textarea "x"
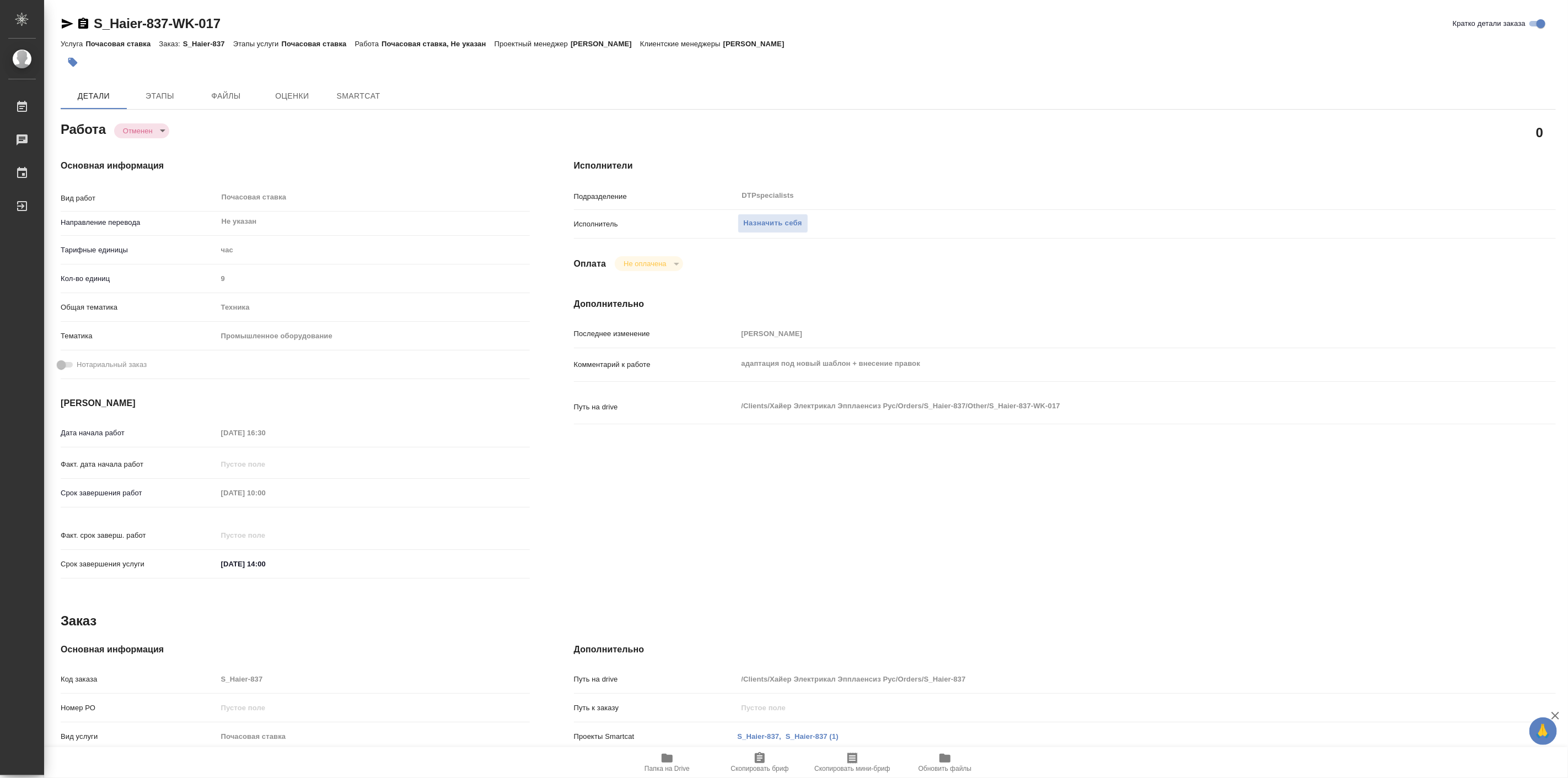
type textarea "x"
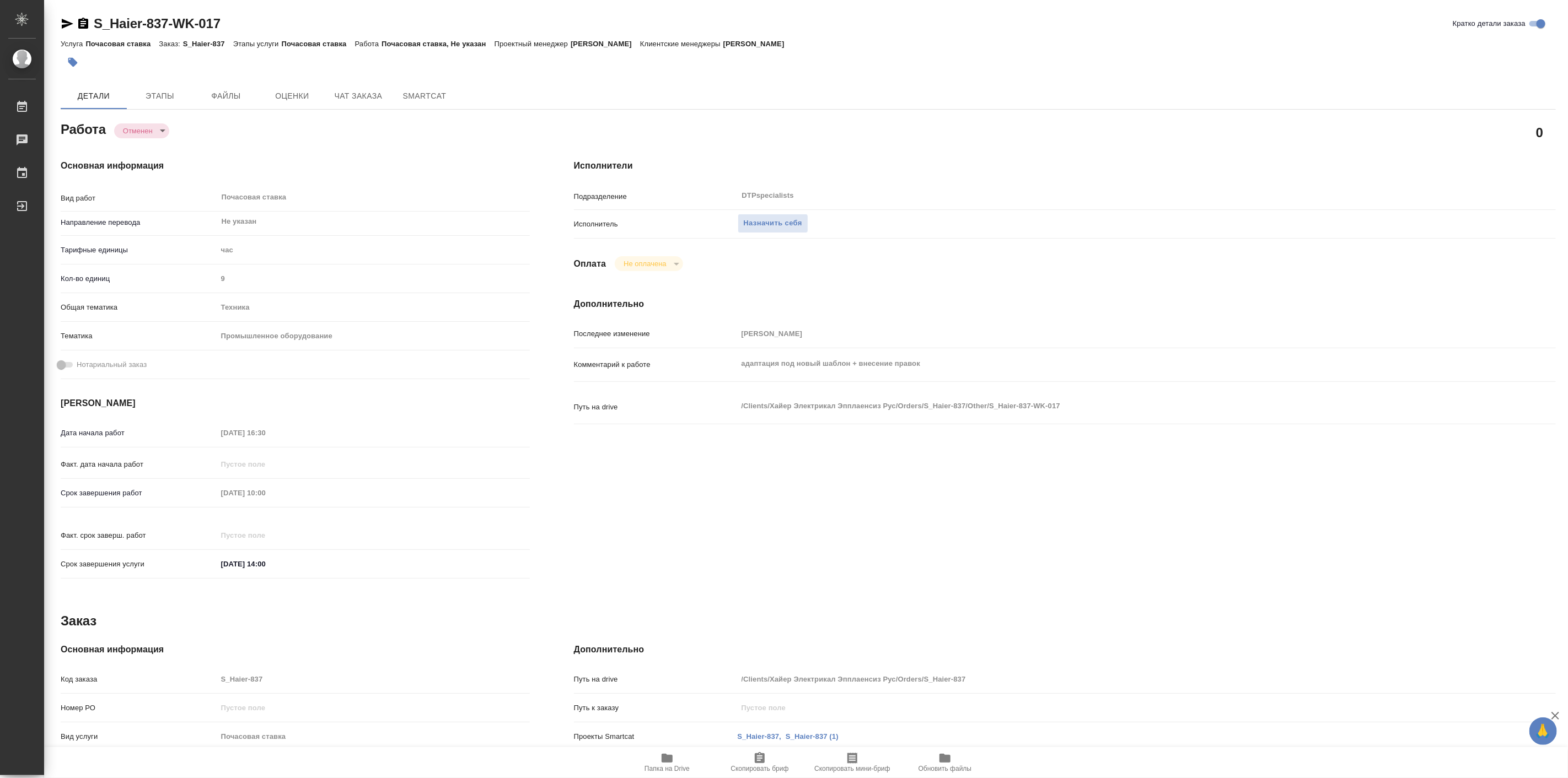
type textarea "x"
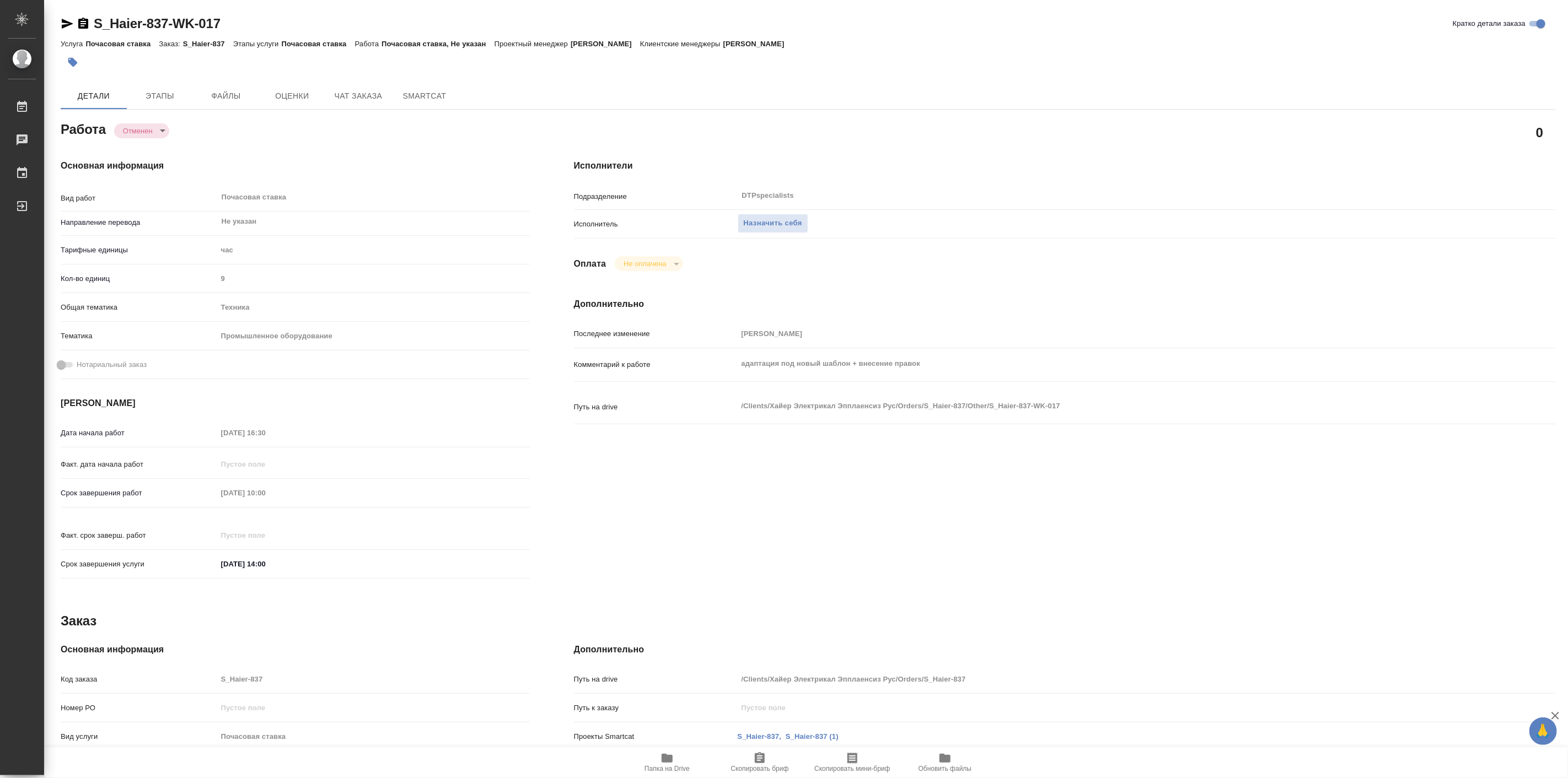
type textarea "x"
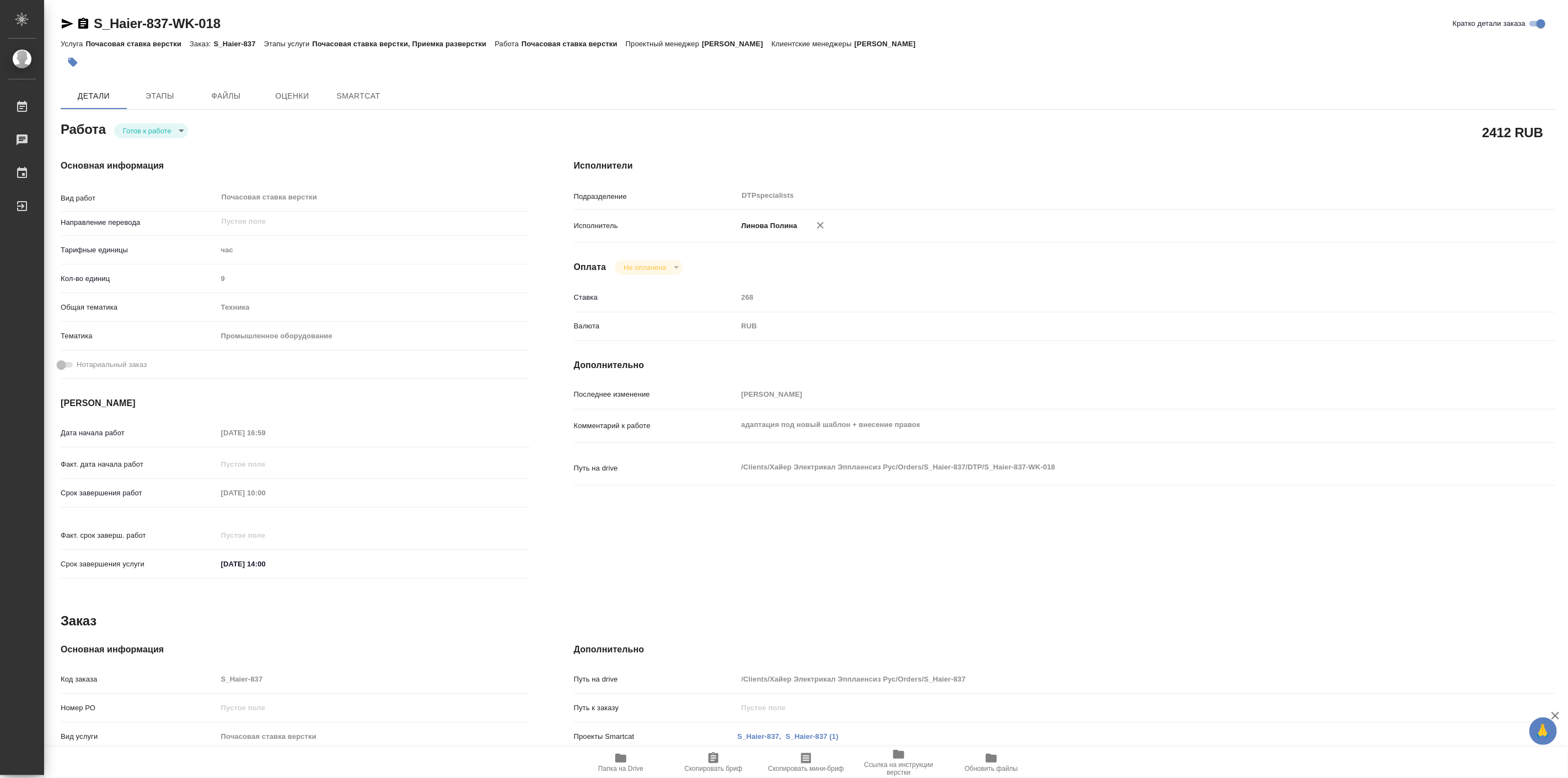
type textarea "x"
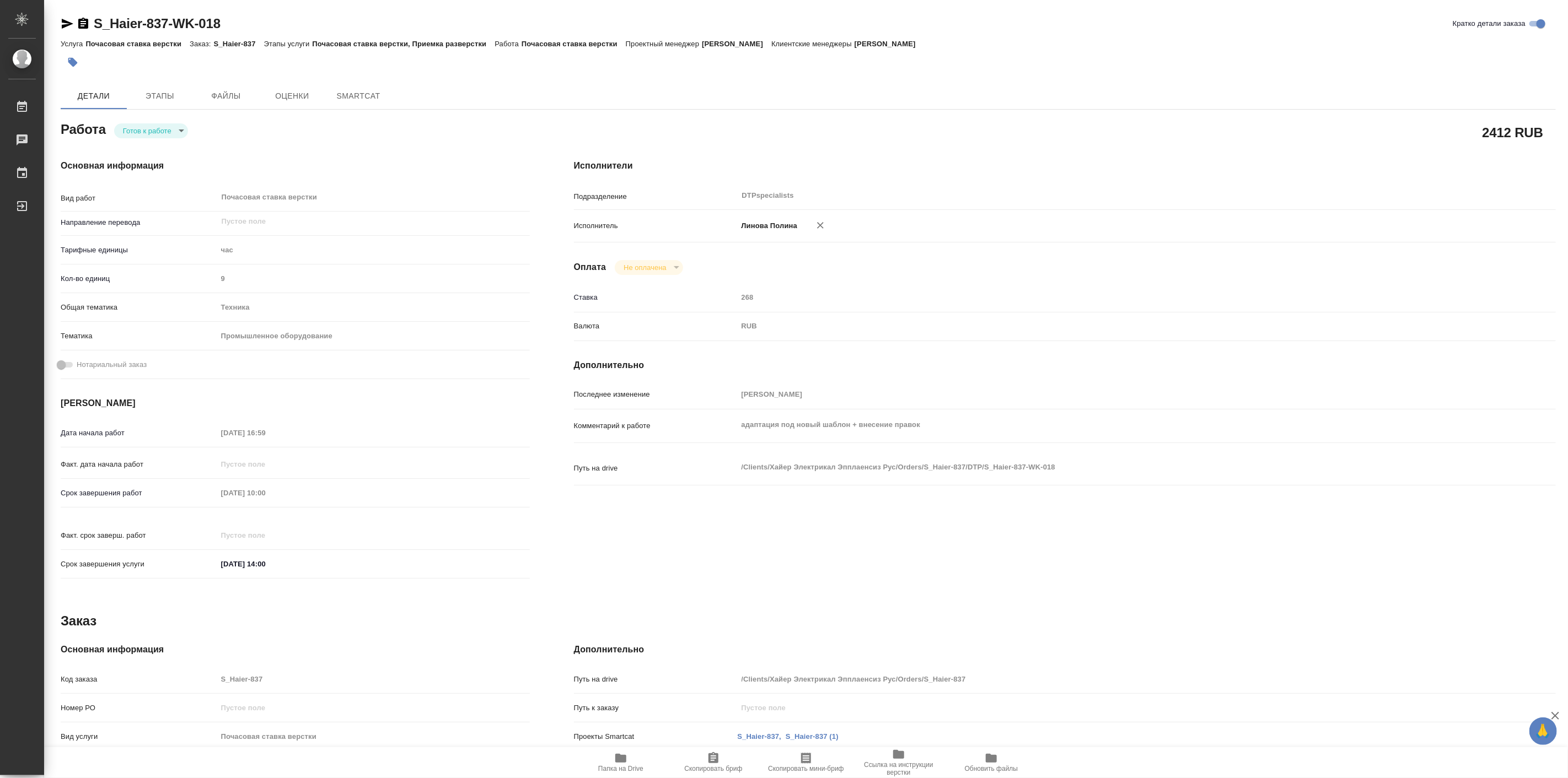
type textarea "x"
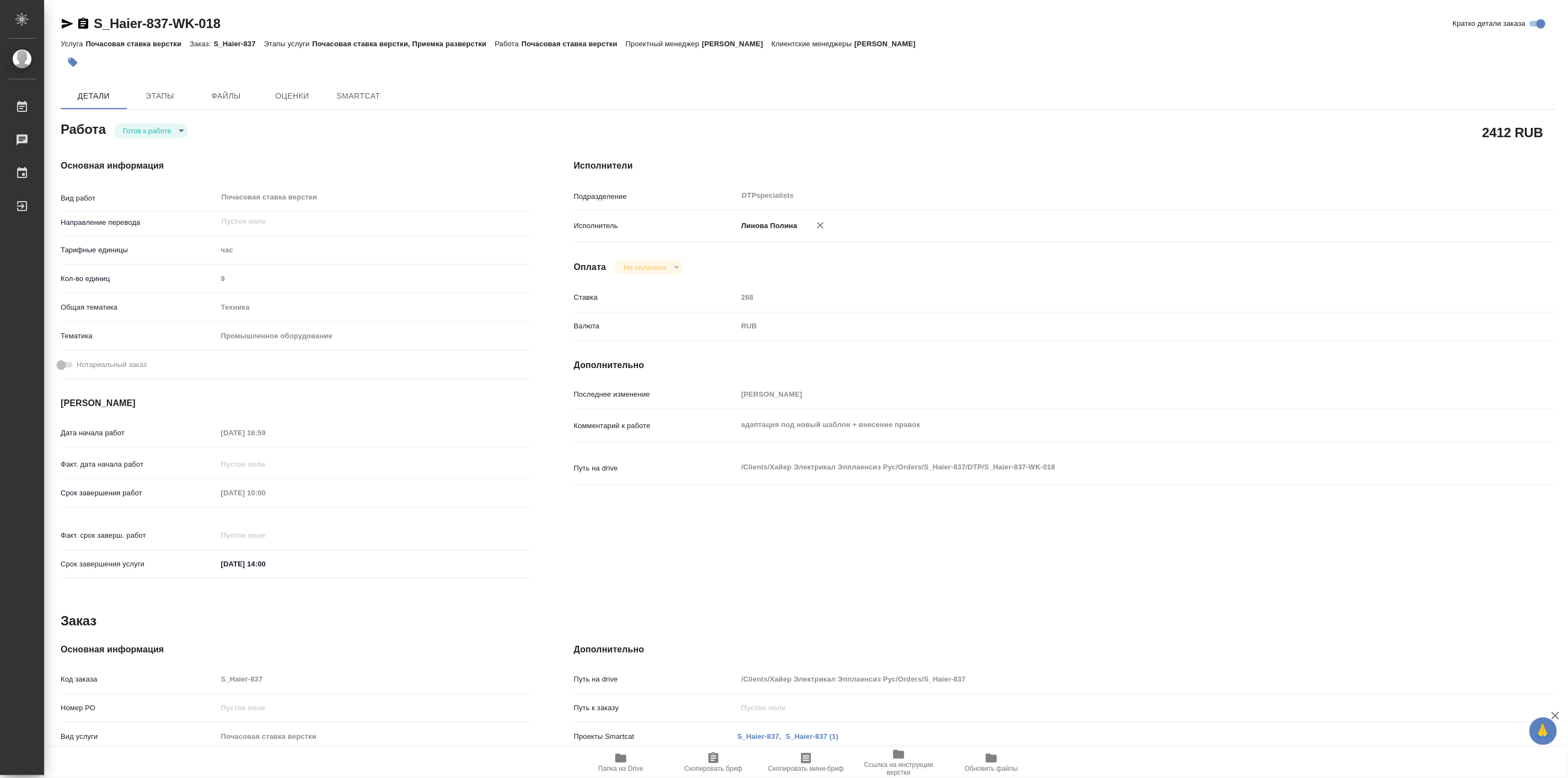
type textarea "x"
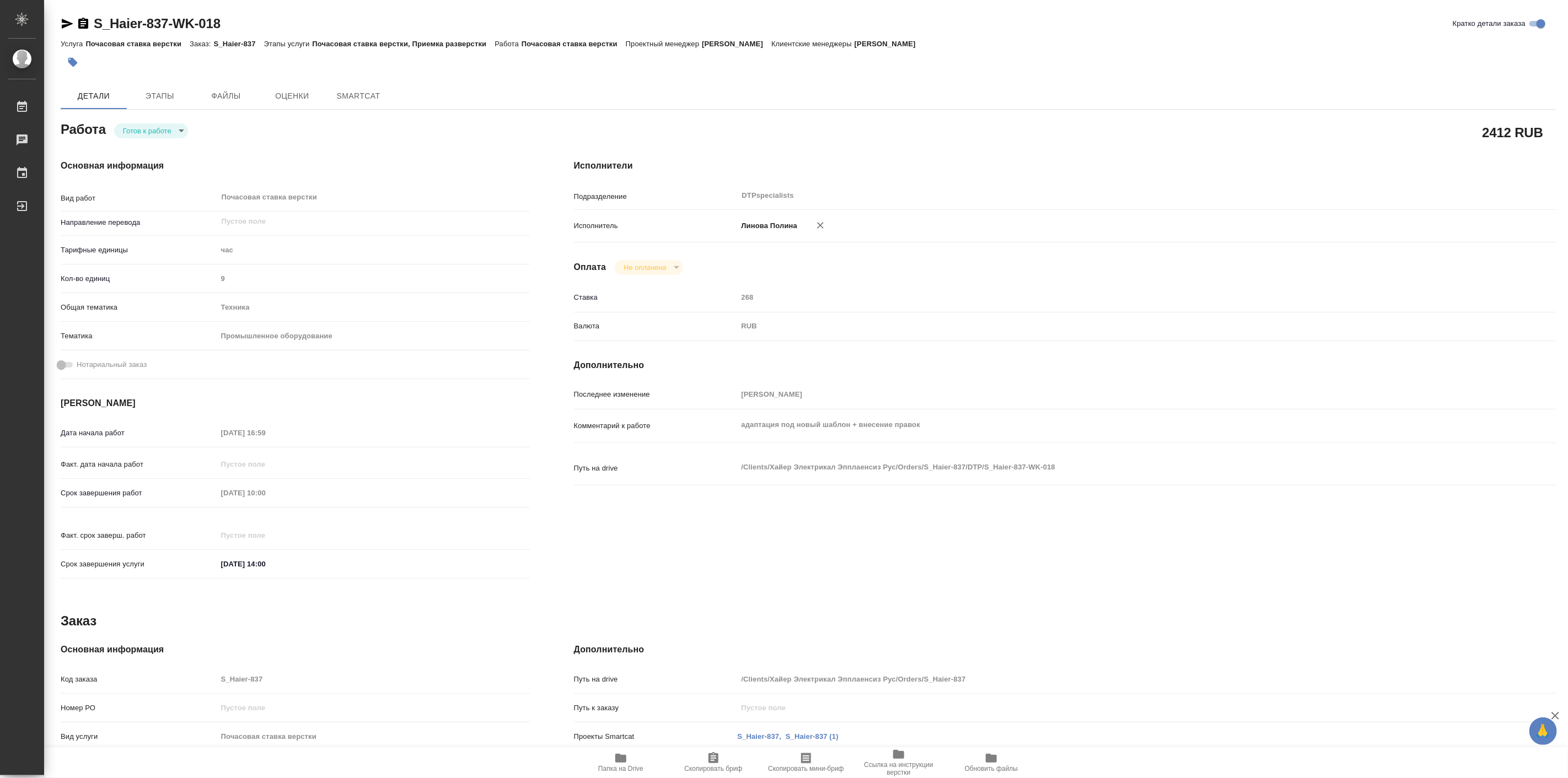
type textarea "x"
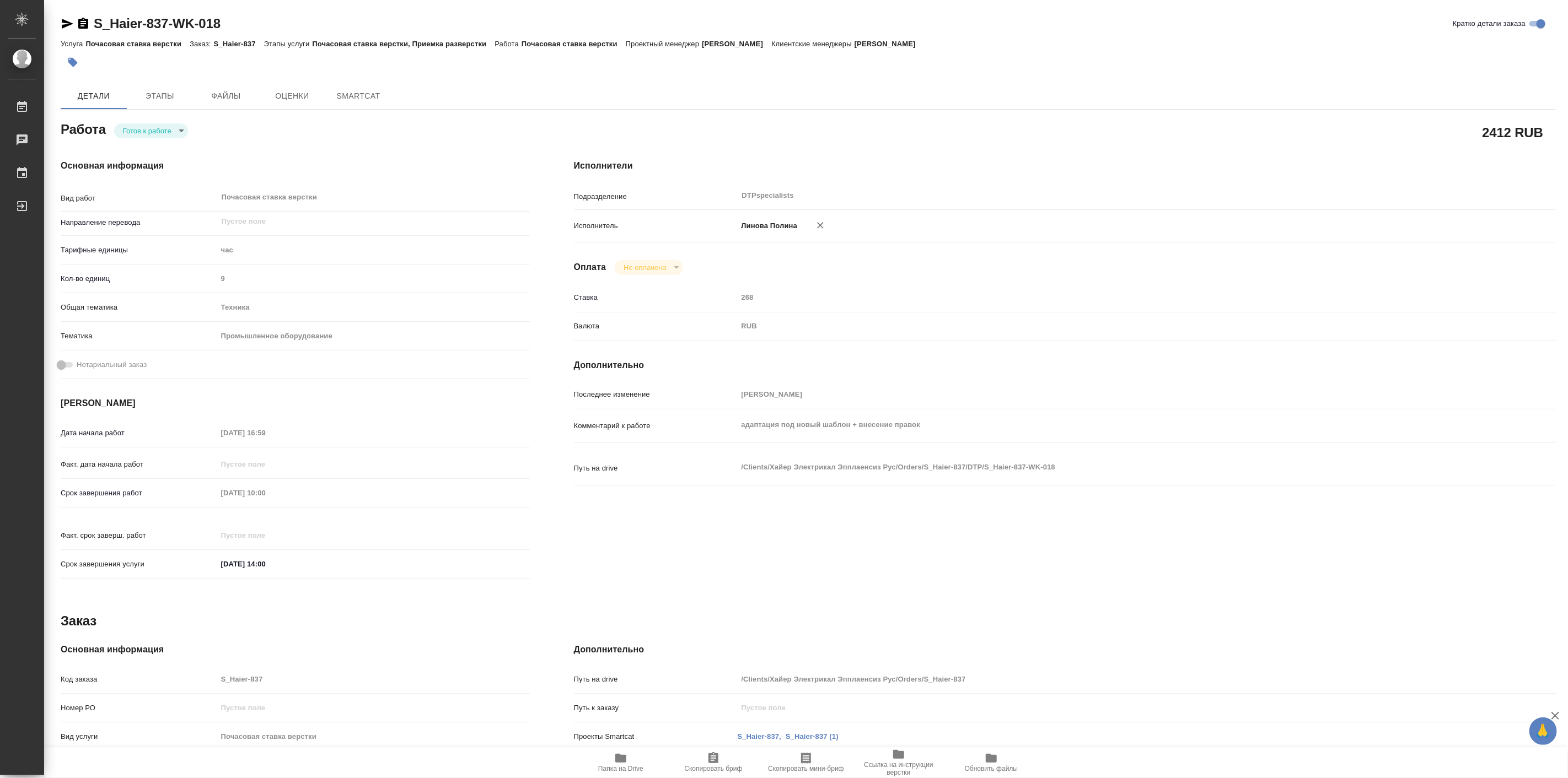
type textarea "x"
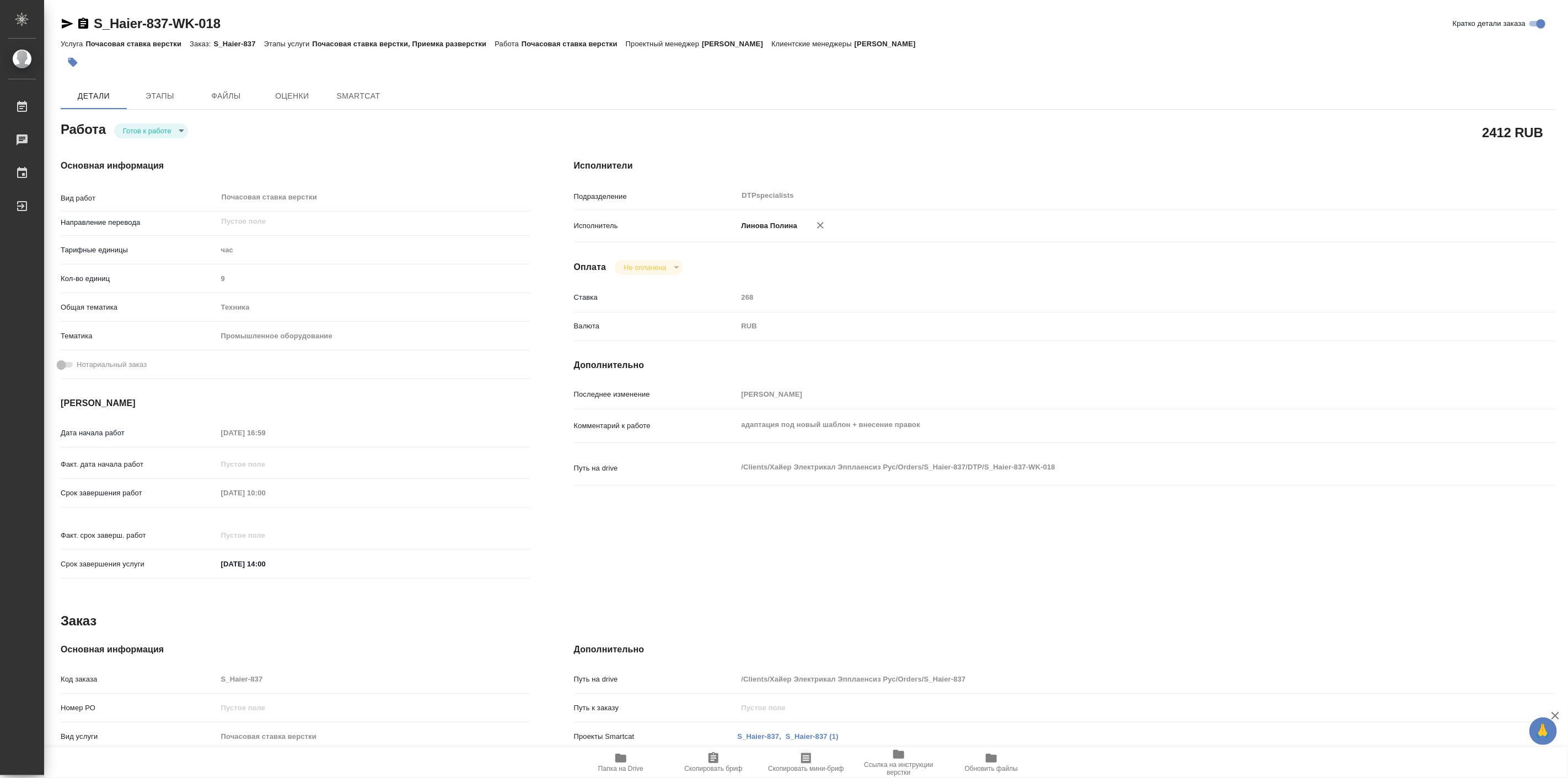
type textarea "x"
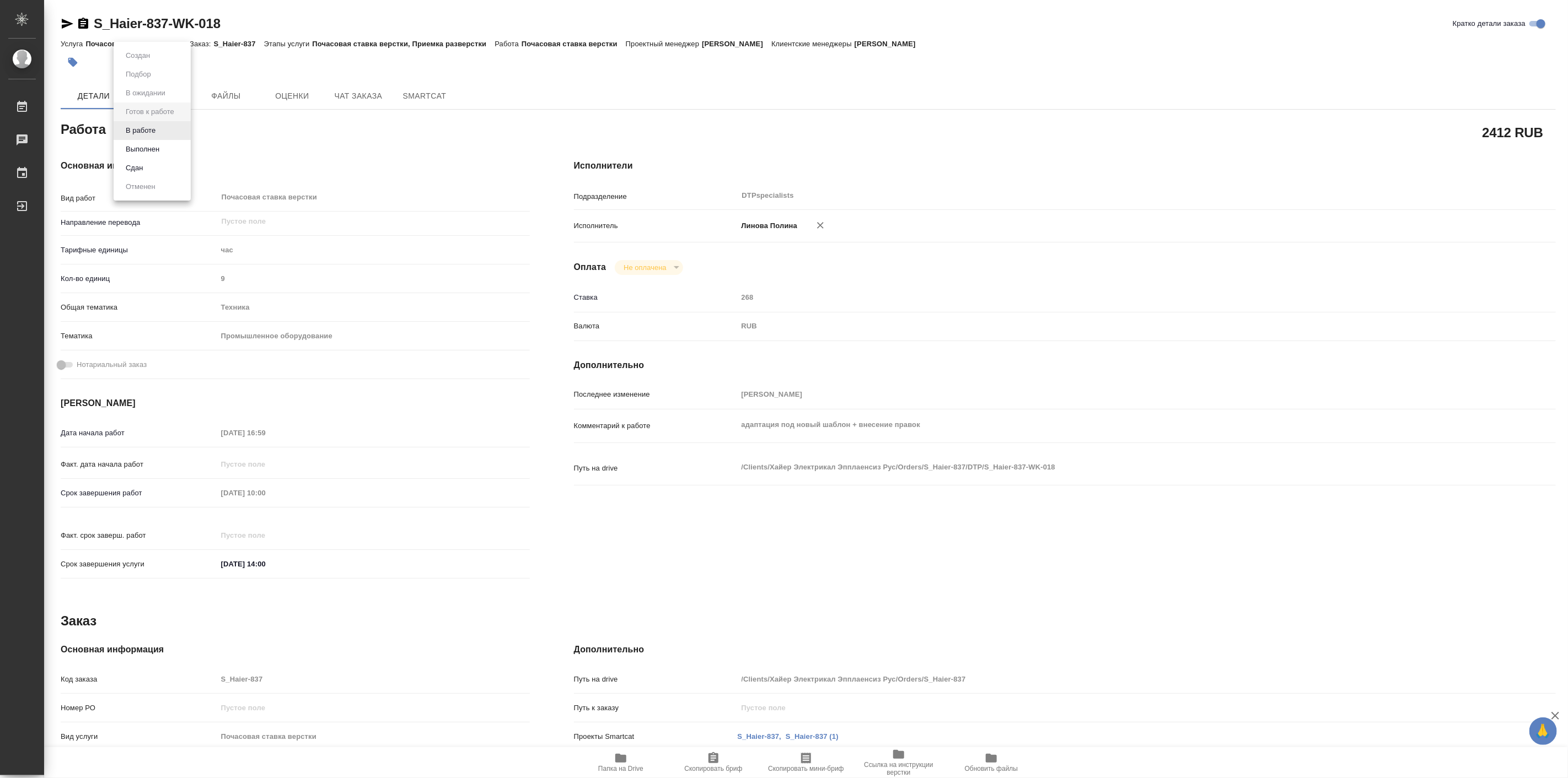
click at [165, 129] on body "🙏 .cls-1 fill:#fff; AWATERA [PERSON_NAME] Работы Чаты График Выйти S_Haier-837-…" at bounding box center [784, 389] width 1568 height 778
type textarea "x"
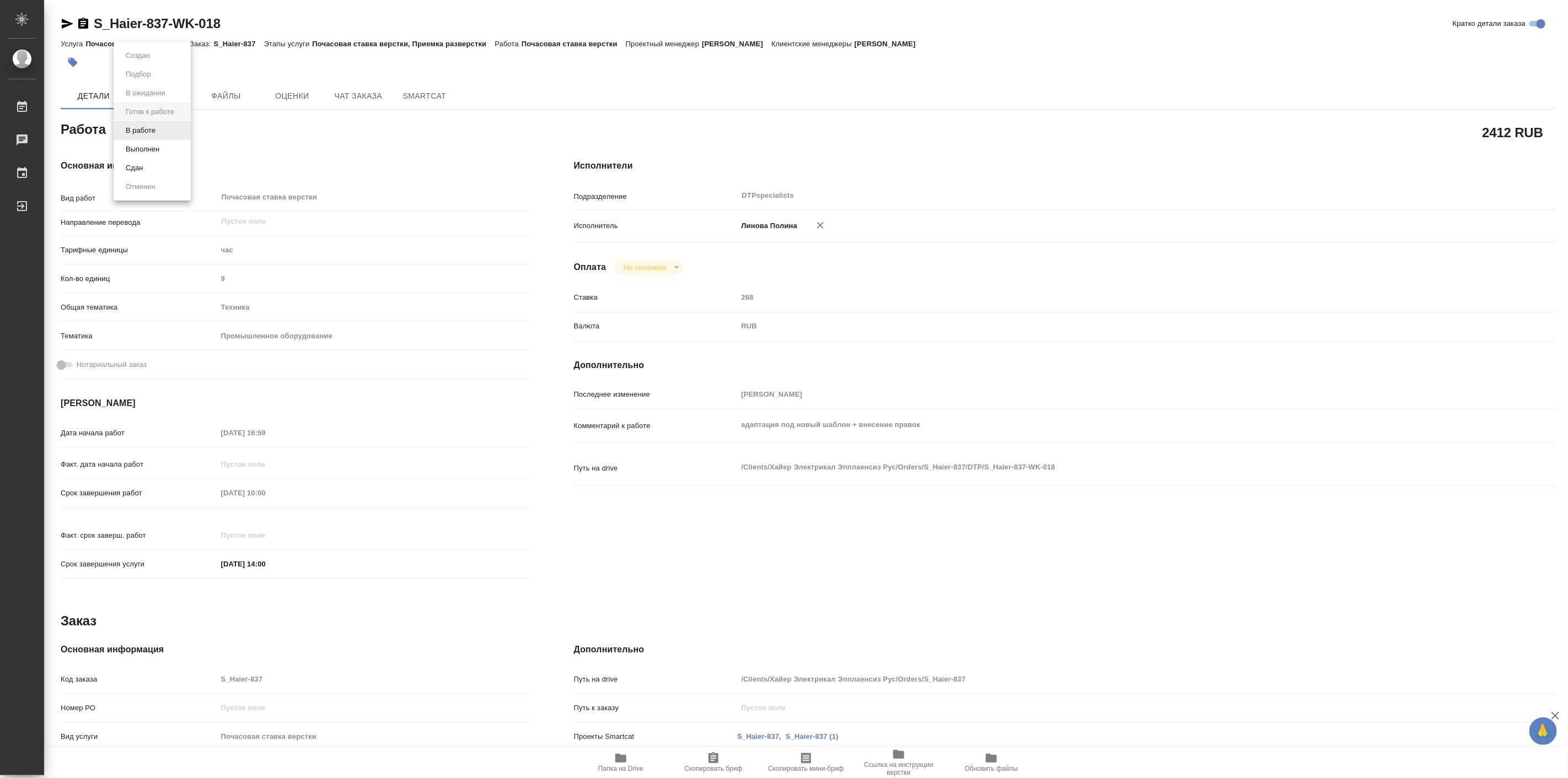
type textarea "x"
click at [153, 134] on button "В работе" at bounding box center [140, 130] width 36 height 12
type textarea "x"
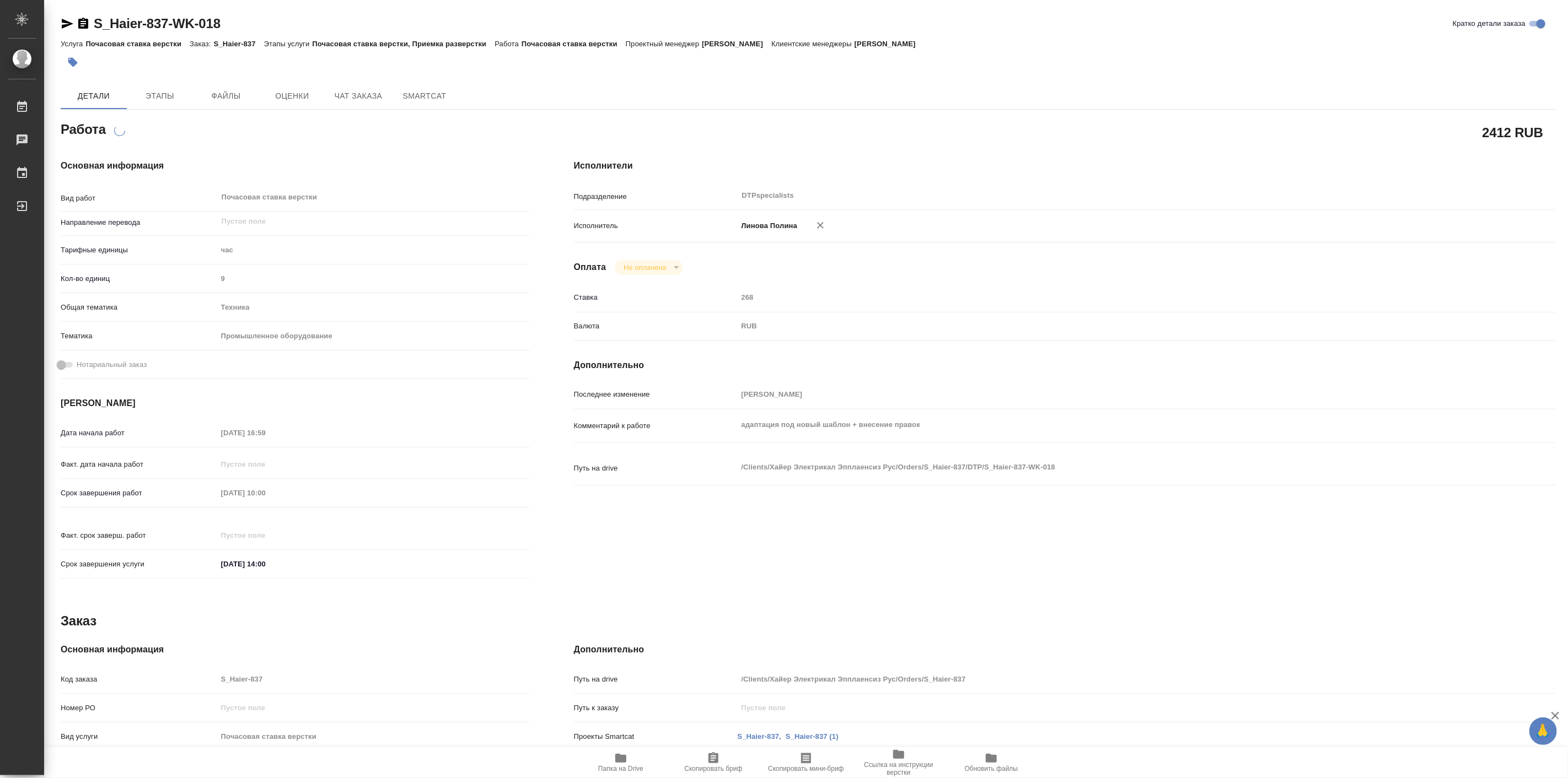
type textarea "x"
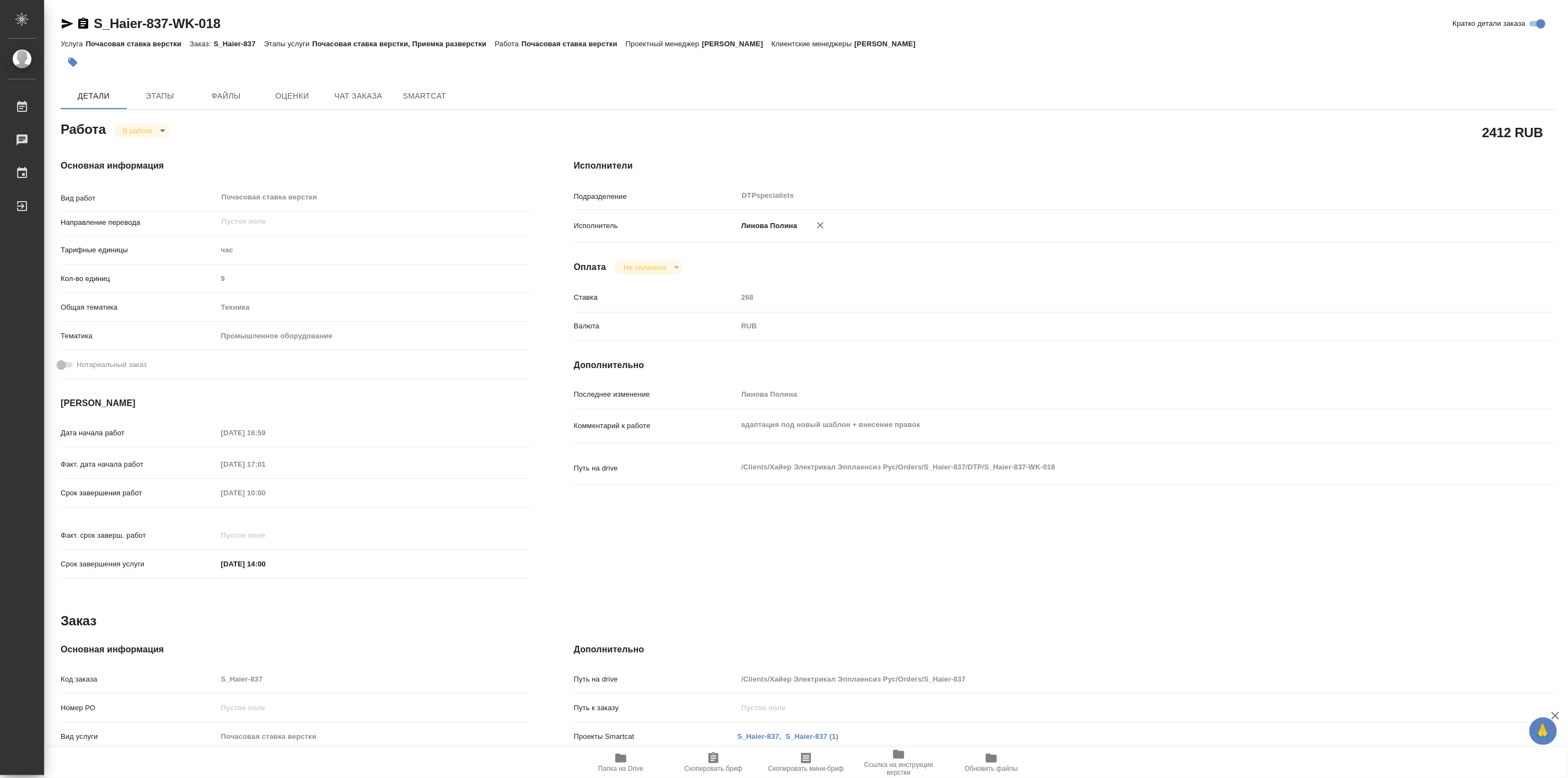
type textarea "x"
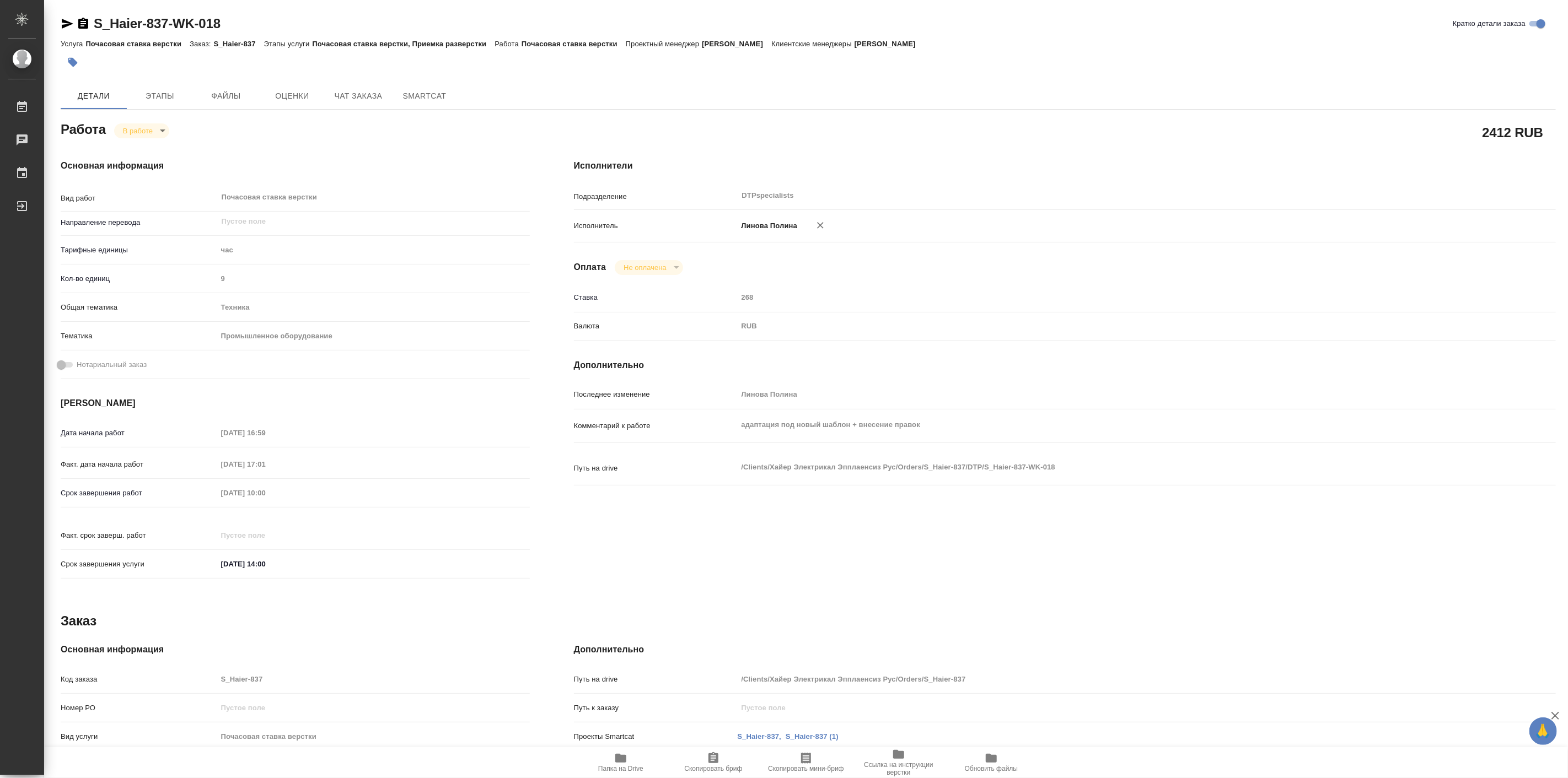
type textarea "x"
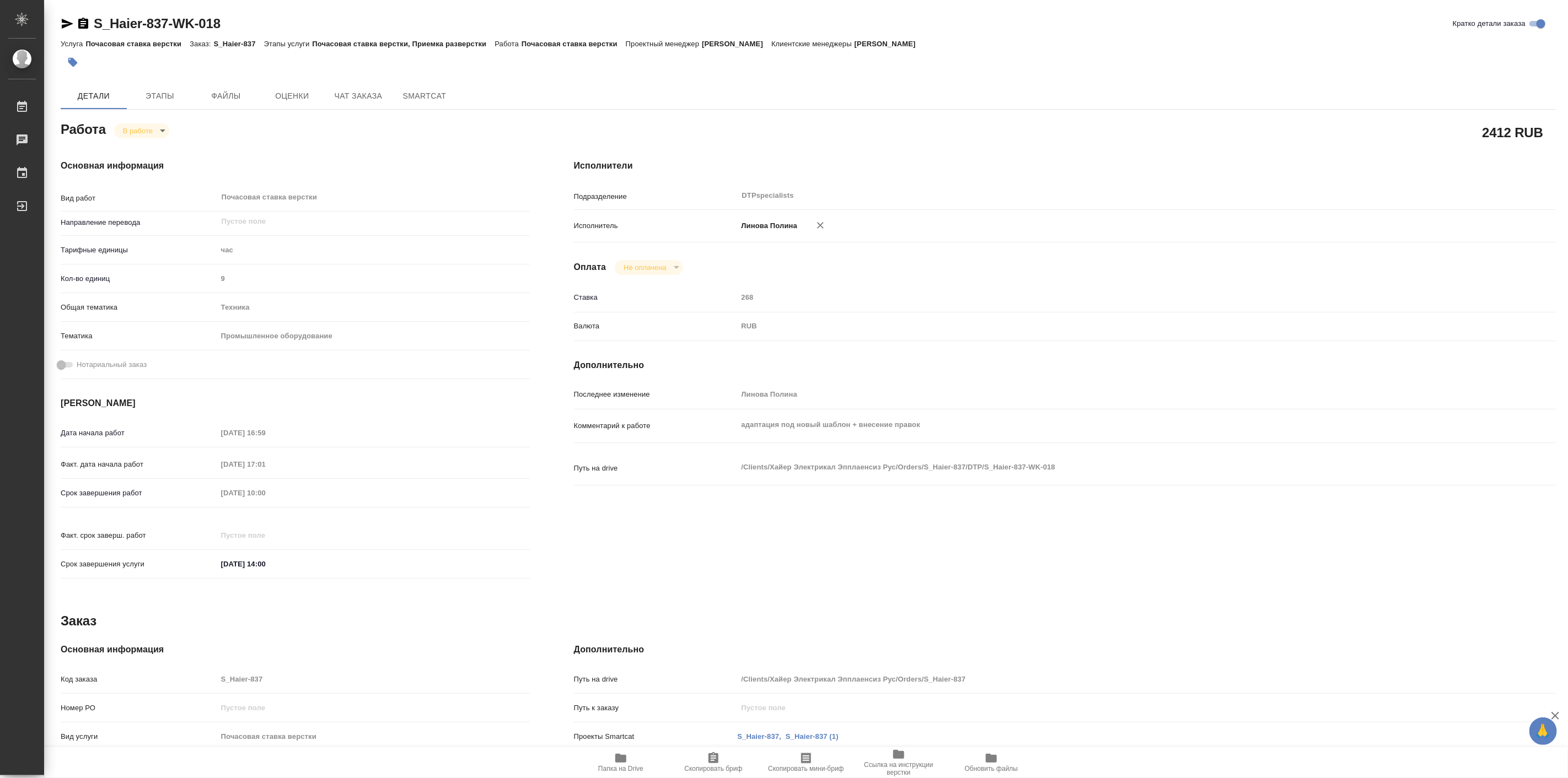
type textarea "x"
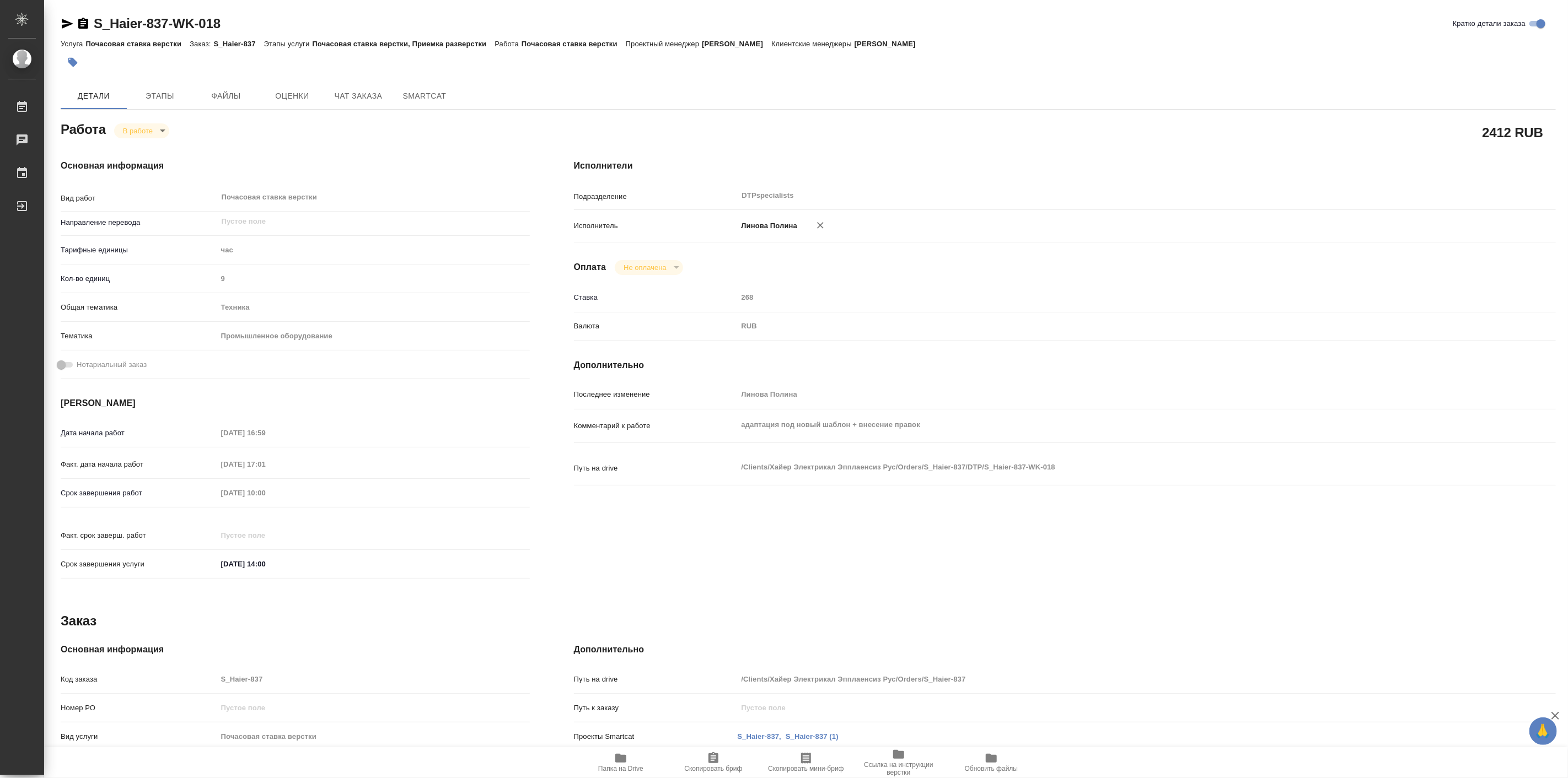
type textarea "x"
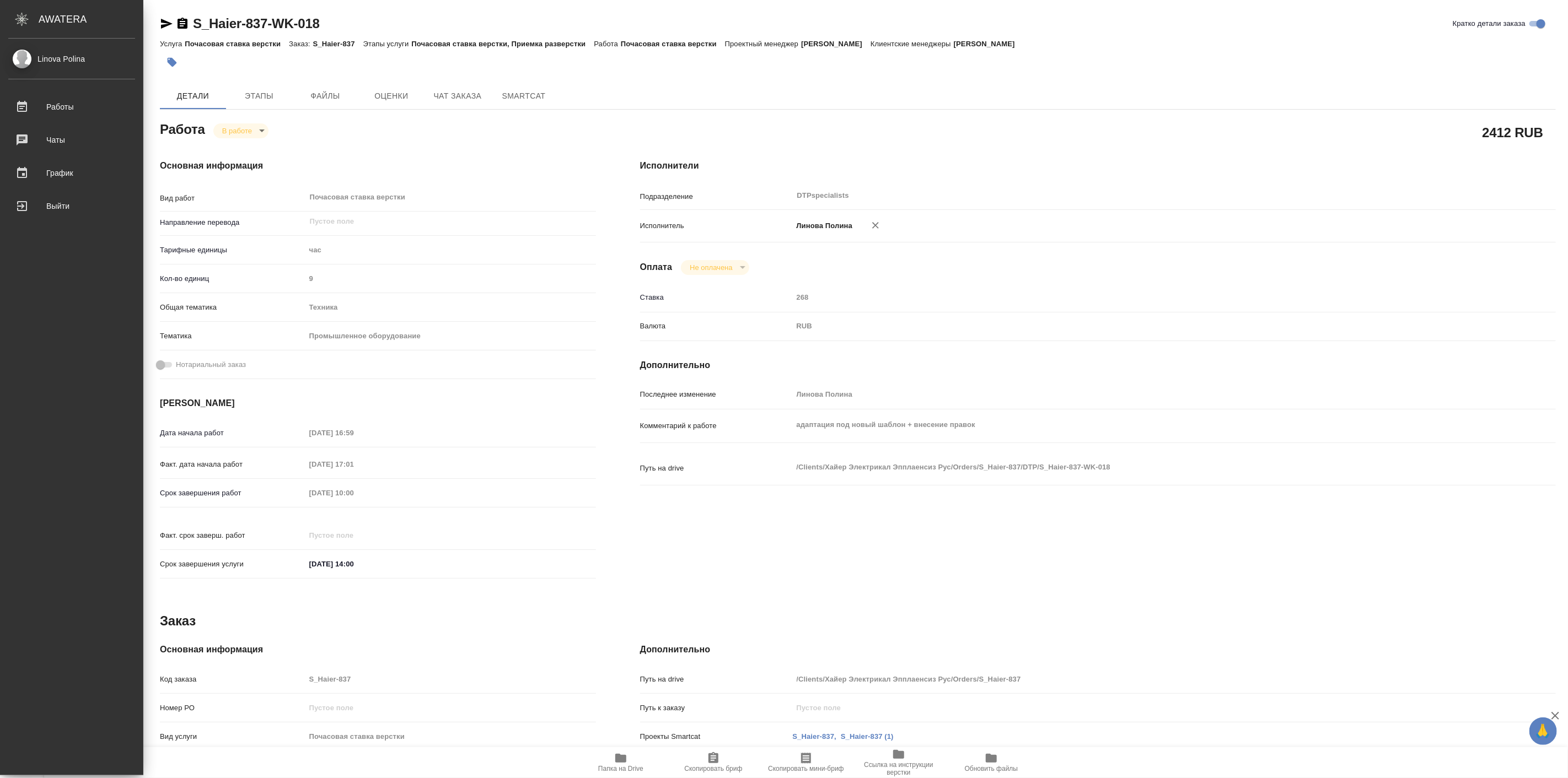
type textarea "x"
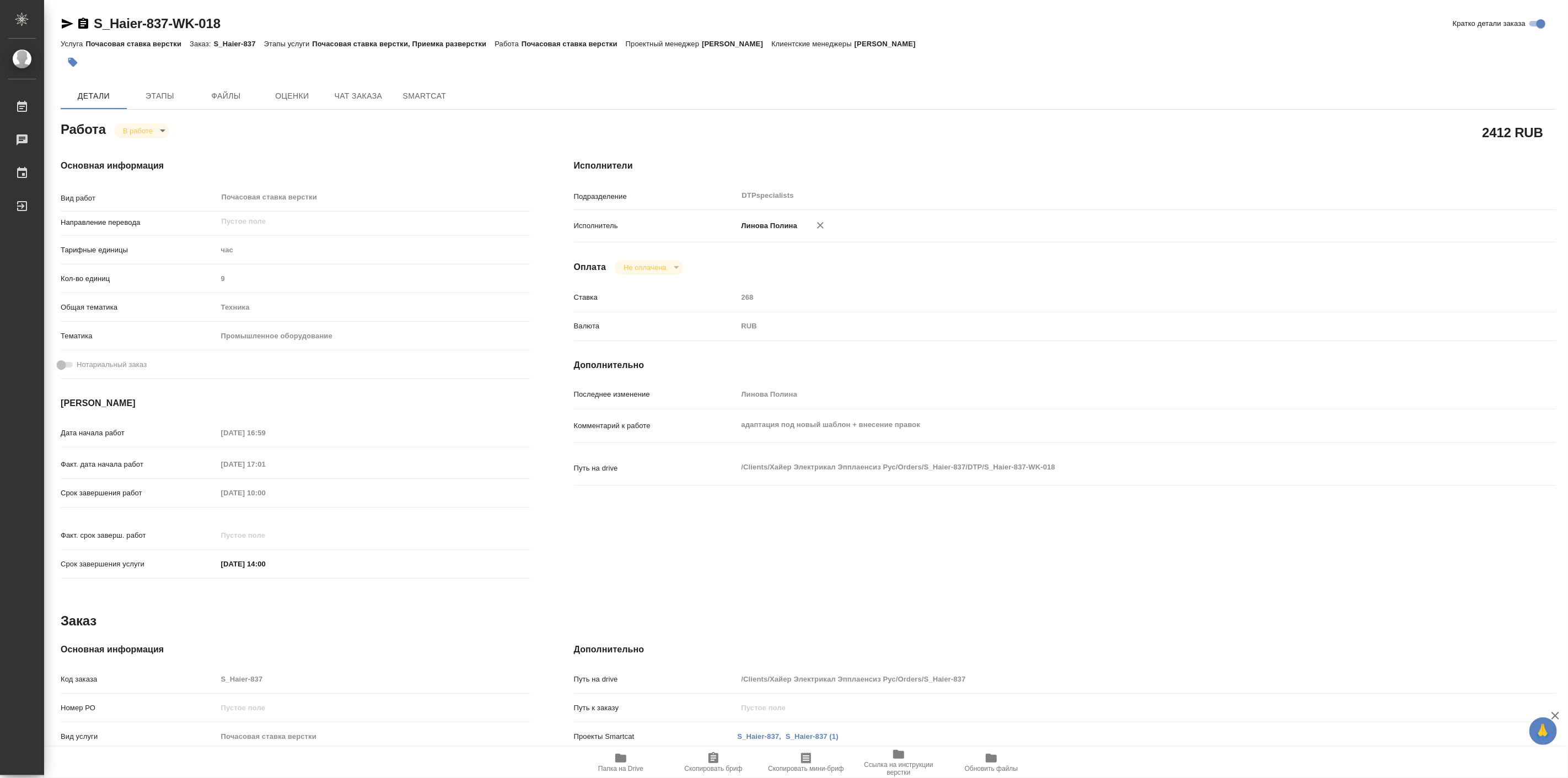
click at [300, 146] on div "Основная информация Вид работ Почасовая ставка верстки x ​ Направление перевода…" at bounding box center [295, 373] width 514 height 471
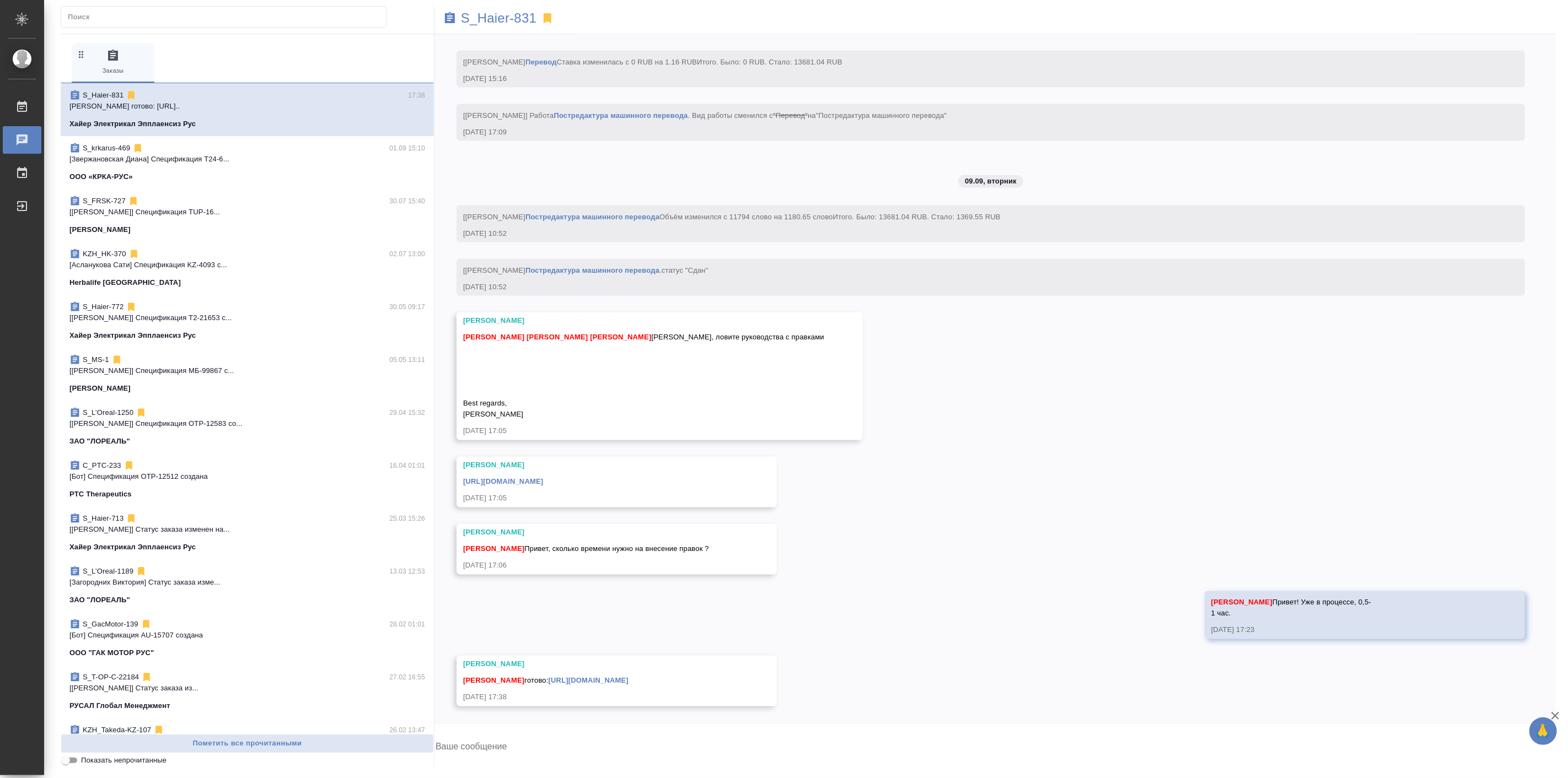
scroll to position [12436, 0]
